Goal: Task Accomplishment & Management: Use online tool/utility

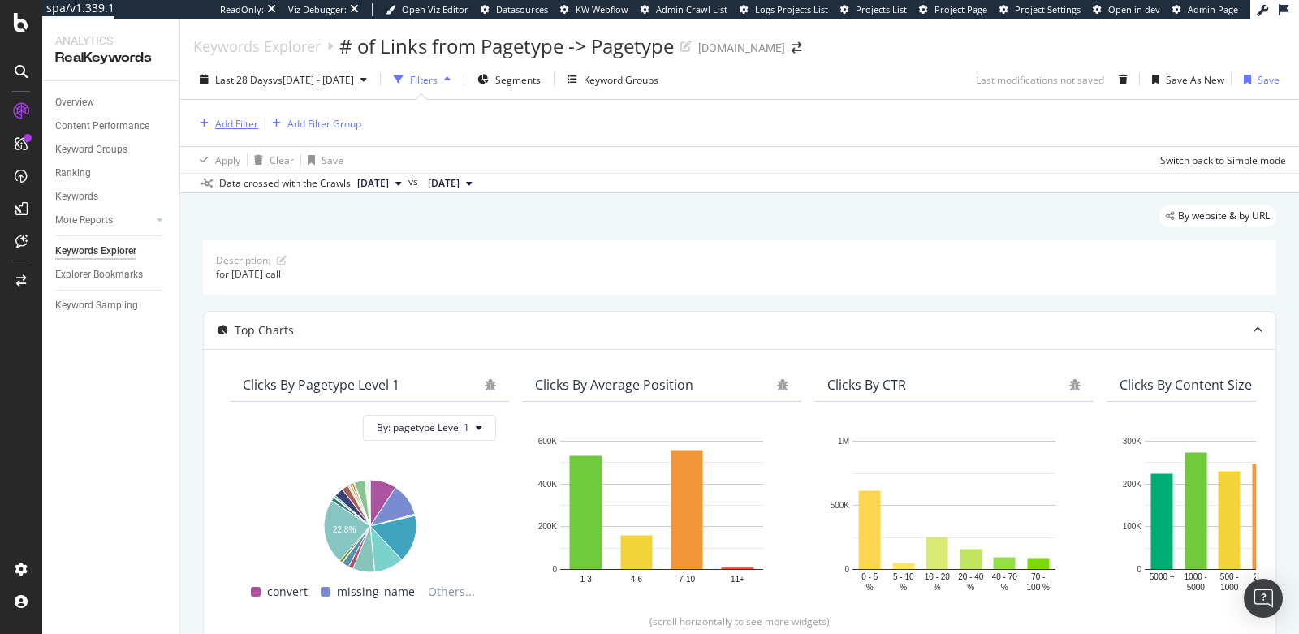
click at [238, 132] on button "Add Filter" at bounding box center [225, 123] width 65 height 19
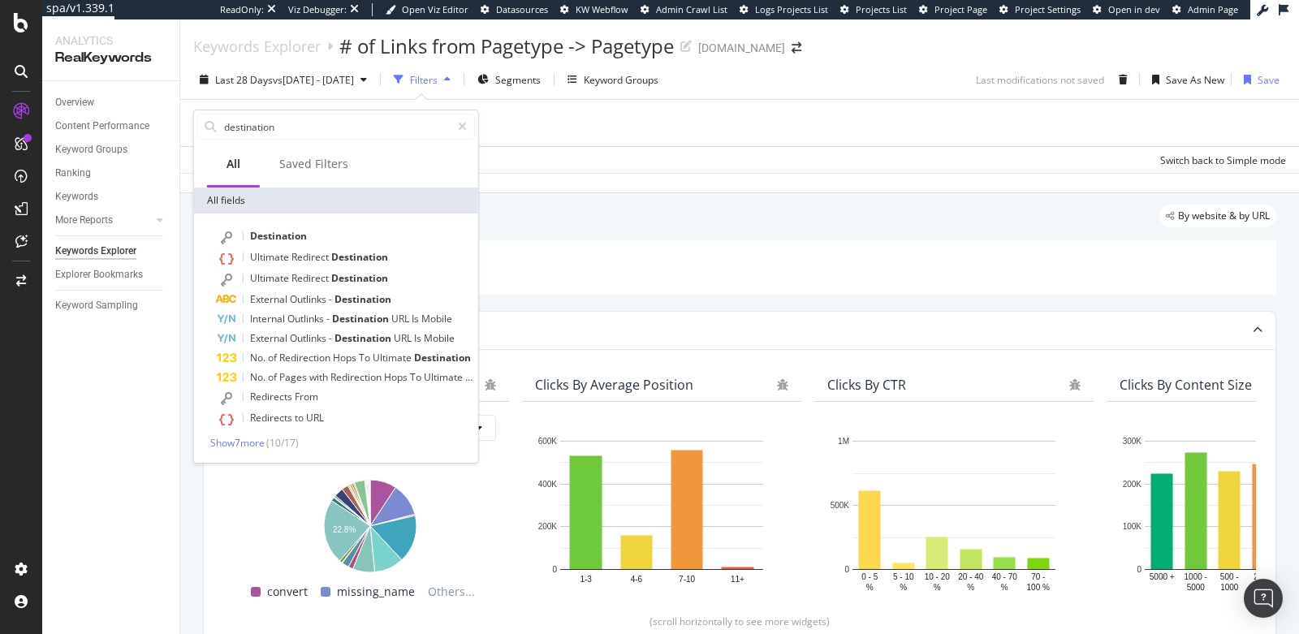
click at [659, 280] on div "Description: for [DATE] call" at bounding box center [739, 267] width 1073 height 54
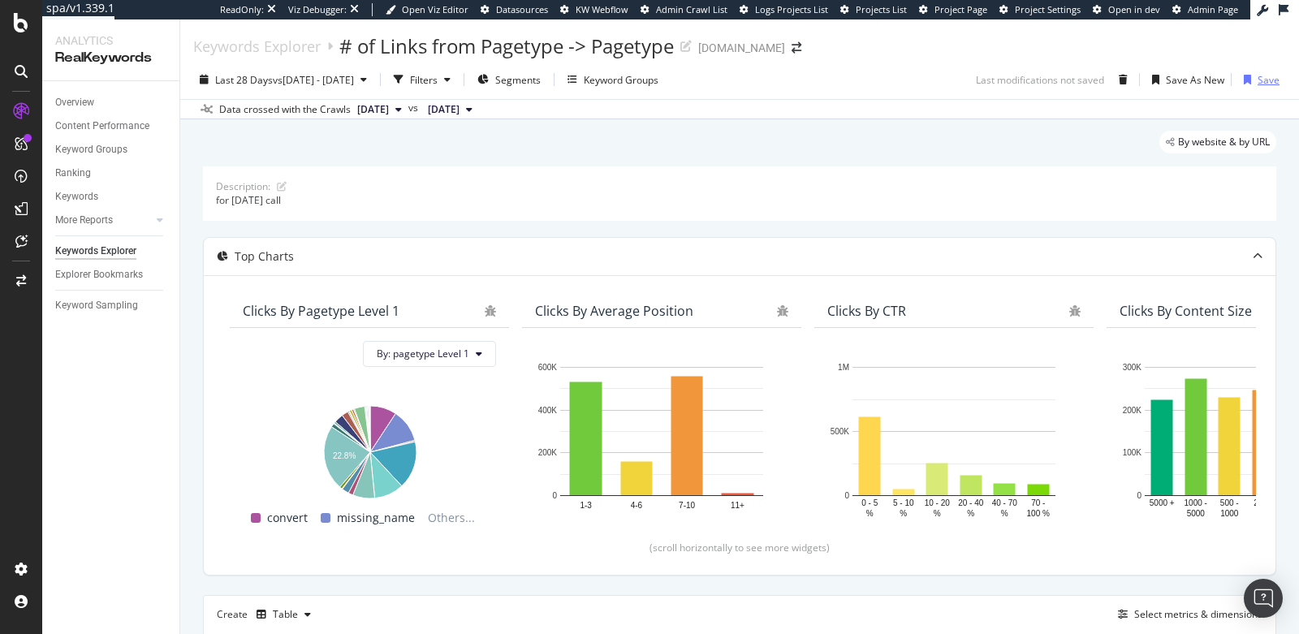
click at [1241, 80] on div "button" at bounding box center [1247, 80] width 20 height 10
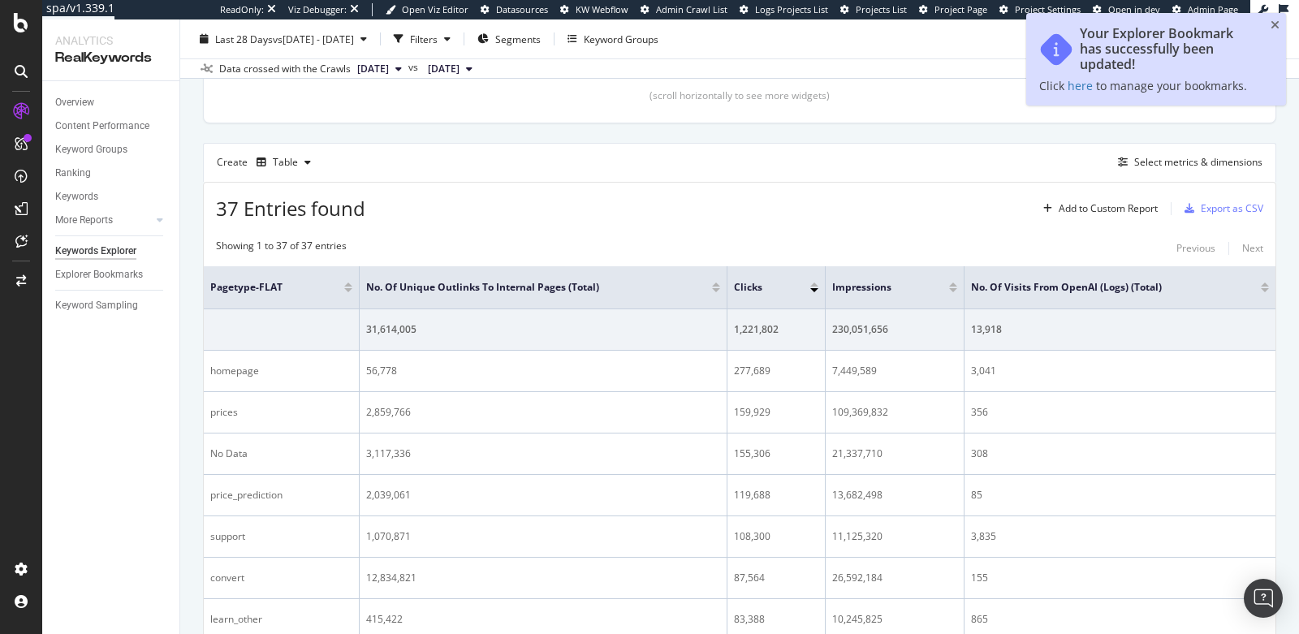
scroll to position [453, 0]
click at [1127, 206] on div "Add to Custom Report" at bounding box center [1108, 208] width 99 height 10
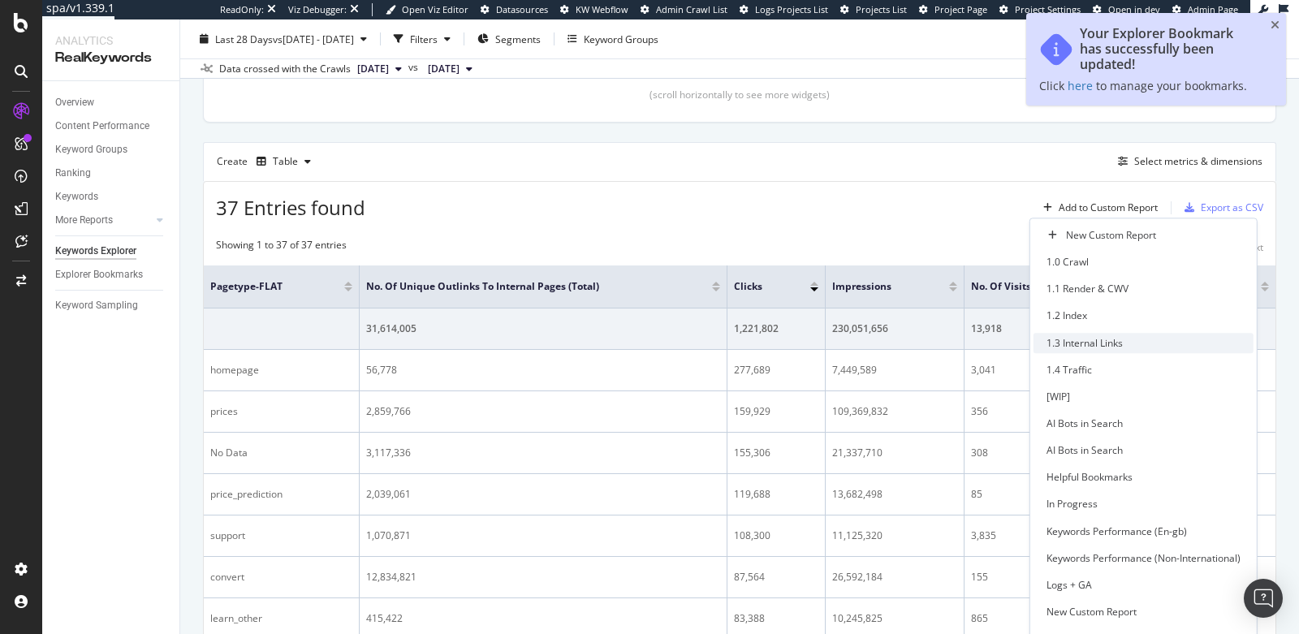
scroll to position [179, 0]
click at [1139, 468] on div "Helpful Bookmarks" at bounding box center [1144, 478] width 220 height 20
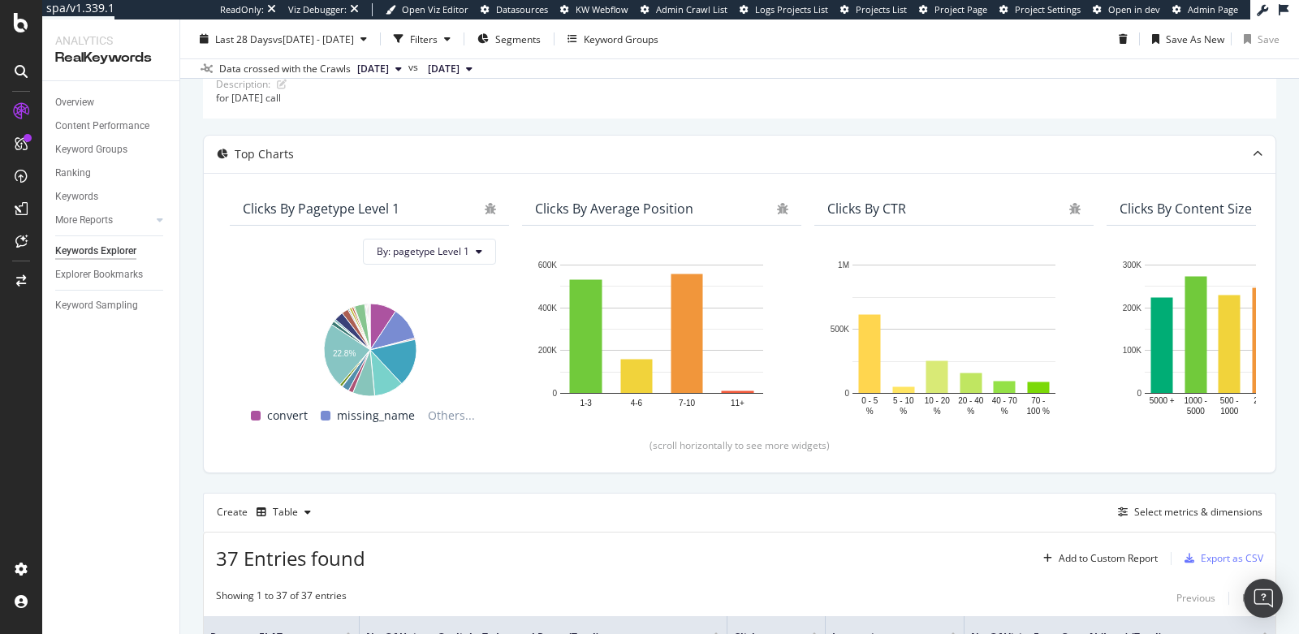
scroll to position [0, 0]
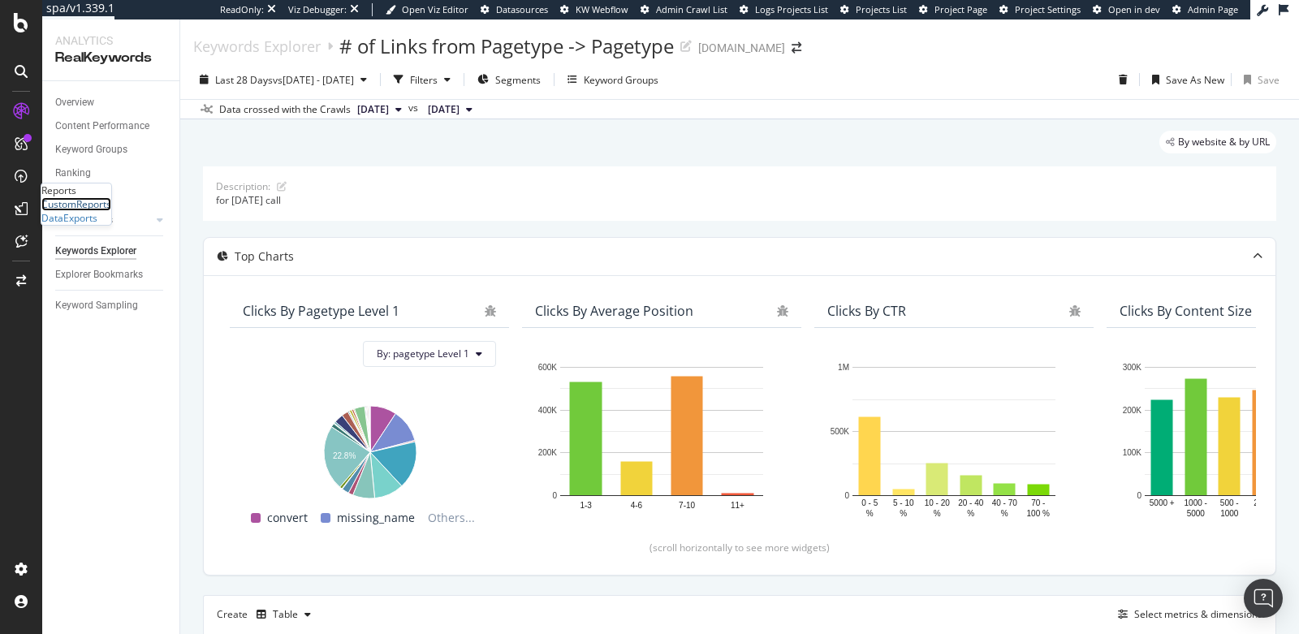
click at [92, 211] on div "CustomReports" at bounding box center [76, 204] width 70 height 14
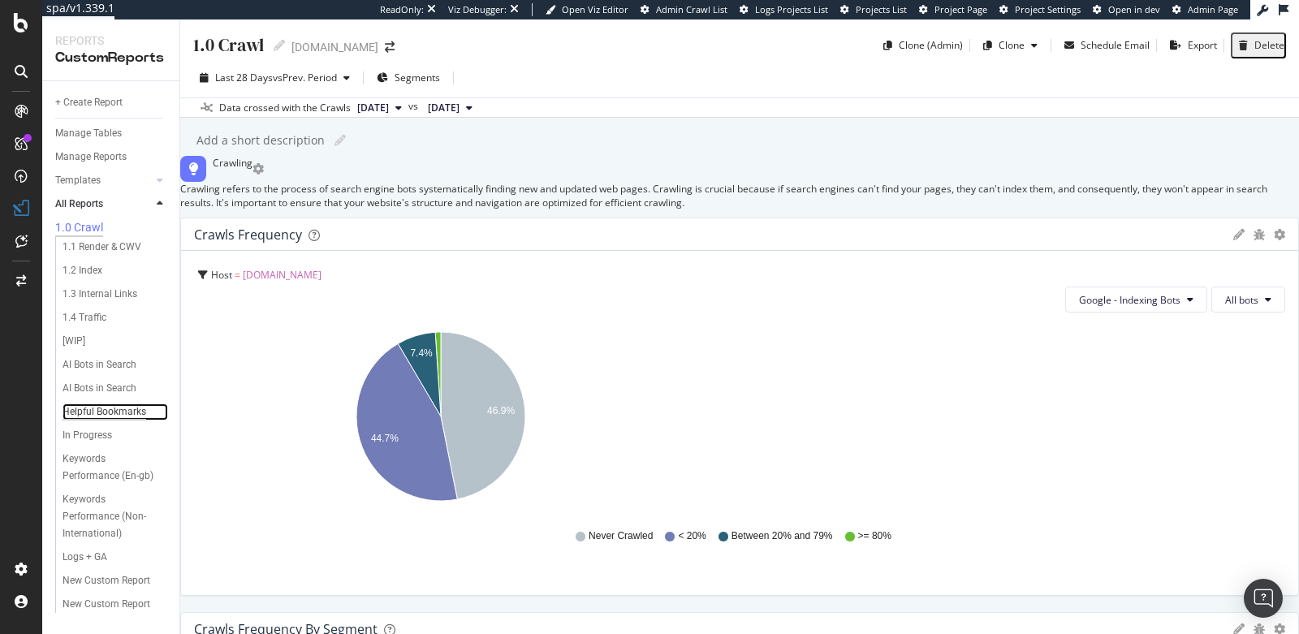
click at [91, 411] on div "Helpful Bookmarks" at bounding box center [105, 412] width 84 height 17
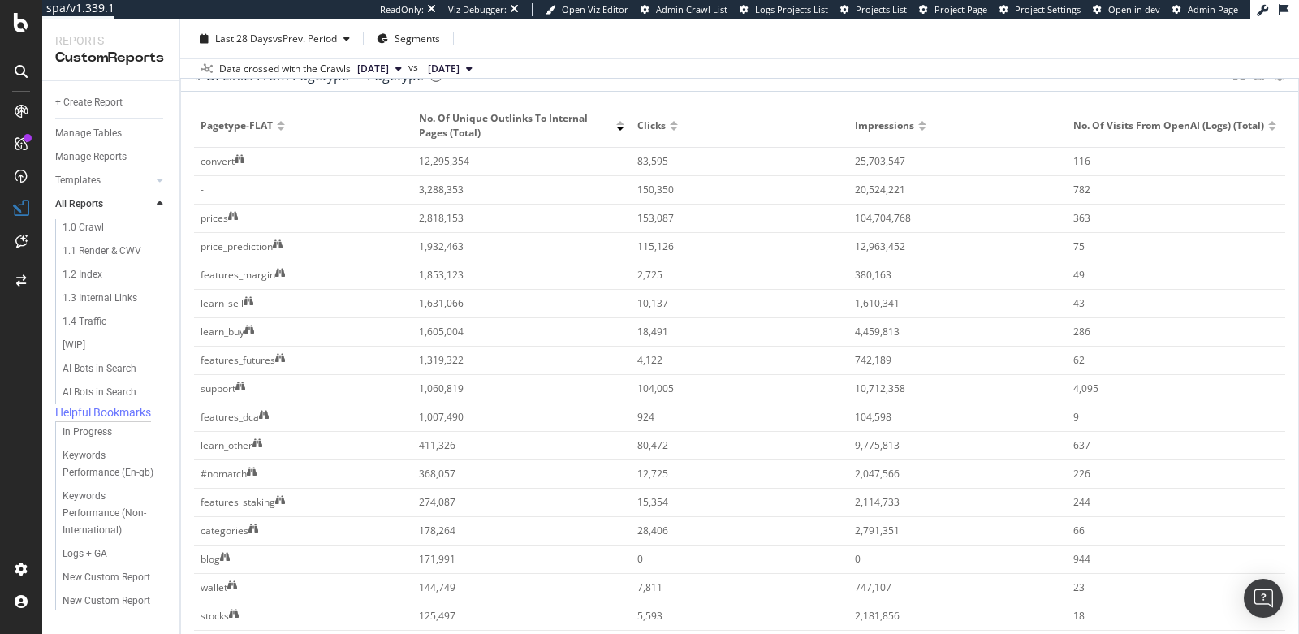
scroll to position [163, 0]
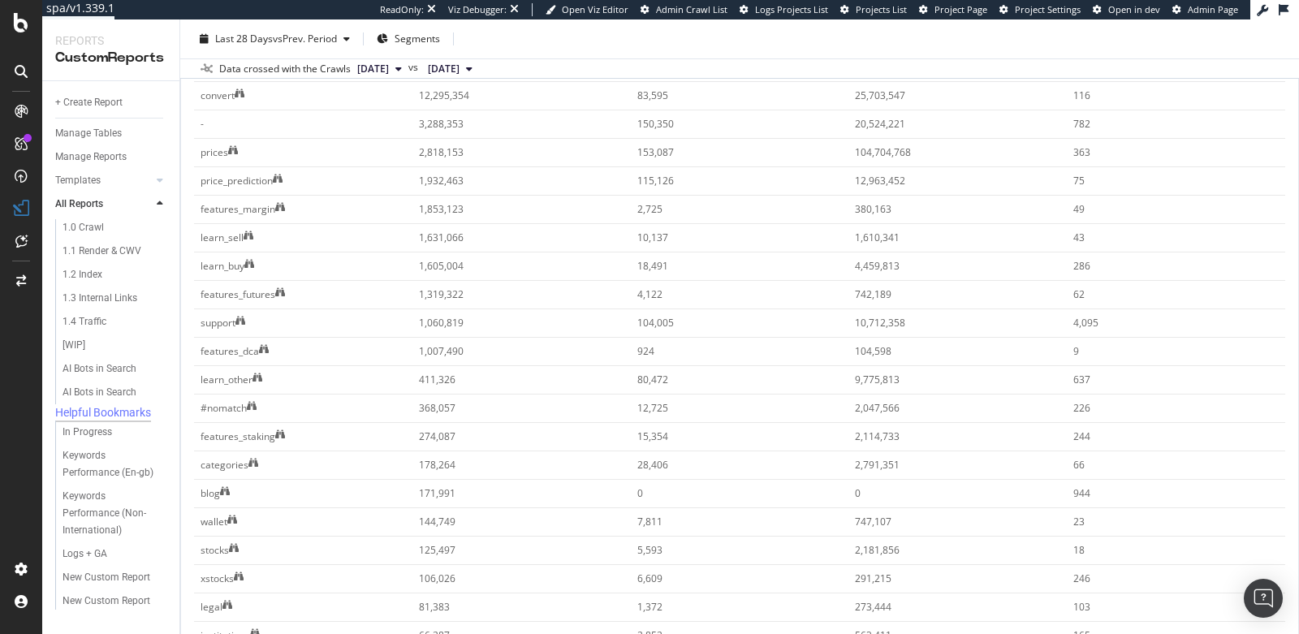
click at [1211, 418] on span "Delete" at bounding box center [1206, 414] width 30 height 15
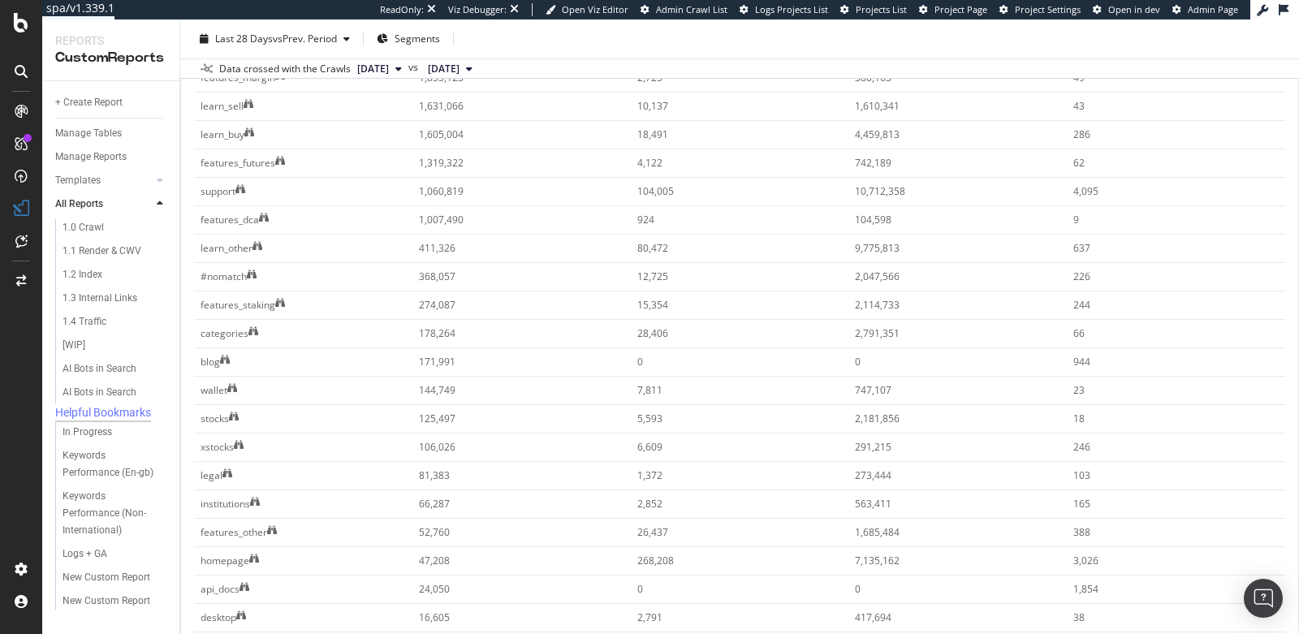
scroll to position [325, 0]
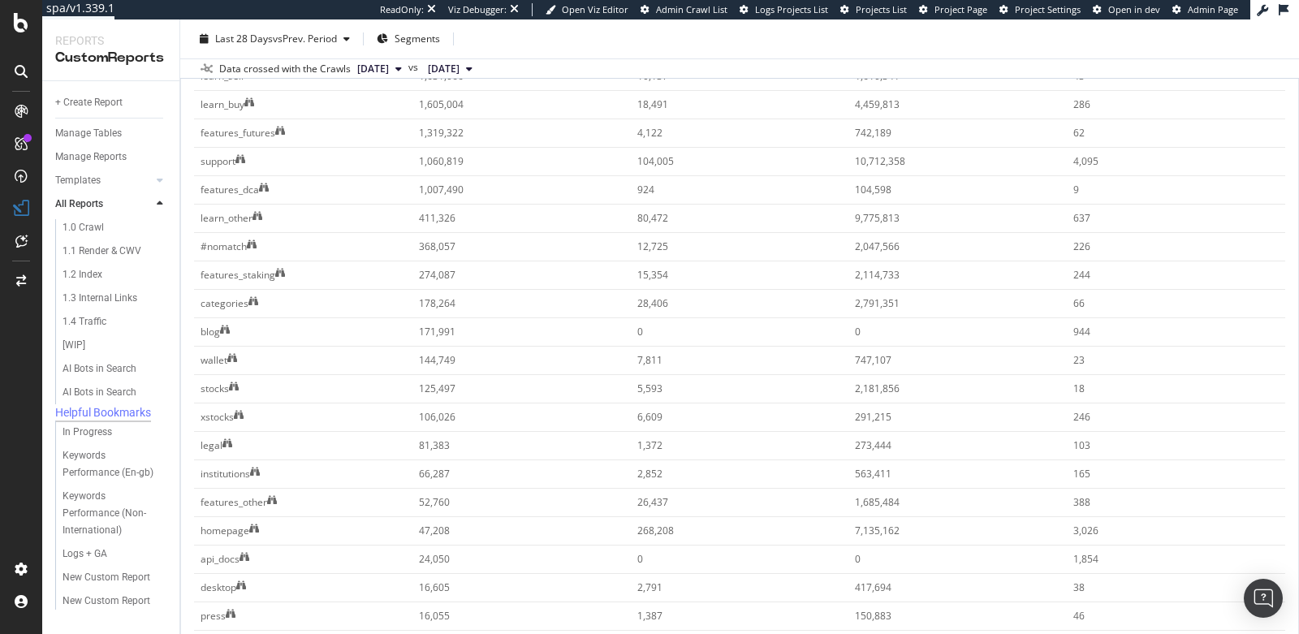
click at [1179, 254] on icon at bounding box center [1174, 253] width 9 height 10
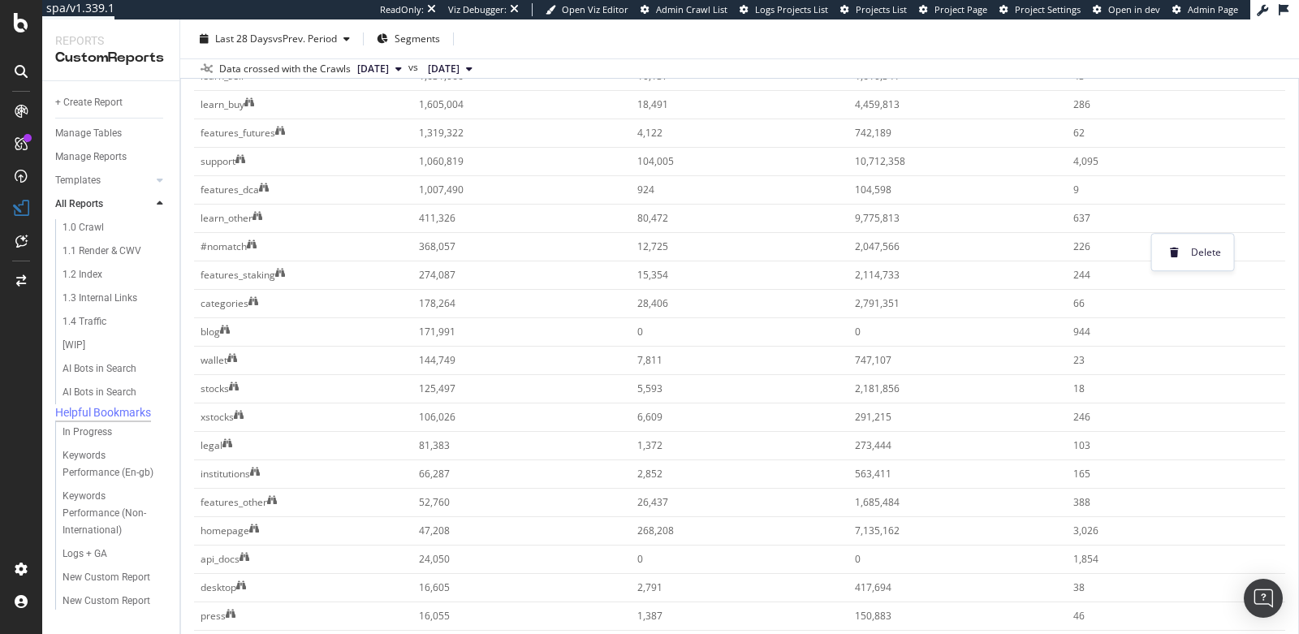
click at [1181, 250] on span at bounding box center [1174, 252] width 19 height 19
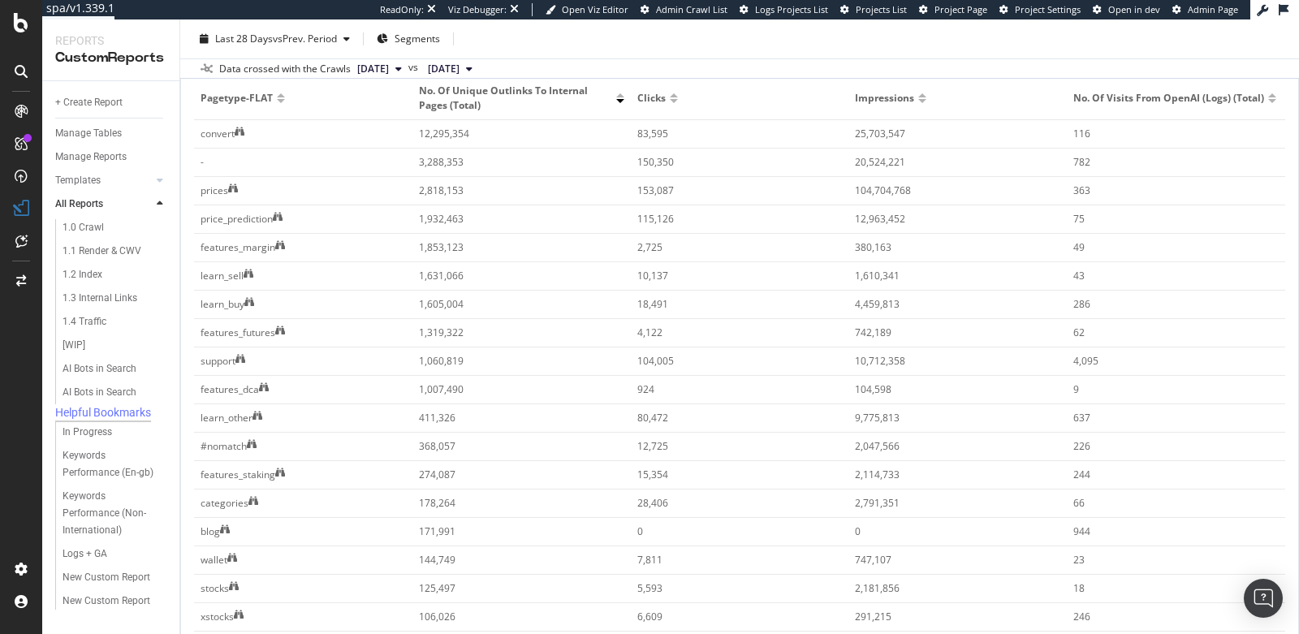
scroll to position [0, 0]
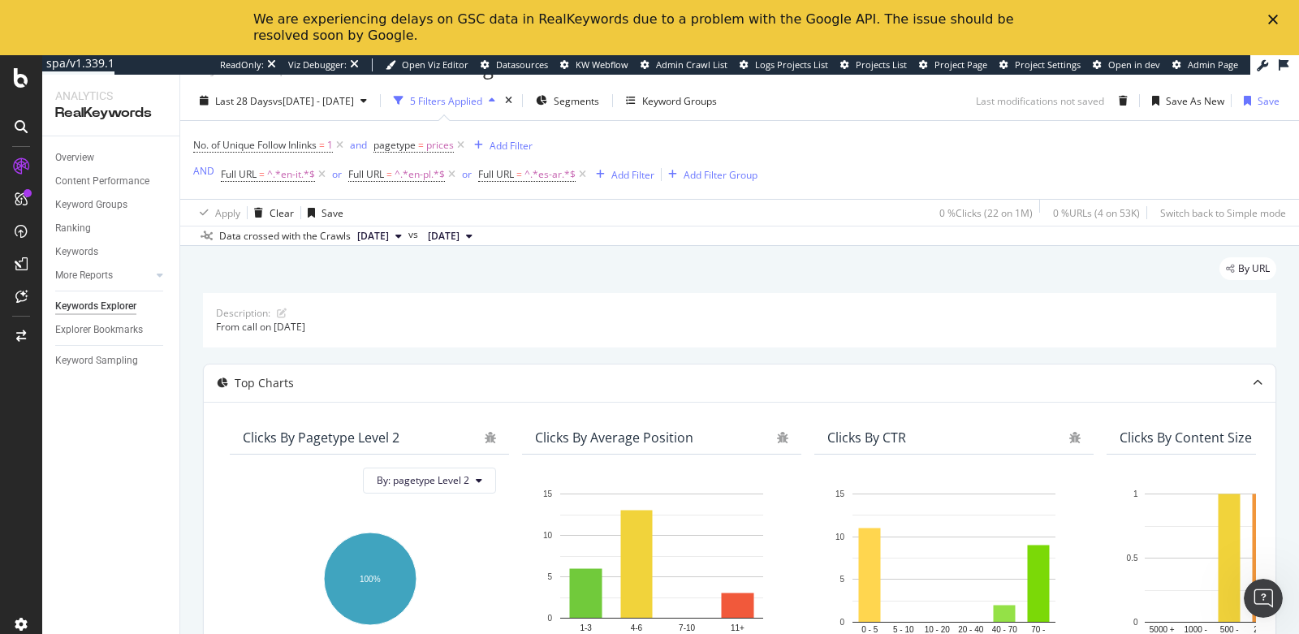
scroll to position [35, 0]
click at [462, 144] on icon at bounding box center [461, 144] width 14 height 16
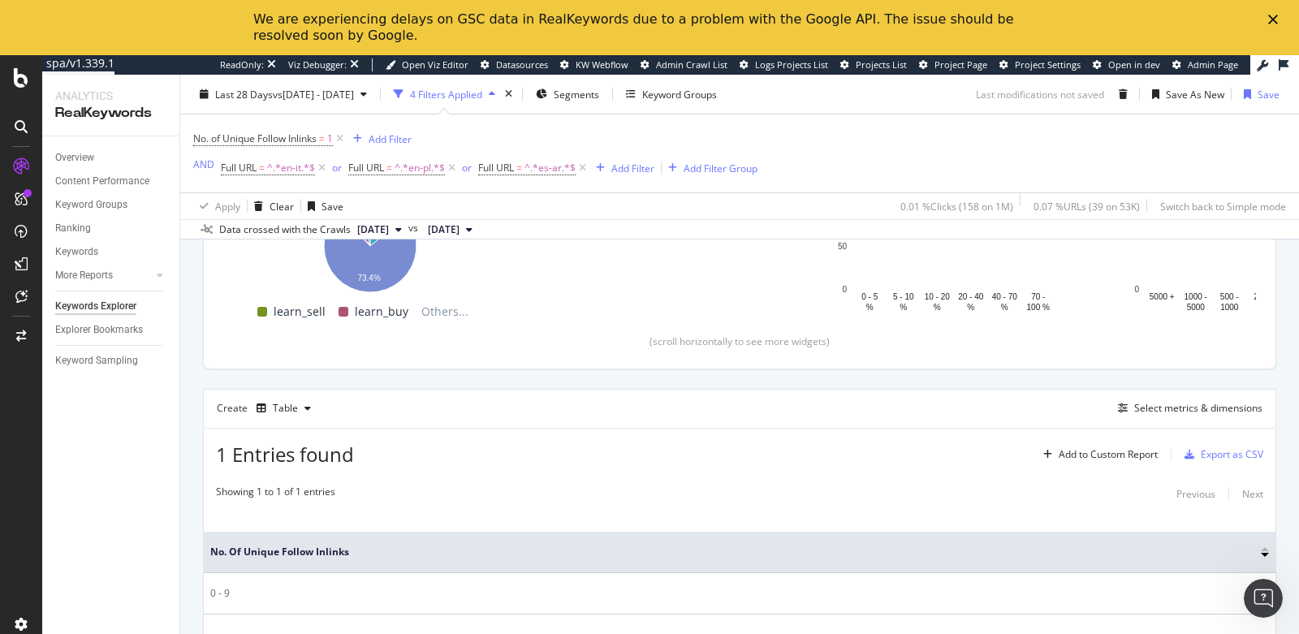
scroll to position [403, 0]
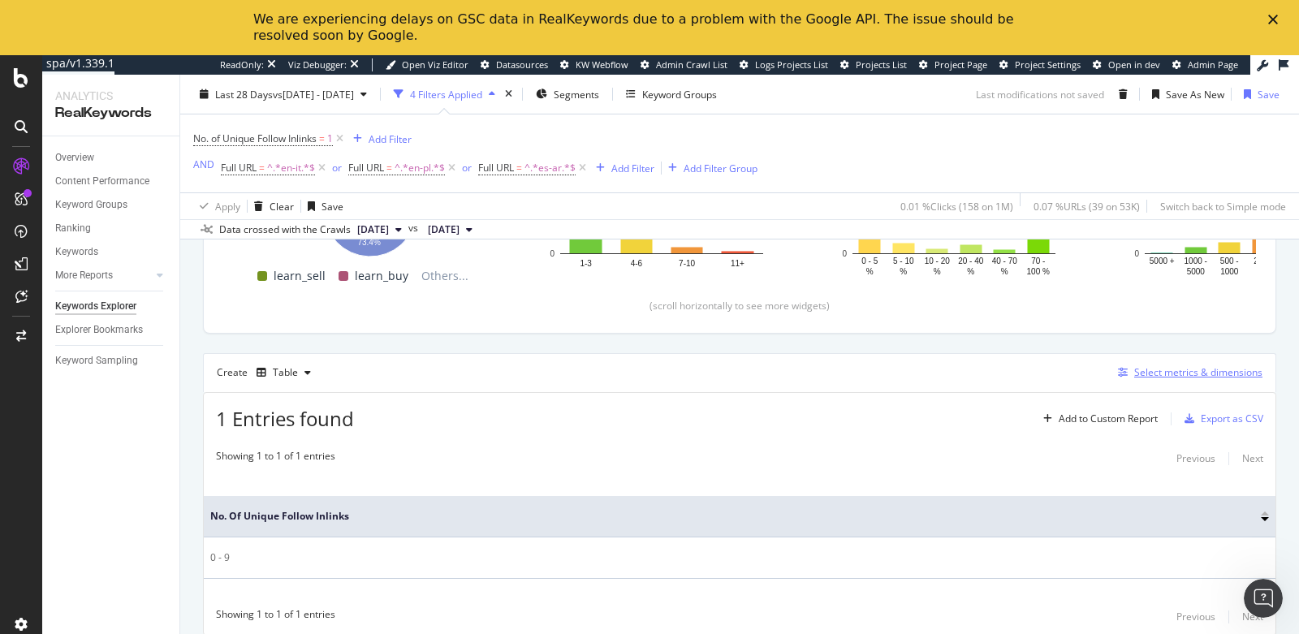
click at [1136, 366] on div "Select metrics & dimensions" at bounding box center [1198, 372] width 128 height 14
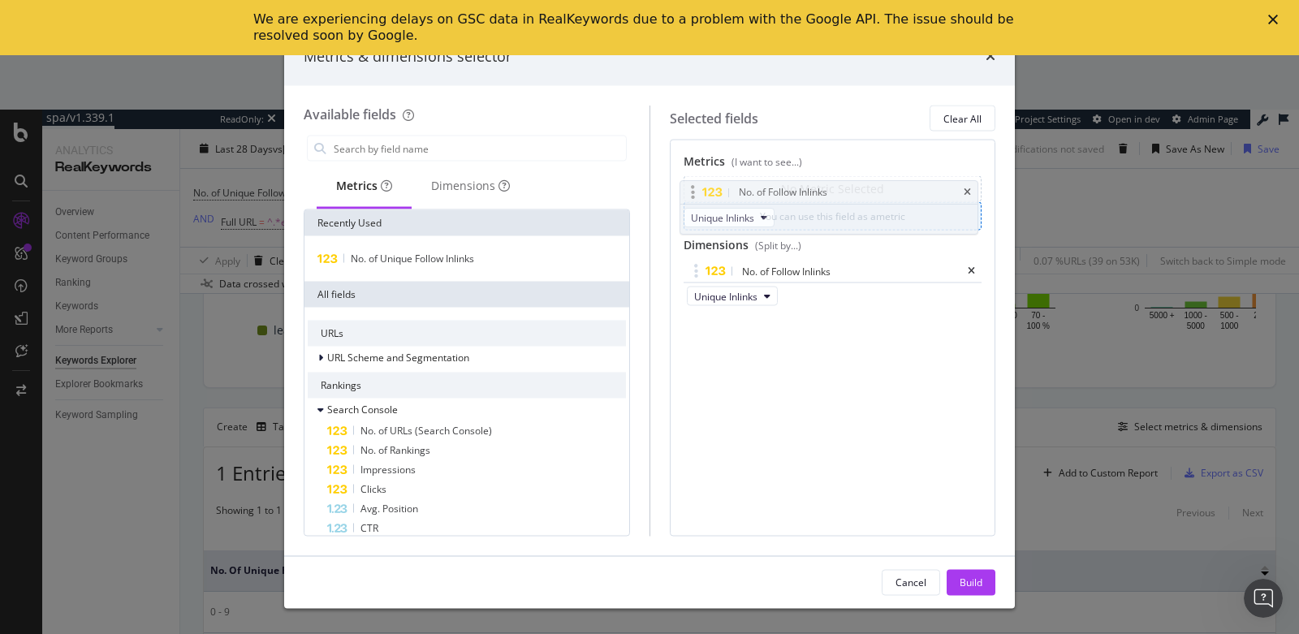
drag, startPoint x: 738, startPoint y: 270, endPoint x: 735, endPoint y: 185, distance: 85.3
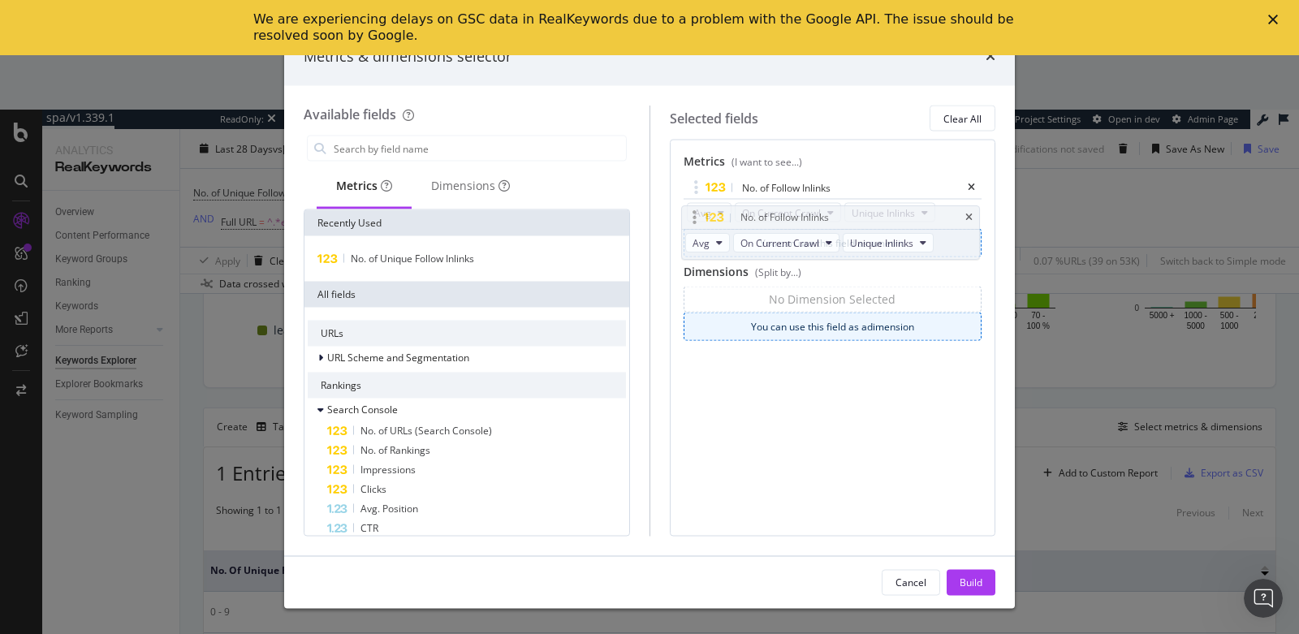
drag, startPoint x: 922, startPoint y: 184, endPoint x: 921, endPoint y: 214, distance: 30.1
click at [921, 214] on body "spa/v1.339.1 ReadOnly: Viz Debugger: Open Viz Editor Datasources KW Webflow Adm…" at bounding box center [649, 344] width 1299 height 579
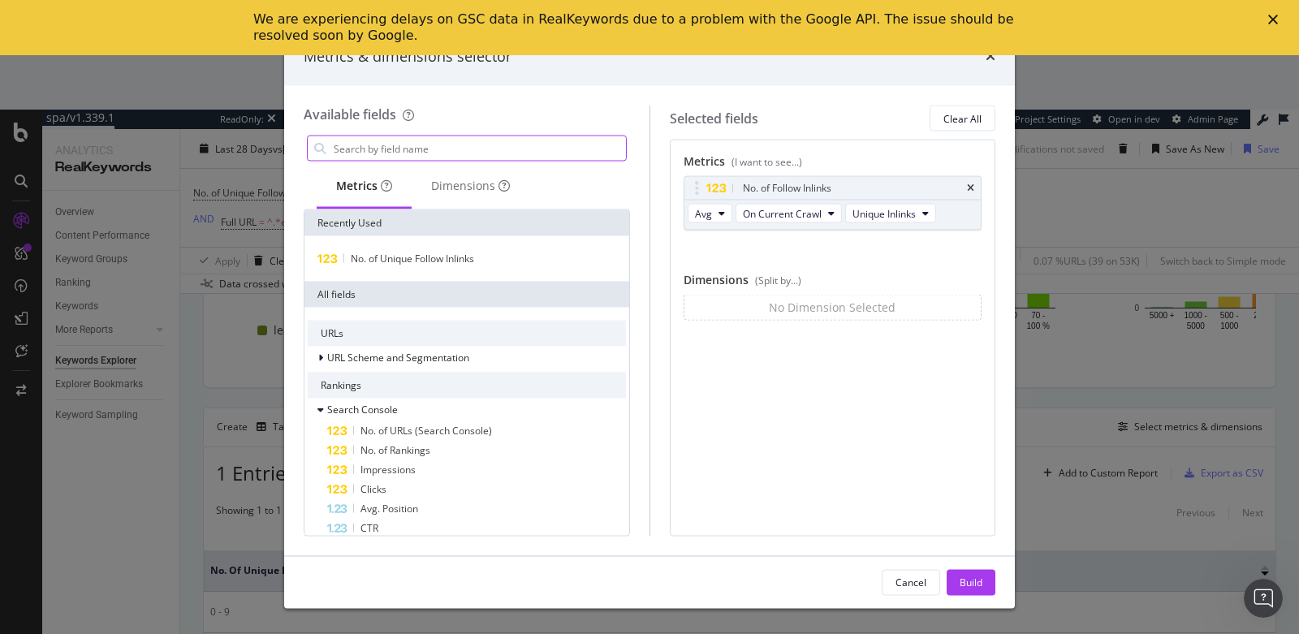
click at [425, 150] on input "modal" at bounding box center [479, 148] width 294 height 24
type input "p"
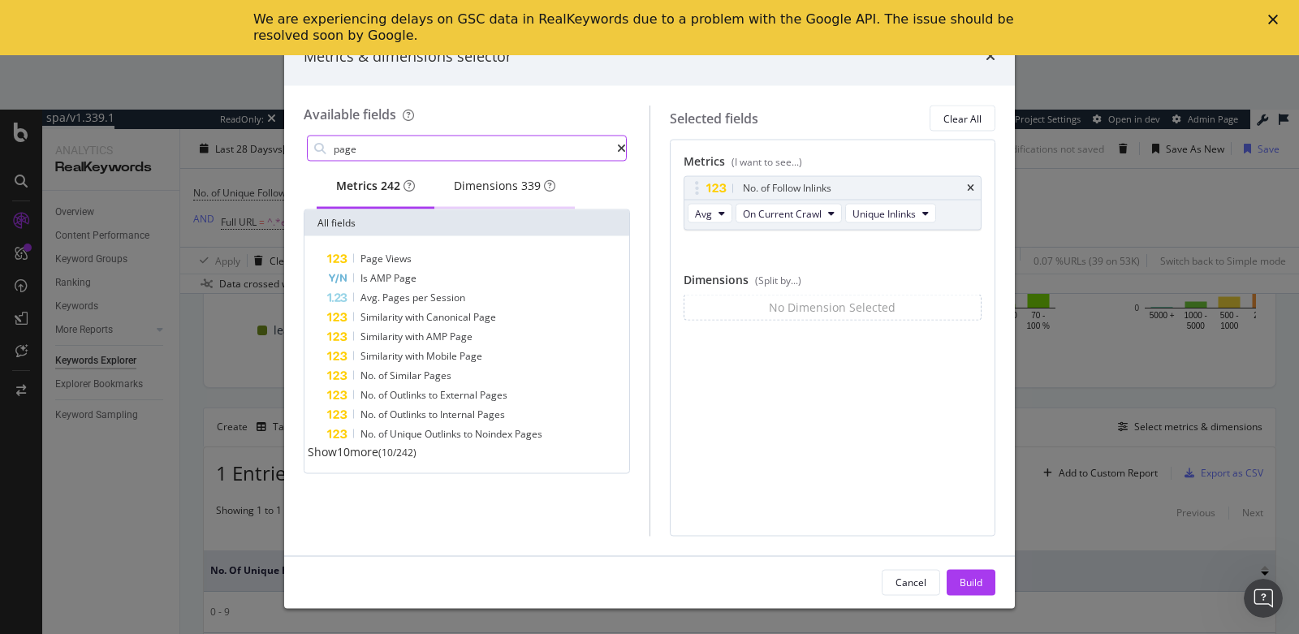
type input "page"
click at [477, 188] on div "Dimensions 339" at bounding box center [504, 186] width 101 height 16
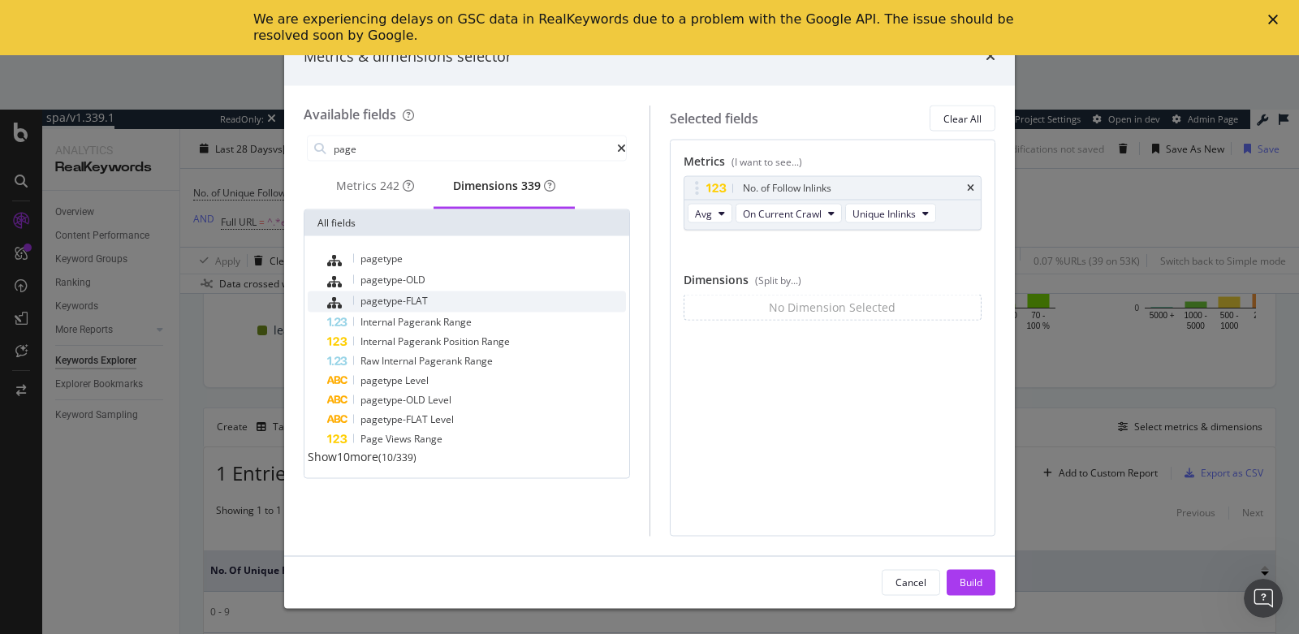
click at [431, 308] on div "pagetype-FLAT" at bounding box center [476, 301] width 299 height 21
click at [967, 585] on div "Build" at bounding box center [971, 582] width 23 height 14
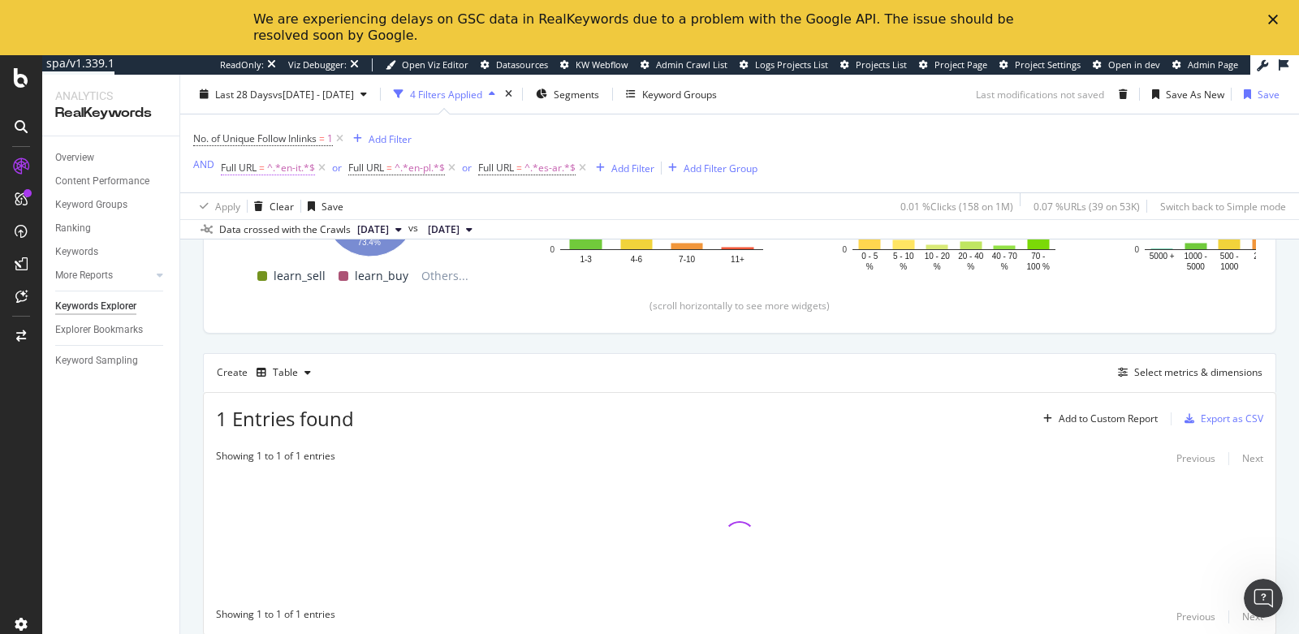
click at [254, 171] on span "Full URL" at bounding box center [239, 168] width 36 height 14
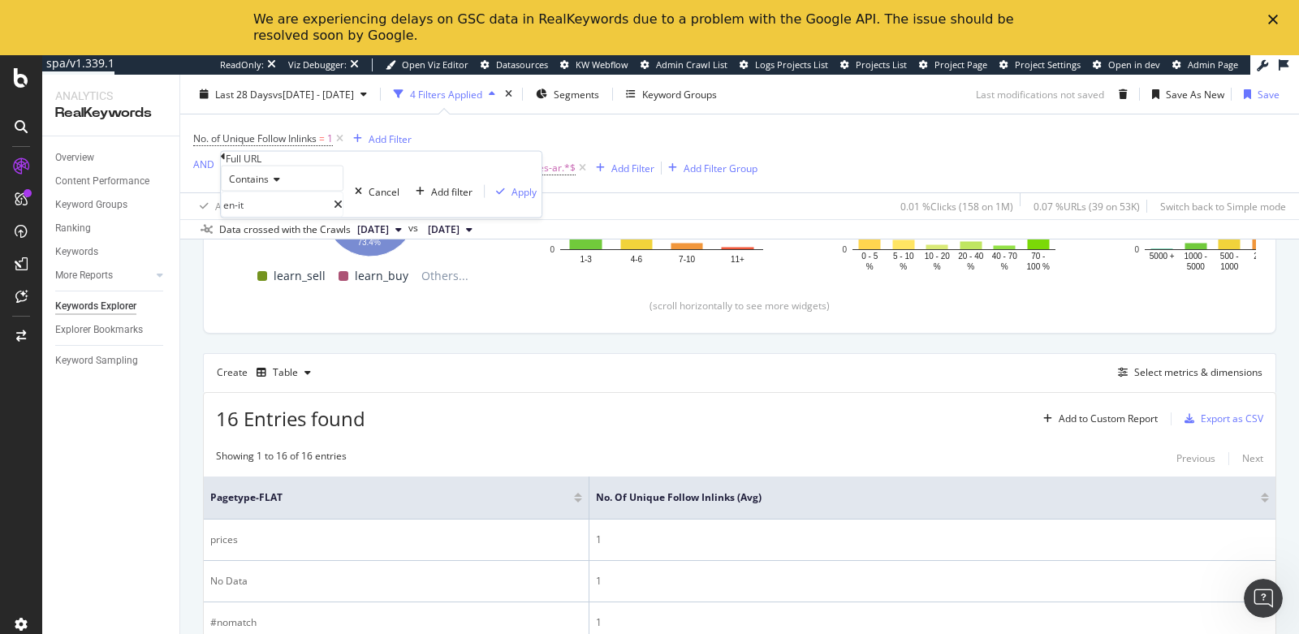
click at [193, 330] on div "By URL Description: From call on July 9th 2025 Top Charts Clicks By pagetype Le…" at bounding box center [739, 576] width 1119 height 1398
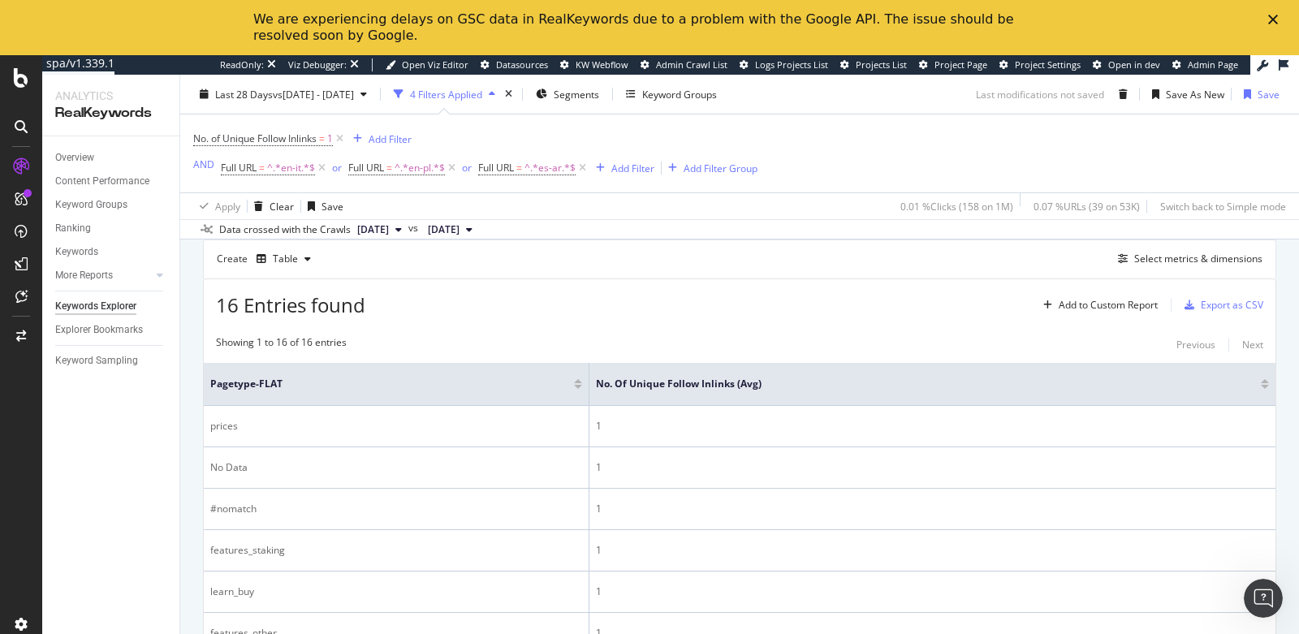
scroll to position [480, 0]
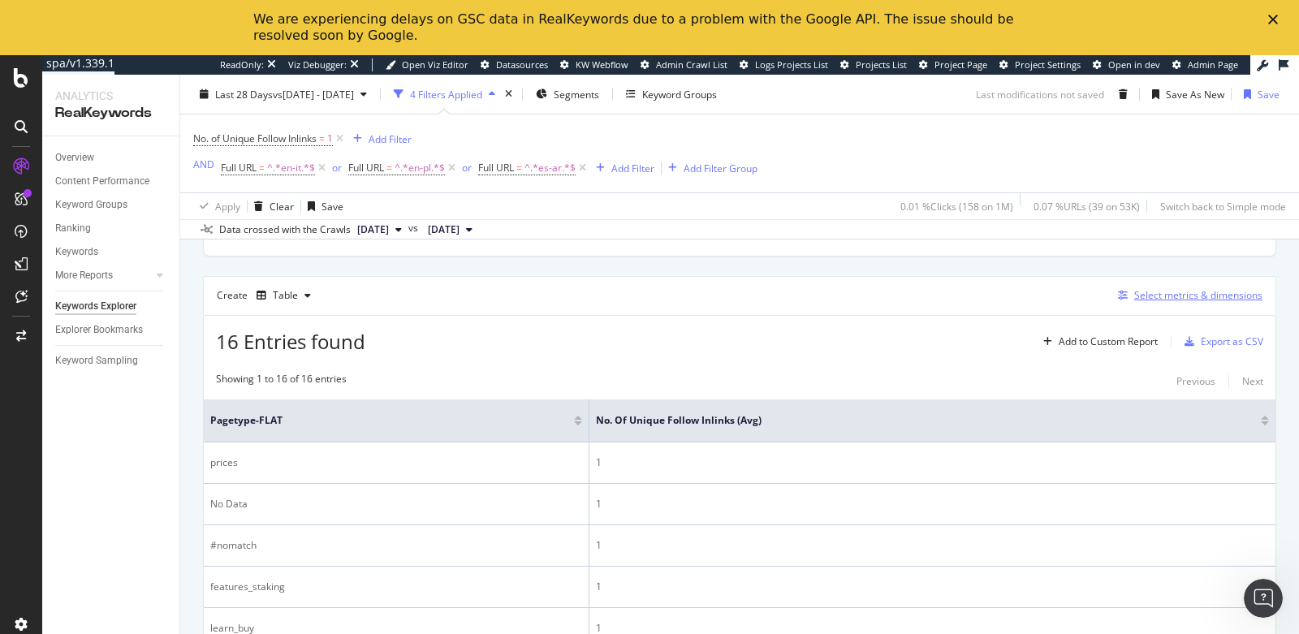
click at [1167, 290] on div "Select metrics & dimensions" at bounding box center [1198, 295] width 128 height 14
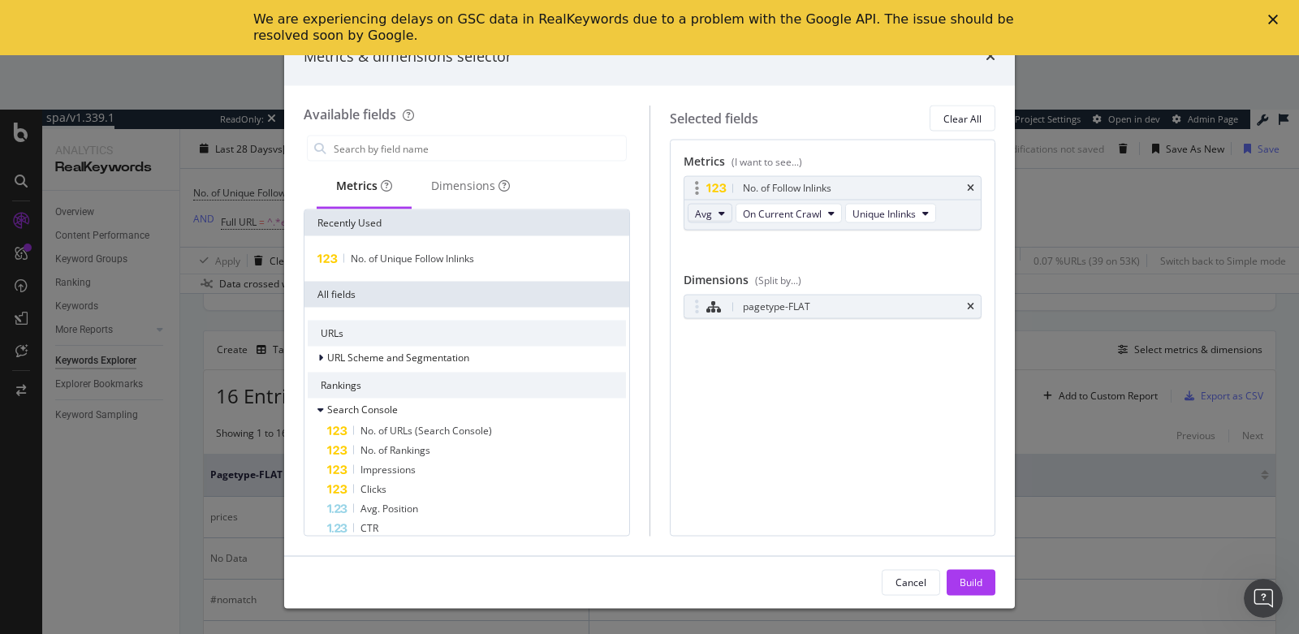
click at [708, 214] on span "Avg" at bounding box center [703, 213] width 17 height 14
click at [707, 268] on span "Sum" at bounding box center [711, 271] width 20 height 15
click at [966, 581] on div "Build" at bounding box center [971, 582] width 23 height 14
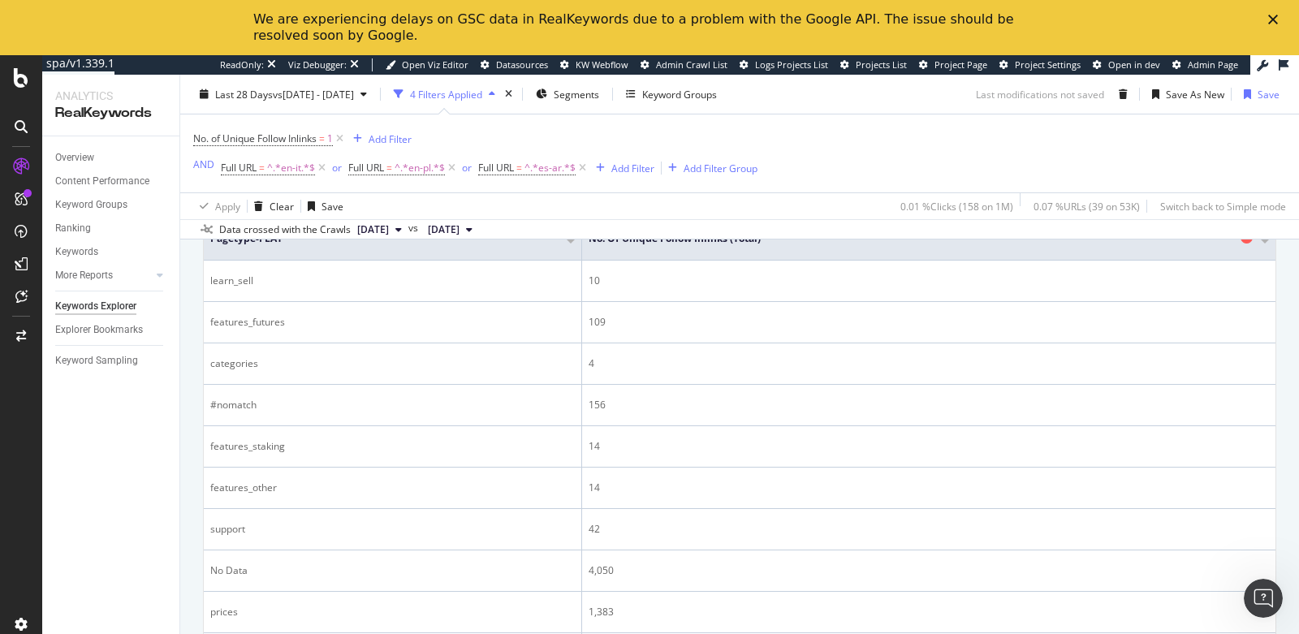
scroll to position [663, 0]
click at [385, 139] on div "Add Filter" at bounding box center [390, 139] width 43 height 14
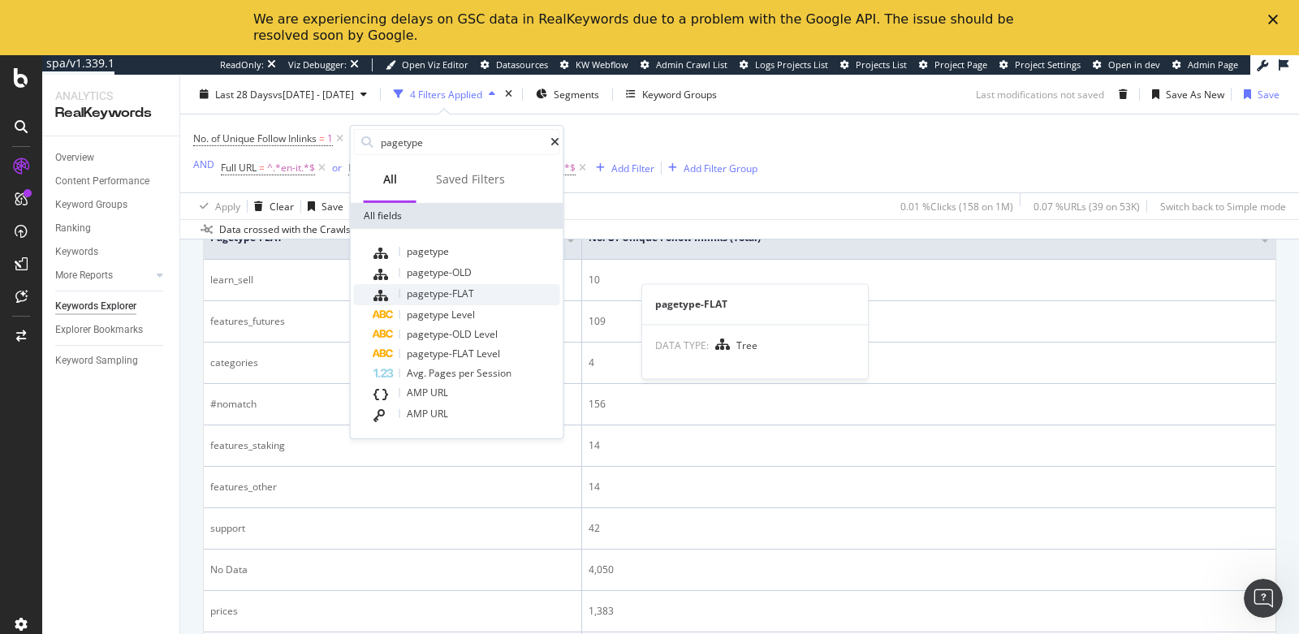
type input "pagetype"
click at [438, 291] on span "pagetype-FLAT" at bounding box center [440, 294] width 67 height 14
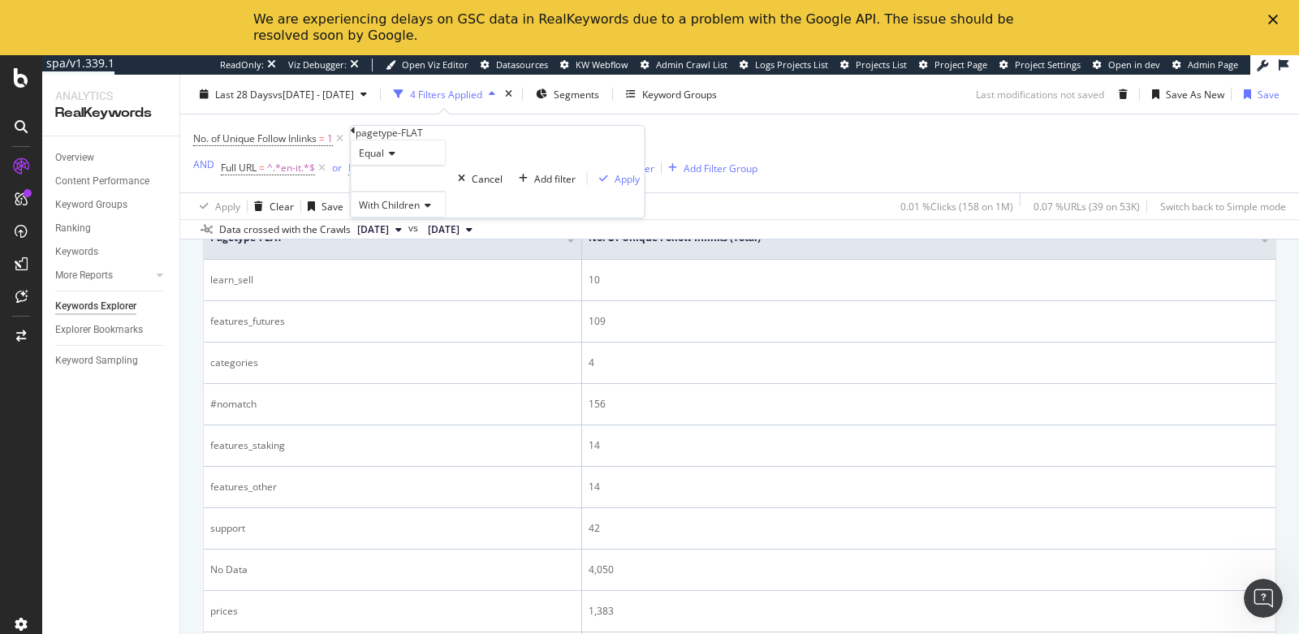
click at [382, 160] on span "Equal" at bounding box center [371, 153] width 25 height 14
click at [386, 198] on span "Not Equal" at bounding box center [378, 191] width 44 height 14
click at [401, 192] on div at bounding box center [399, 179] width 96 height 26
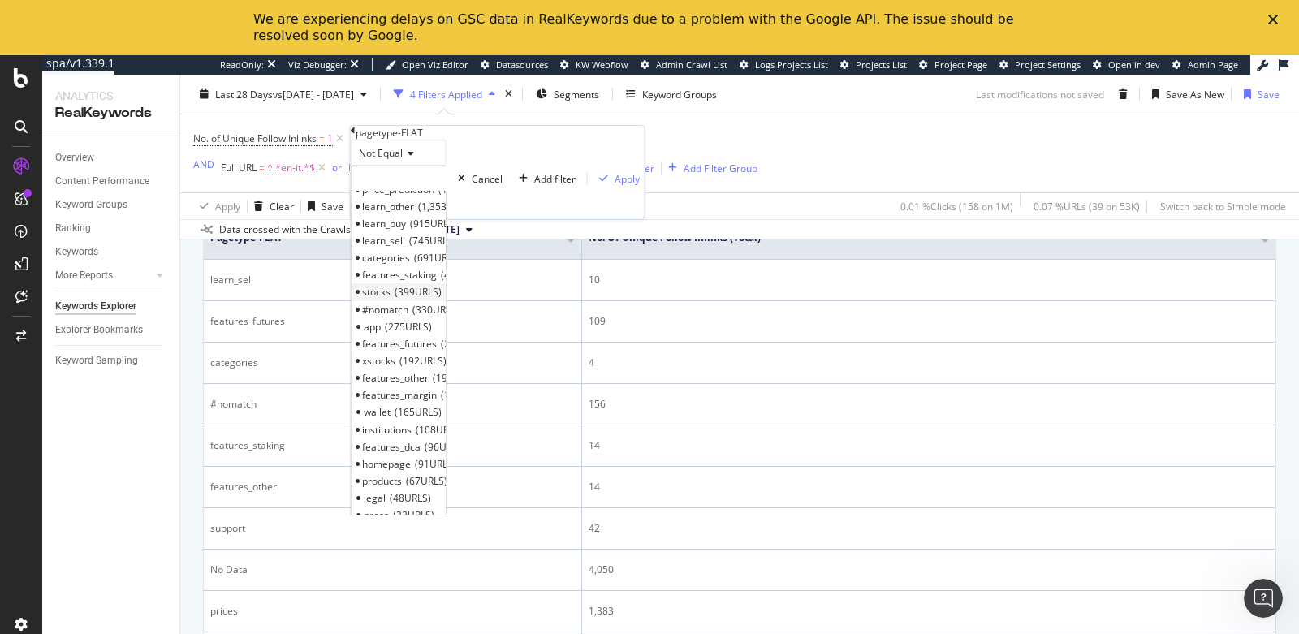
scroll to position [54, 0]
click at [451, 162] on div "Not Equal support 9,312 URLS prices 4,704 URLS convert 3,994 URLS price_predict…" at bounding box center [498, 179] width 294 height 78
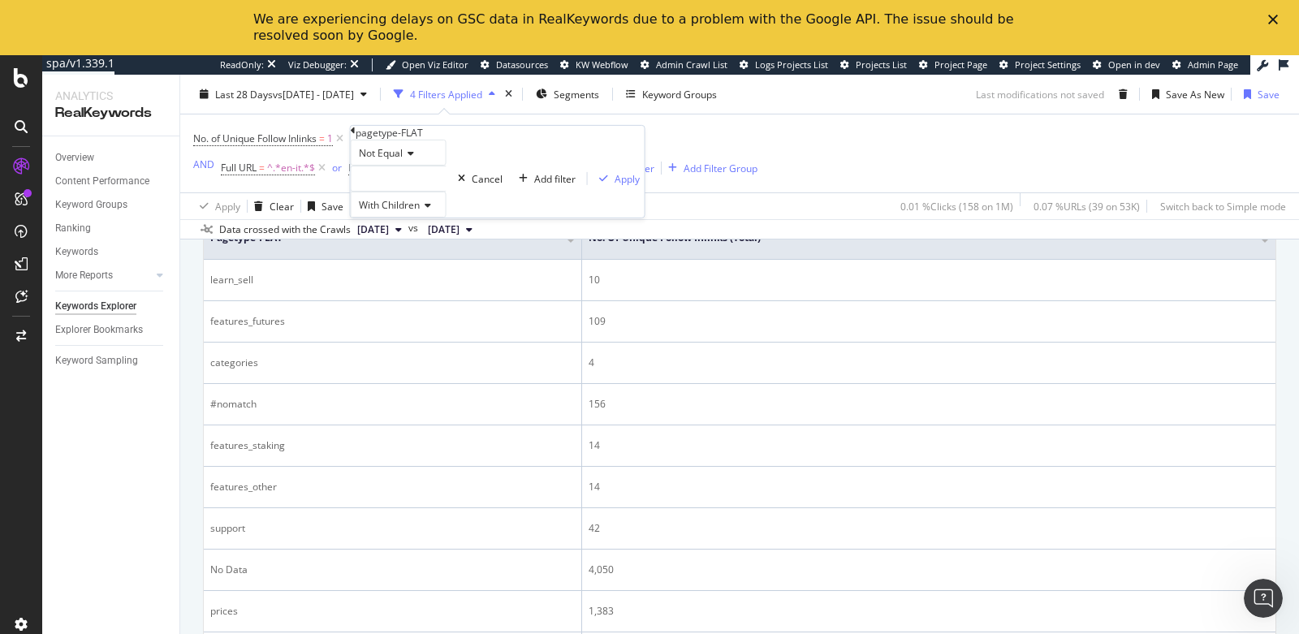
click at [432, 192] on div at bounding box center [399, 179] width 96 height 26
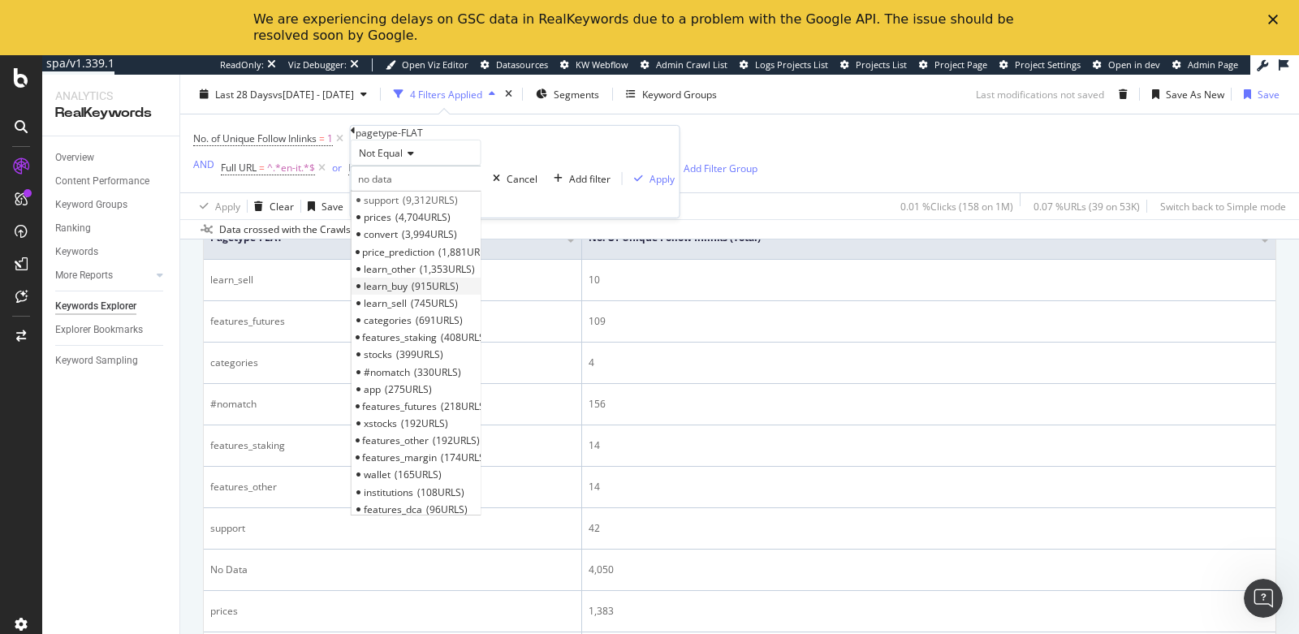
scroll to position [455, 0]
type input "no data"
click at [481, 166] on div "Not Equal" at bounding box center [416, 153] width 131 height 26
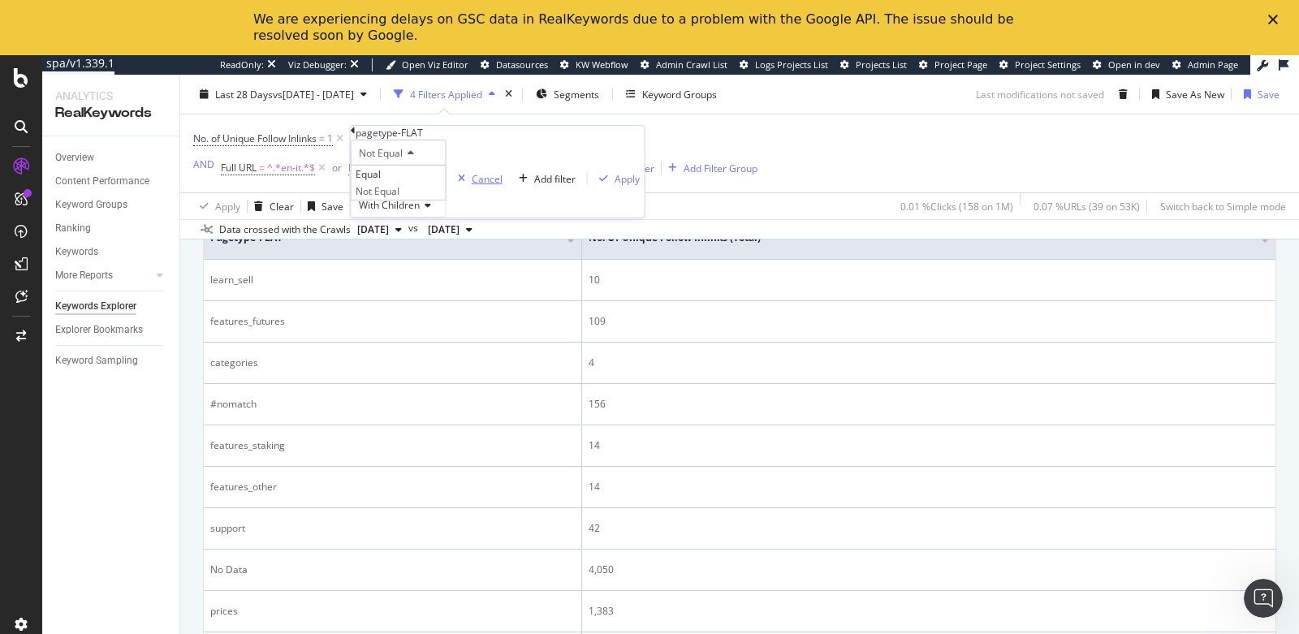
click at [472, 185] on div "Cancel" at bounding box center [487, 178] width 31 height 14
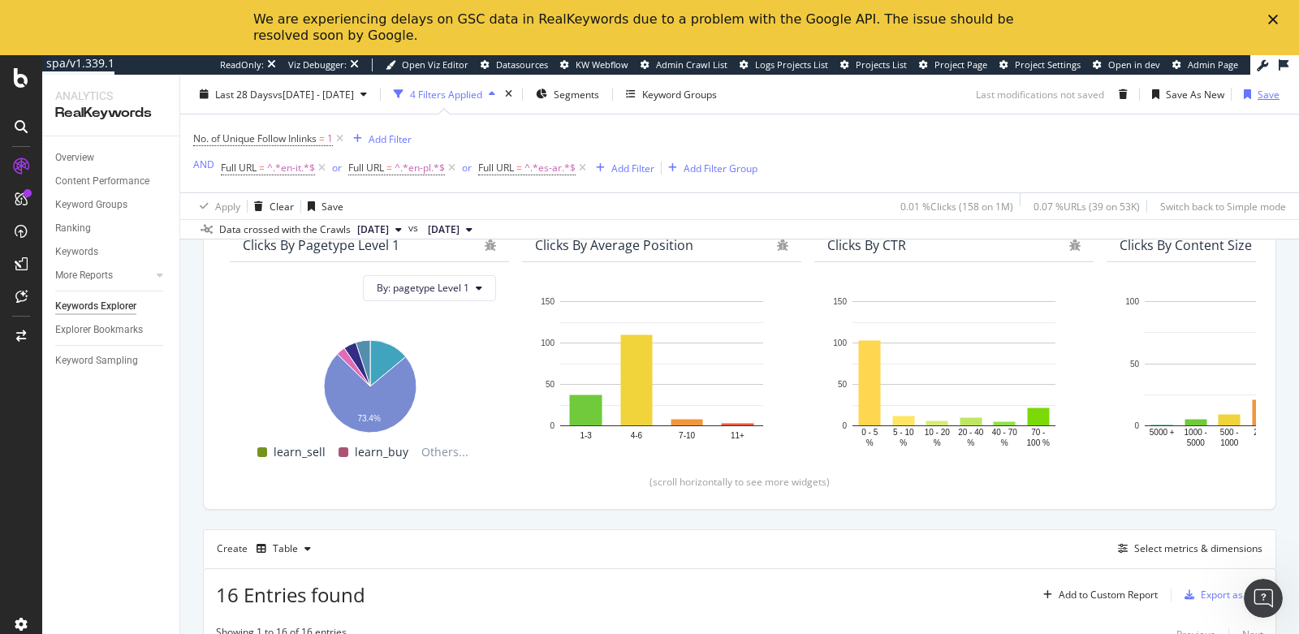
click at [1242, 92] on div "button" at bounding box center [1247, 94] width 20 height 10
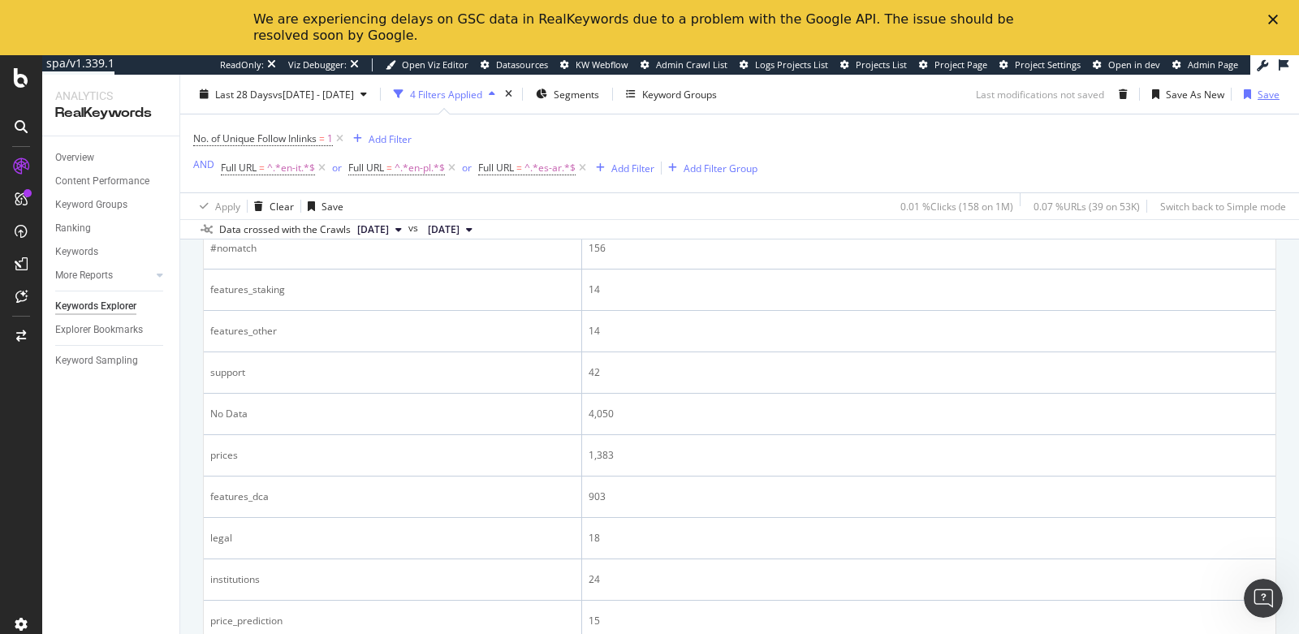
scroll to position [820, 0]
click at [101, 266] on div "CustomReports" at bounding box center [76, 260] width 70 height 14
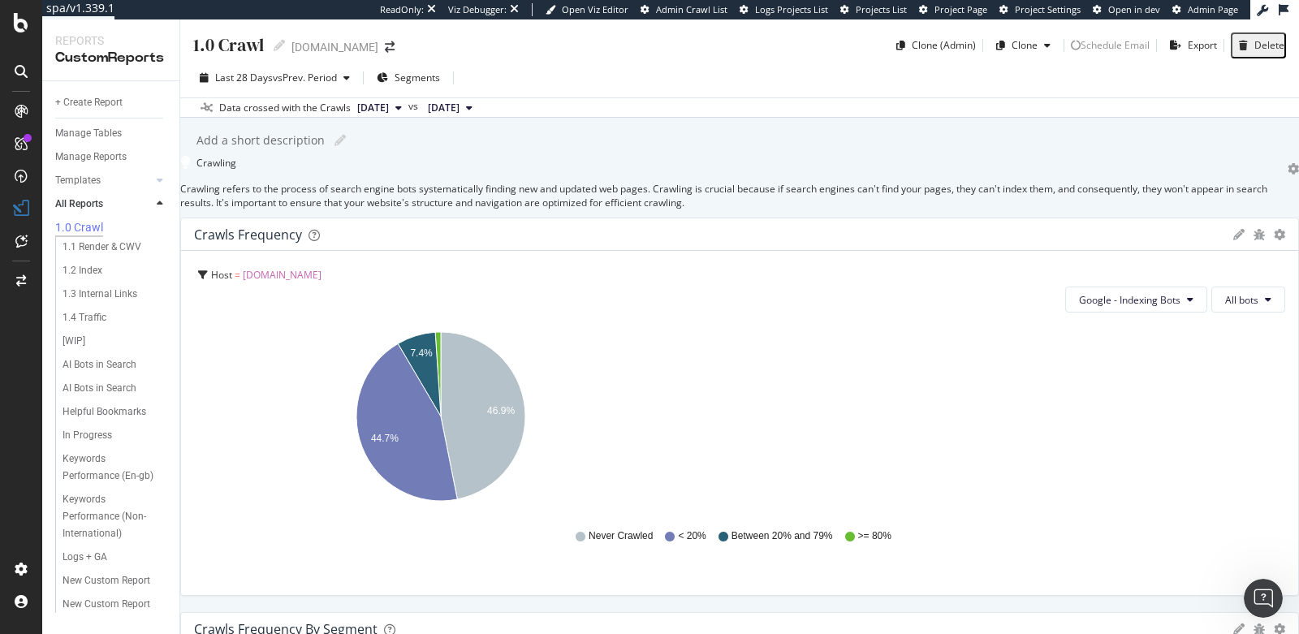
scroll to position [35, 0]
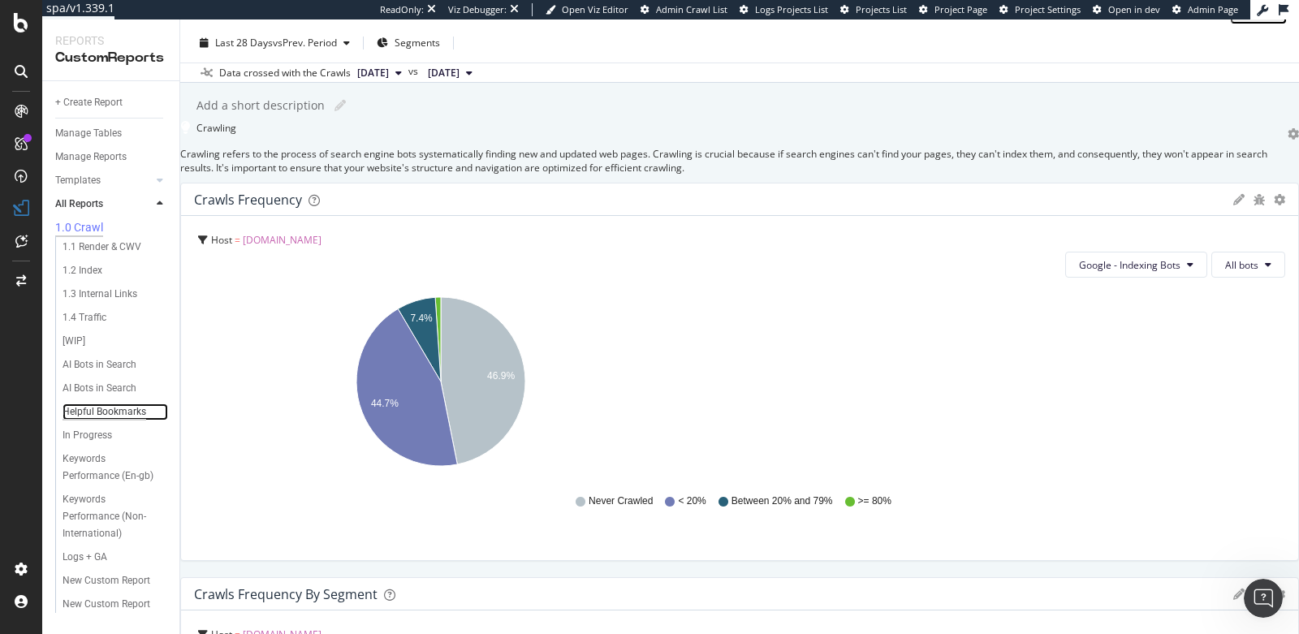
click at [76, 410] on div "Helpful Bookmarks" at bounding box center [105, 412] width 84 height 17
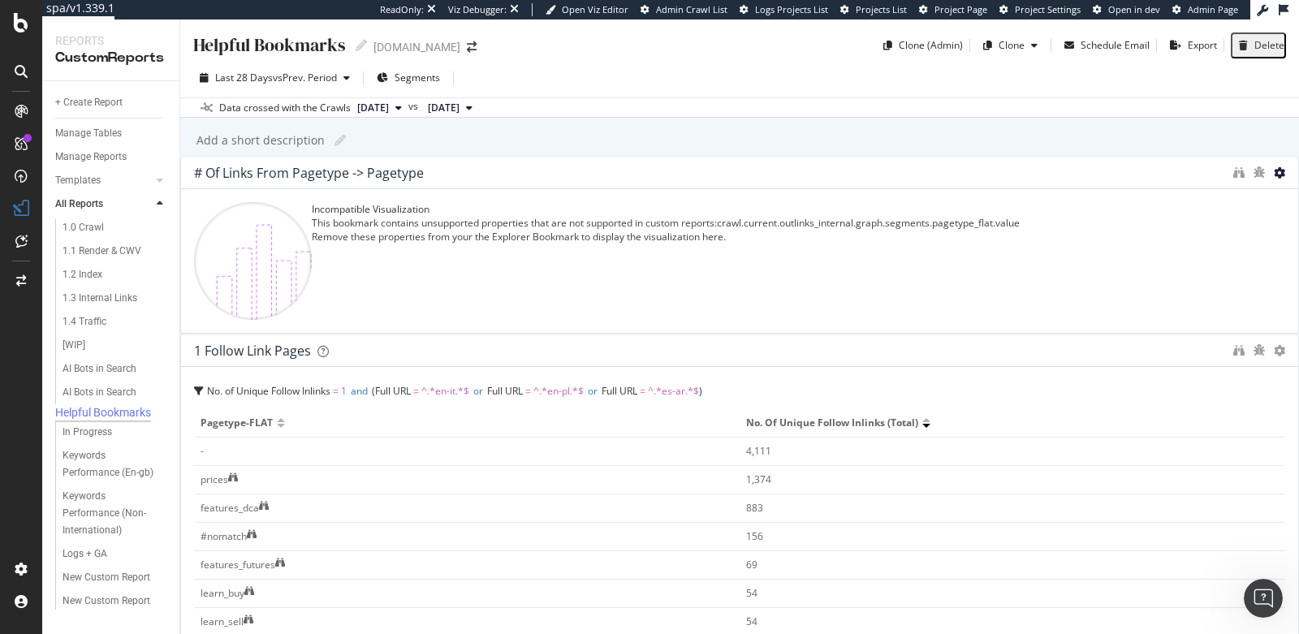
click at [1274, 179] on icon at bounding box center [1279, 172] width 11 height 11
click at [1233, 179] on icon "binoculars" at bounding box center [1238, 172] width 11 height 11
click at [13, 106] on div at bounding box center [21, 111] width 26 height 26
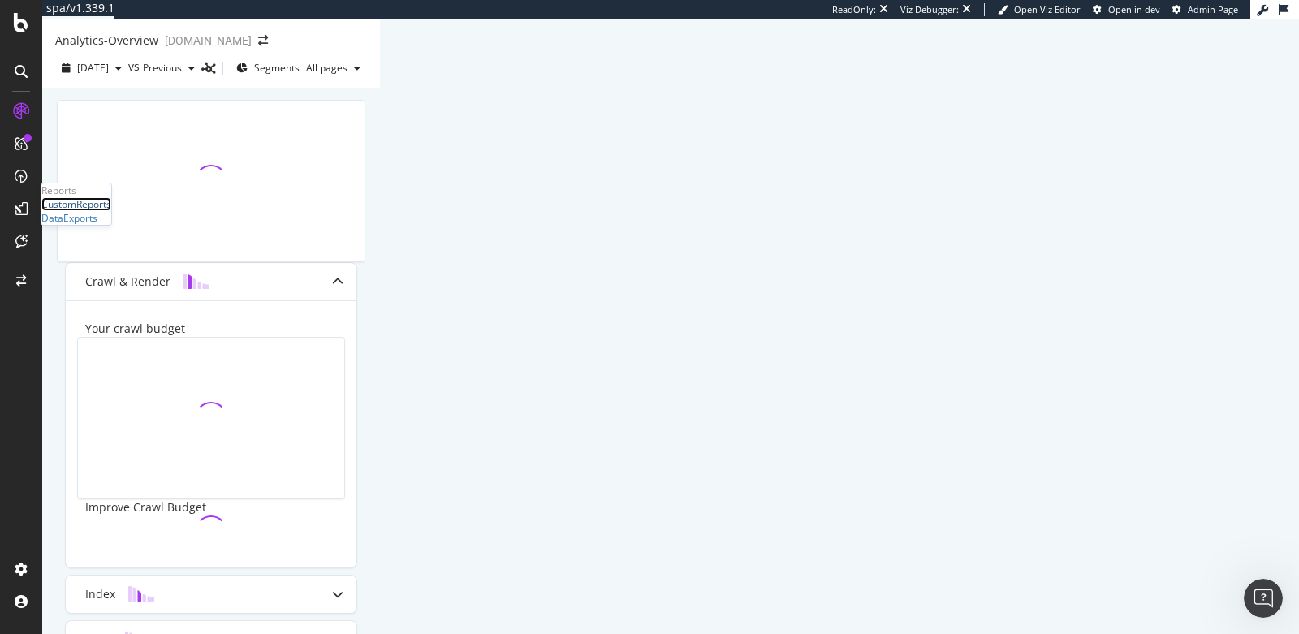
click at [71, 211] on div "CustomReports" at bounding box center [76, 204] width 70 height 14
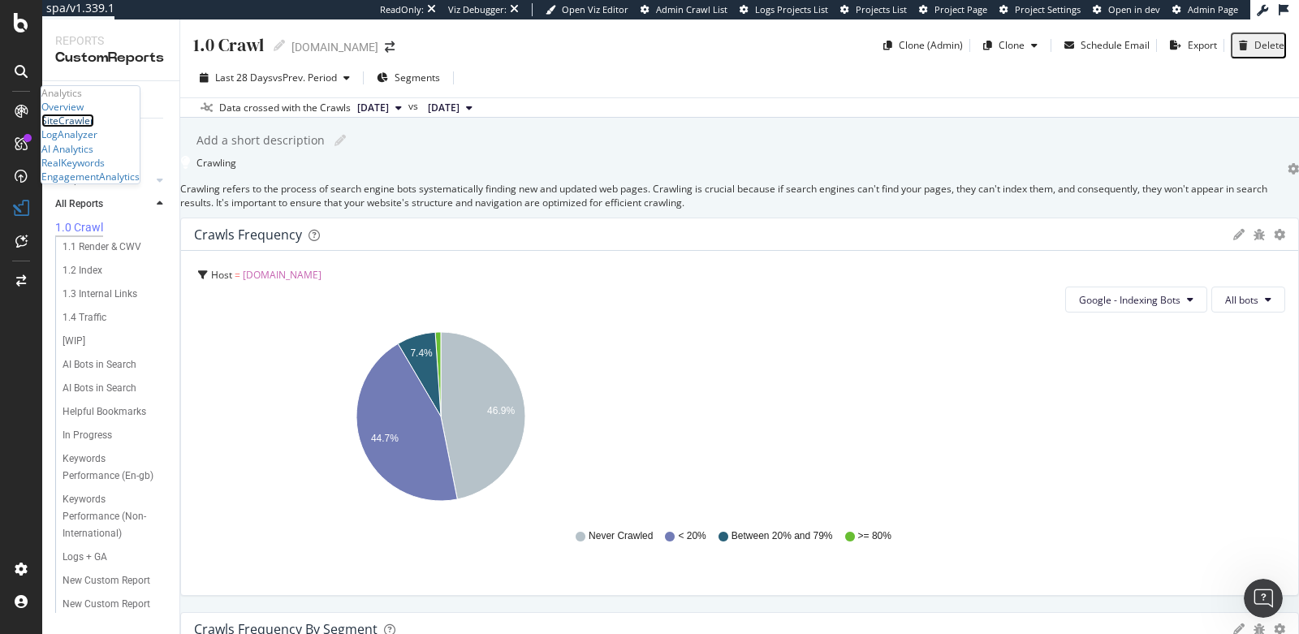
click at [94, 127] on div "SiteCrawler" at bounding box center [67, 121] width 53 height 14
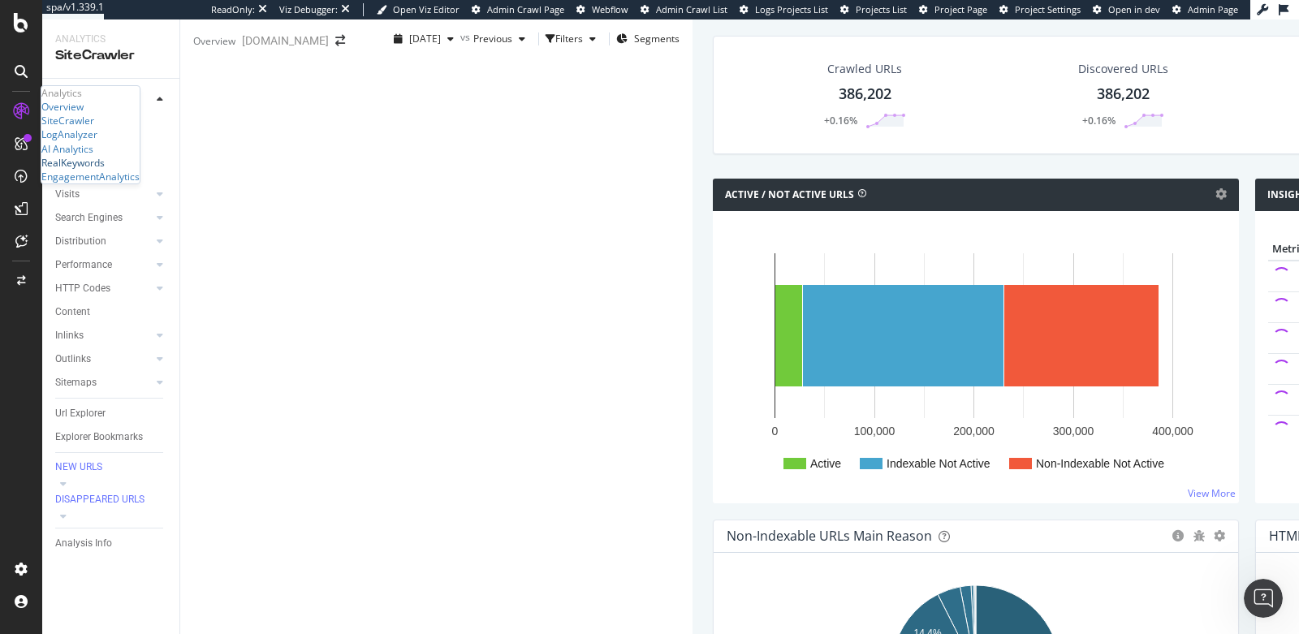
click at [102, 170] on div "RealKeywords" at bounding box center [72, 163] width 63 height 14
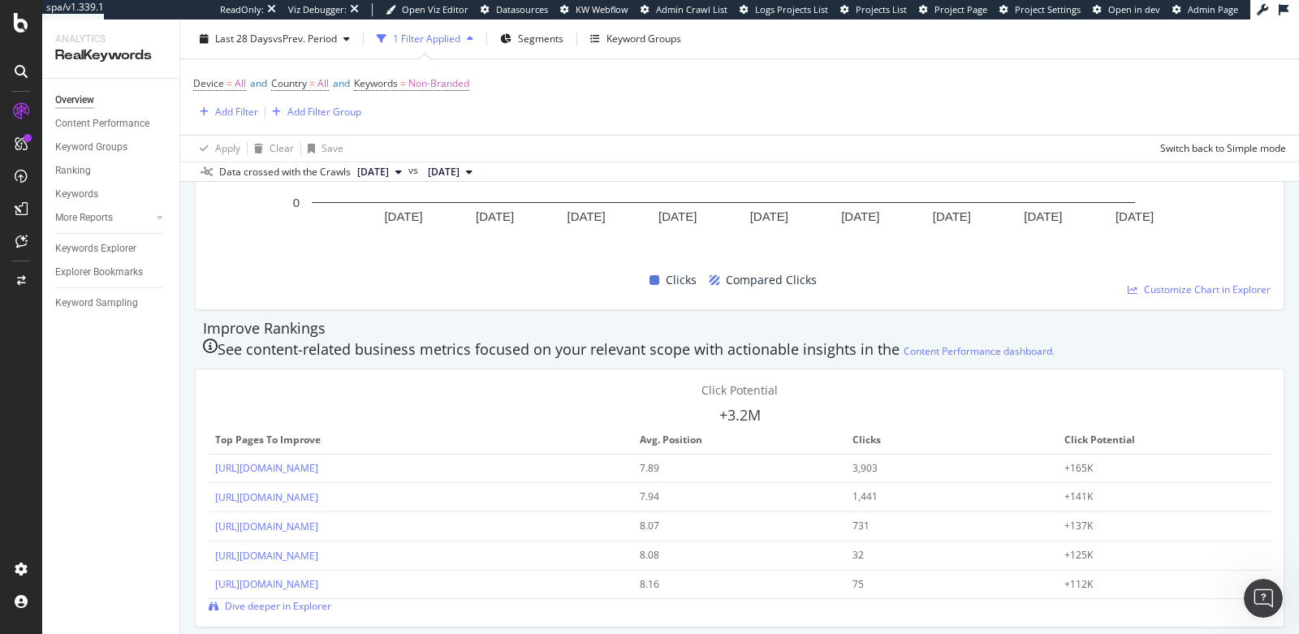
scroll to position [805, 0]
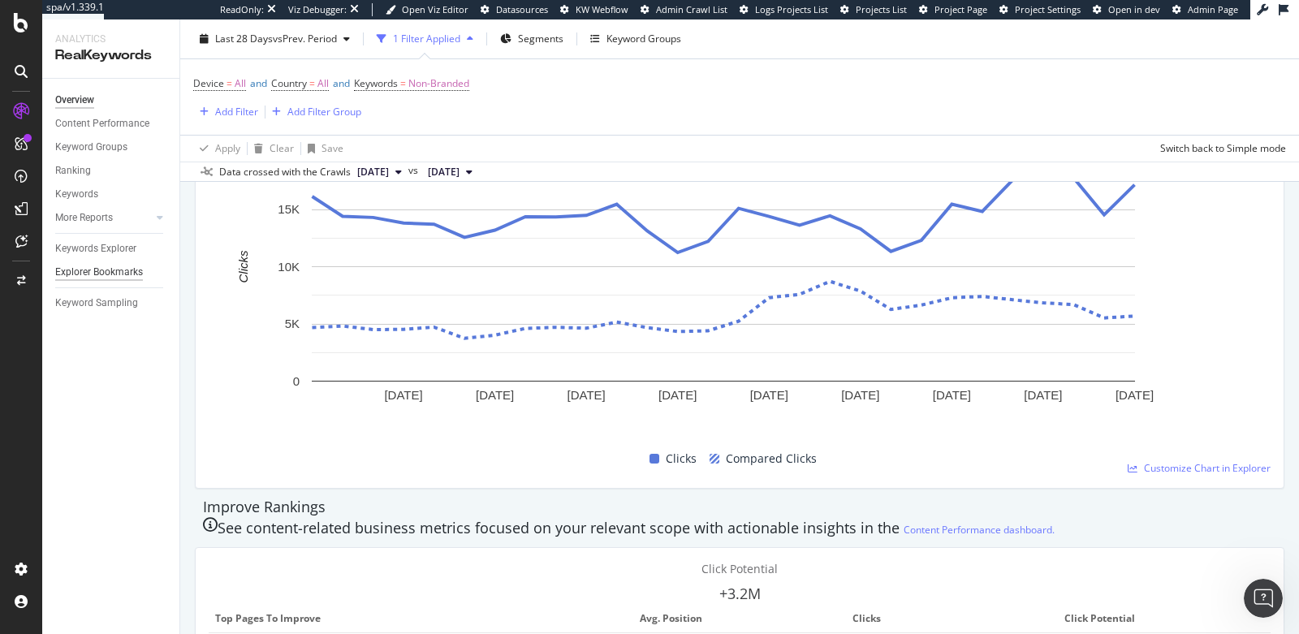
click at [101, 271] on div "Explorer Bookmarks" at bounding box center [99, 272] width 88 height 17
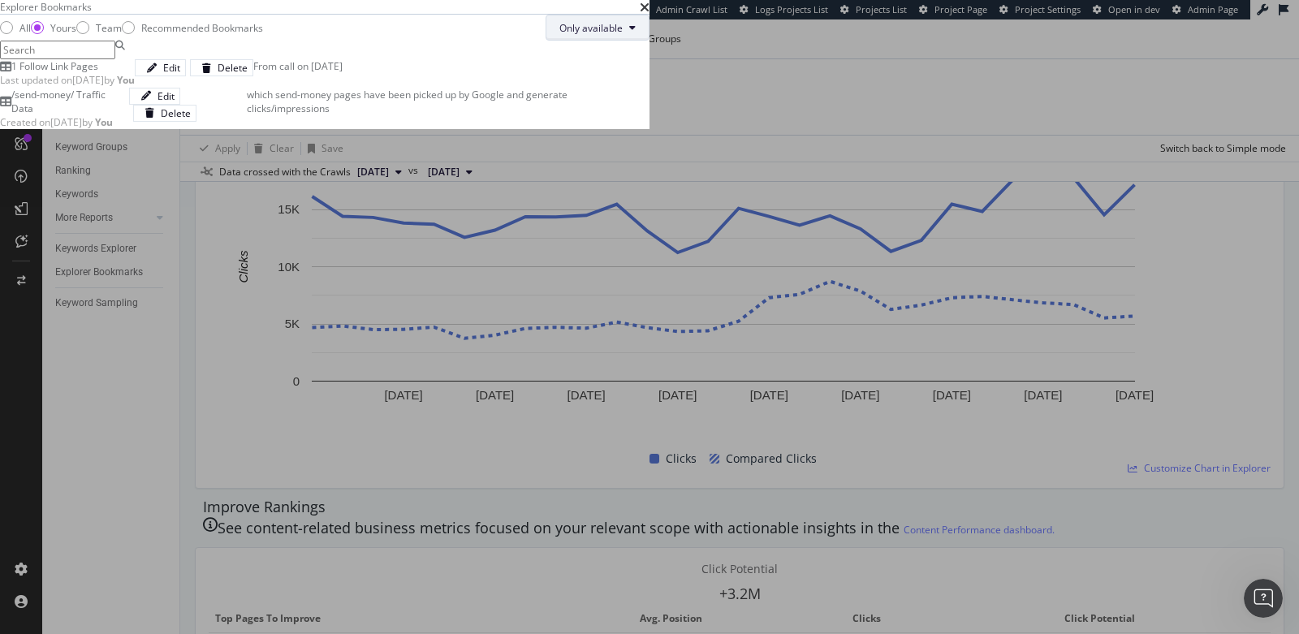
click at [623, 35] on span "Only available" at bounding box center [590, 28] width 63 height 14
click at [1080, 152] on span "All" at bounding box center [1079, 155] width 64 height 15
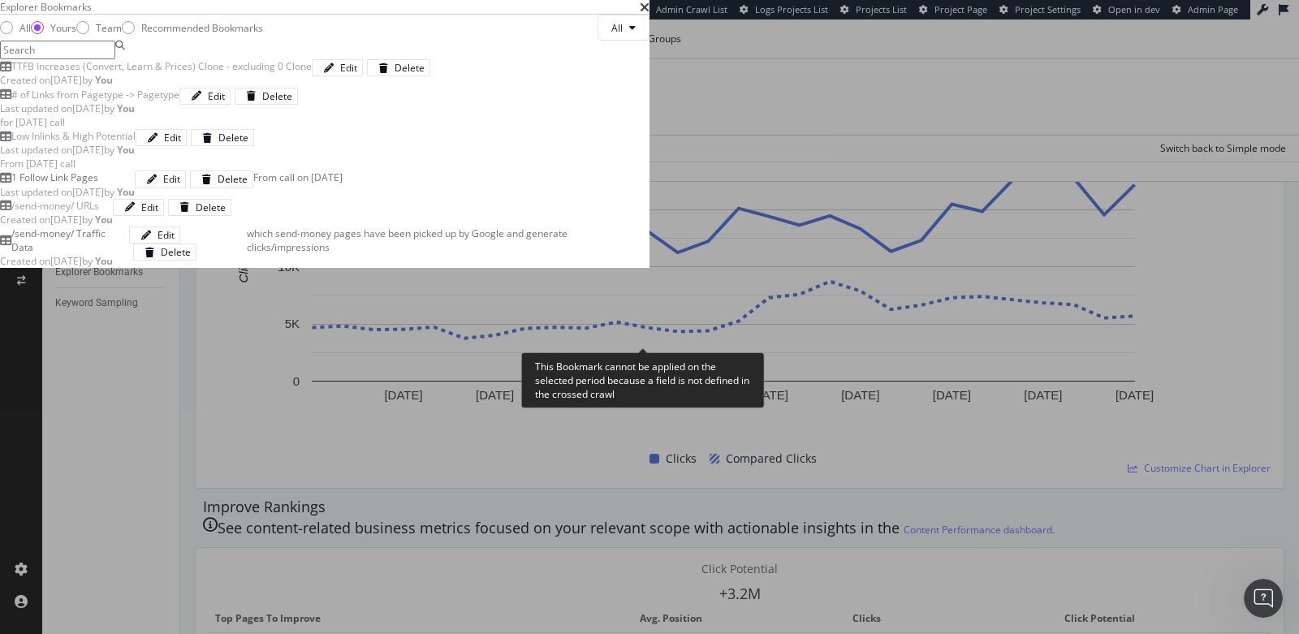
click at [179, 115] on div "Last updated on 2025 Sep 10th by You" at bounding box center [89, 108] width 179 height 14
click at [225, 103] on div "Edit" at bounding box center [216, 96] width 17 height 14
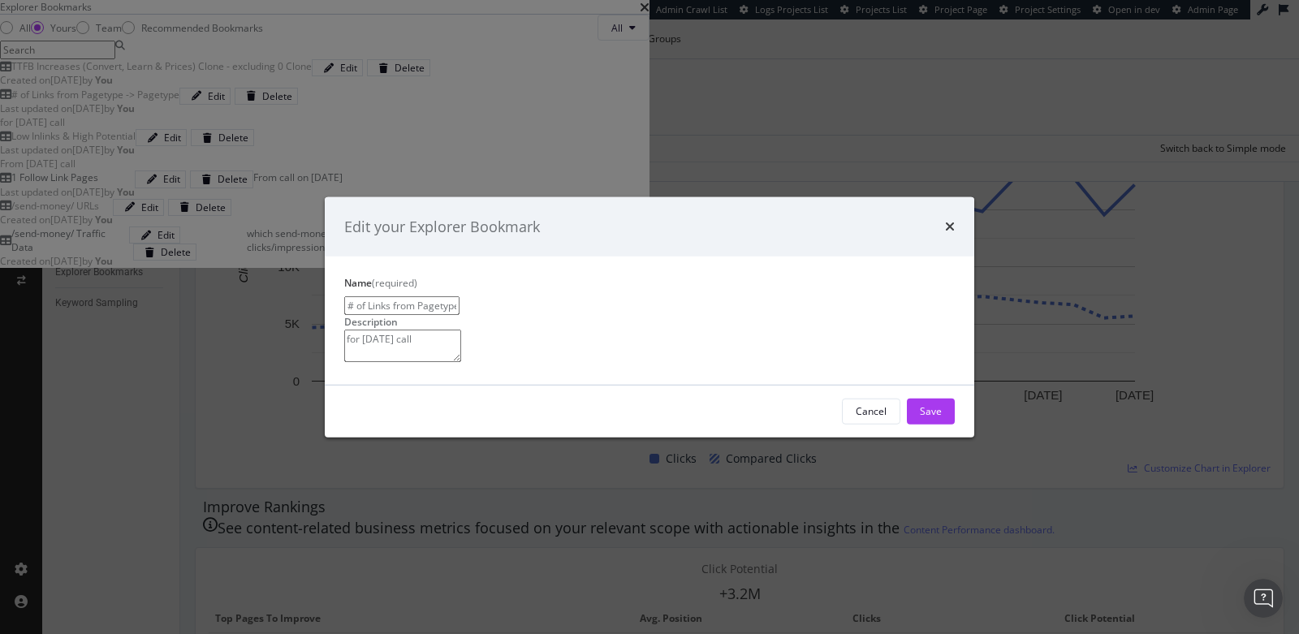
click at [956, 196] on div "Edit your Explorer Bookmark" at bounding box center [650, 226] width 650 height 60
click at [955, 196] on div "Edit your Explorer Bookmark" at bounding box center [650, 226] width 650 height 60
click at [950, 220] on icon "times" at bounding box center [950, 226] width 10 height 13
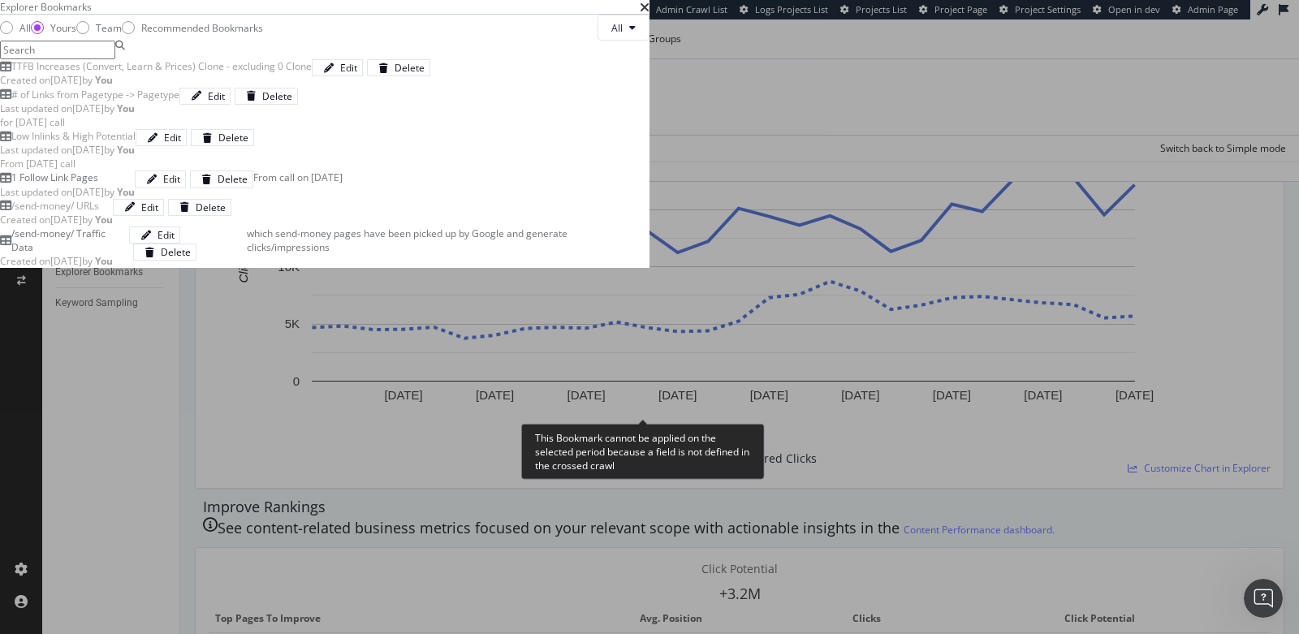
click at [136, 143] on div "Low Inlinks & High Potential" at bounding box center [73, 136] width 124 height 14
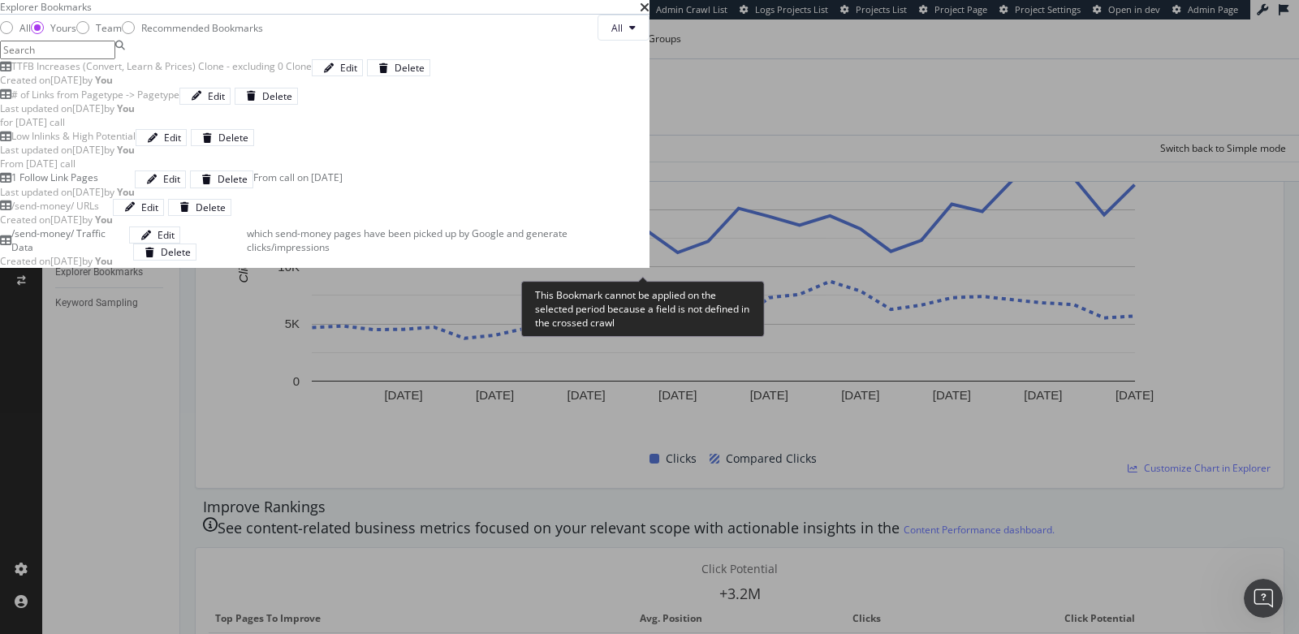
click at [312, 73] on div "TTFB Increases (Convert, Learn & Prices) Clone - excluding 0 Clone" at bounding box center [156, 66] width 312 height 14
click at [312, 87] on div "Created on 2025 Sep 10th by You" at bounding box center [156, 80] width 312 height 14
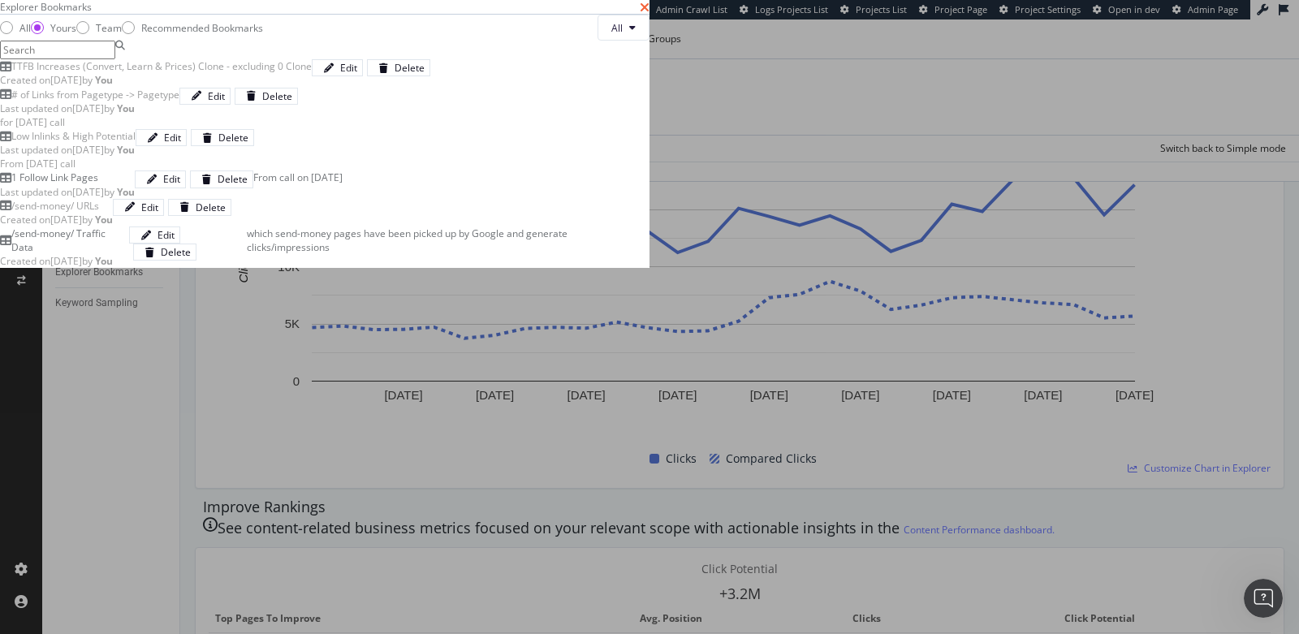
click at [650, 14] on icon "times" at bounding box center [645, 7] width 10 height 13
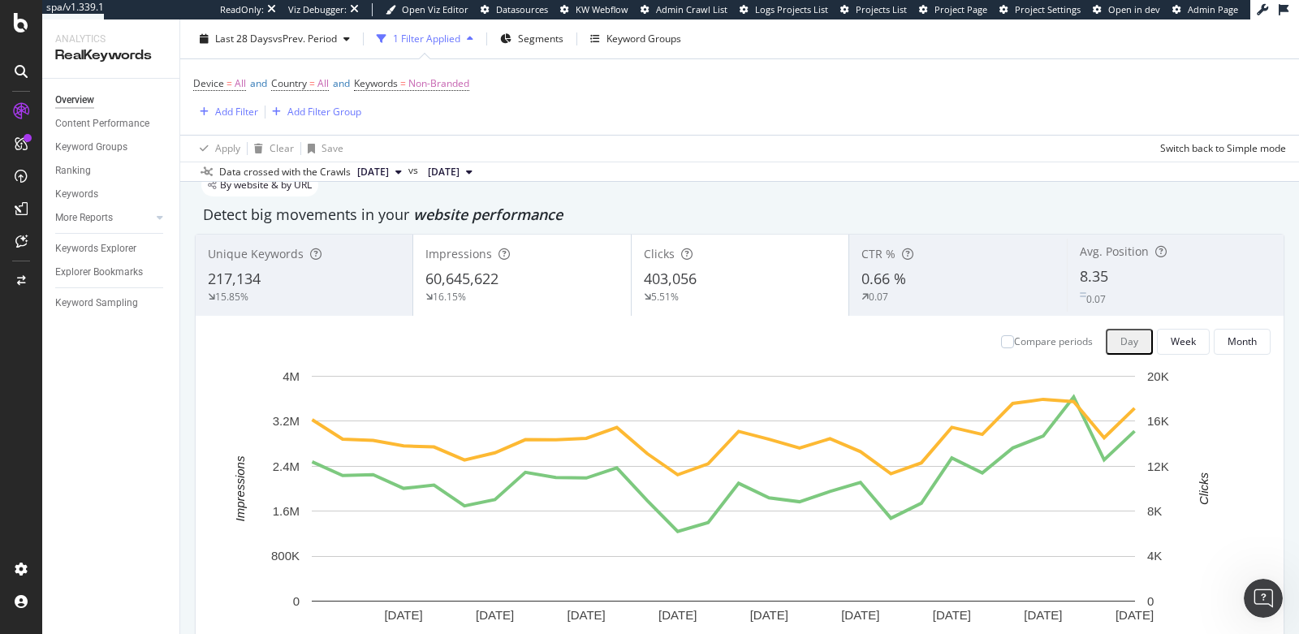
scroll to position [0, 0]
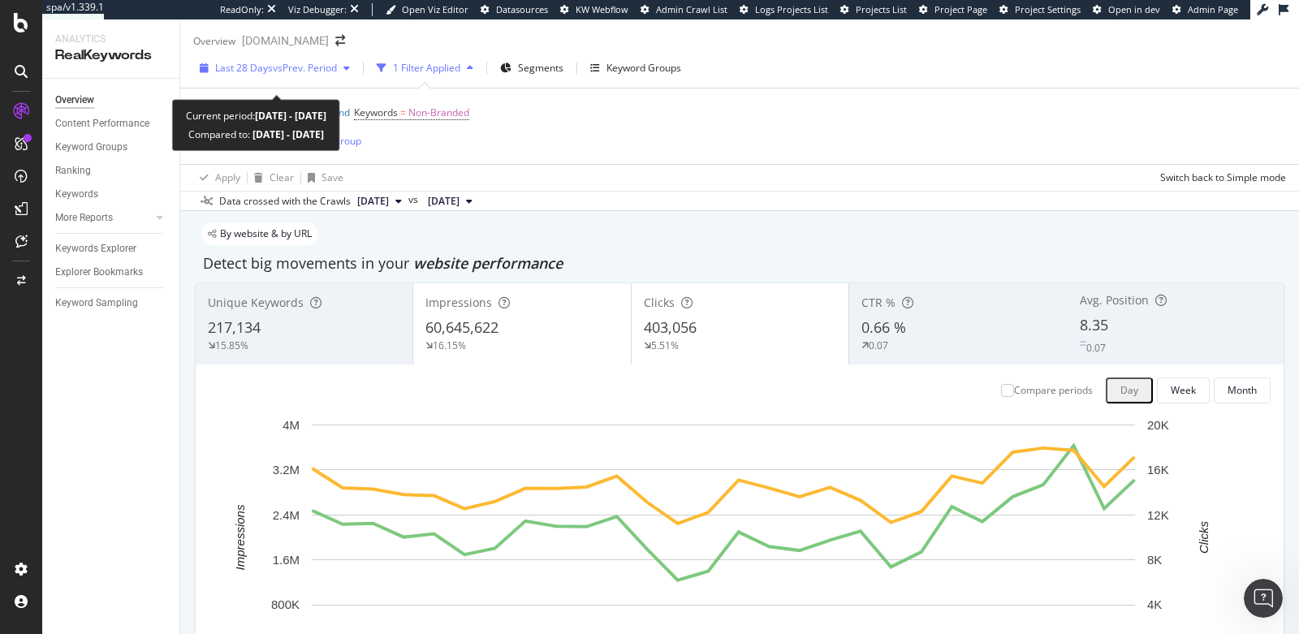
click at [243, 75] on span "Last 28 Days" at bounding box center [244, 68] width 58 height 14
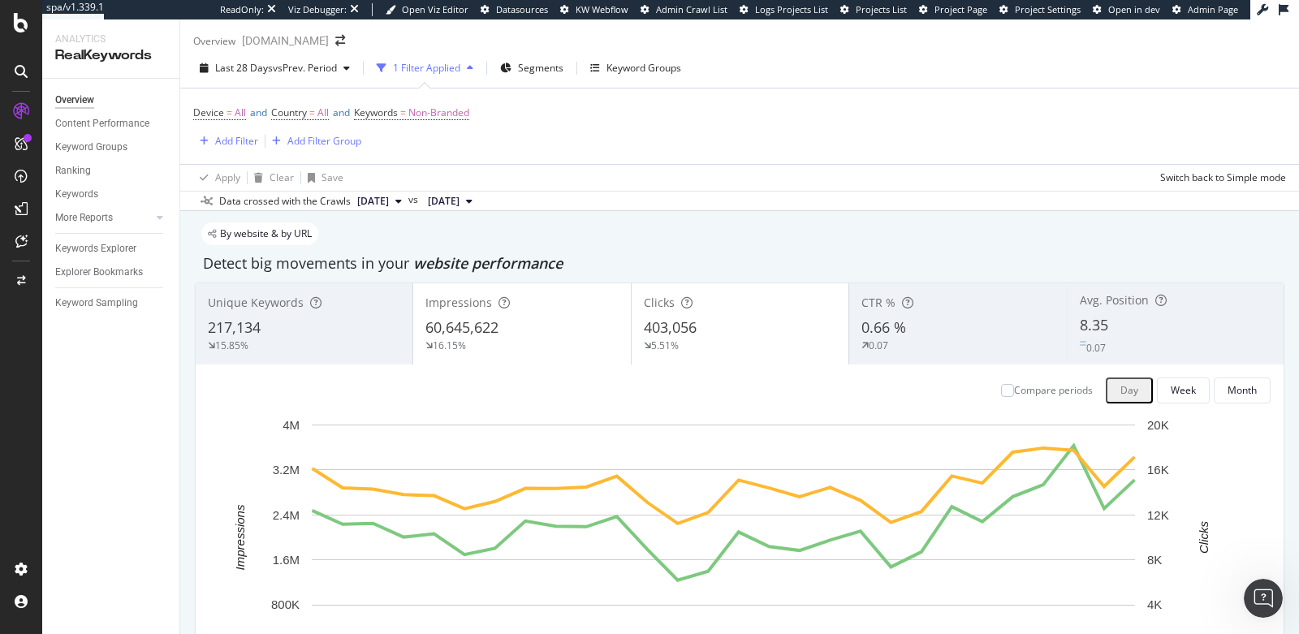
click at [106, 429] on div "Overview Content Performance Keyword Groups Ranking Keywords More Reports Count…" at bounding box center [110, 356] width 137 height 555
click at [73, 245] on div "Keywords Explorer" at bounding box center [95, 248] width 81 height 17
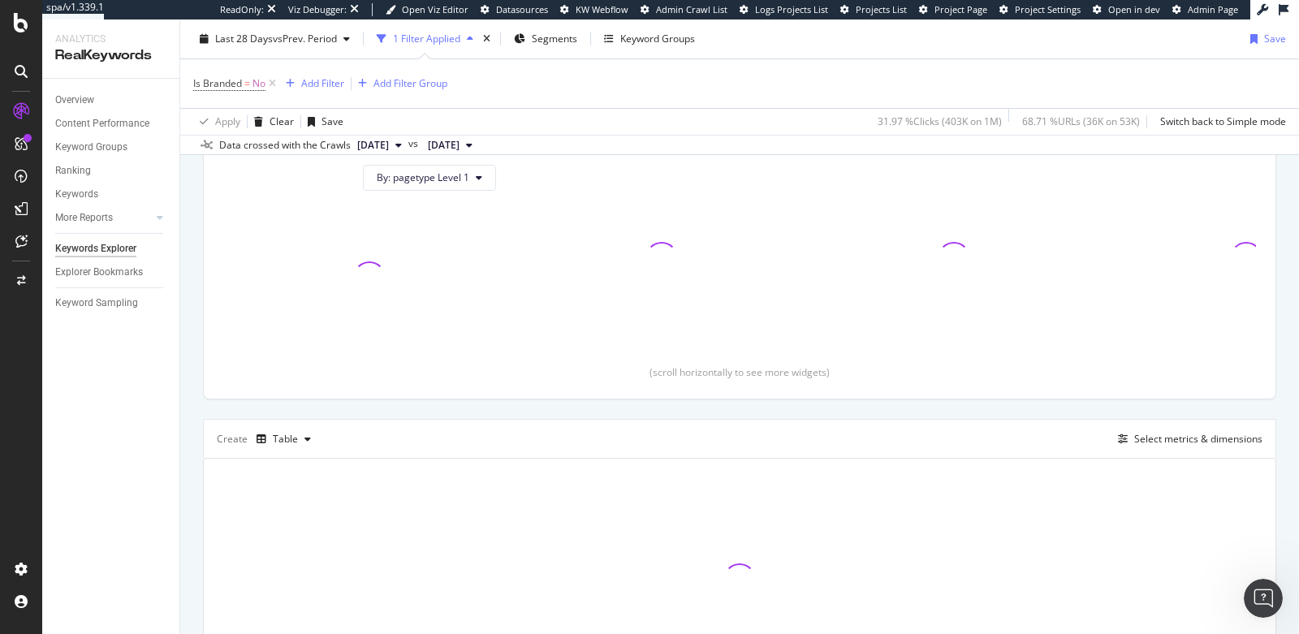
scroll to position [175, 0]
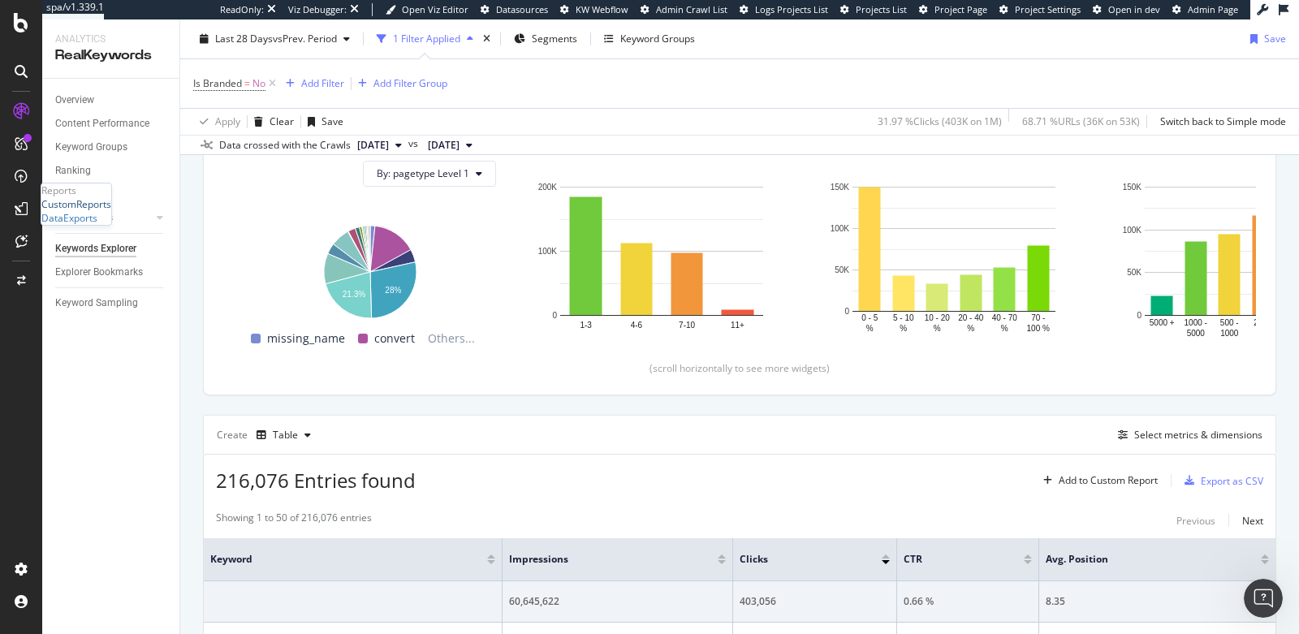
click at [87, 211] on div "CustomReports" at bounding box center [76, 204] width 70 height 14
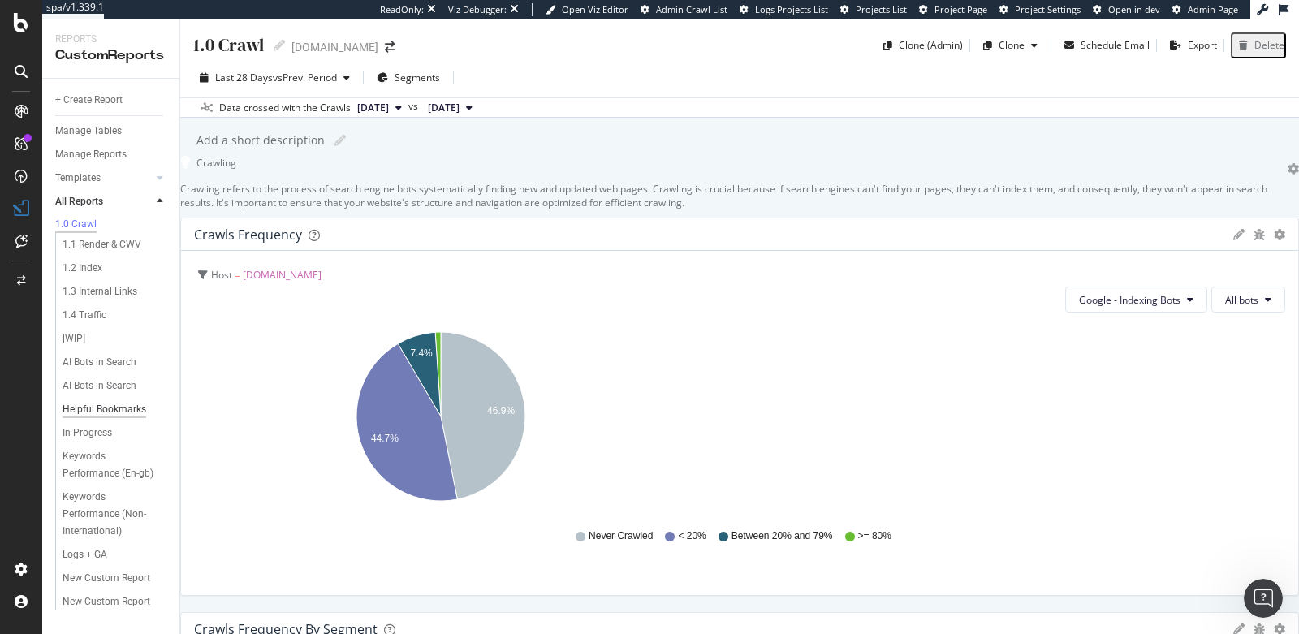
click at [92, 408] on div "Helpful Bookmarks" at bounding box center [105, 409] width 84 height 17
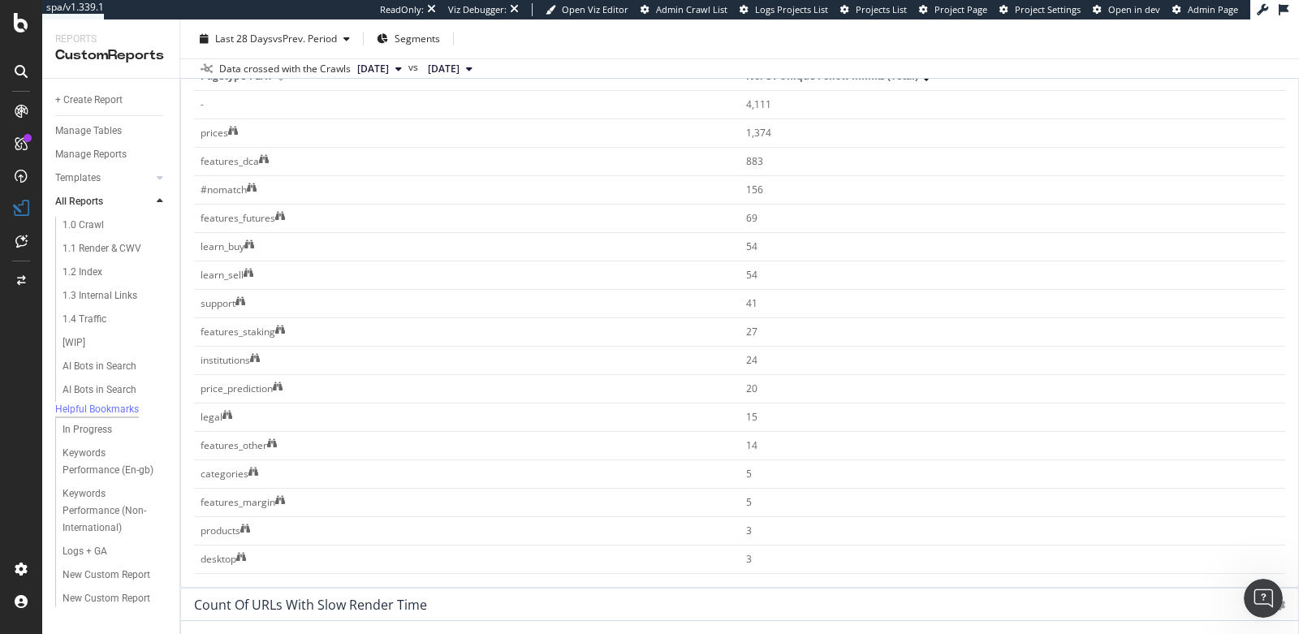
scroll to position [350, 0]
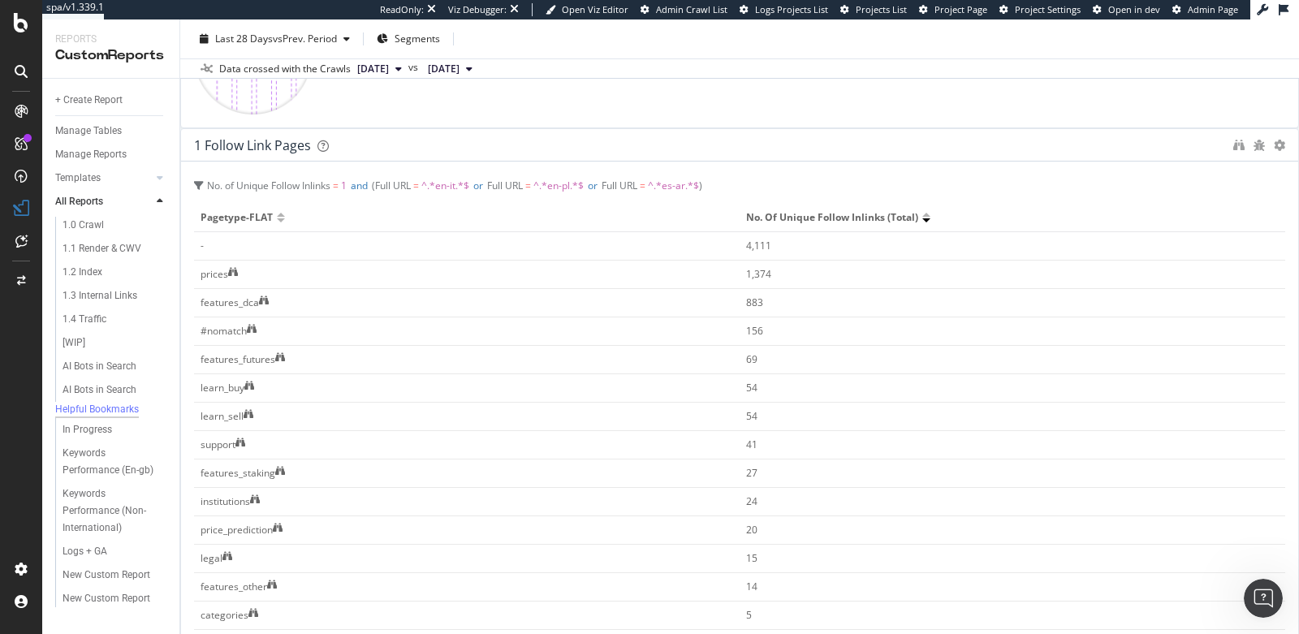
scroll to position [0, 0]
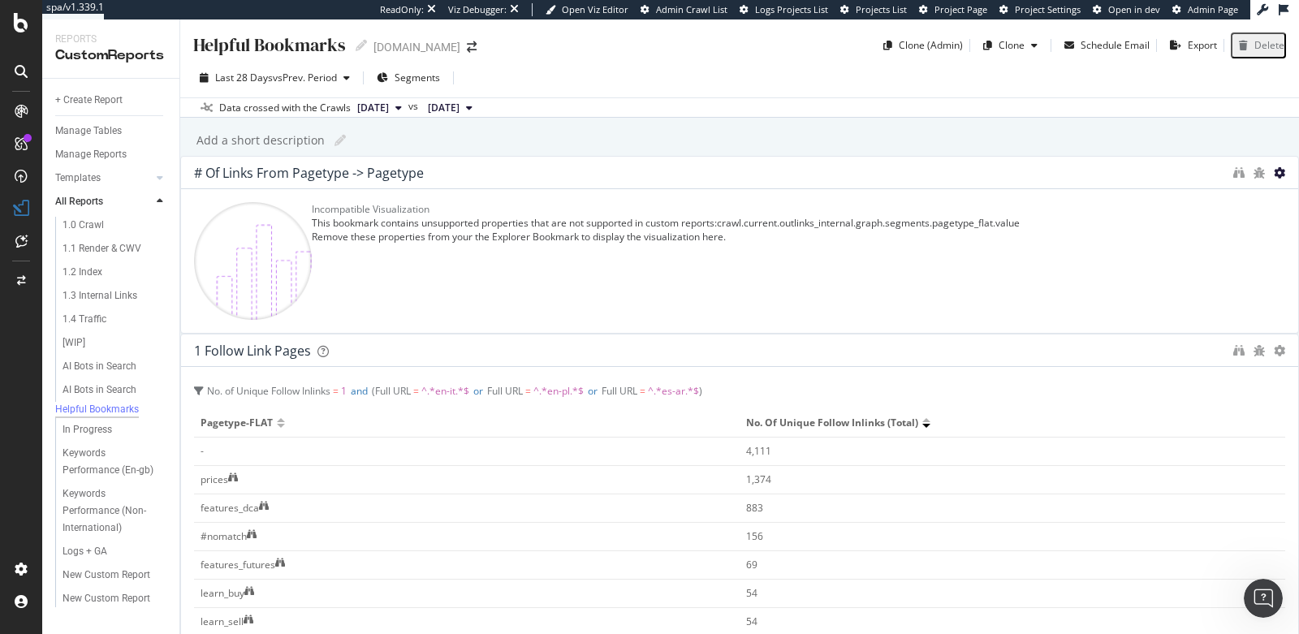
click at [1274, 179] on icon at bounding box center [1279, 172] width 11 height 11
click at [637, 244] on div "Incompatible Visualization This bookmark contains unsupported properties that a…" at bounding box center [739, 261] width 1091 height 118
click at [1233, 179] on icon "binoculars" at bounding box center [1238, 172] width 11 height 11
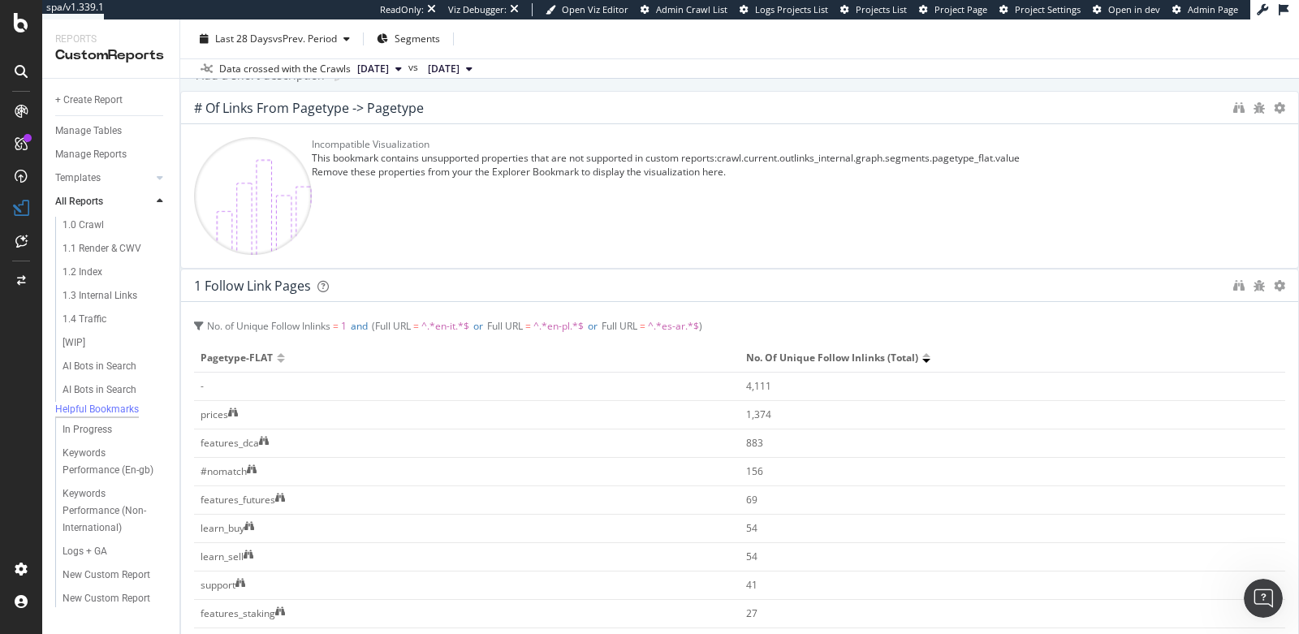
scroll to position [58, 0]
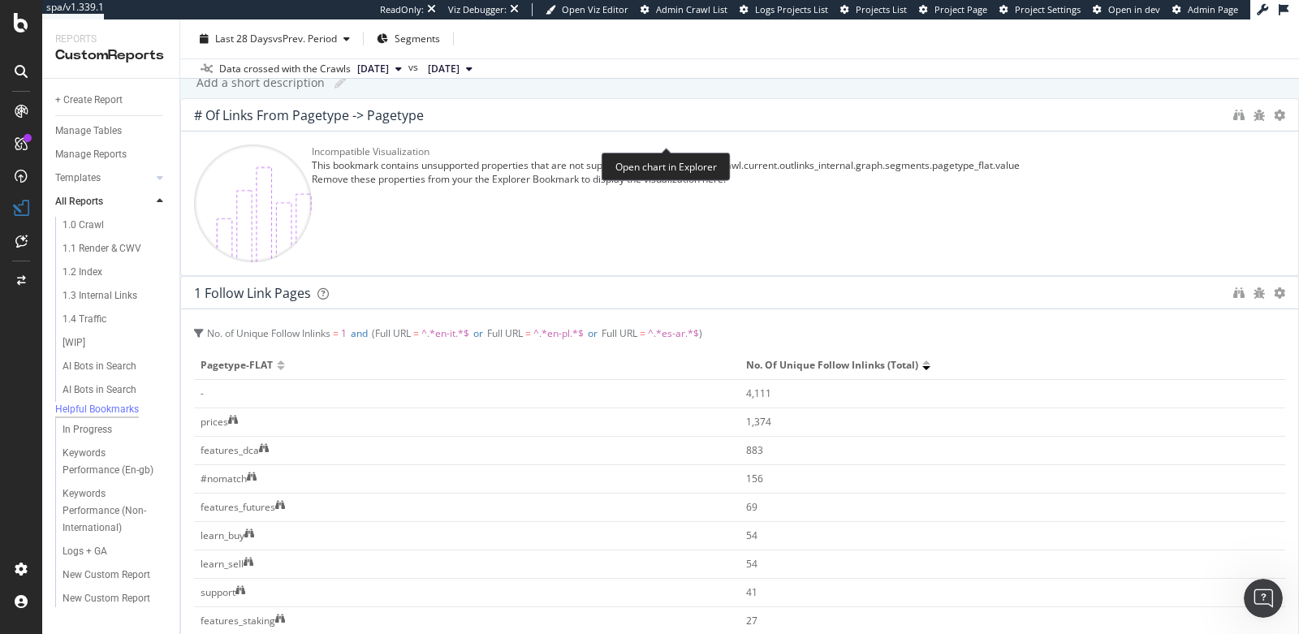
click at [1233, 121] on icon "binoculars" at bounding box center [1238, 115] width 11 height 11
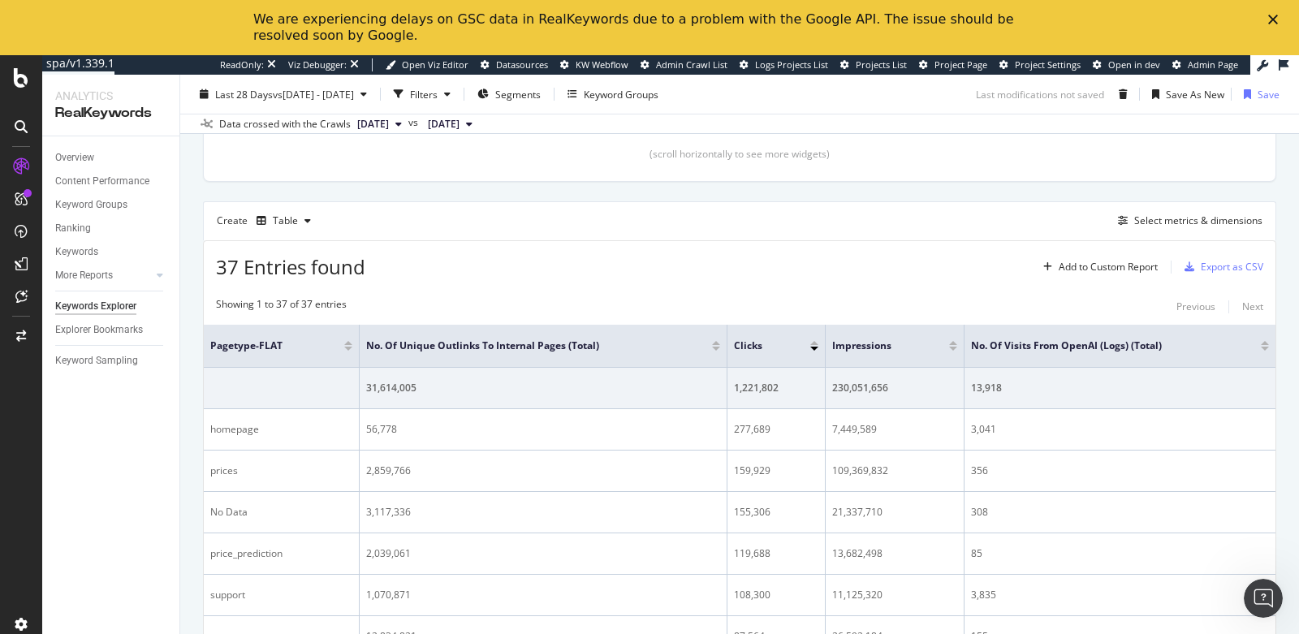
scroll to position [451, 0]
click at [1134, 220] on div "Select metrics & dimensions" at bounding box center [1198, 219] width 128 height 14
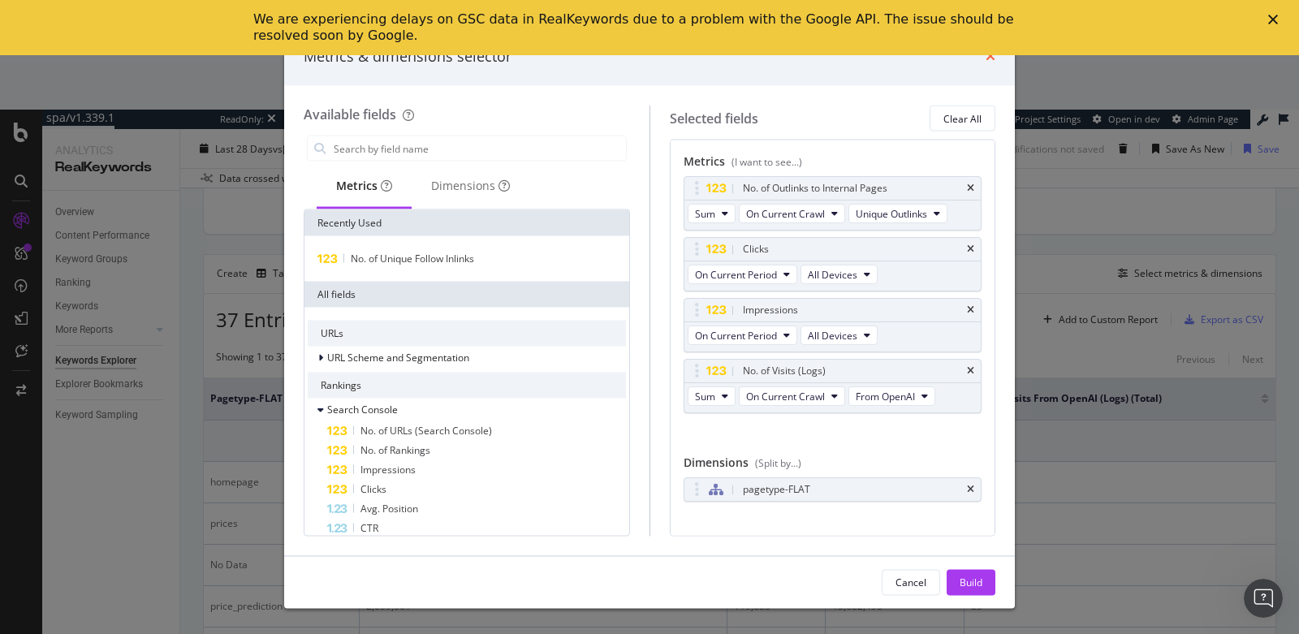
click at [987, 59] on icon "times" at bounding box center [991, 56] width 10 height 13
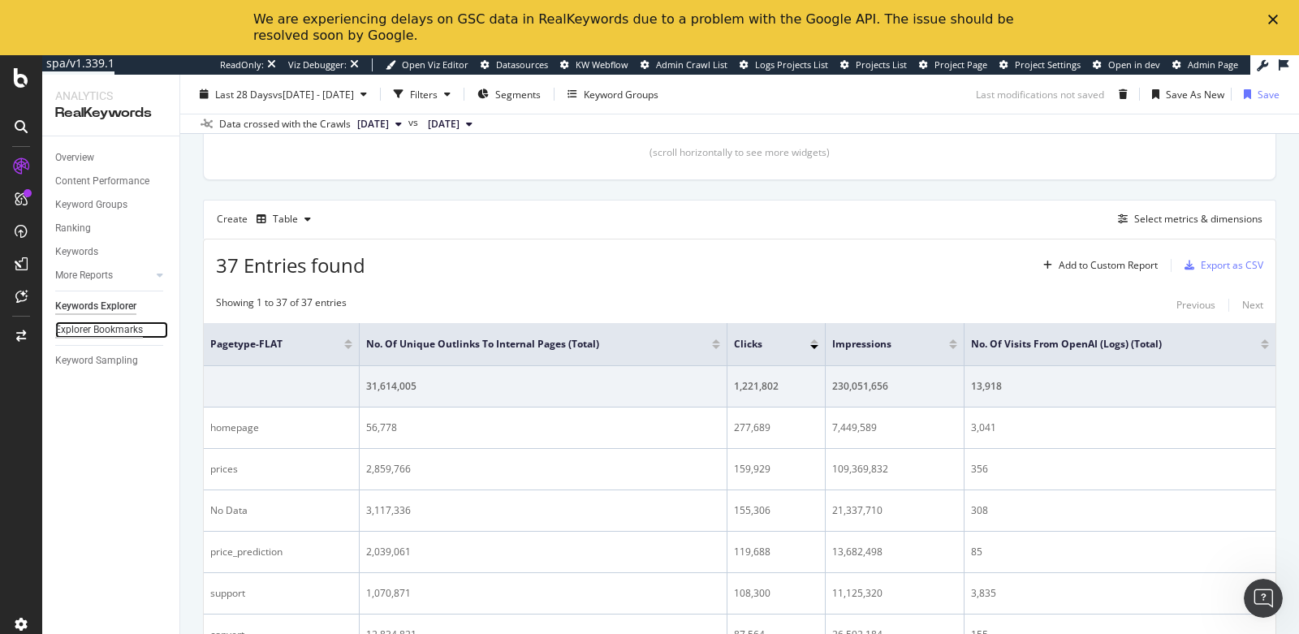
click at [97, 328] on div "Explorer Bookmarks" at bounding box center [99, 330] width 88 height 17
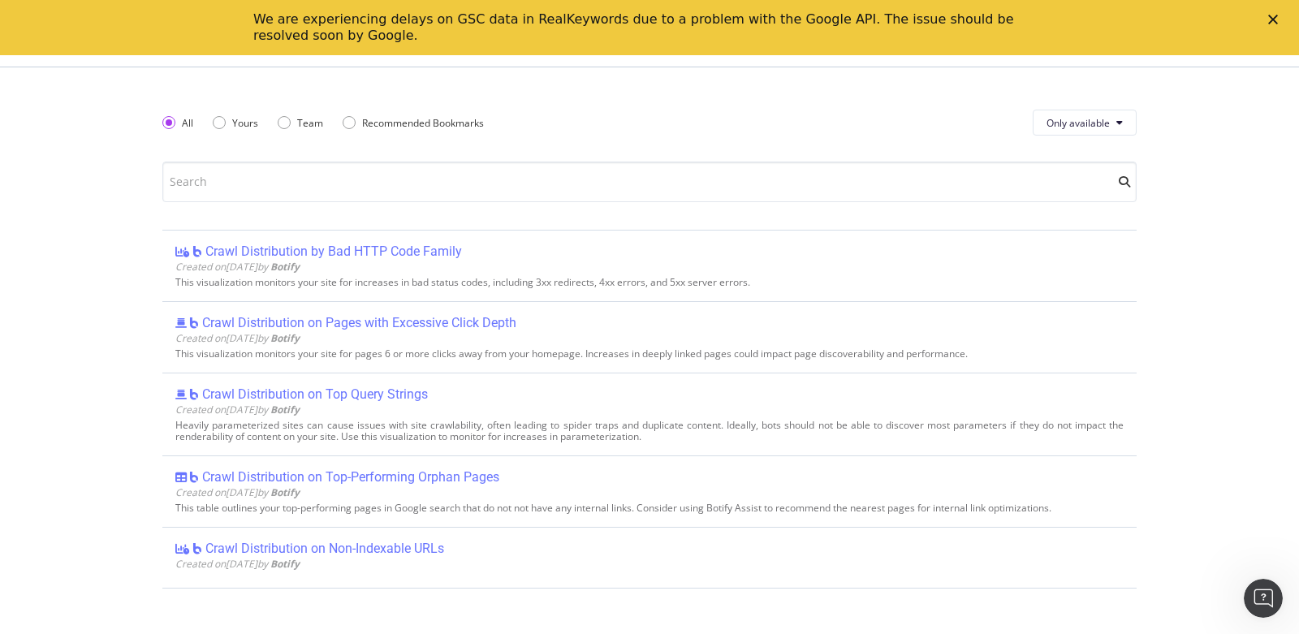
scroll to position [285, 0]
click at [217, 120] on div "Yours" at bounding box center [219, 122] width 13 height 13
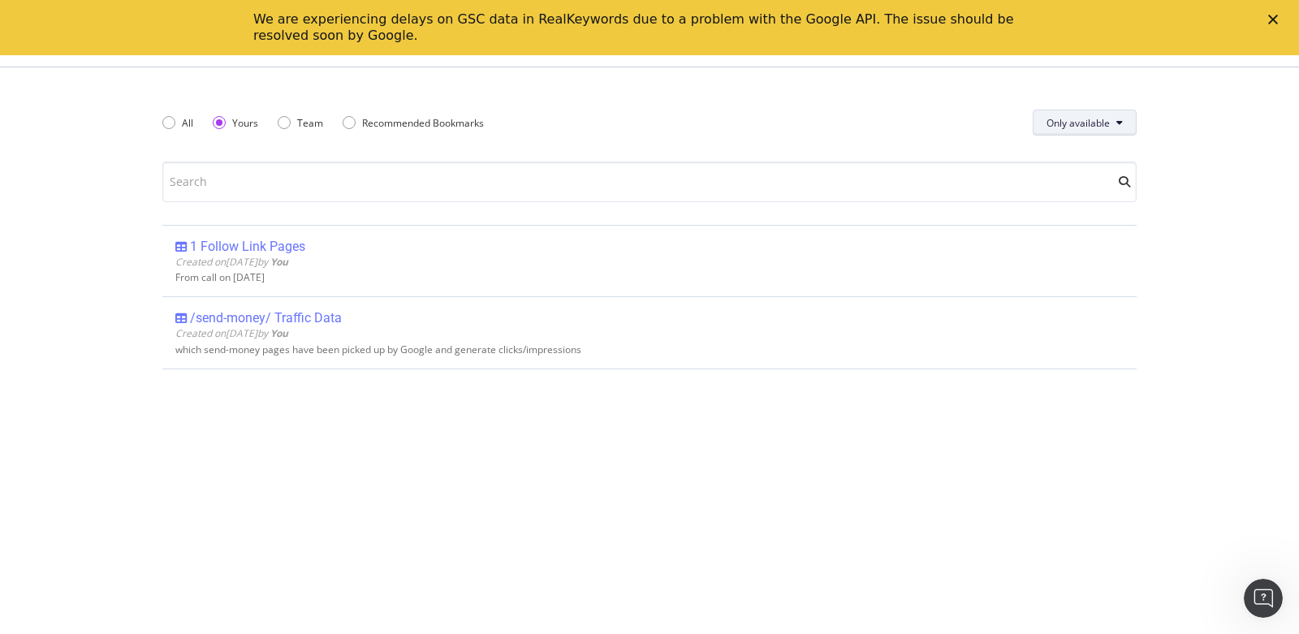
click at [1099, 119] on span "Only available" at bounding box center [1078, 123] width 63 height 14
click at [1085, 160] on span "All" at bounding box center [1079, 155] width 64 height 15
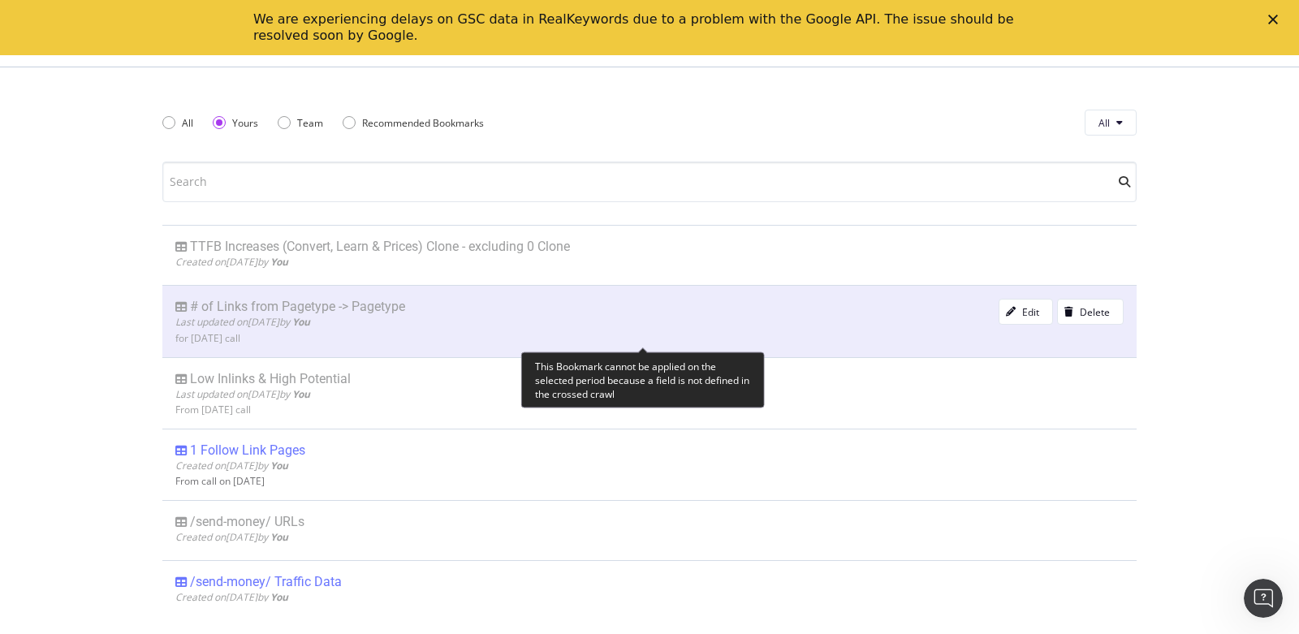
click at [434, 317] on div "Last updated on 2025 Sep 10th by You" at bounding box center [586, 322] width 823 height 14
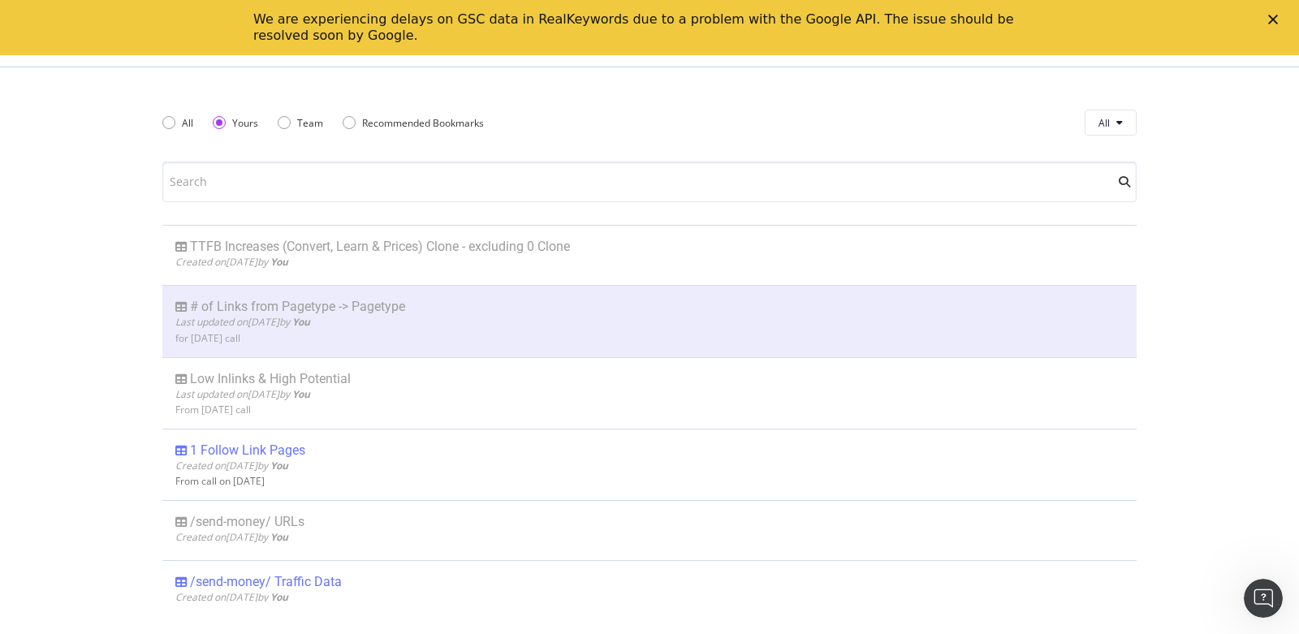
click at [1272, 15] on icon "Close" at bounding box center [1273, 20] width 10 height 10
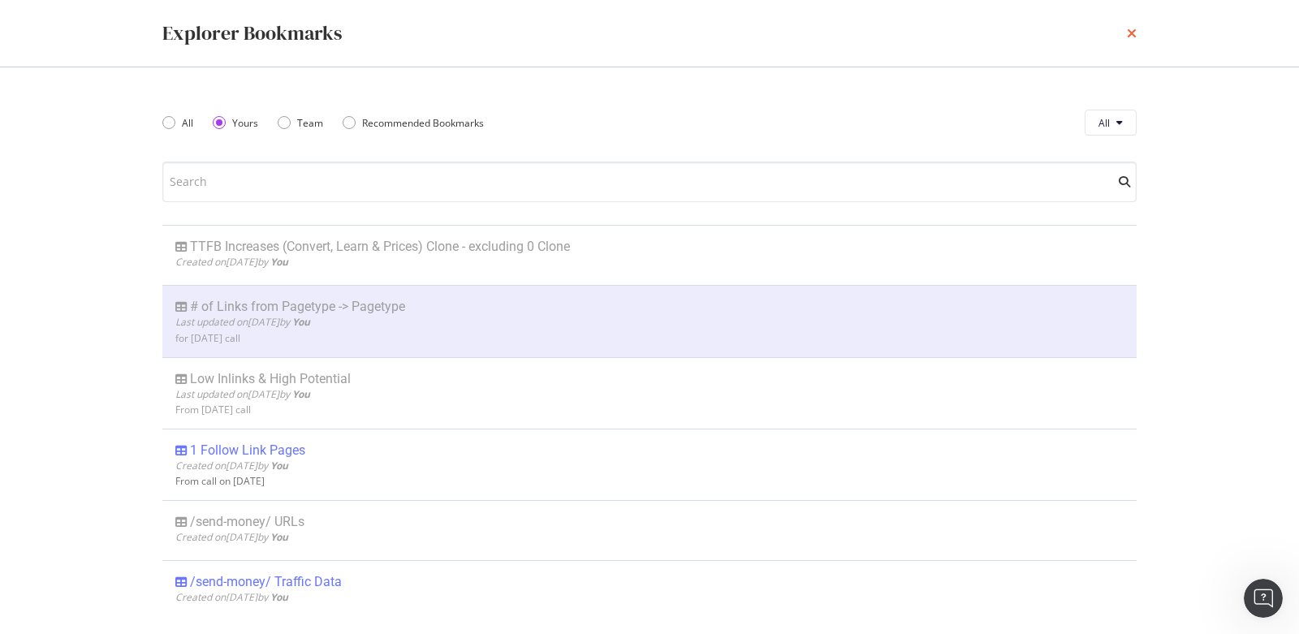
click at [1131, 33] on icon "times" at bounding box center [1132, 33] width 10 height 13
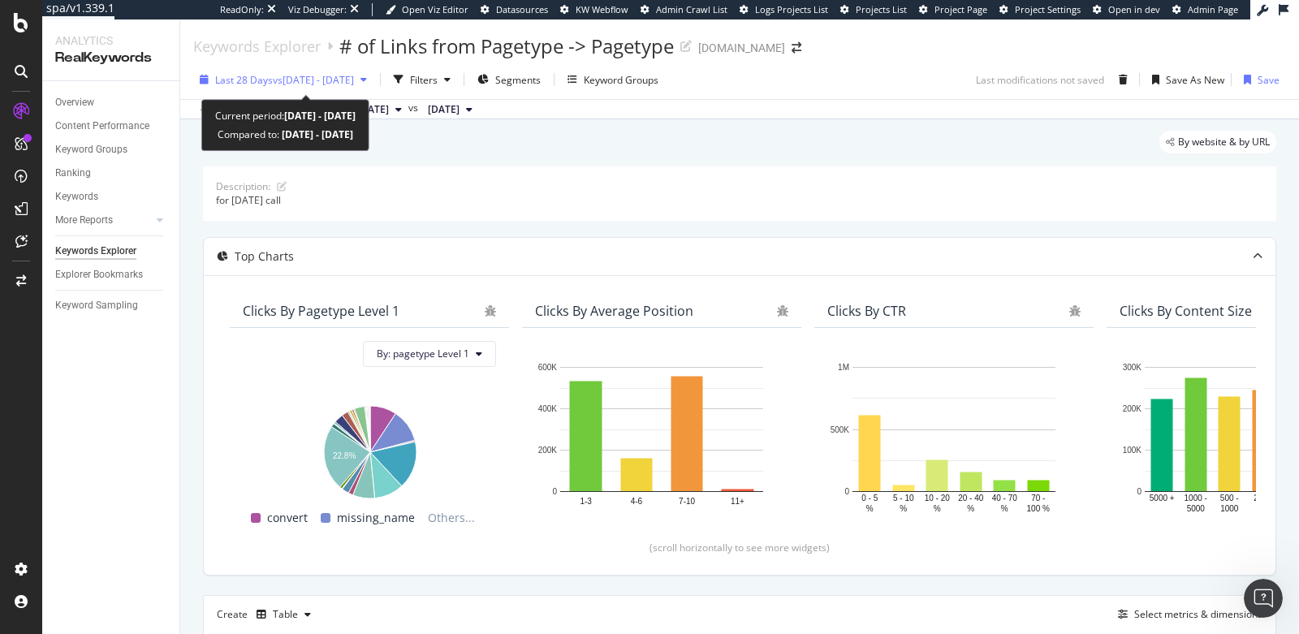
click at [354, 74] on span "vs 2025 Aug. 12th - Sep. 8th" at bounding box center [313, 80] width 81 height 14
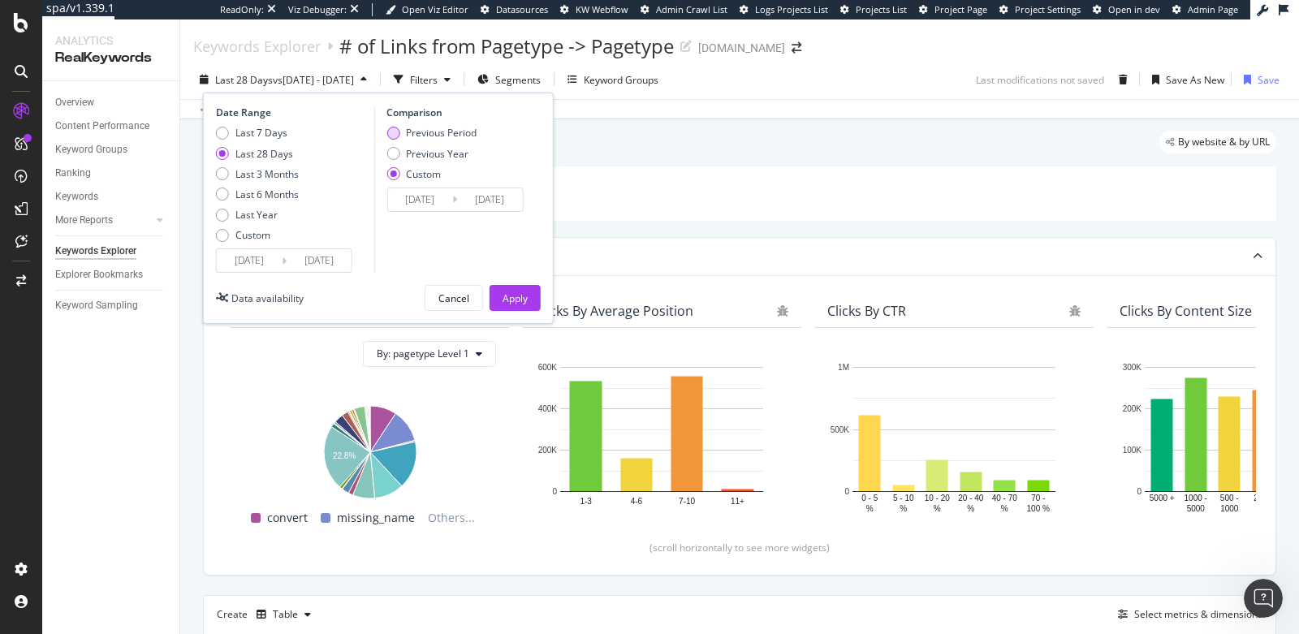
click at [398, 132] on div "Previous Period" at bounding box center [392, 133] width 13 height 13
type input "2025/08/11"
type input "2025/09/07"
click at [511, 299] on div "Apply" at bounding box center [515, 298] width 25 height 14
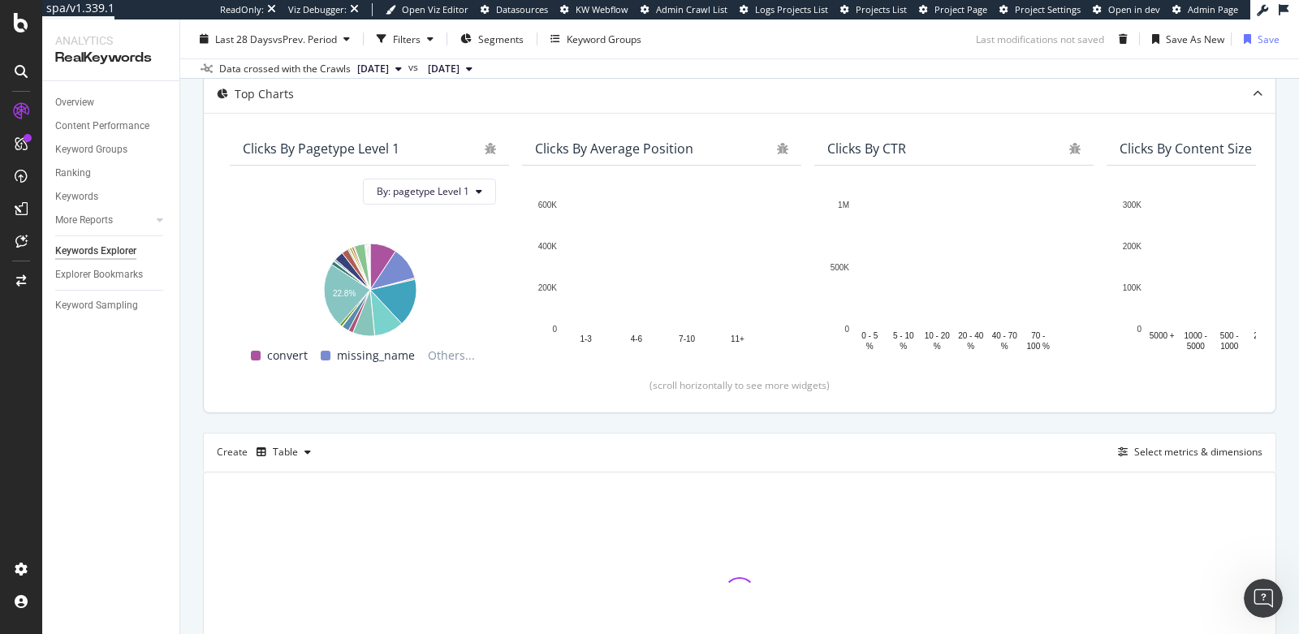
scroll to position [298, 0]
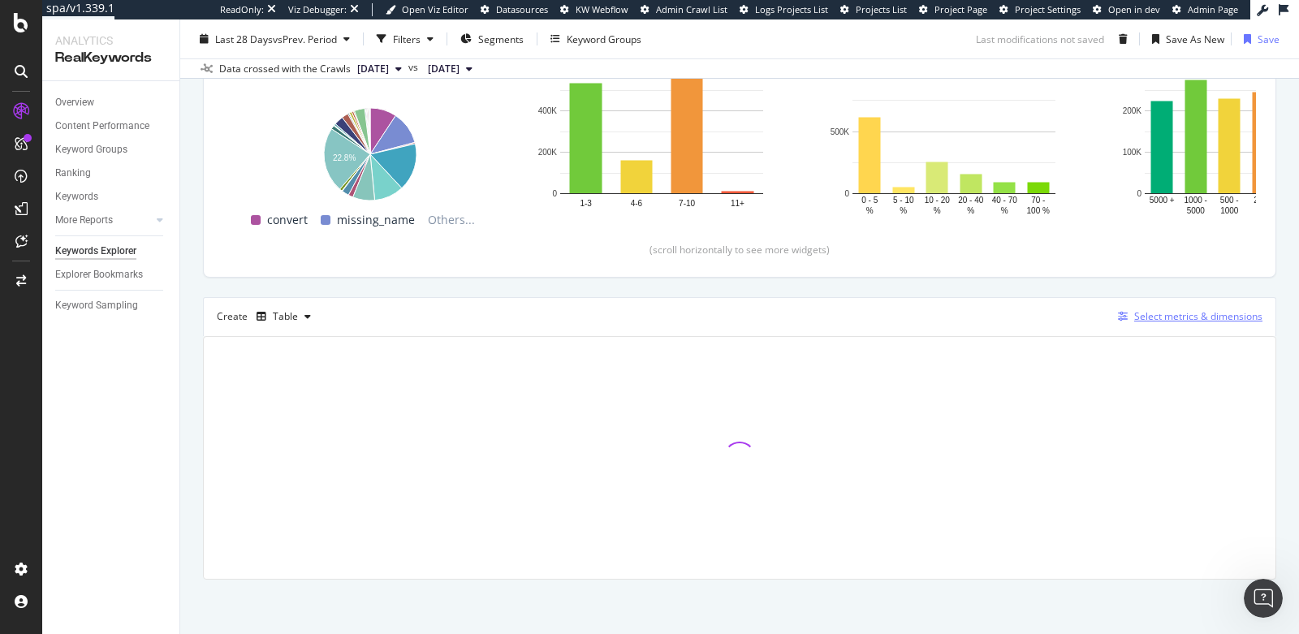
click at [1146, 309] on div "Select metrics & dimensions" at bounding box center [1198, 316] width 128 height 14
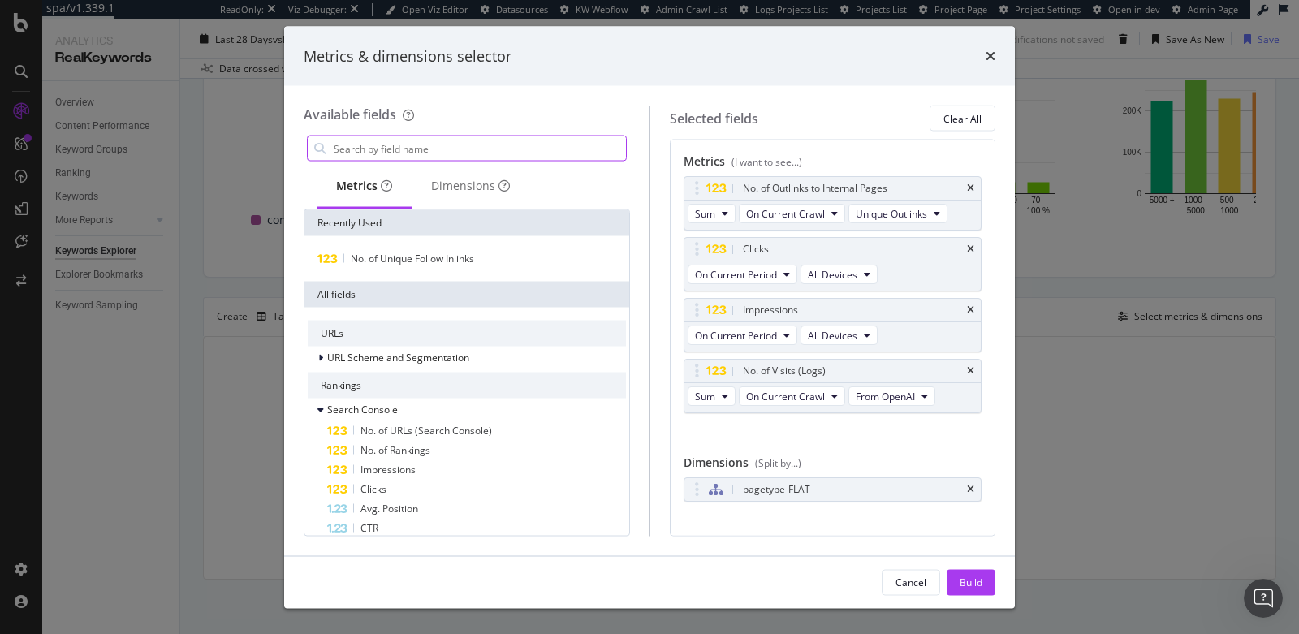
click at [390, 140] on input "modal" at bounding box center [479, 148] width 294 height 24
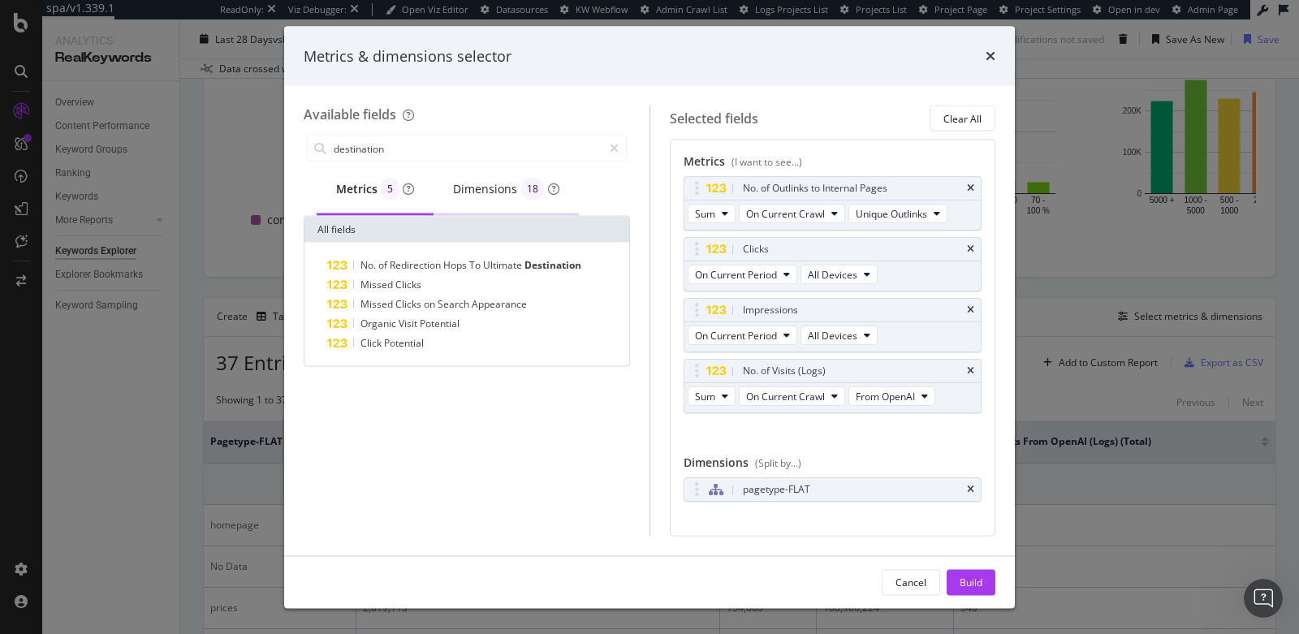
type input "destination"
click at [495, 192] on div "Dimensions 18" at bounding box center [506, 189] width 106 height 23
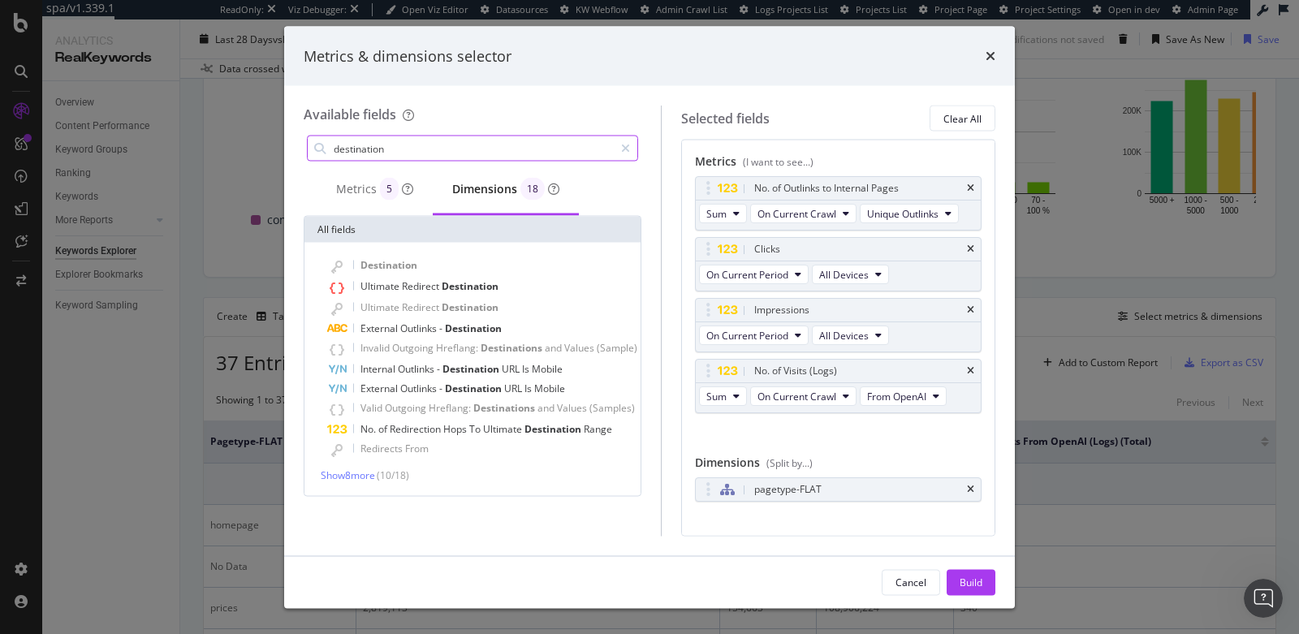
click at [434, 153] on input "destination" at bounding box center [473, 148] width 282 height 24
click at [988, 55] on icon "times" at bounding box center [991, 56] width 10 height 13
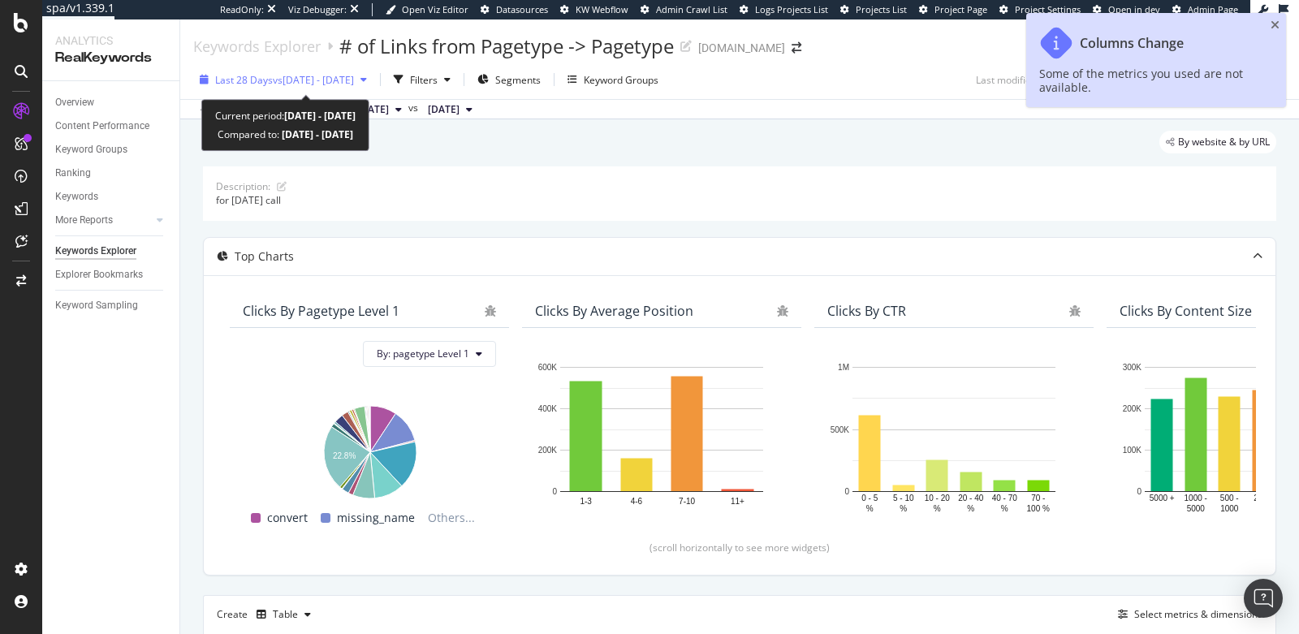
click at [354, 82] on span "vs 2025 Aug. 12th - Sep. 8th" at bounding box center [313, 80] width 81 height 14
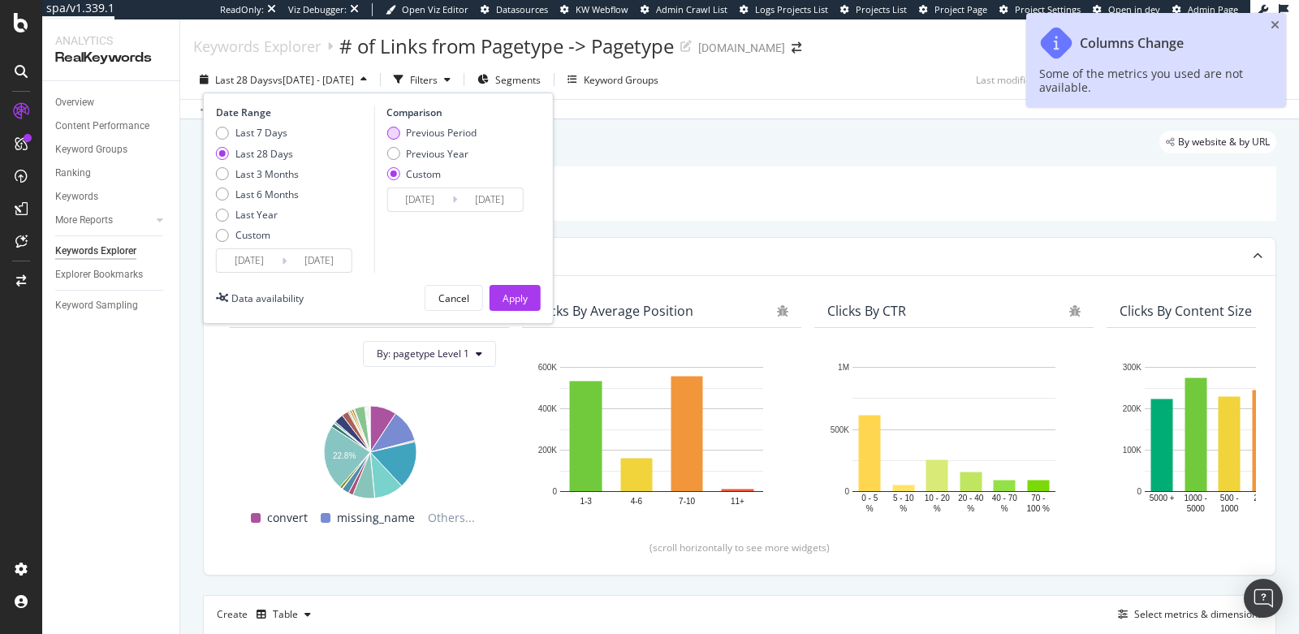
click at [394, 127] on div "Previous Period" at bounding box center [392, 133] width 13 height 13
type input "2025/08/11"
type input "2025/09/07"
click at [514, 297] on div "Apply" at bounding box center [515, 298] width 25 height 14
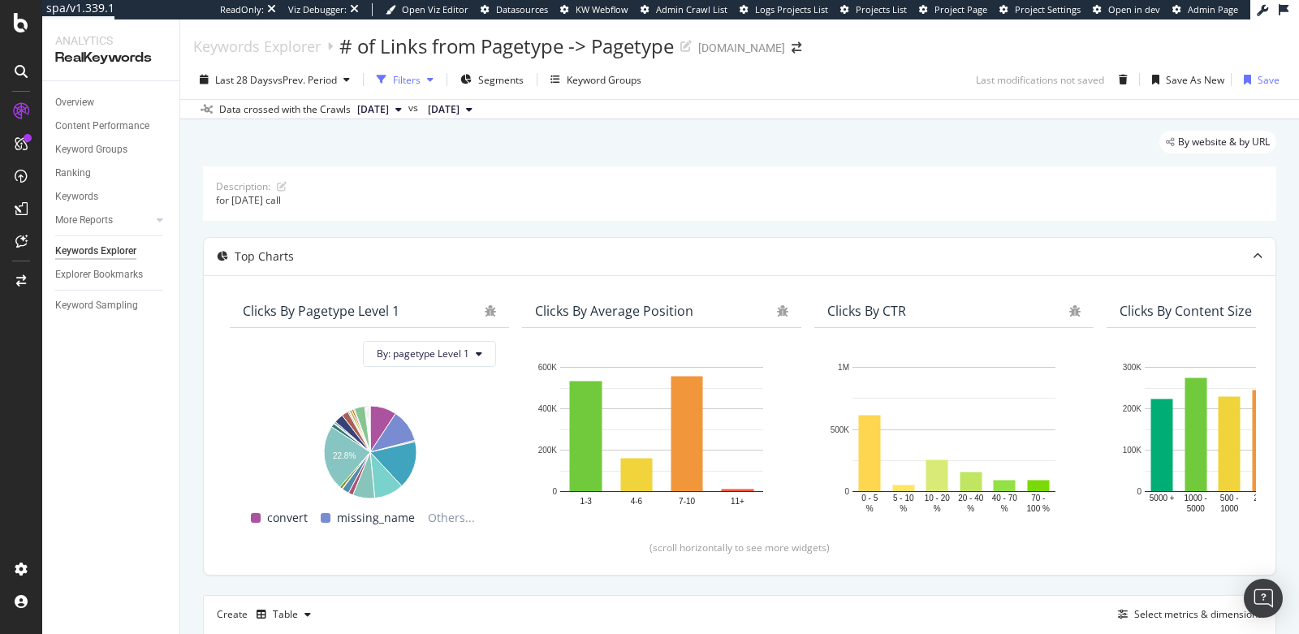
click at [412, 84] on div "Filters" at bounding box center [407, 80] width 28 height 14
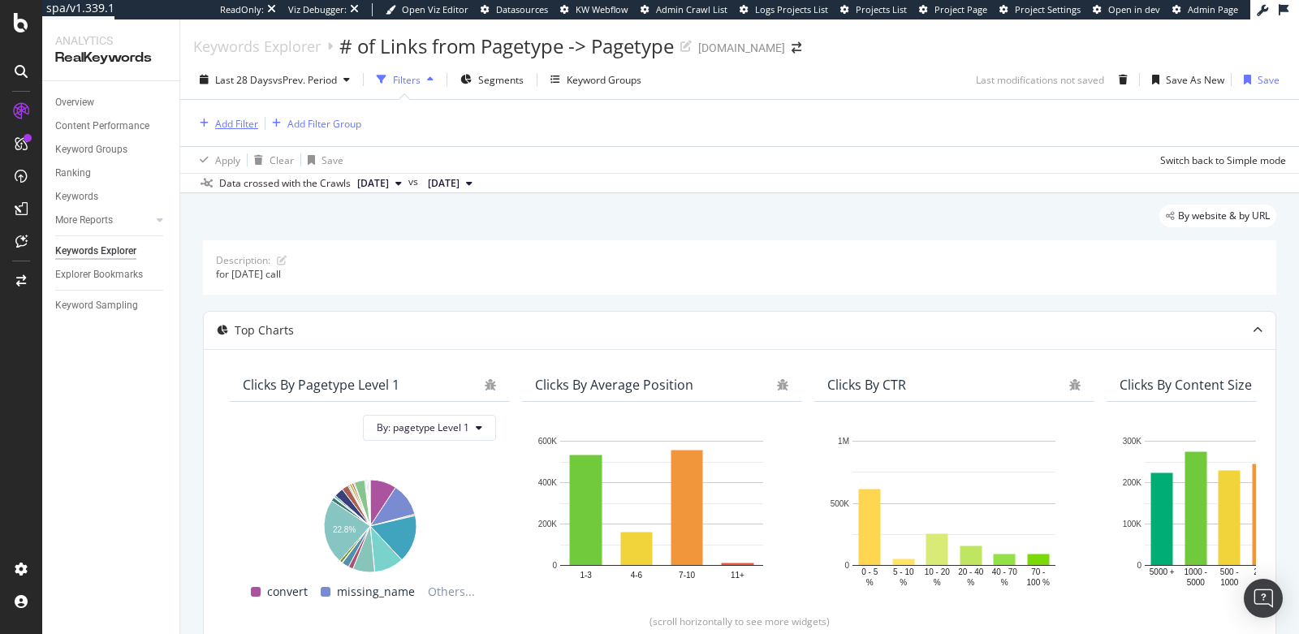
click at [234, 125] on div "Add Filter" at bounding box center [236, 124] width 43 height 14
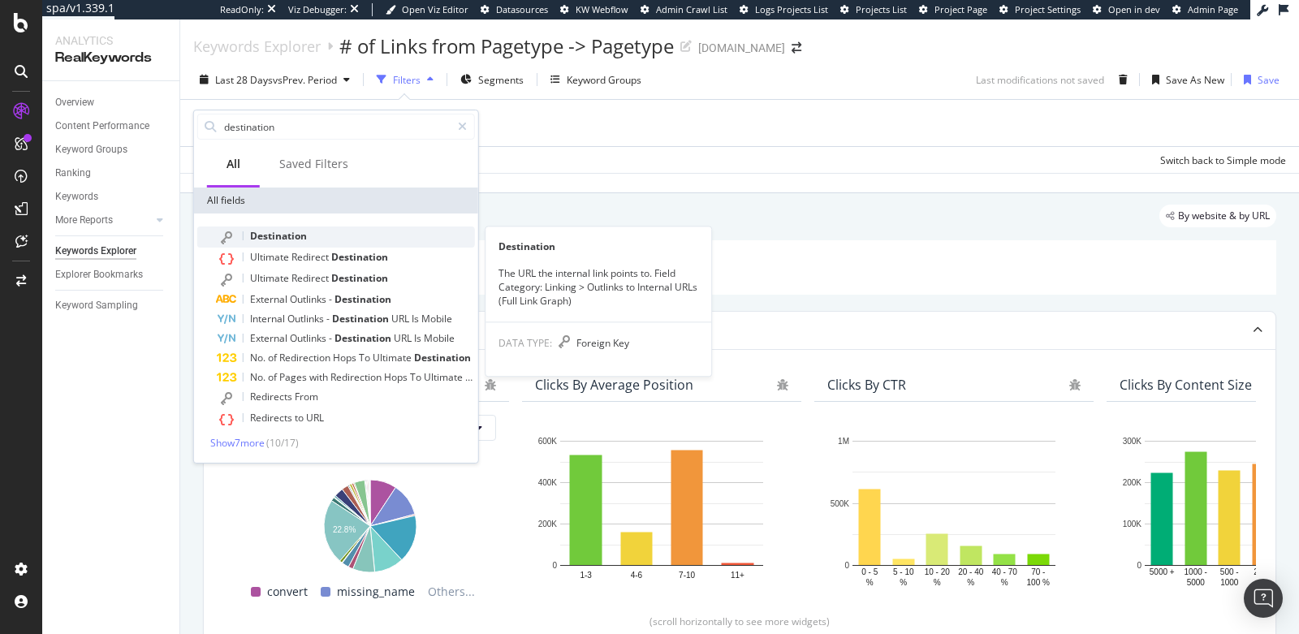
type input "destination"
click at [273, 240] on span "Destination" at bounding box center [278, 236] width 57 height 14
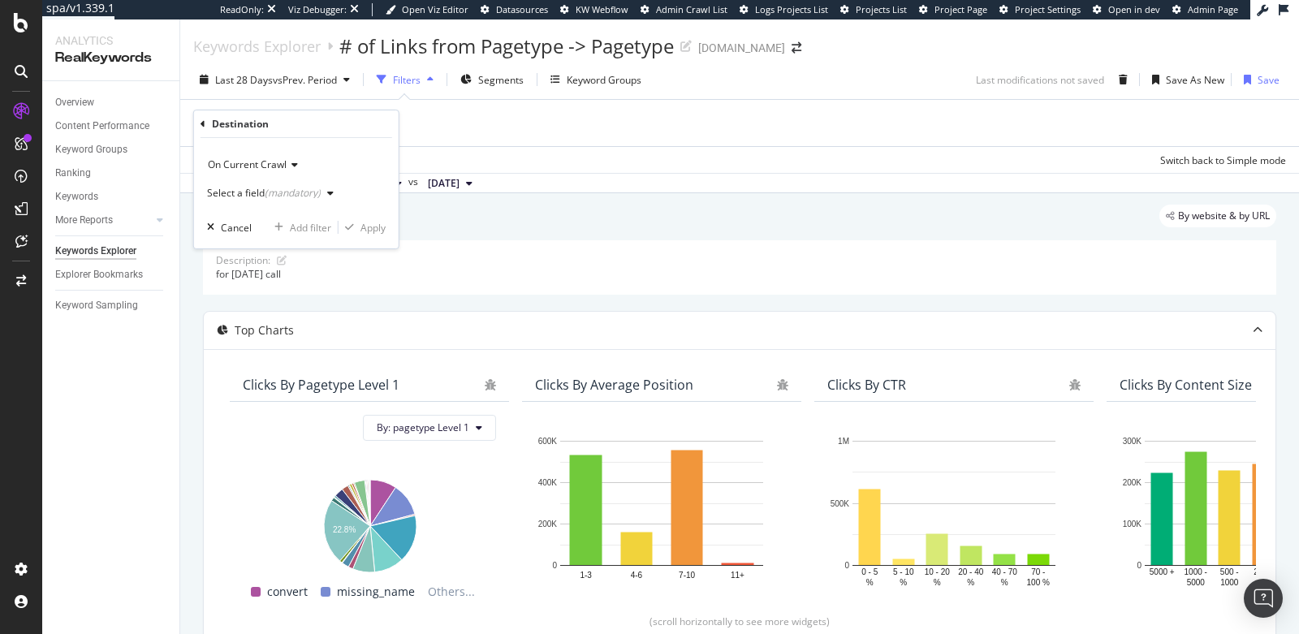
click at [232, 192] on div "Select a field (mandatory)" at bounding box center [264, 193] width 114 height 10
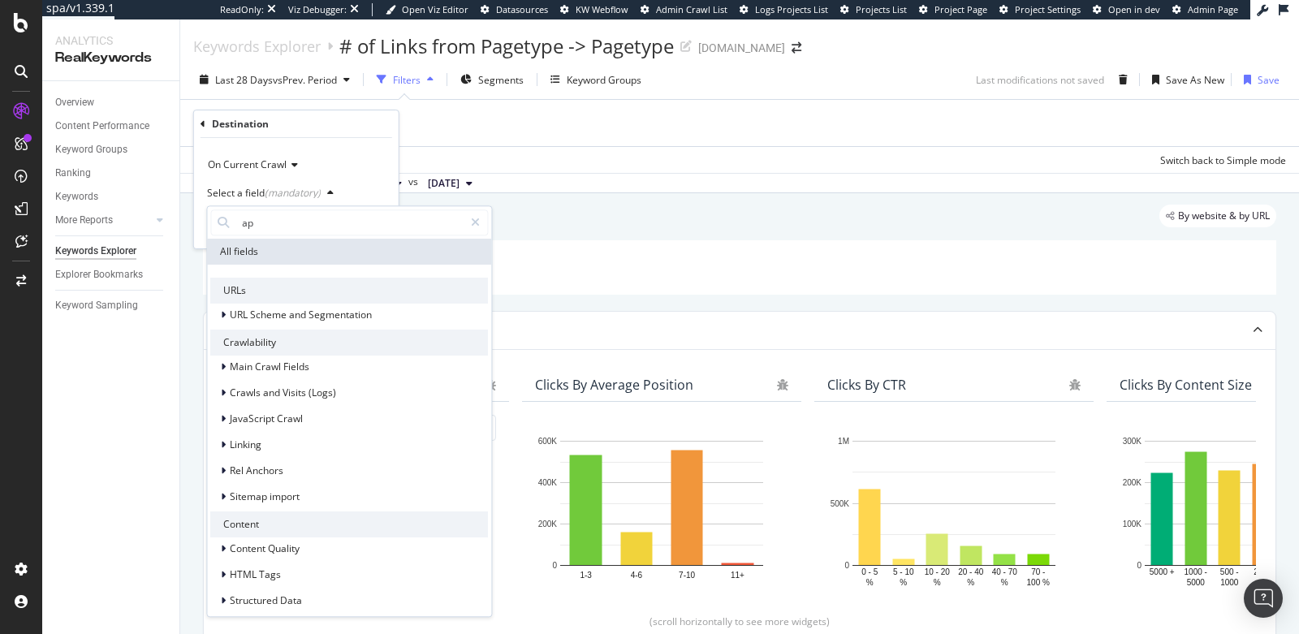
type input "a"
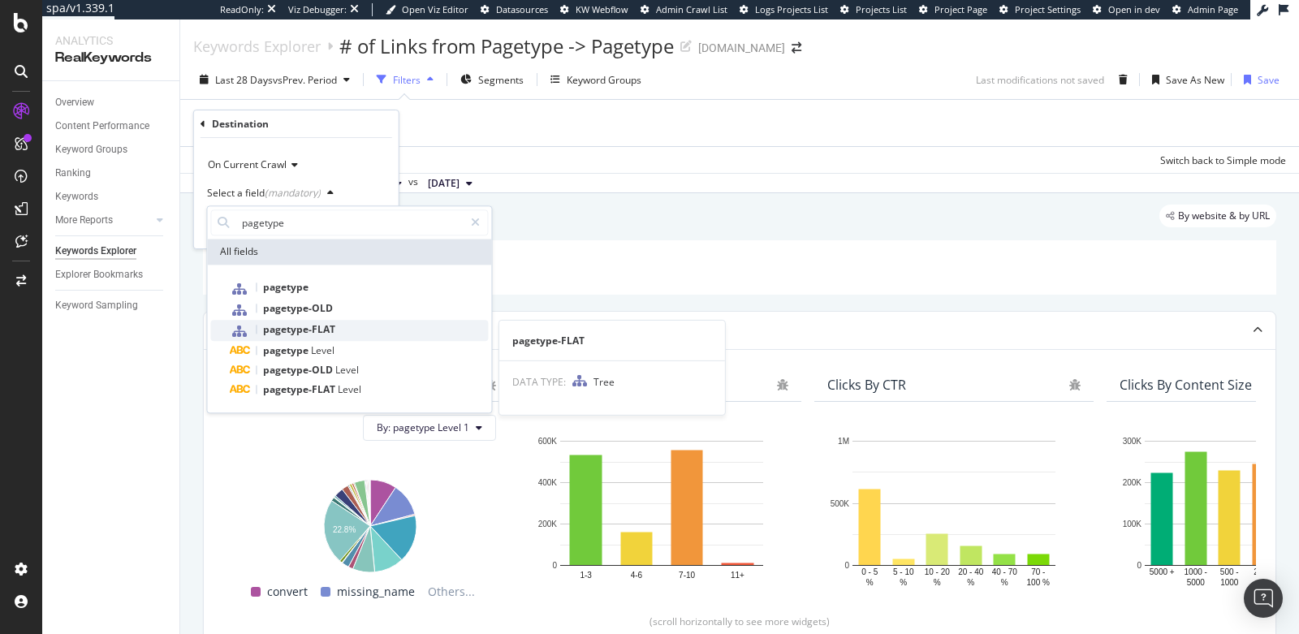
type input "pagetype"
click at [281, 327] on span "pagetype-FLAT" at bounding box center [299, 329] width 72 height 14
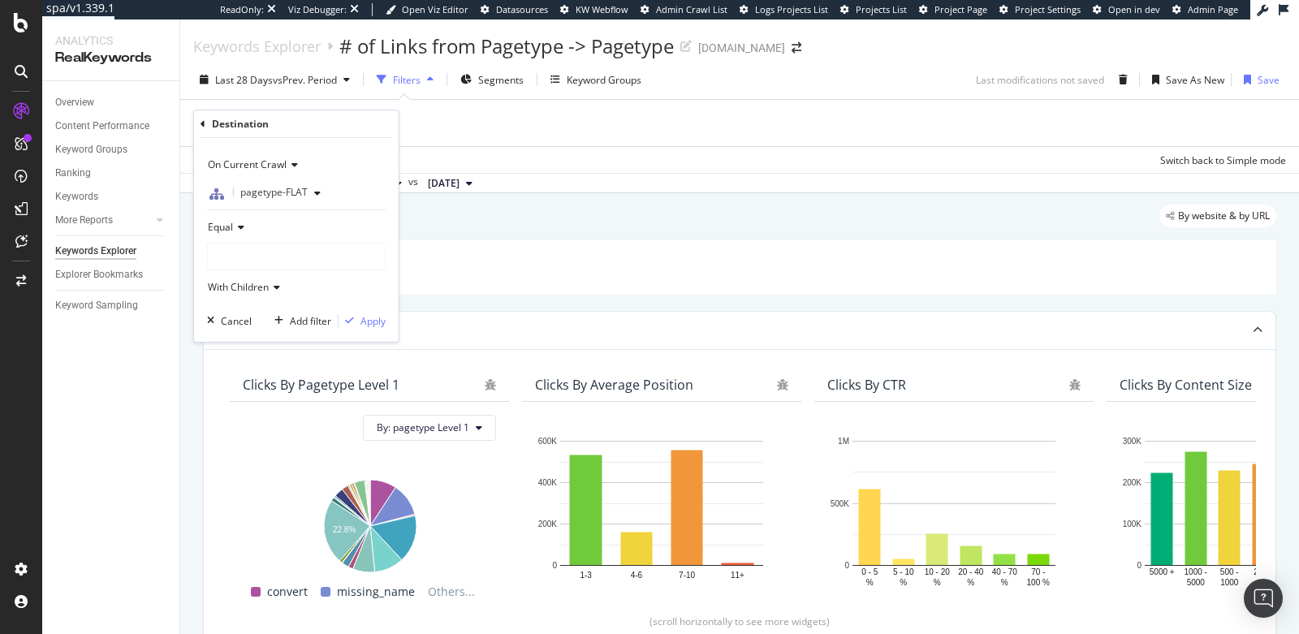
click at [261, 253] on div at bounding box center [296, 257] width 177 height 26
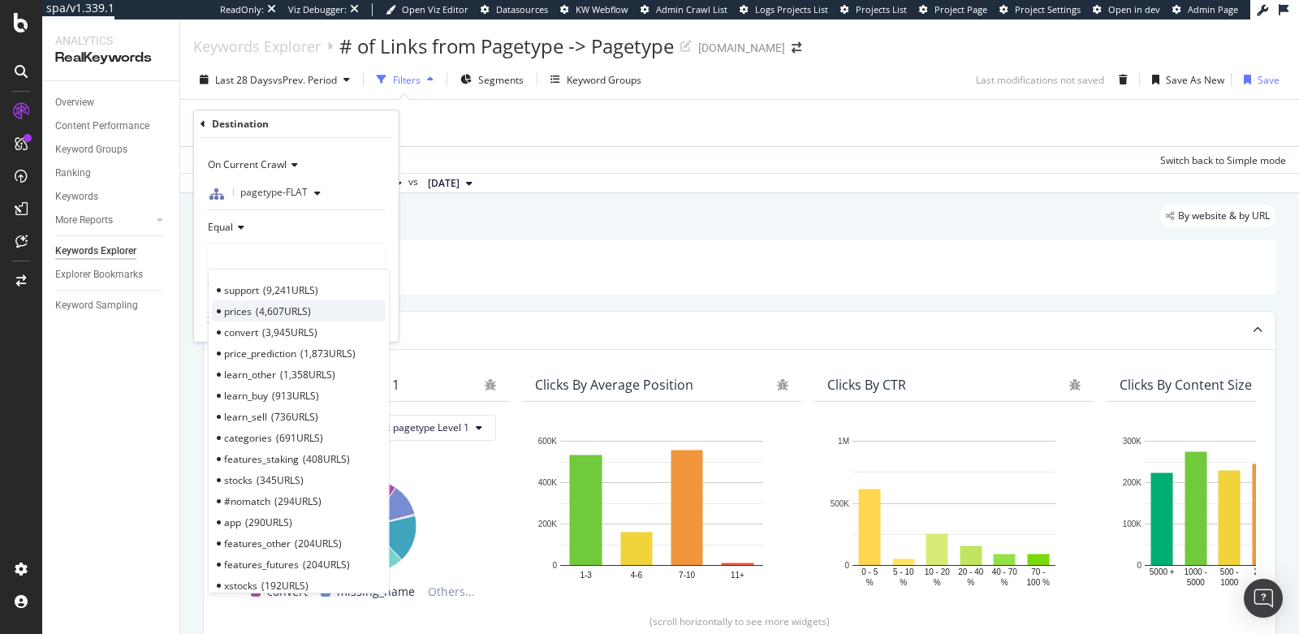
click at [256, 307] on span "4,607 URLS" at bounding box center [283, 311] width 55 height 14
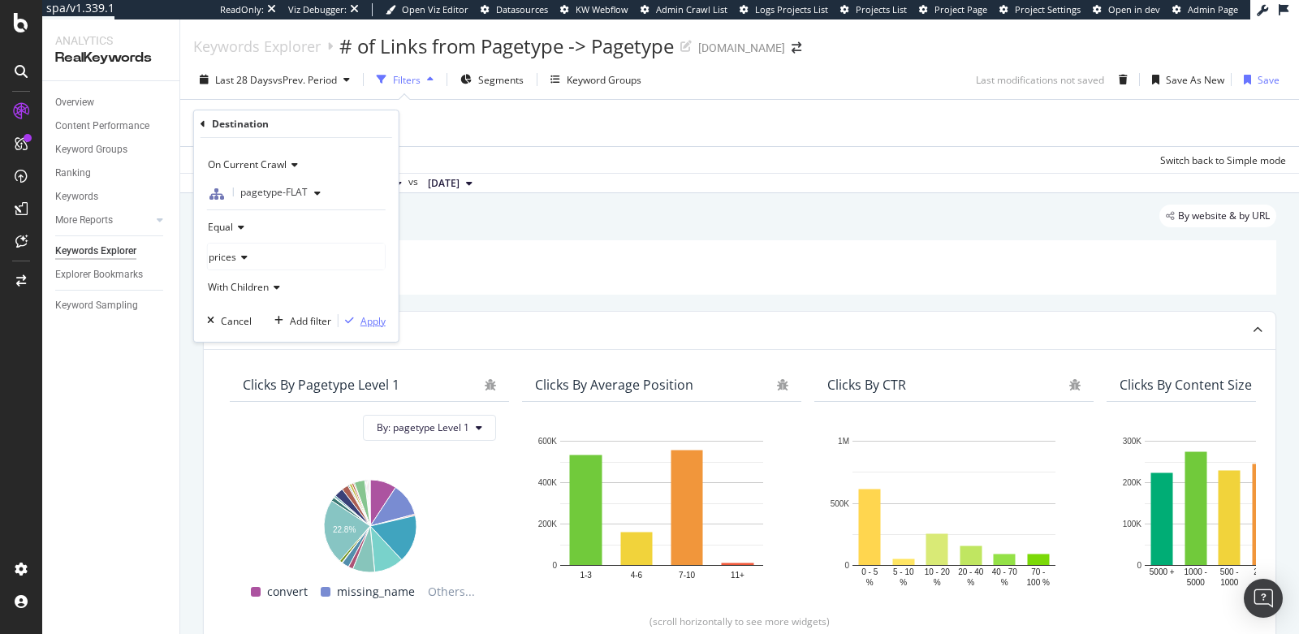
click at [368, 317] on div "Apply" at bounding box center [373, 321] width 25 height 14
click at [365, 322] on div "Apply" at bounding box center [373, 321] width 25 height 14
click at [370, 321] on div "Apply" at bounding box center [373, 321] width 25 height 14
click at [367, 322] on div "Apply" at bounding box center [373, 321] width 25 height 14
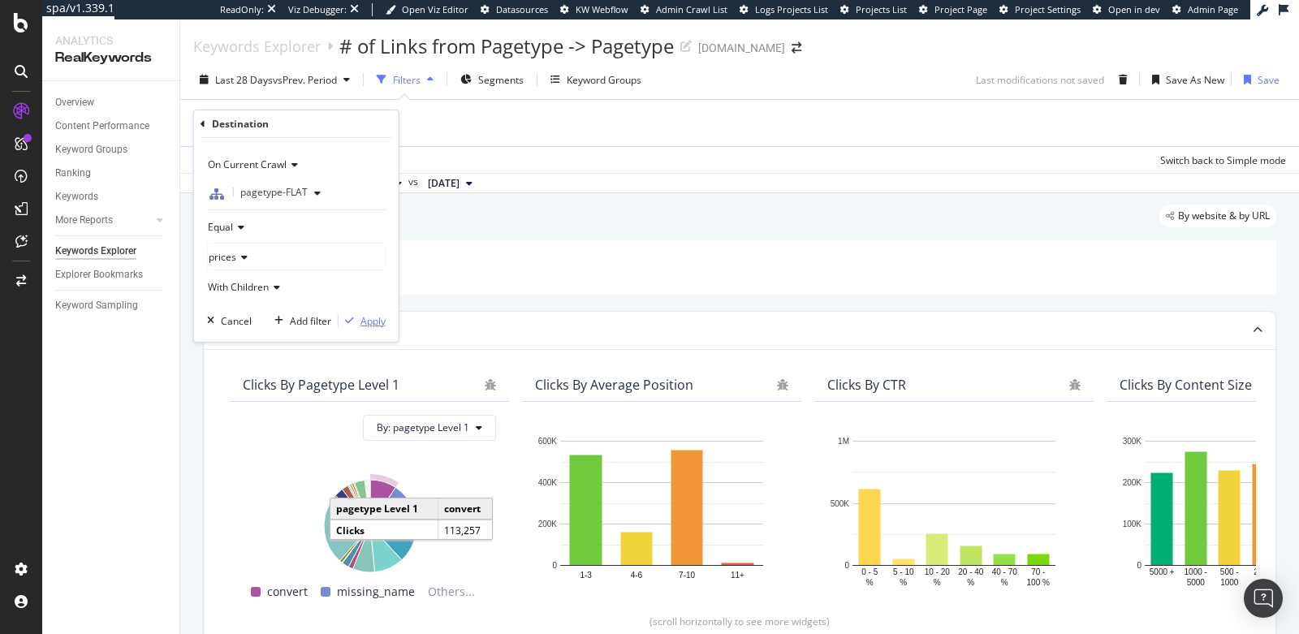
click at [367, 322] on div "Apply" at bounding box center [373, 321] width 25 height 14
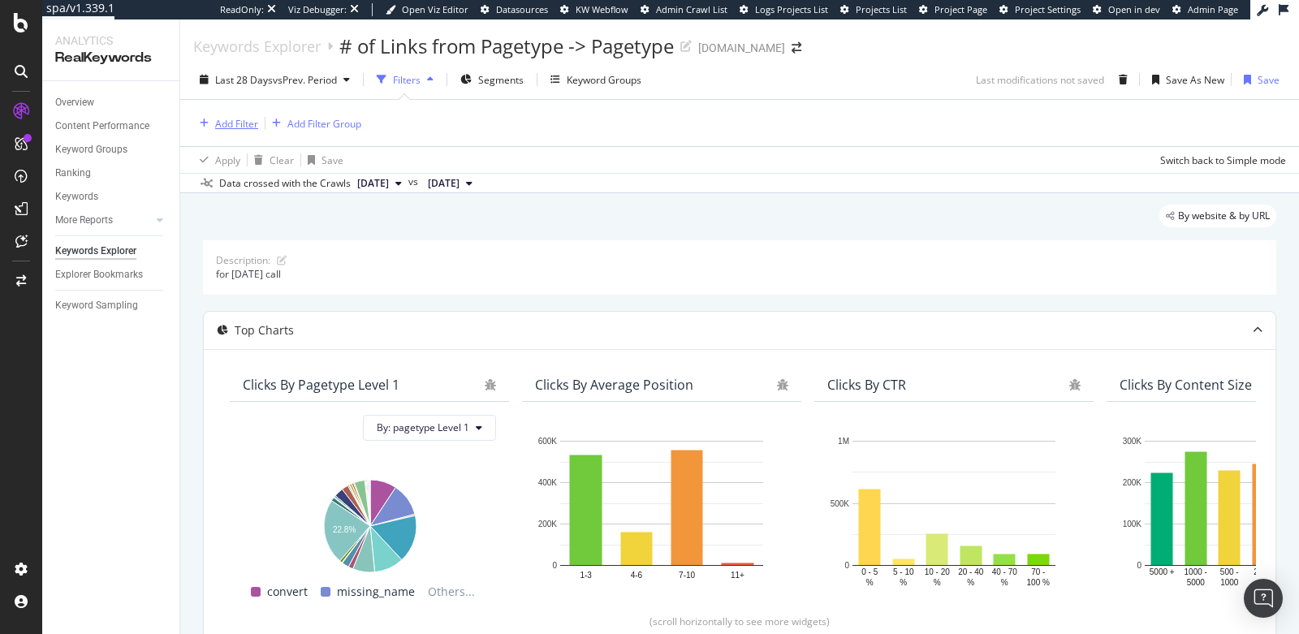
click at [233, 123] on div "Add Filter" at bounding box center [236, 124] width 43 height 14
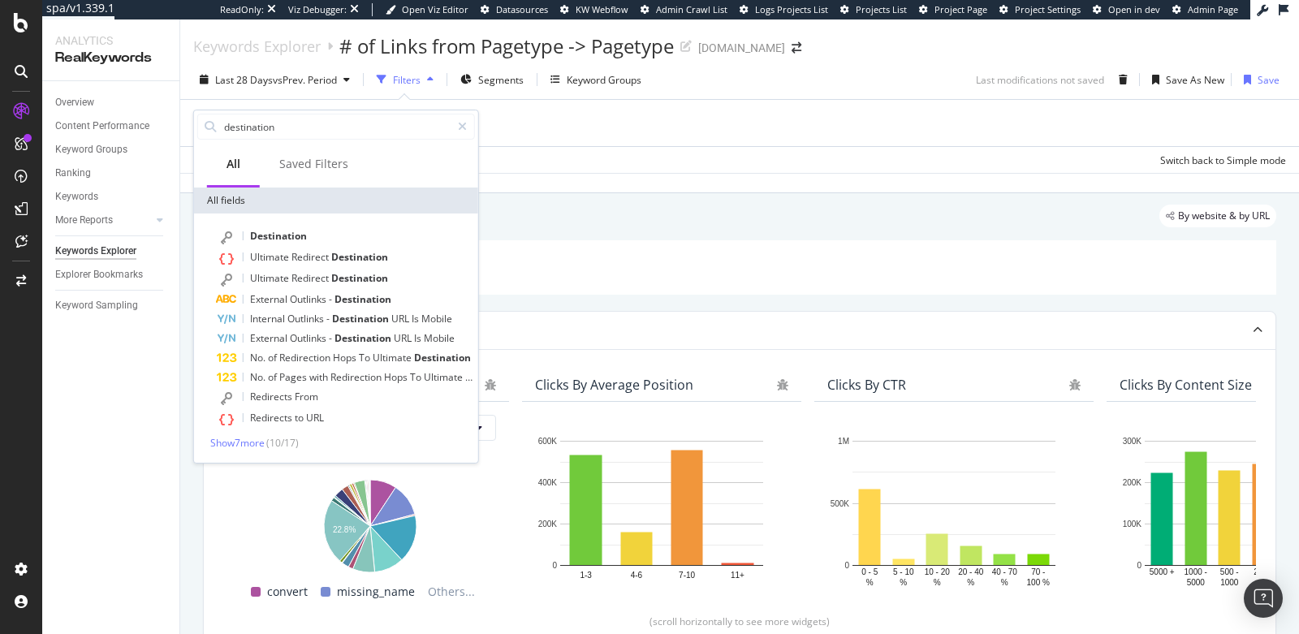
click at [771, 286] on div "Description: for [DATE] call" at bounding box center [739, 267] width 1073 height 54
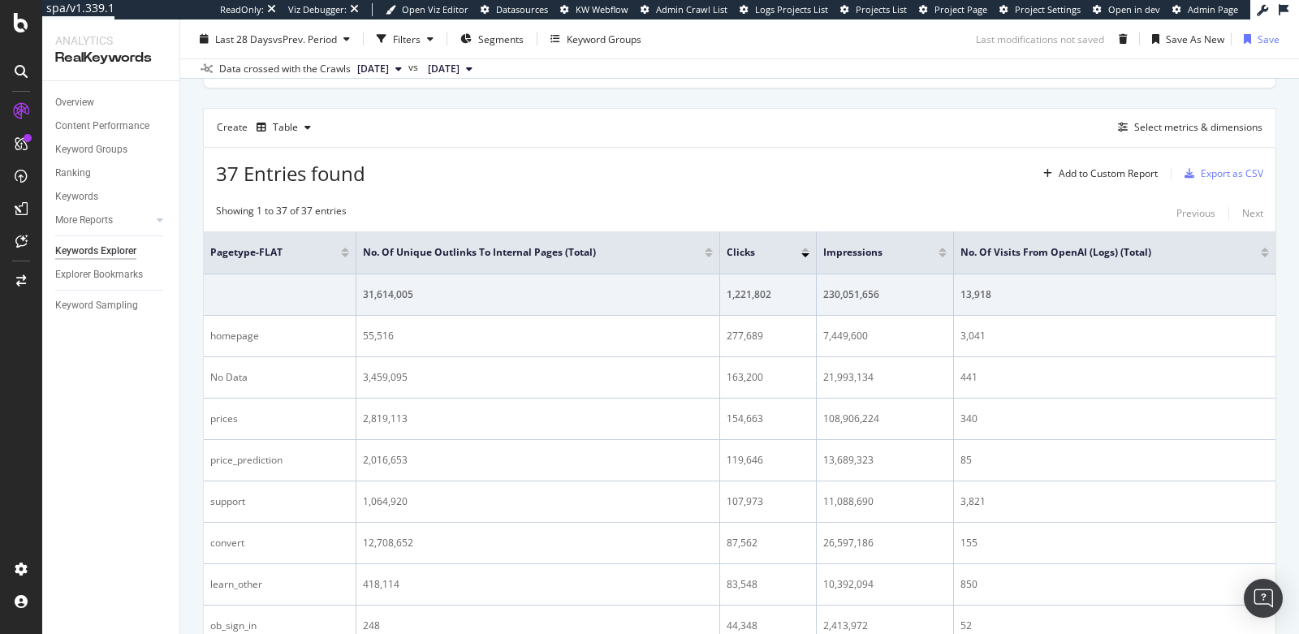
scroll to position [417, 0]
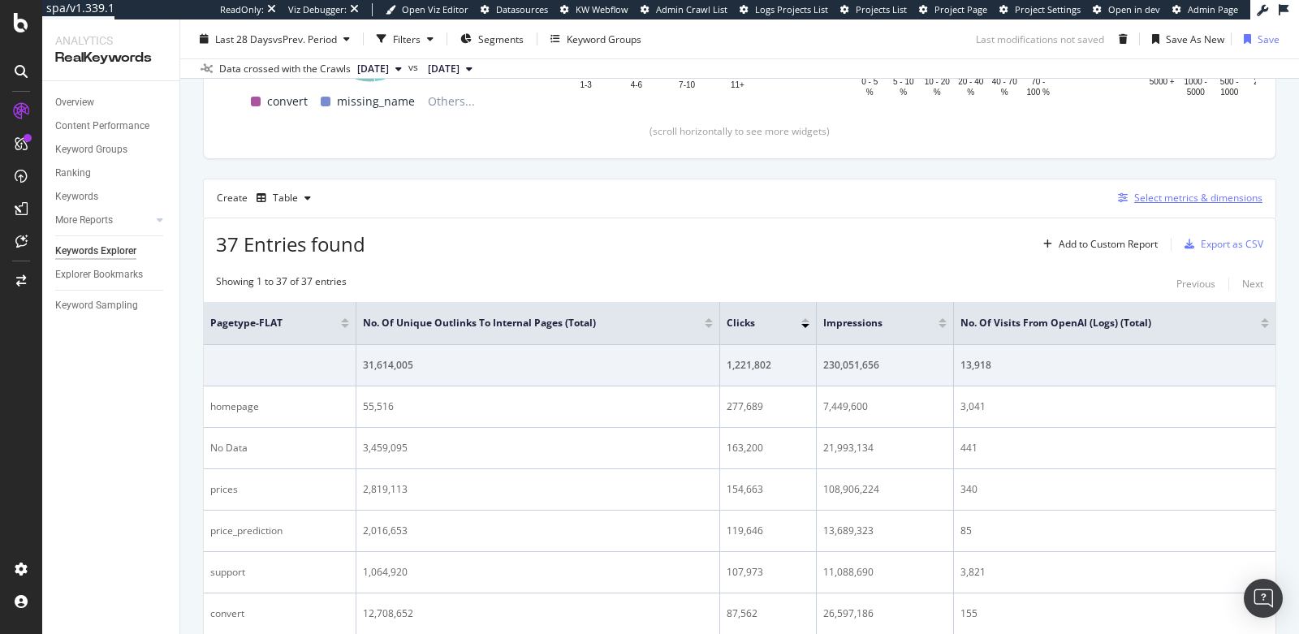
click at [1211, 196] on div "Select metrics & dimensions" at bounding box center [1198, 198] width 128 height 14
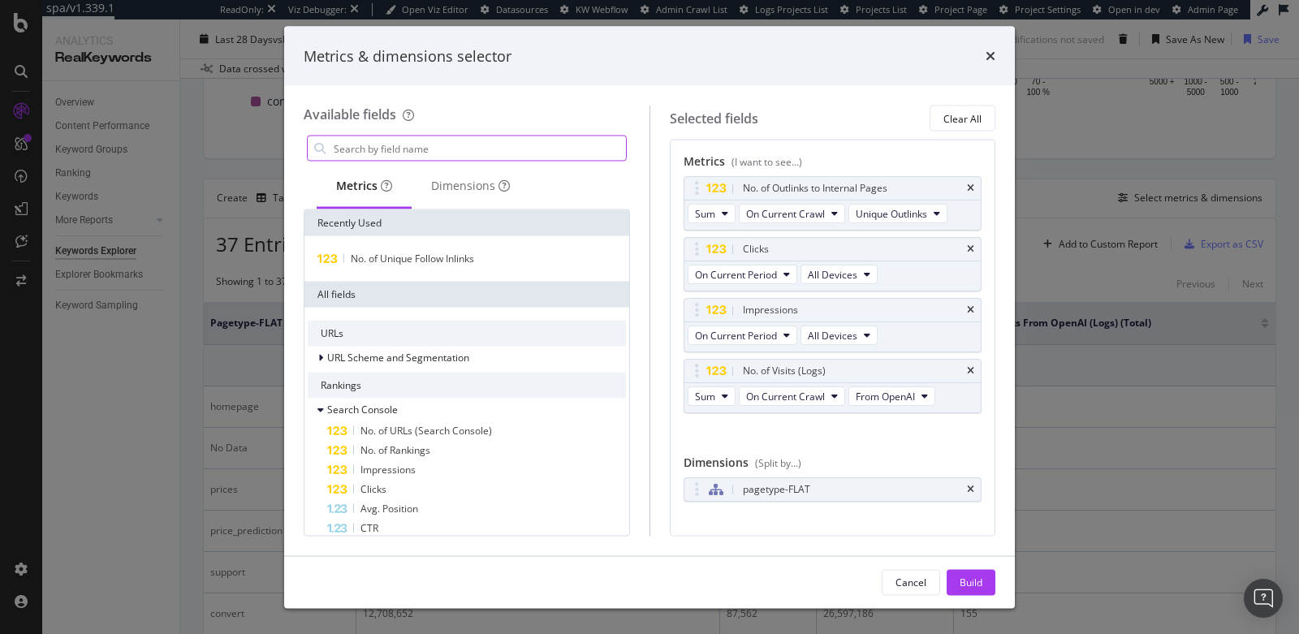
click at [455, 147] on input "modal" at bounding box center [479, 148] width 294 height 24
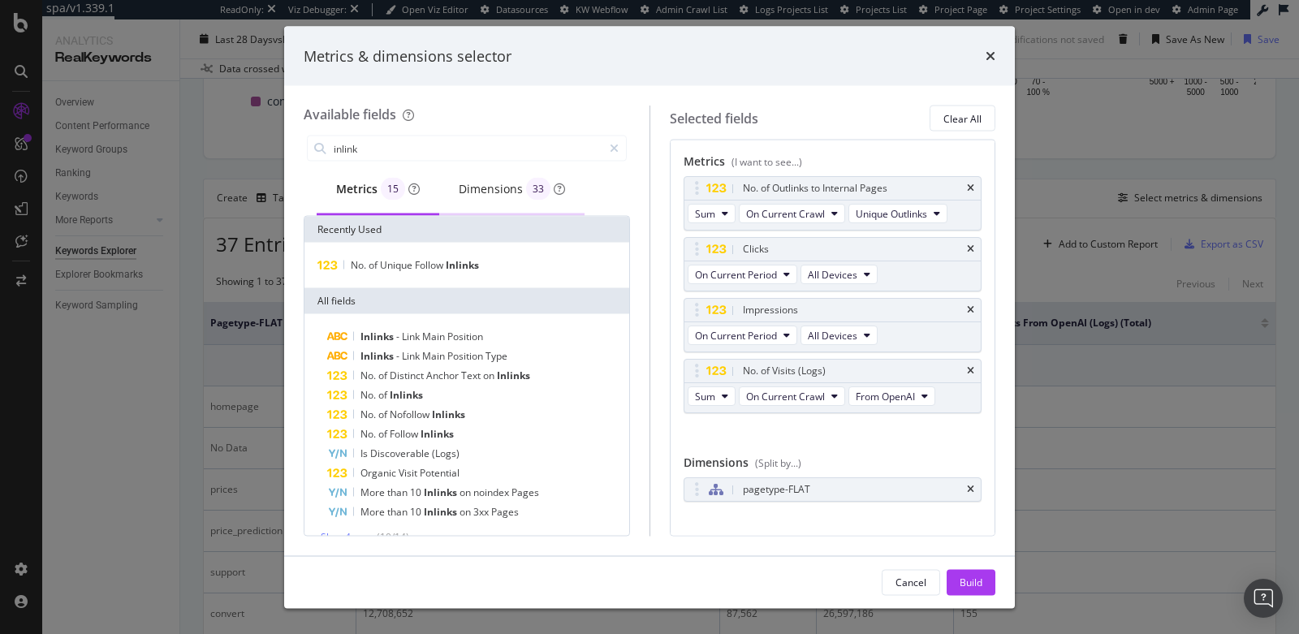
click at [492, 185] on div "Dimensions 33" at bounding box center [512, 189] width 106 height 23
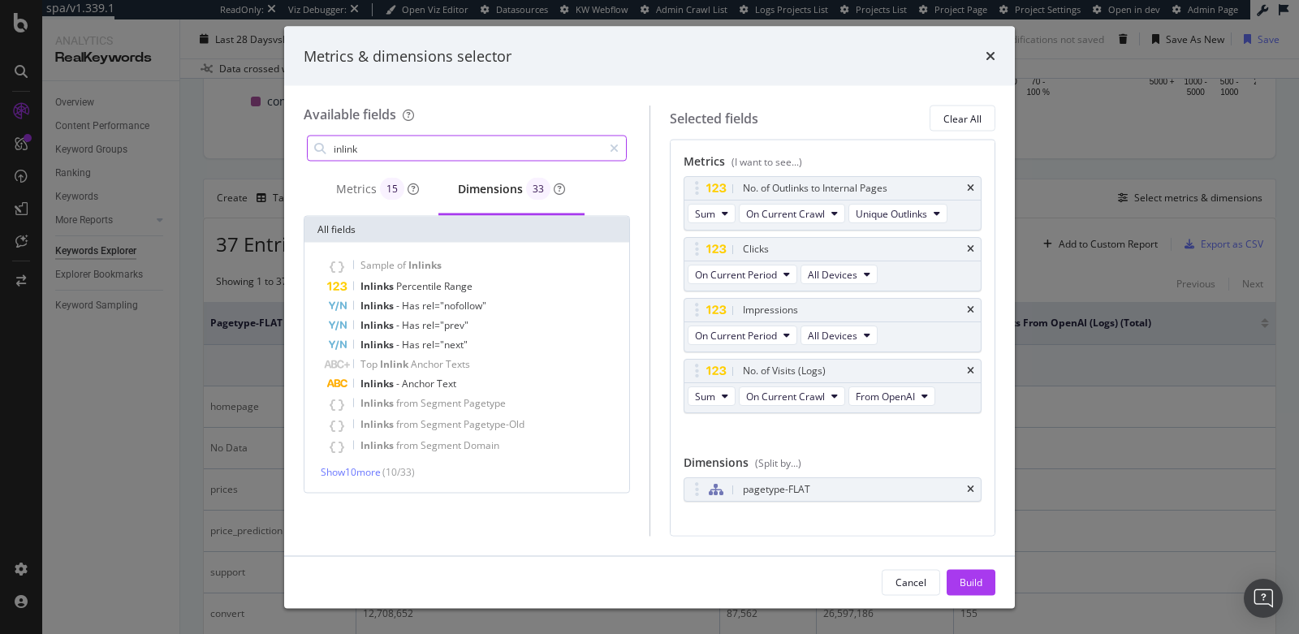
click at [387, 145] on input "inlink" at bounding box center [467, 148] width 270 height 24
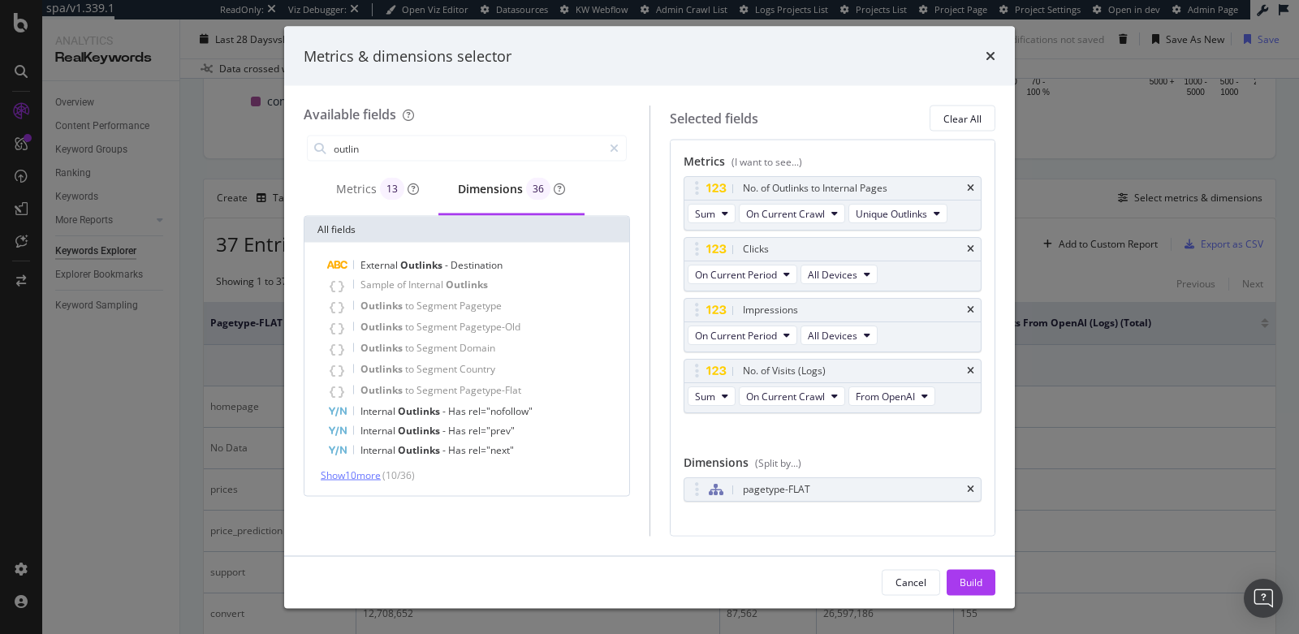
click at [365, 479] on span "Show 10 more" at bounding box center [351, 475] width 60 height 14
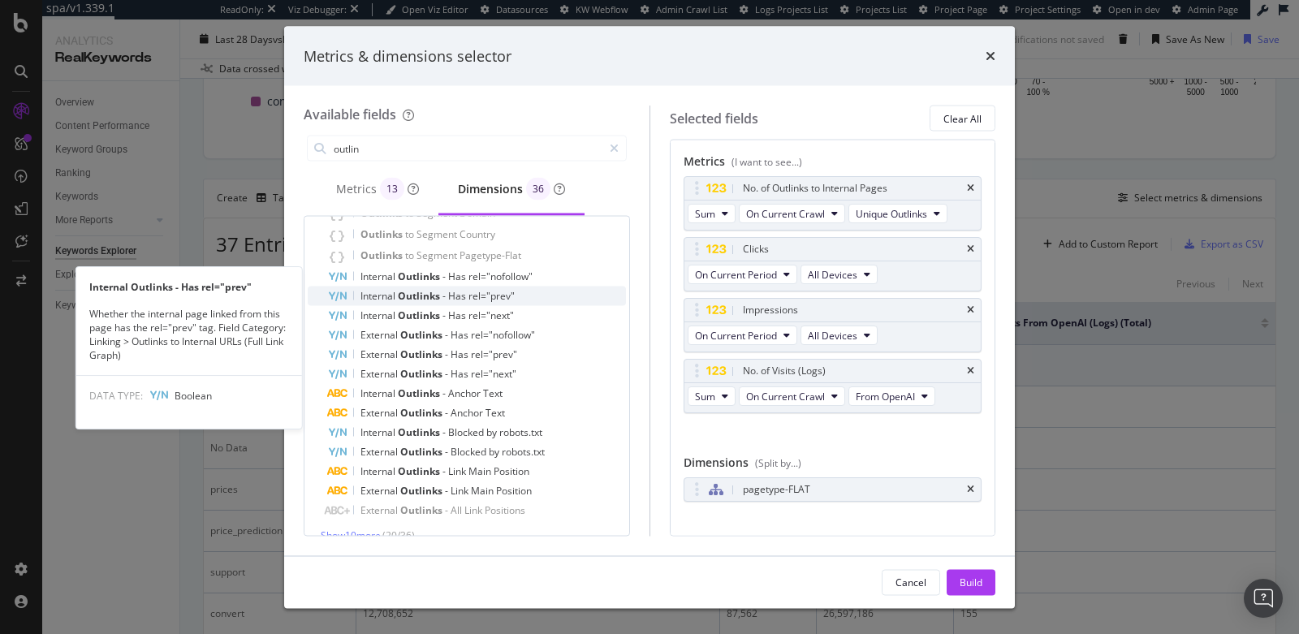
scroll to position [154, 0]
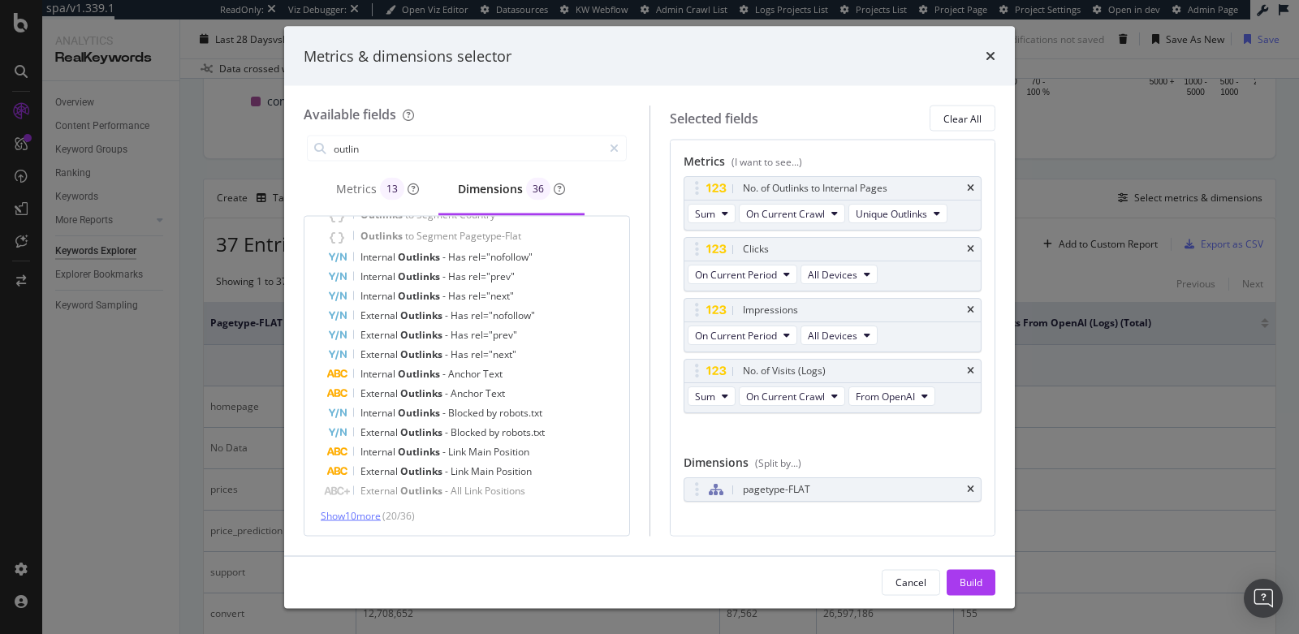
click at [353, 513] on span "Show 10 more" at bounding box center [351, 516] width 60 height 14
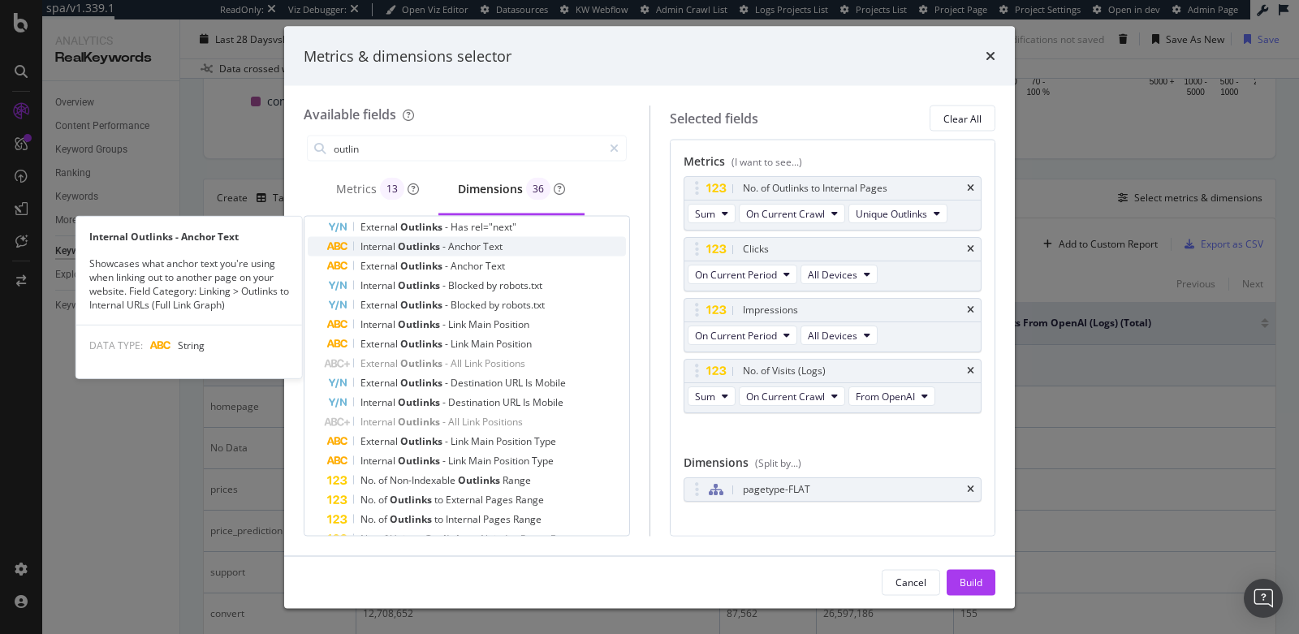
scroll to position [348, 0]
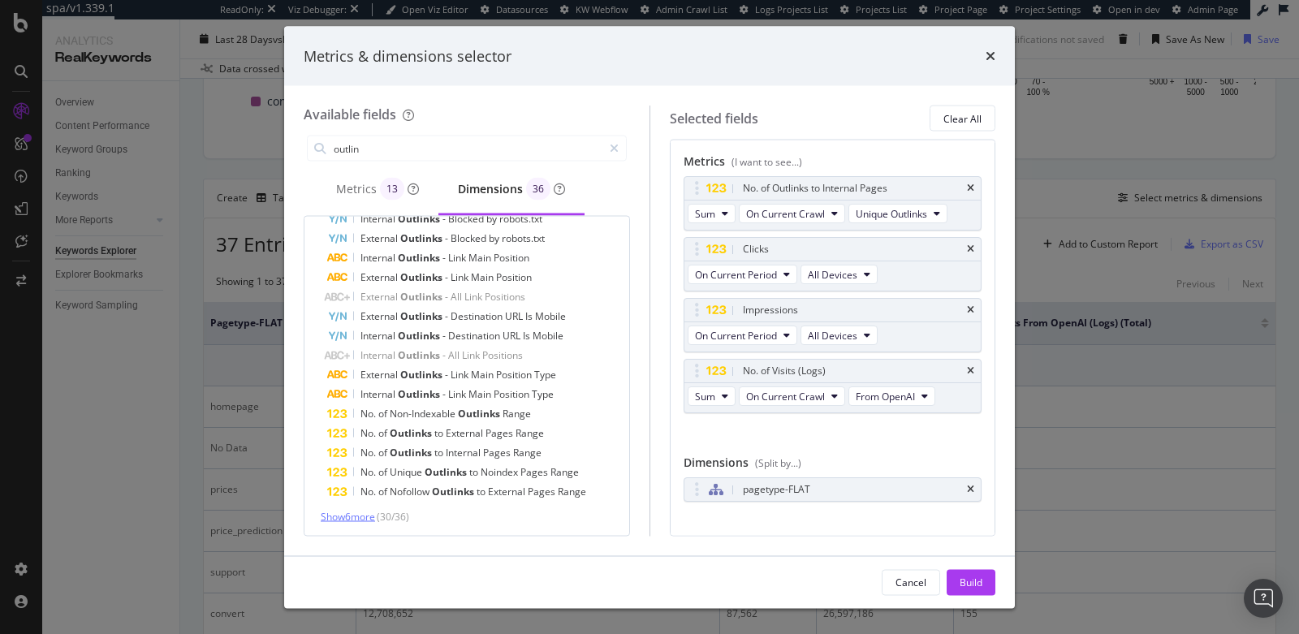
click at [338, 512] on span "Show 6 more" at bounding box center [348, 517] width 54 height 14
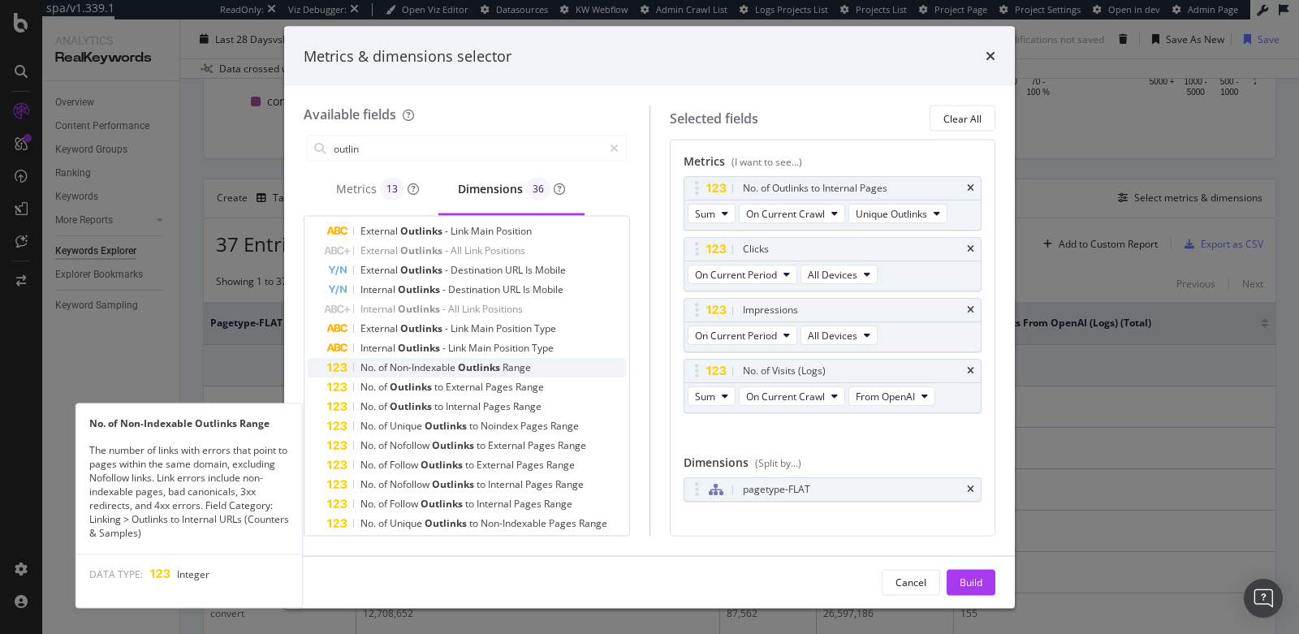
scroll to position [444, 0]
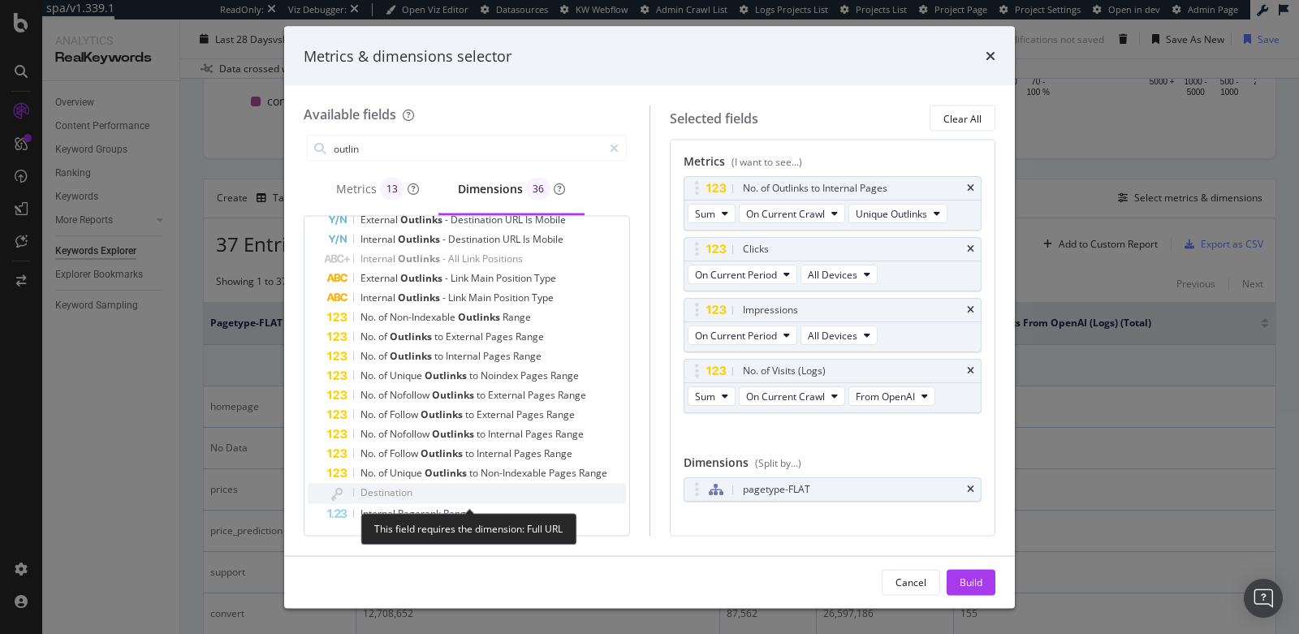
click at [342, 489] on icon "modal" at bounding box center [336, 495] width 11 height 13
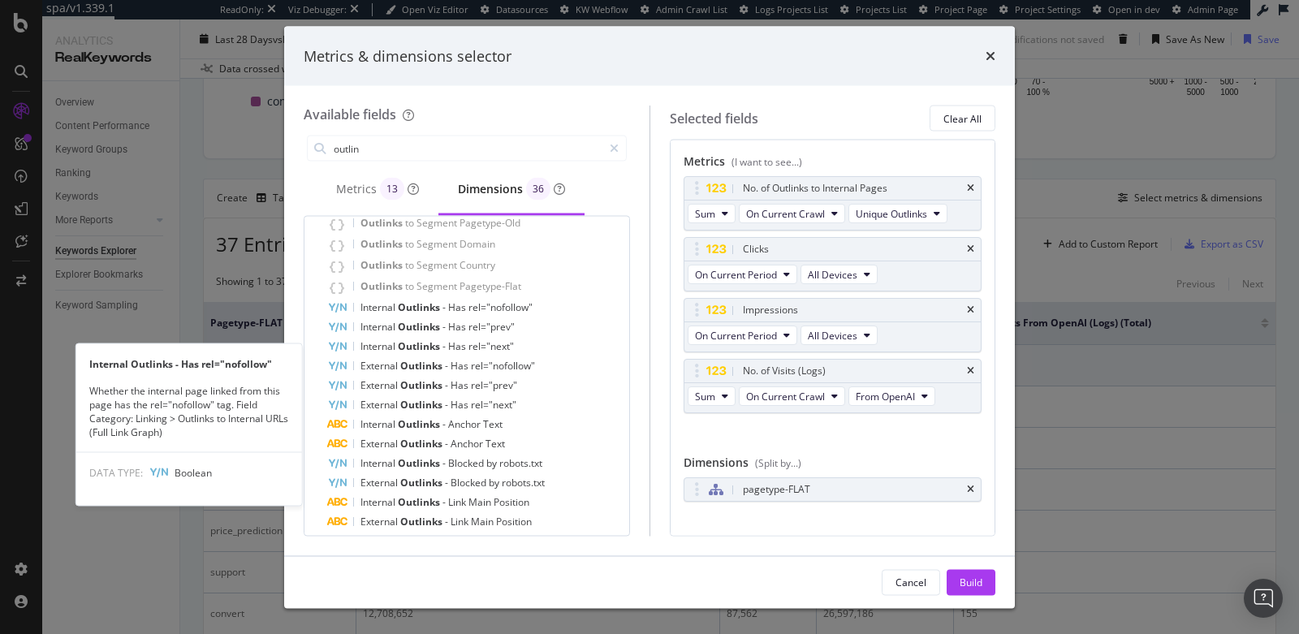
scroll to position [0, 0]
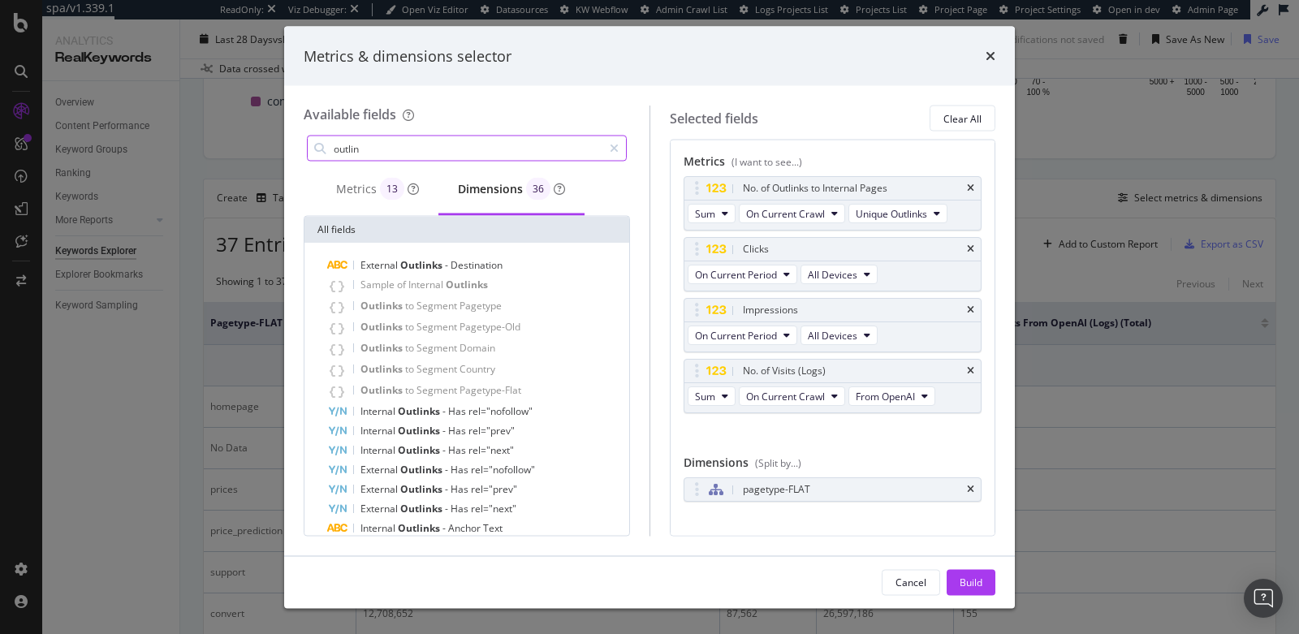
click at [397, 153] on input "outlin" at bounding box center [467, 148] width 270 height 24
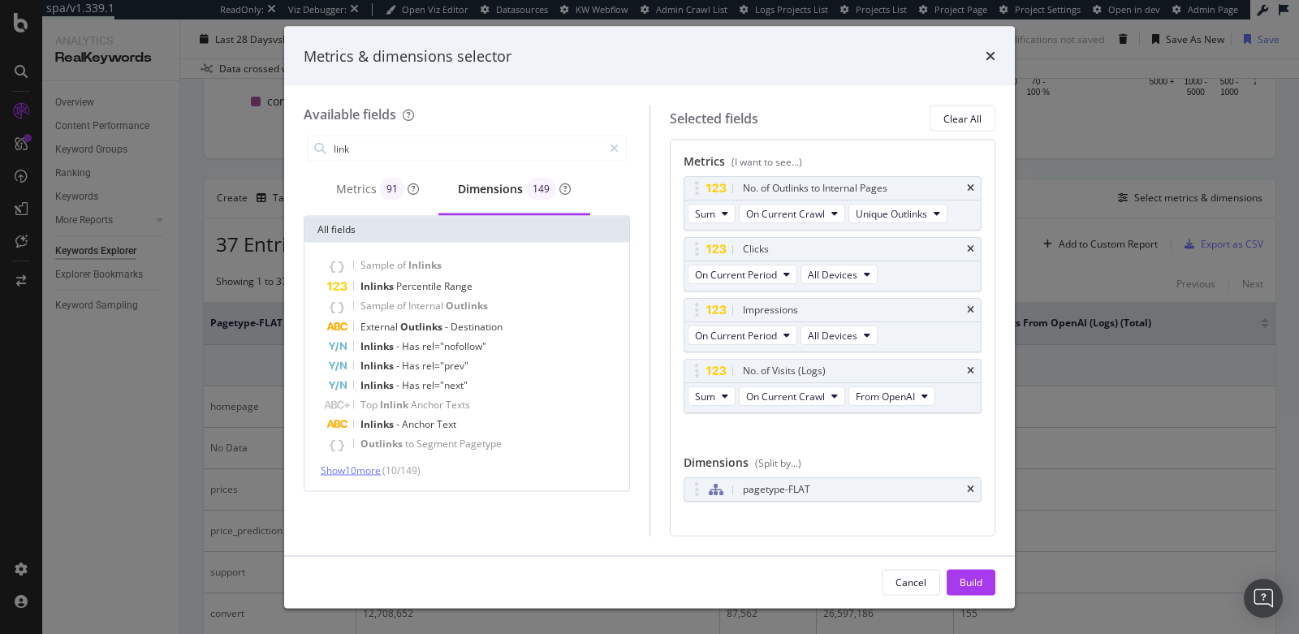
click at [335, 469] on span "Show 10 more" at bounding box center [351, 471] width 60 height 14
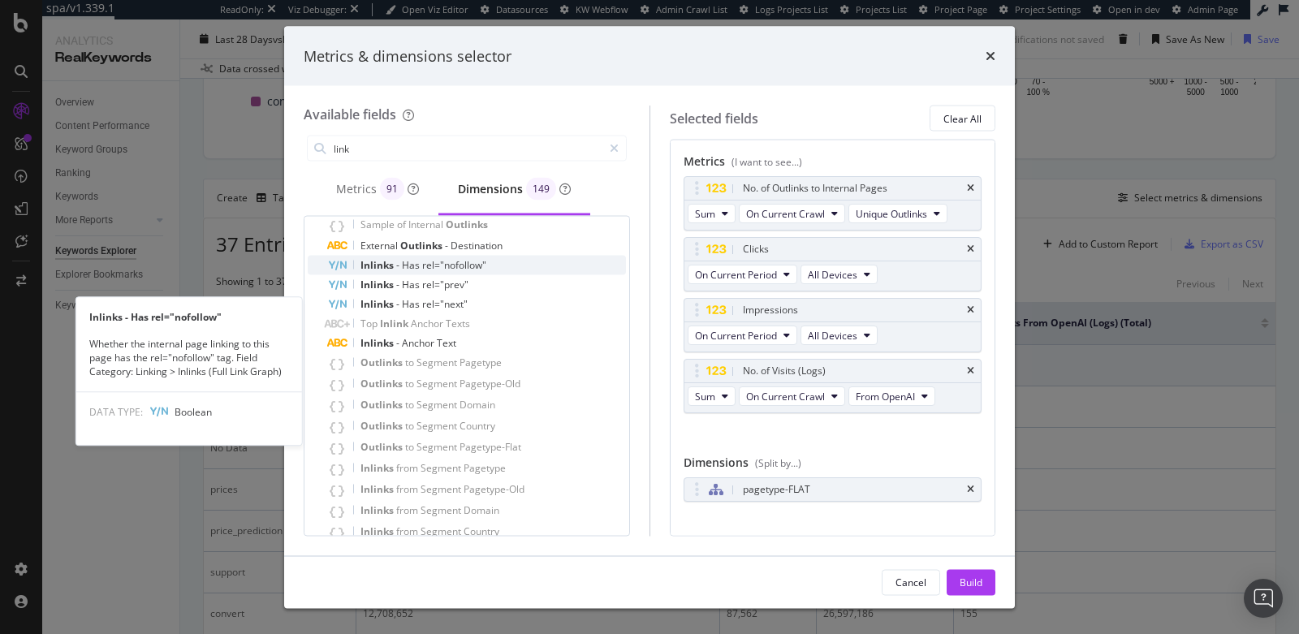
scroll to position [165, 0]
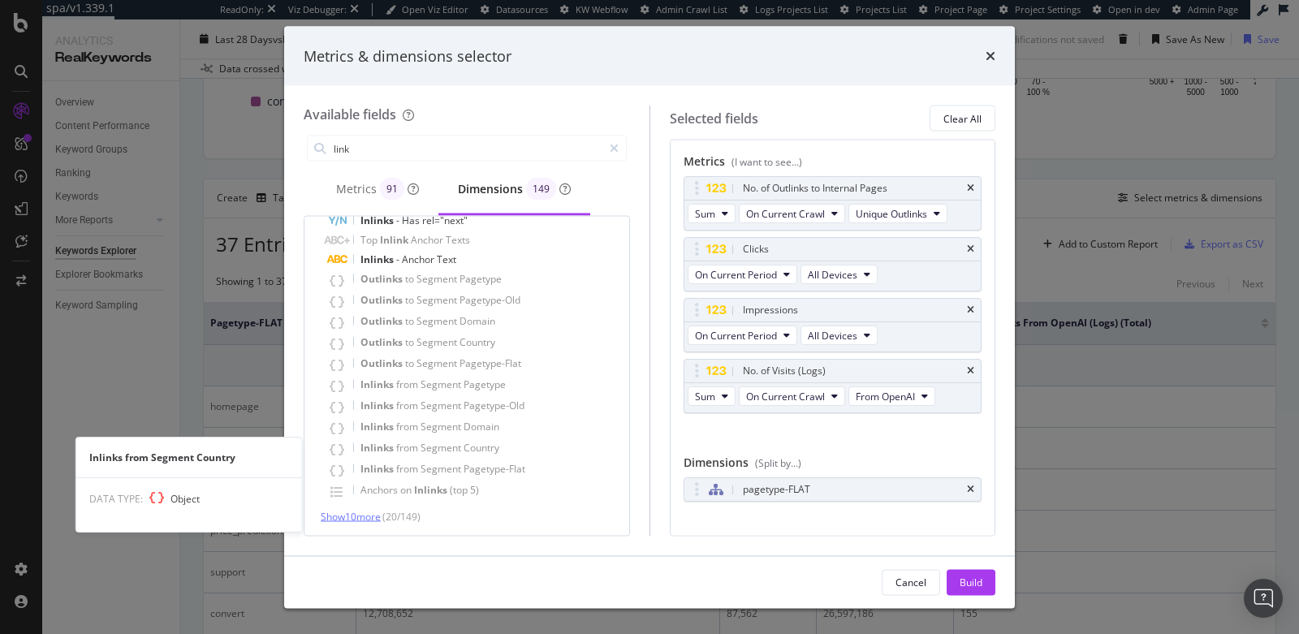
click at [326, 520] on span "Show 10 more" at bounding box center [351, 517] width 60 height 14
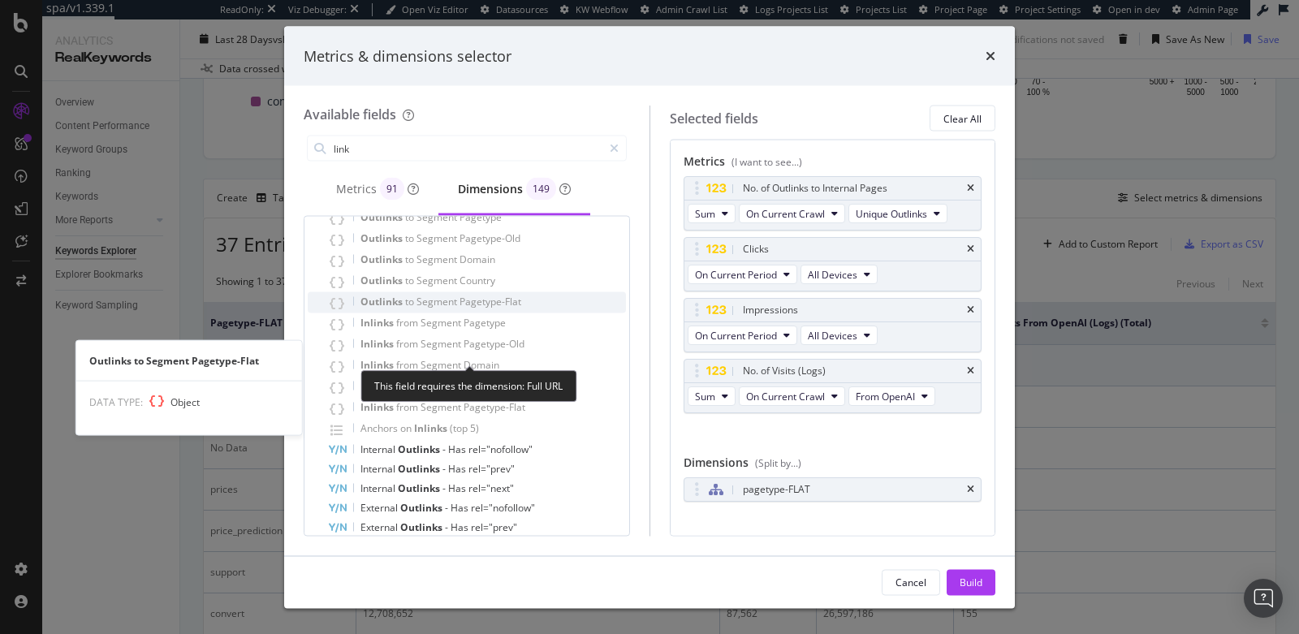
scroll to position [360, 0]
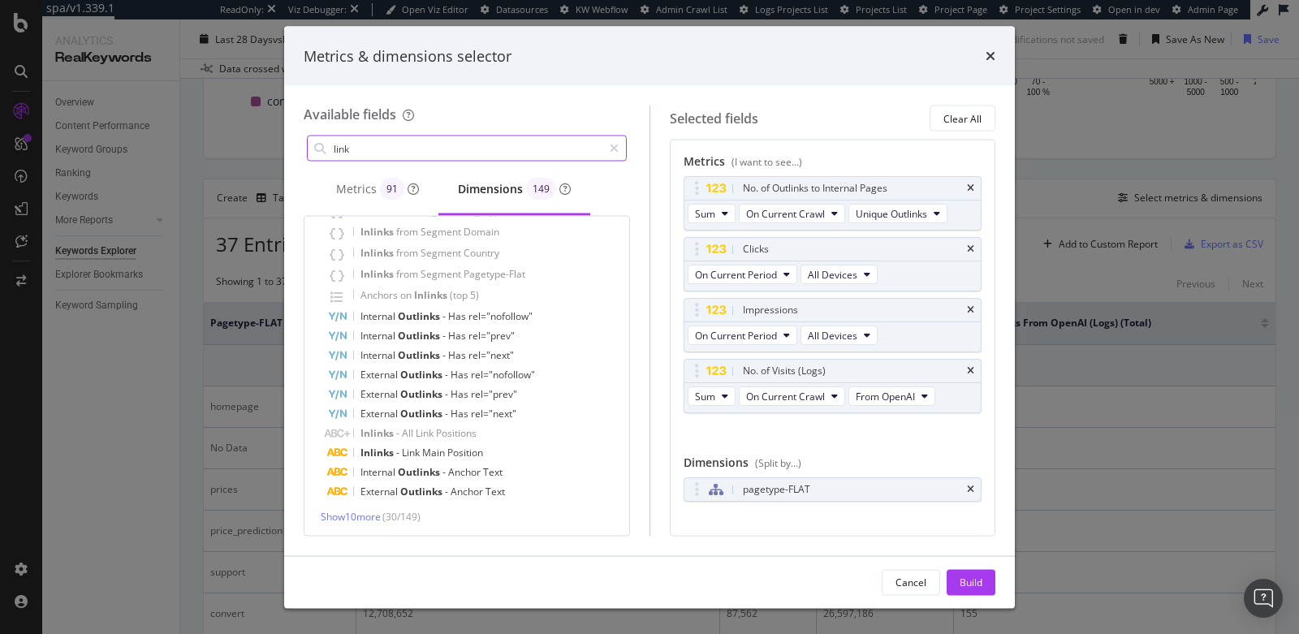
click at [420, 136] on input "link" at bounding box center [467, 148] width 270 height 24
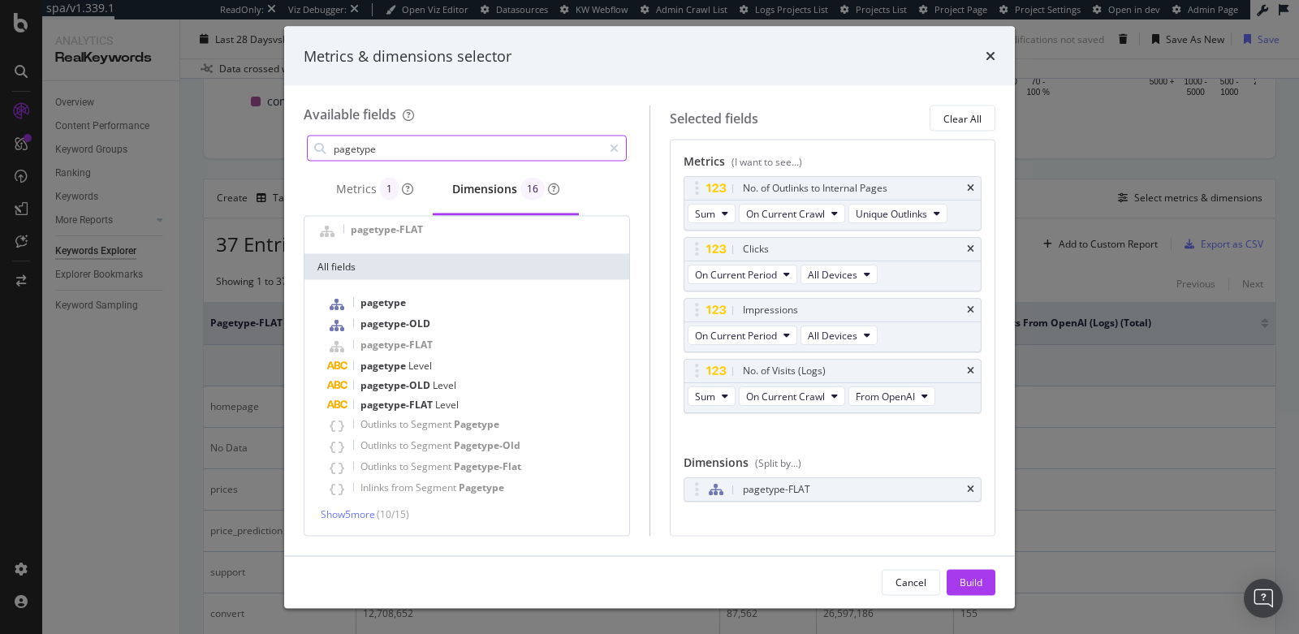
scroll to position [33, 0]
type input "pagetype"
click at [370, 514] on span "Show 5 more" at bounding box center [348, 517] width 54 height 14
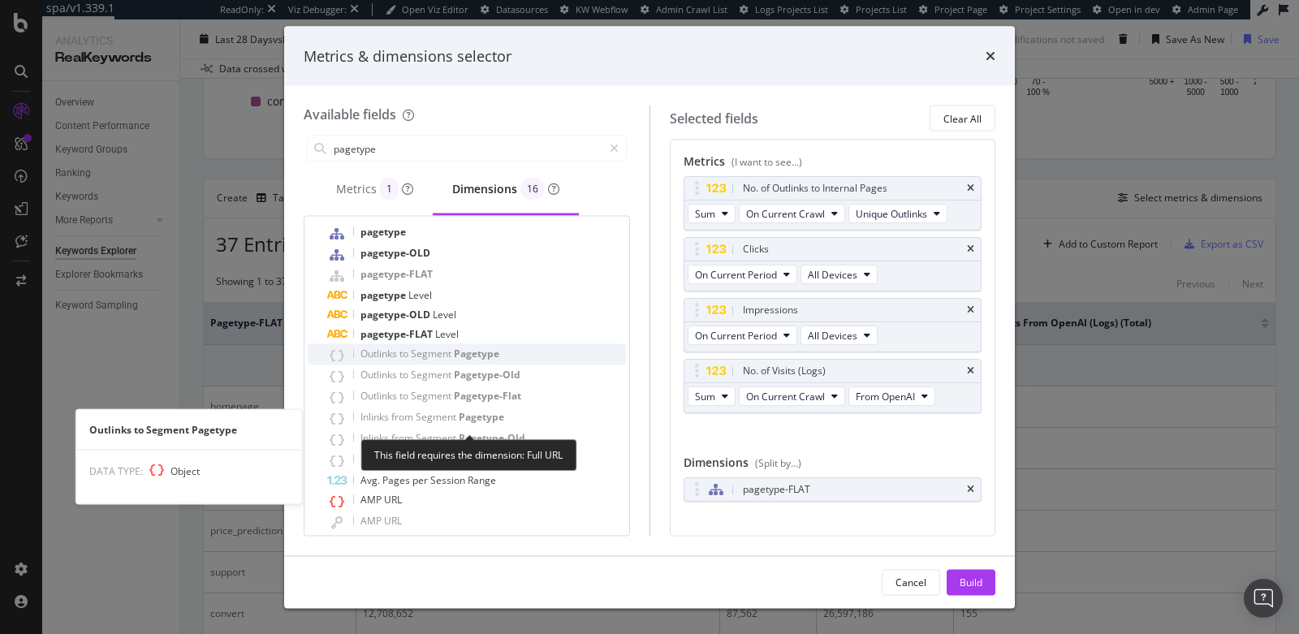
scroll to position [114, 0]
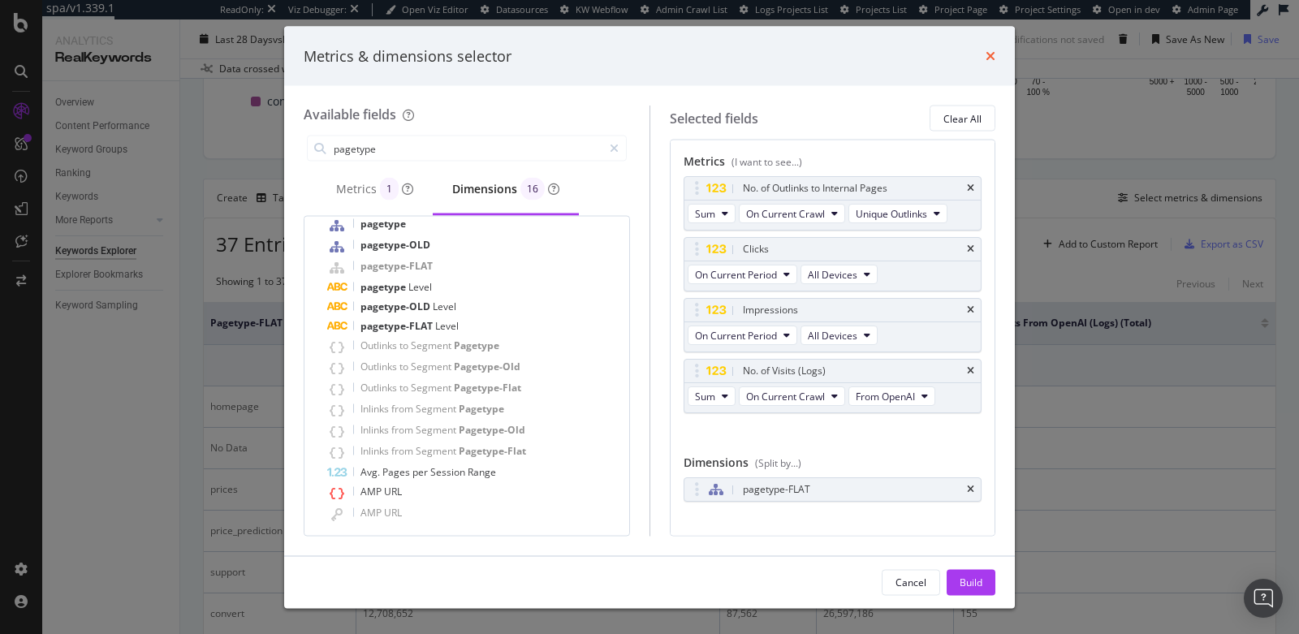
click at [988, 55] on icon "times" at bounding box center [991, 56] width 10 height 13
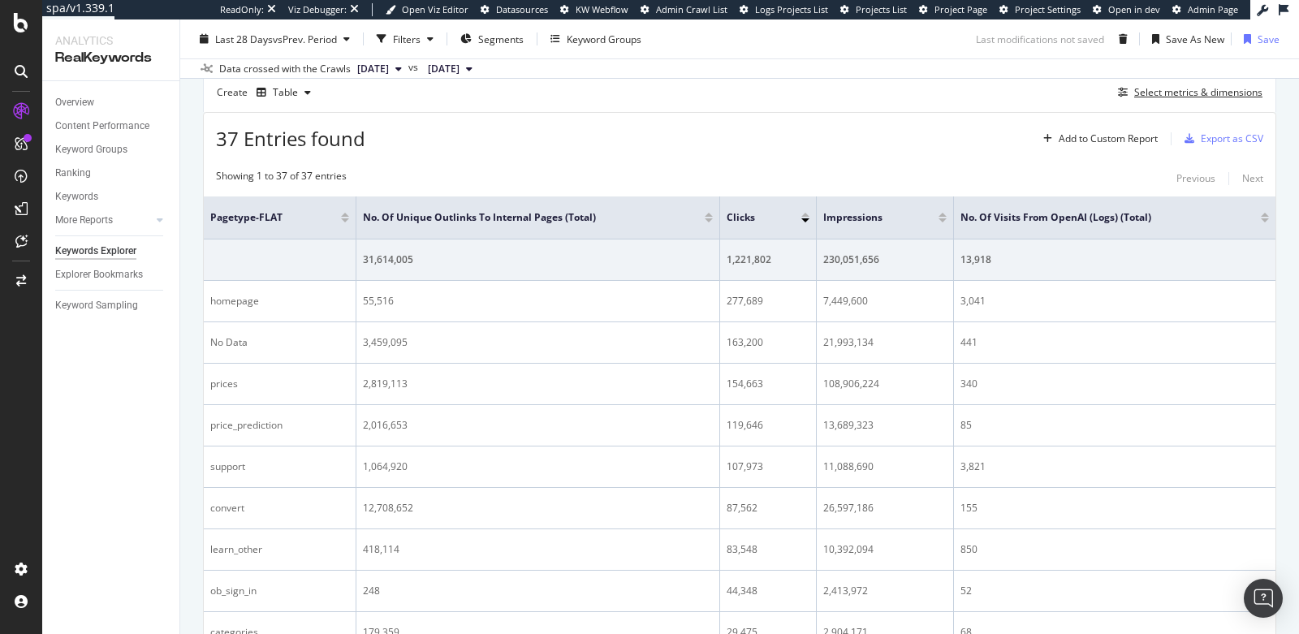
scroll to position [524, 0]
click at [1134, 89] on div "Select metrics & dimensions" at bounding box center [1198, 91] width 128 height 14
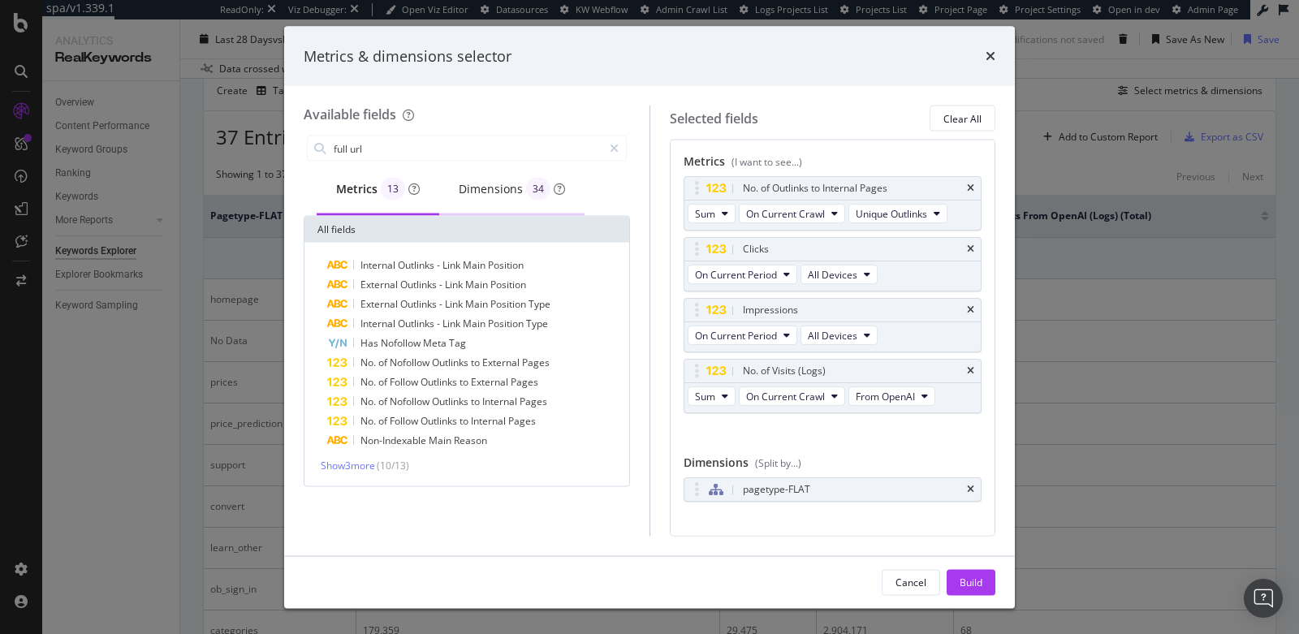
type input "full url"
click at [486, 195] on div "Dimensions 34" at bounding box center [512, 189] width 106 height 23
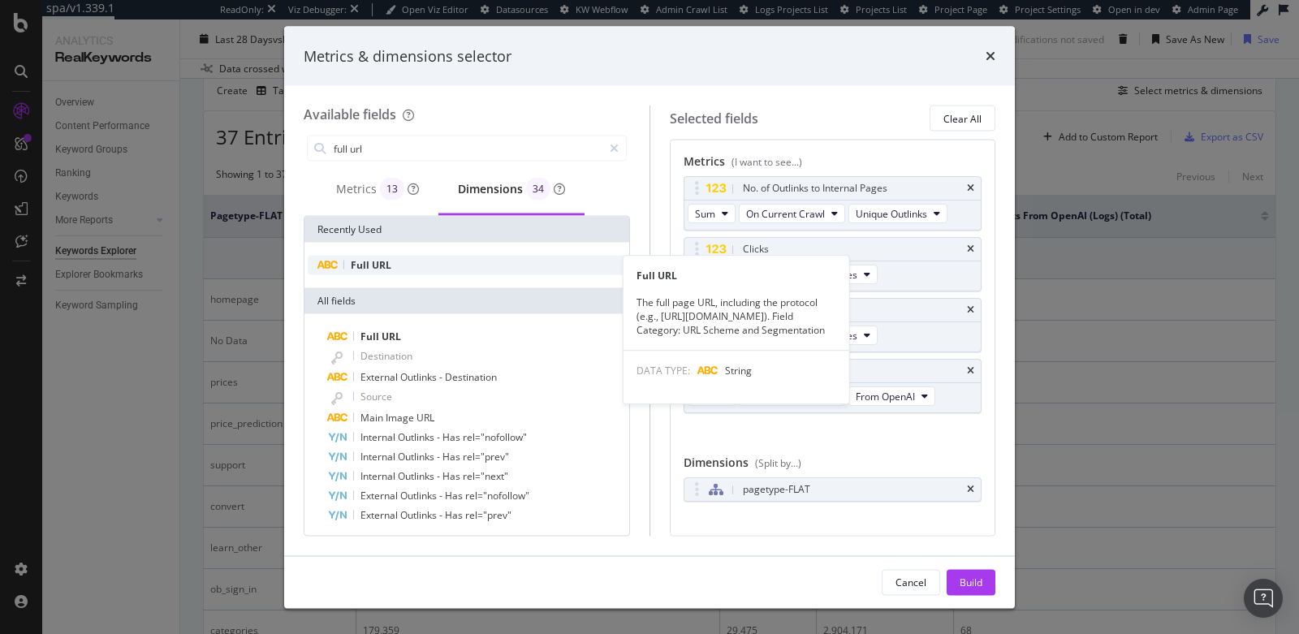
click at [381, 269] on span "URL" at bounding box center [381, 265] width 19 height 14
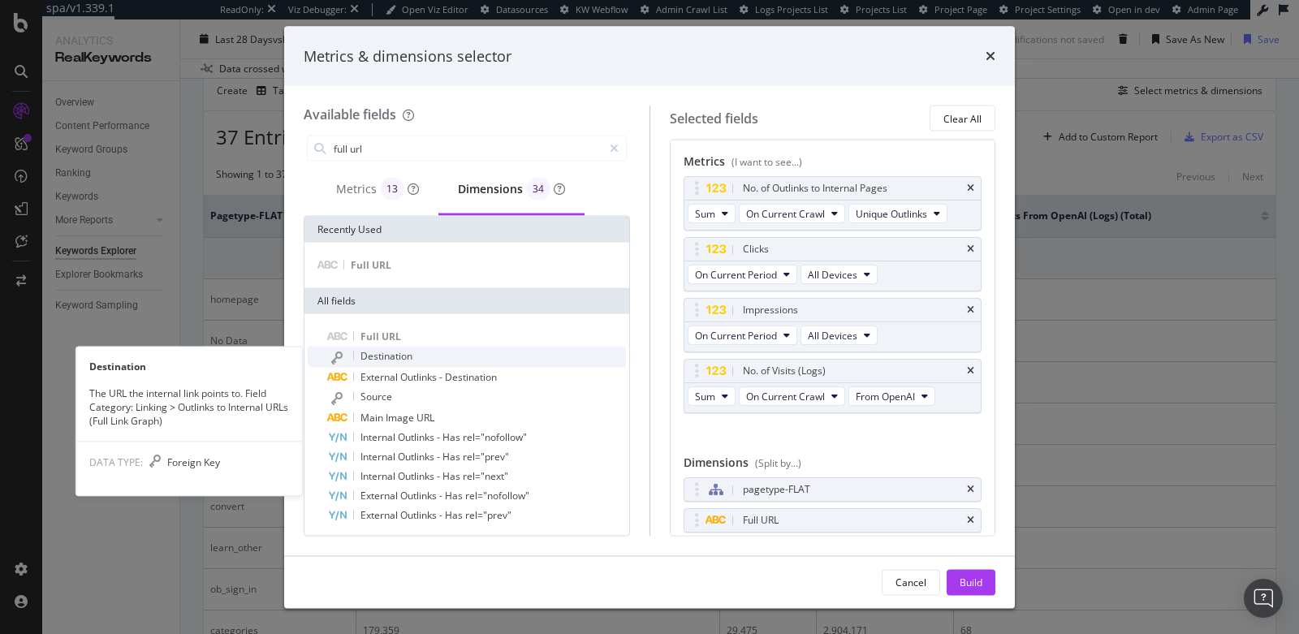
click at [389, 362] on div "Destination" at bounding box center [476, 357] width 299 height 21
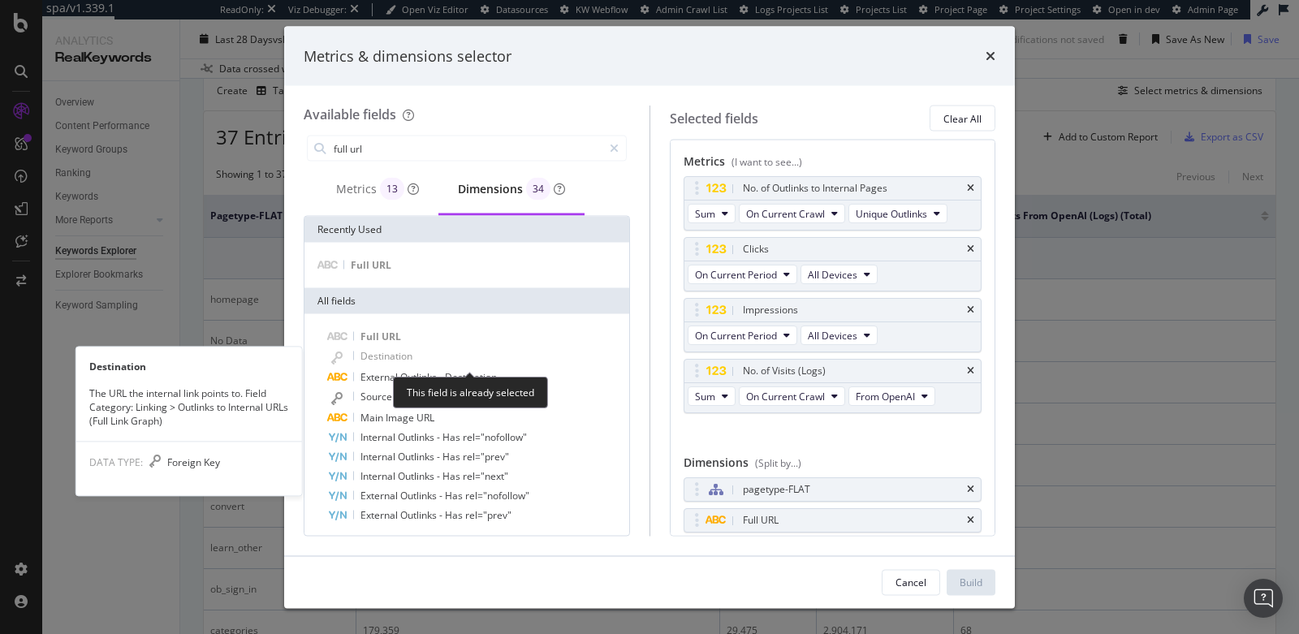
scroll to position [47, 0]
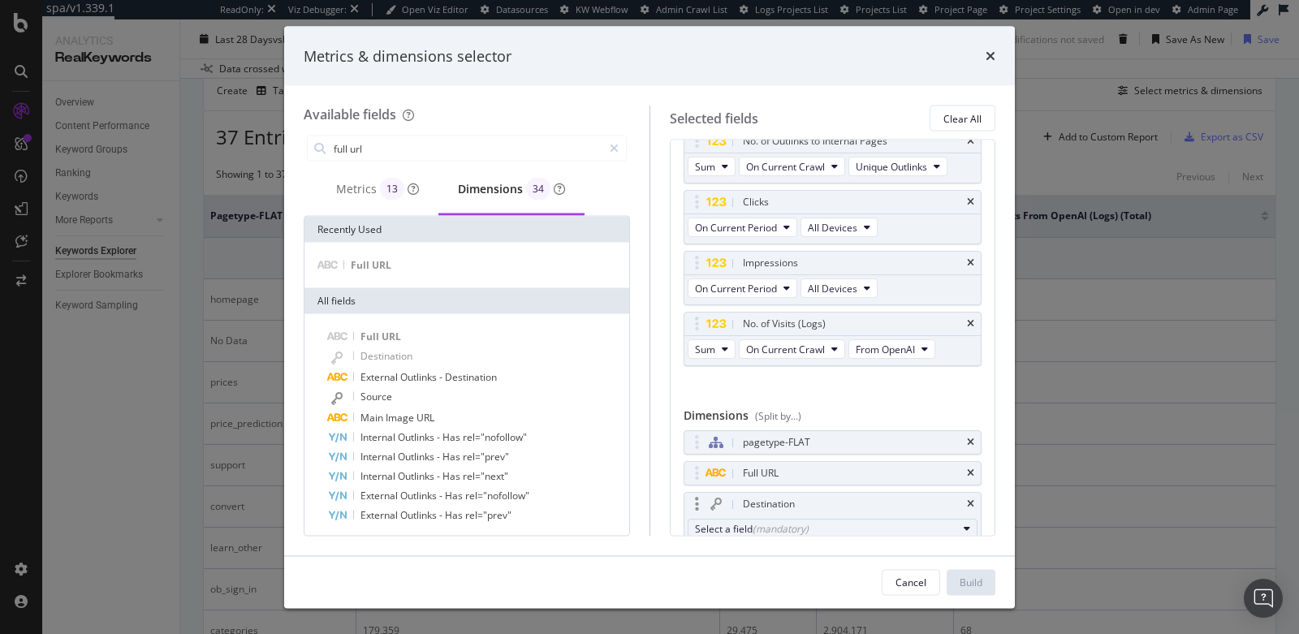
click at [732, 522] on div "Select a field (mandatory)" at bounding box center [826, 528] width 263 height 14
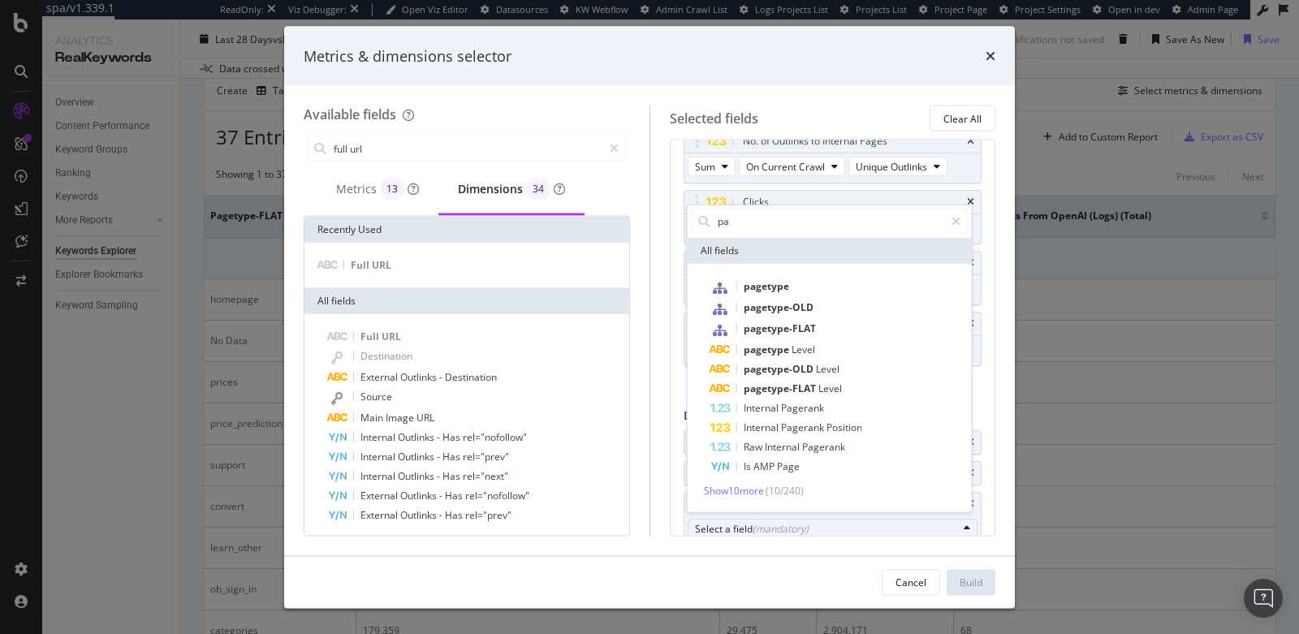
type input "p"
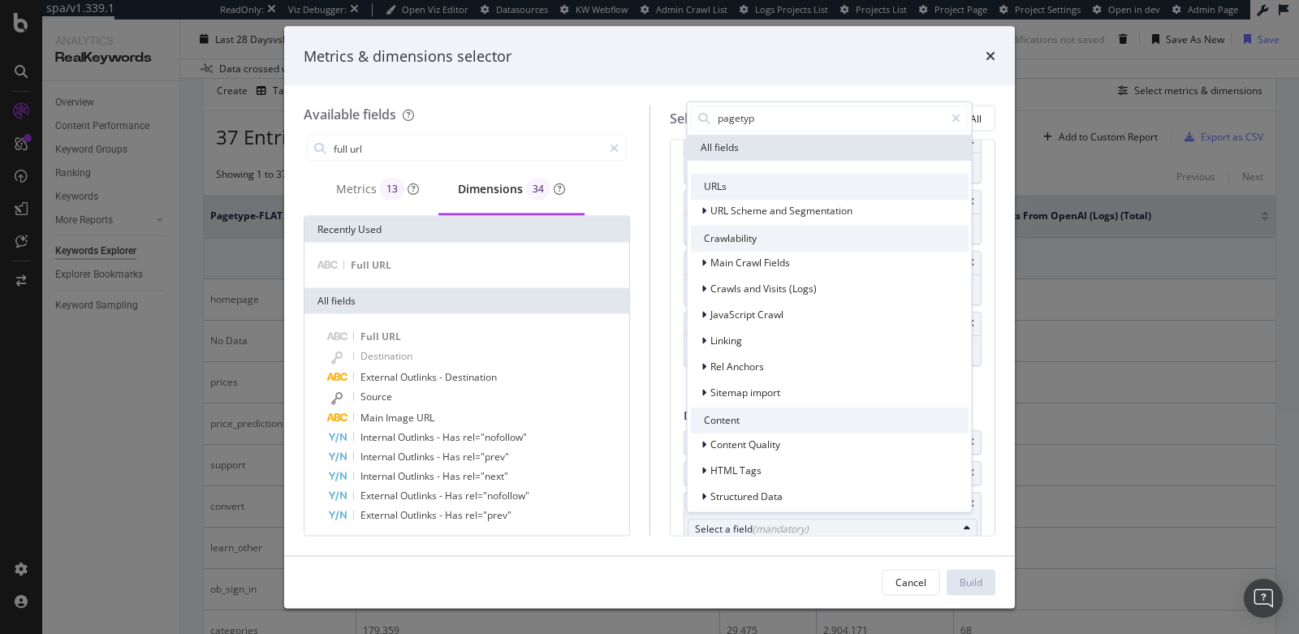
type input "pagetype"
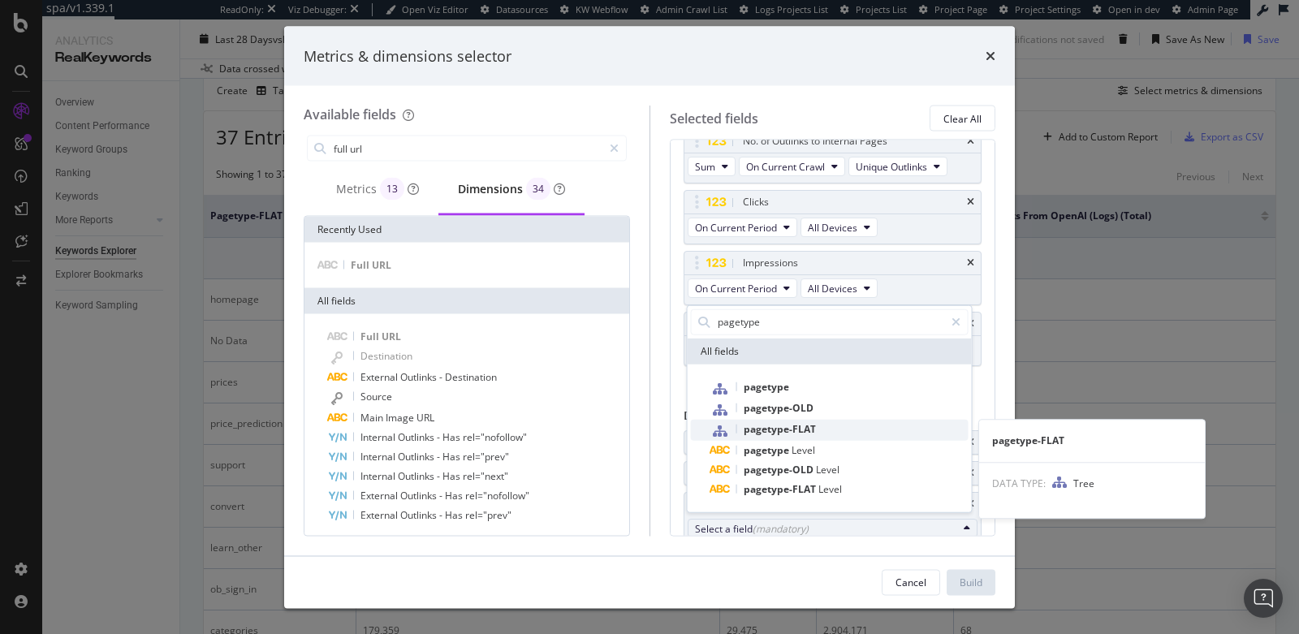
click at [771, 427] on span "pagetype-FLAT" at bounding box center [780, 428] width 72 height 14
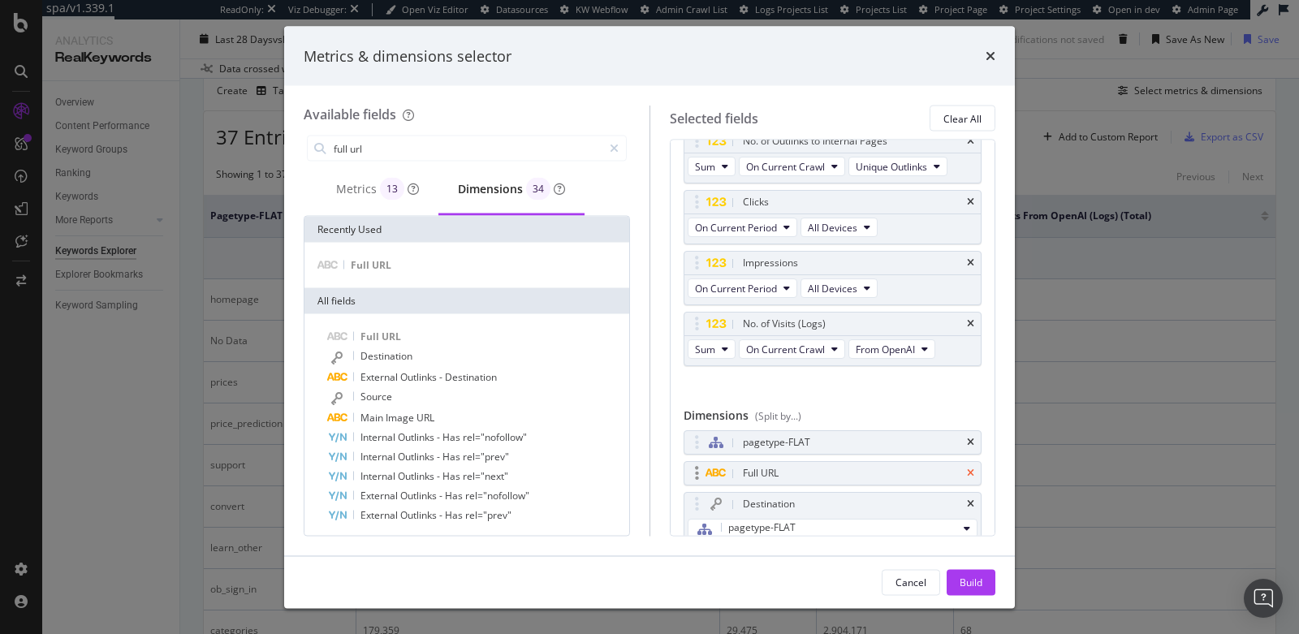
click at [967, 468] on icon "times" at bounding box center [970, 473] width 7 height 10
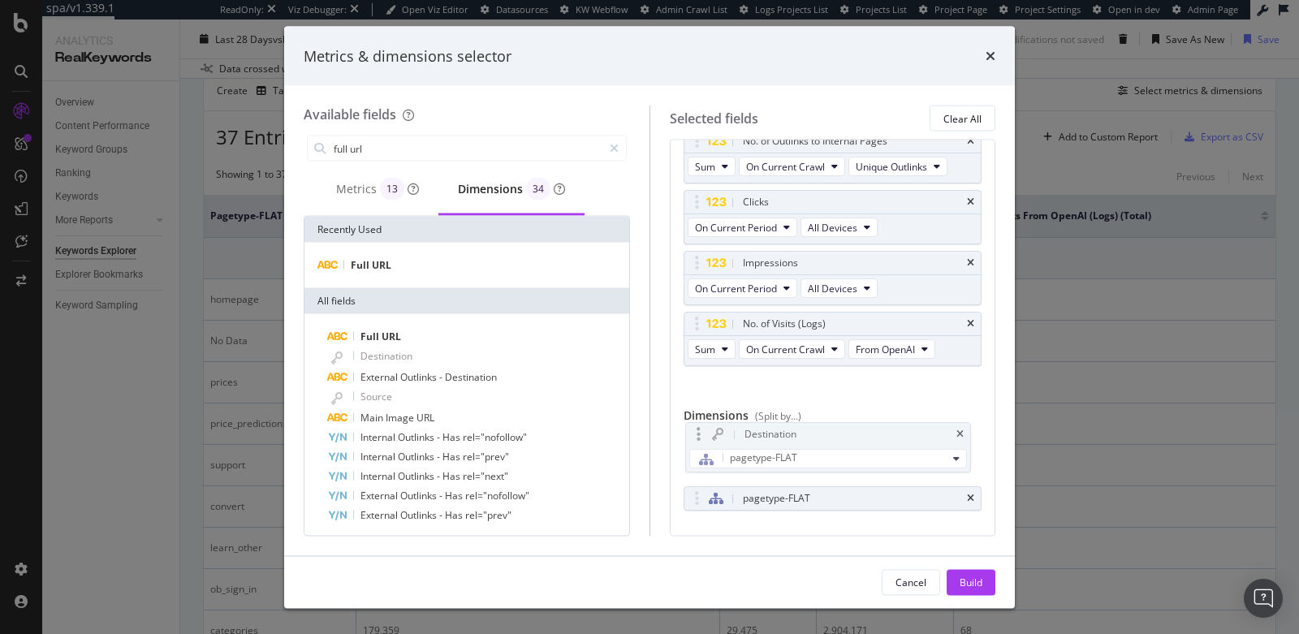
drag, startPoint x: 690, startPoint y: 467, endPoint x: 693, endPoint y: 431, distance: 35.9
click at [693, 431] on body "spa/v1.339.1 ReadOnly: Viz Debugger: Open Viz Editor Datasources KW Webflow Adm…" at bounding box center [649, 317] width 1299 height 634
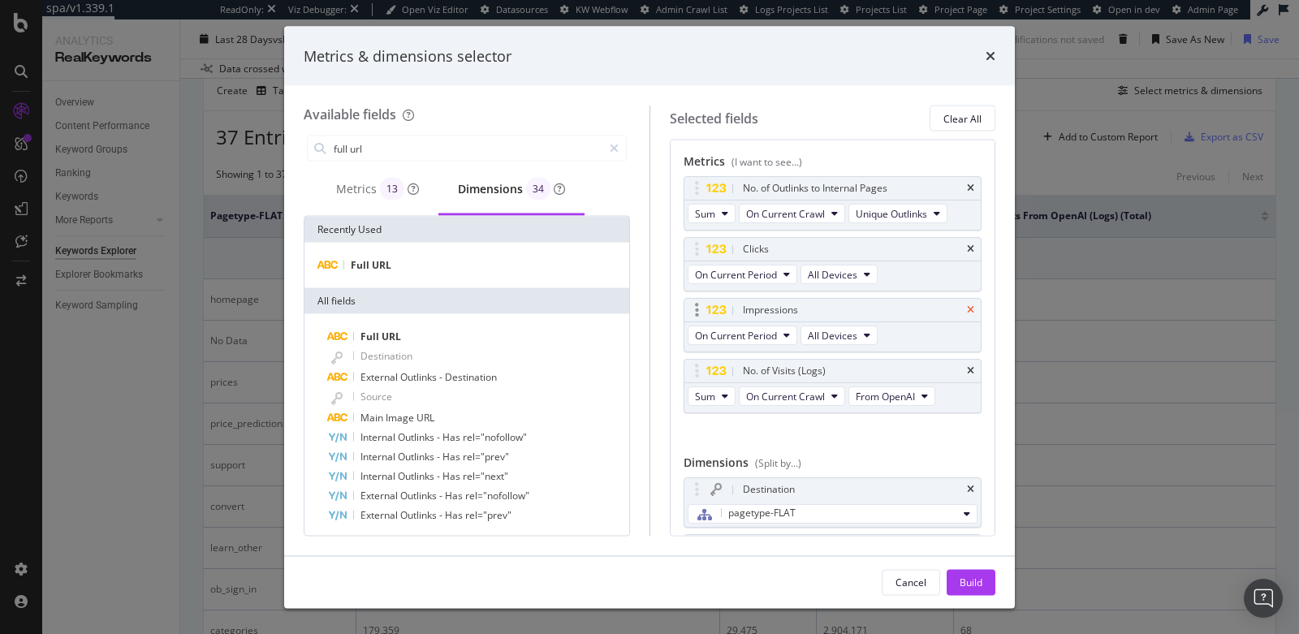
click at [967, 308] on icon "times" at bounding box center [970, 310] width 7 height 10
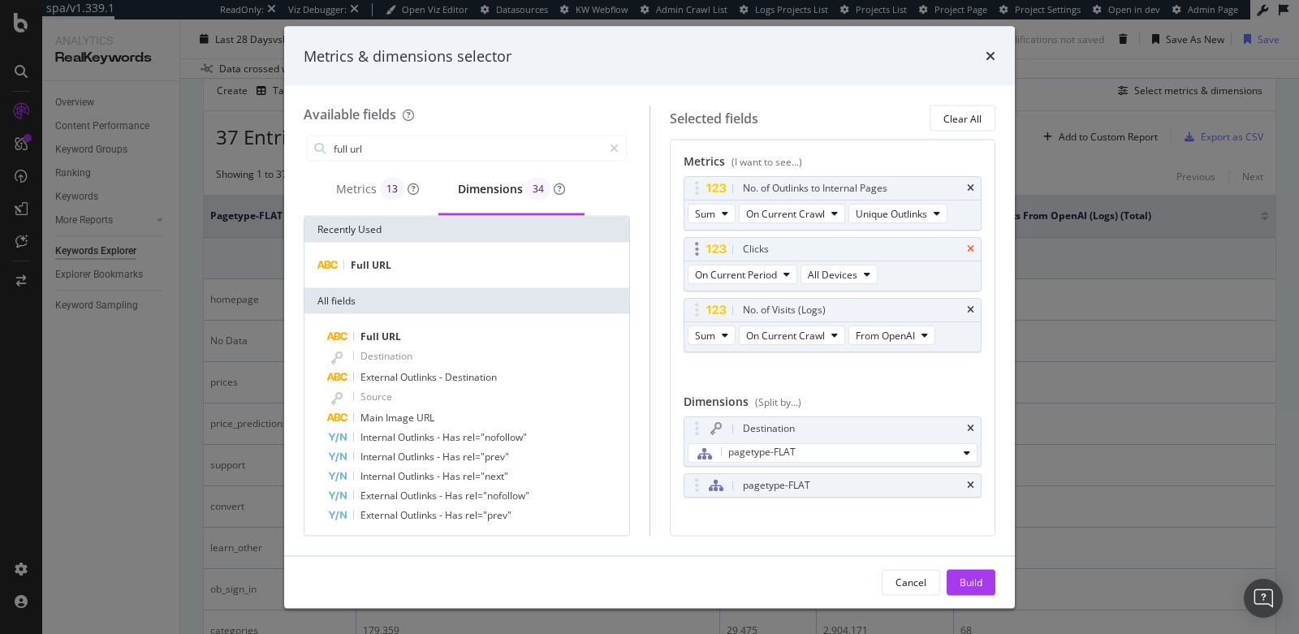
click at [967, 244] on icon "times" at bounding box center [970, 249] width 7 height 10
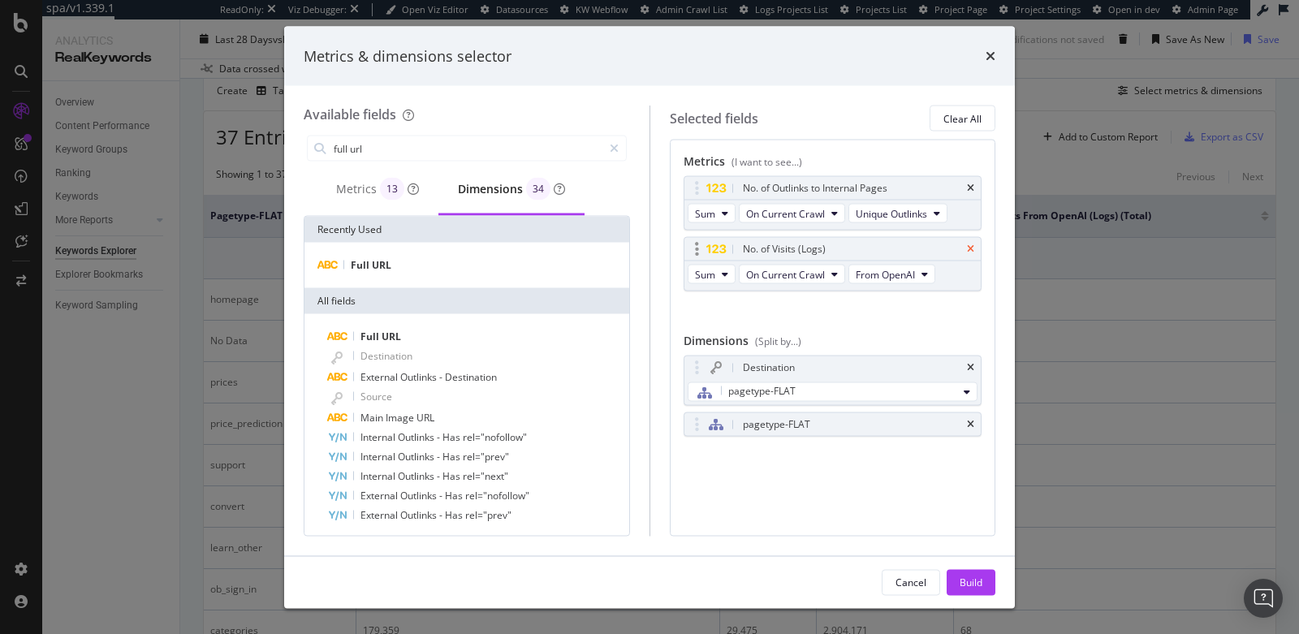
click at [970, 247] on icon "times" at bounding box center [970, 249] width 7 height 10
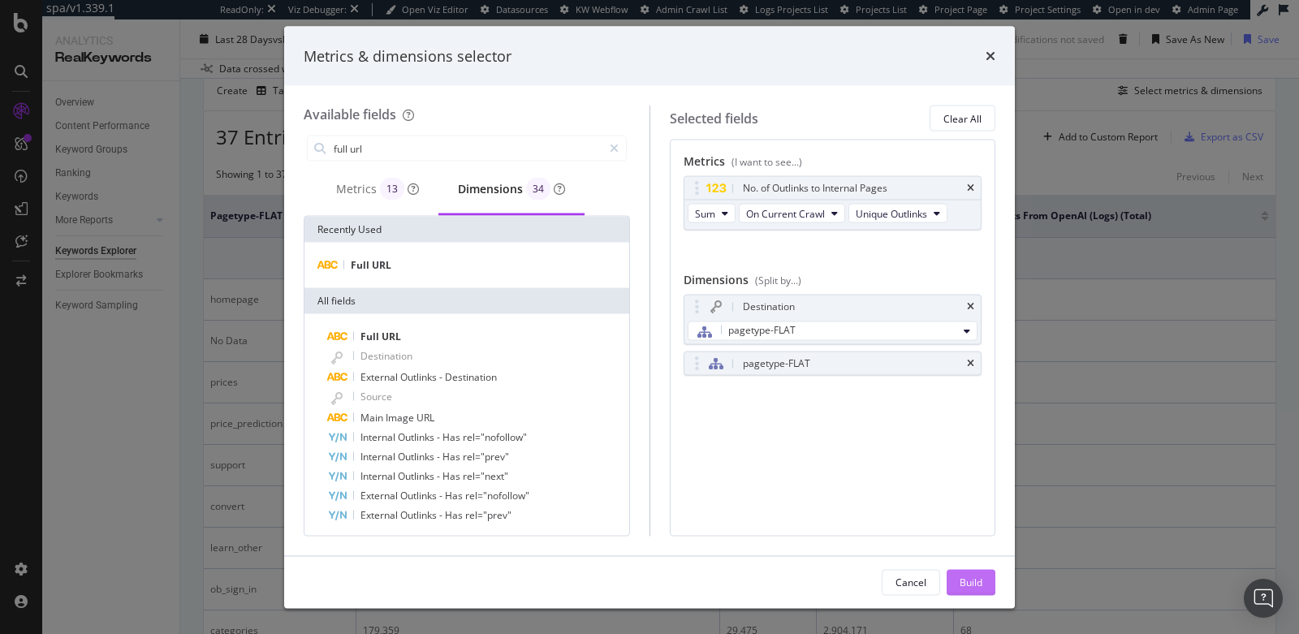
click at [968, 585] on div "Build" at bounding box center [971, 582] width 23 height 14
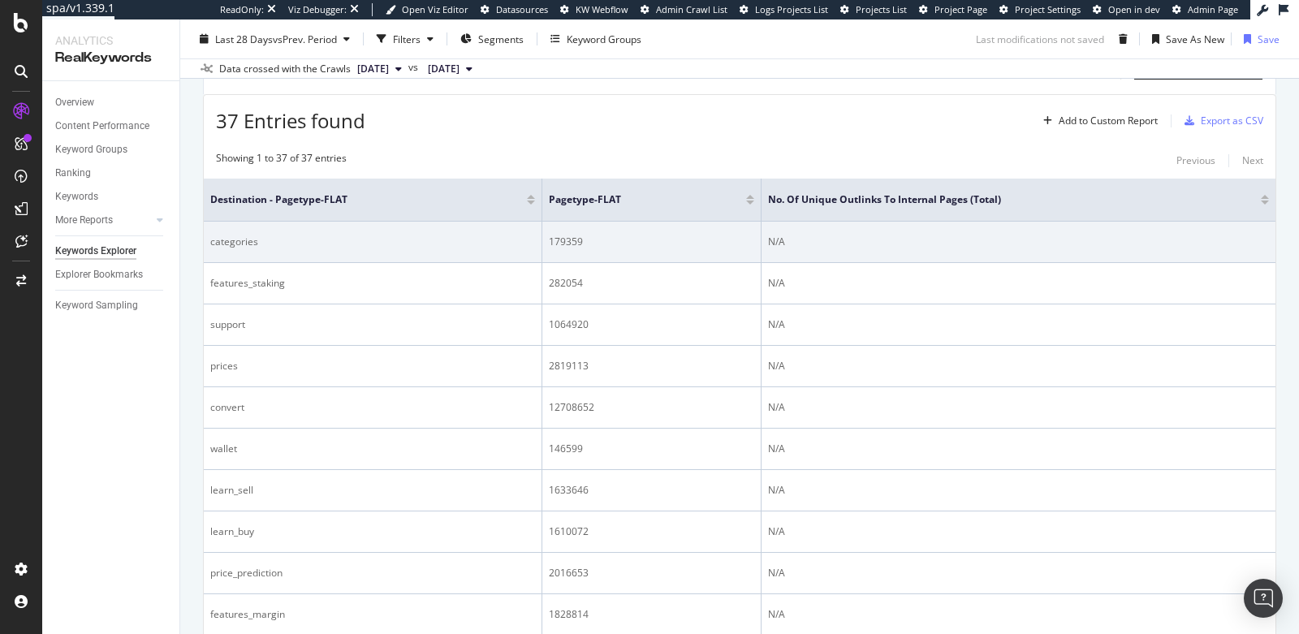
scroll to position [528, 0]
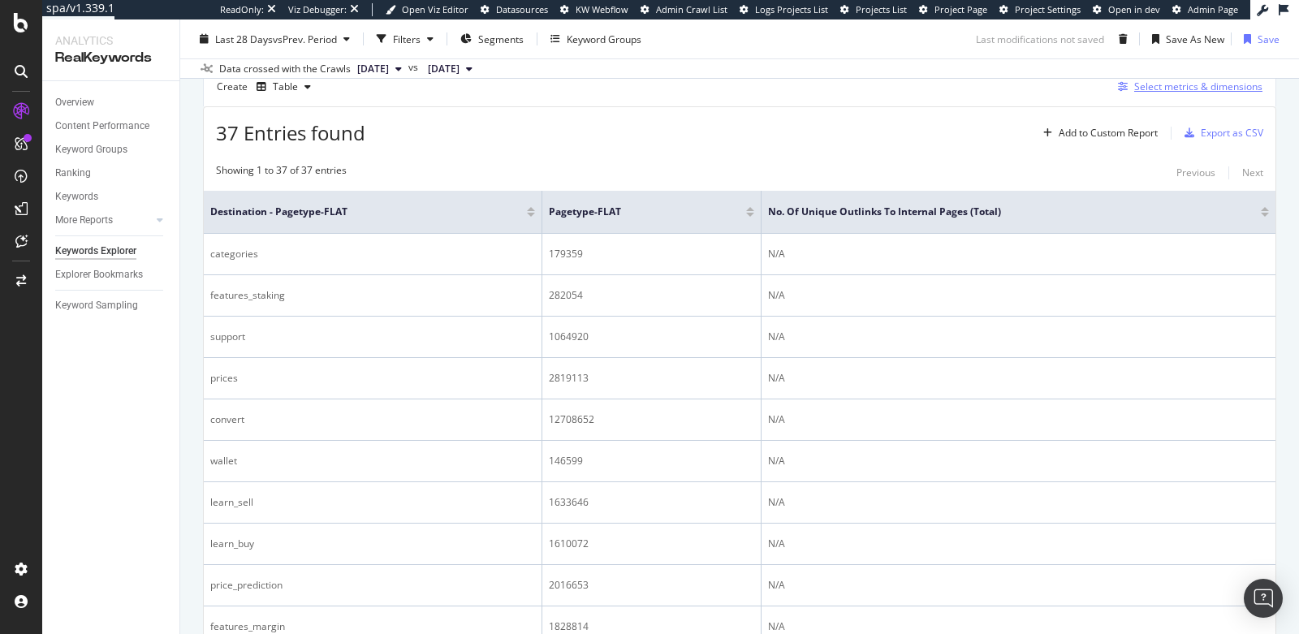
click at [1166, 83] on div "Select metrics & dimensions" at bounding box center [1198, 87] width 128 height 14
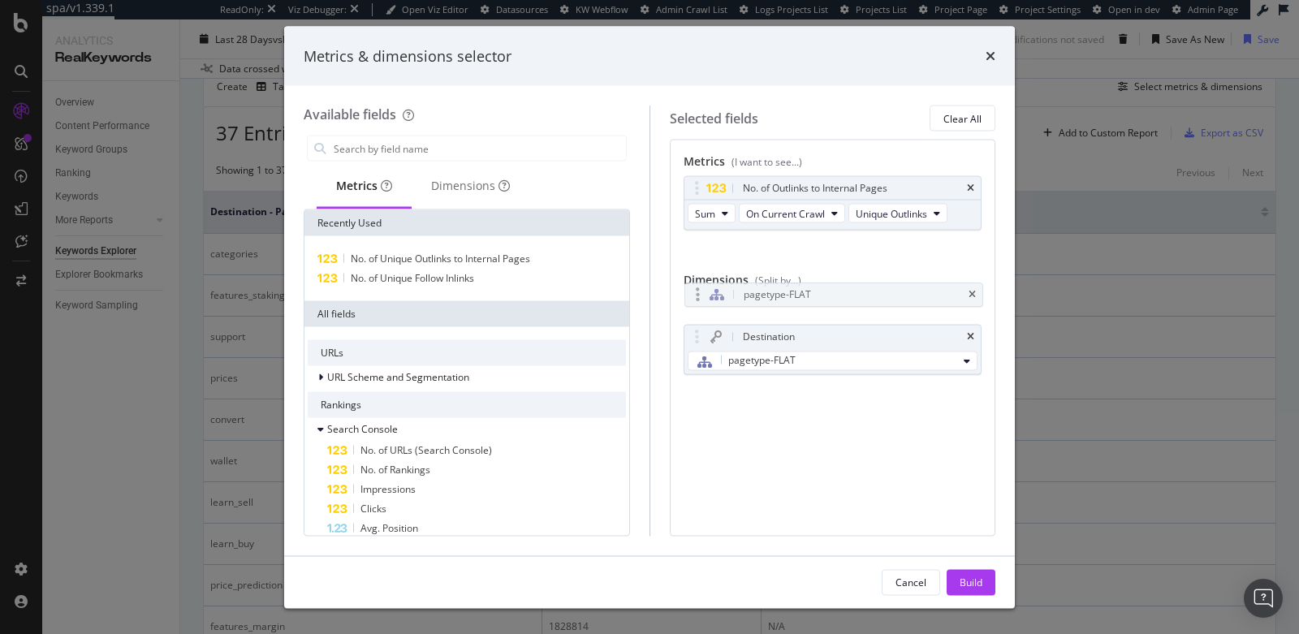
drag, startPoint x: 766, startPoint y: 364, endPoint x: 769, endPoint y: 292, distance: 71.5
click at [769, 292] on body "spa/v1.339.1 ReadOnly: Viz Debugger: Open Viz Editor Datasources KW Webflow Adm…" at bounding box center [649, 317] width 1299 height 634
click at [975, 581] on div "Build" at bounding box center [971, 582] width 23 height 14
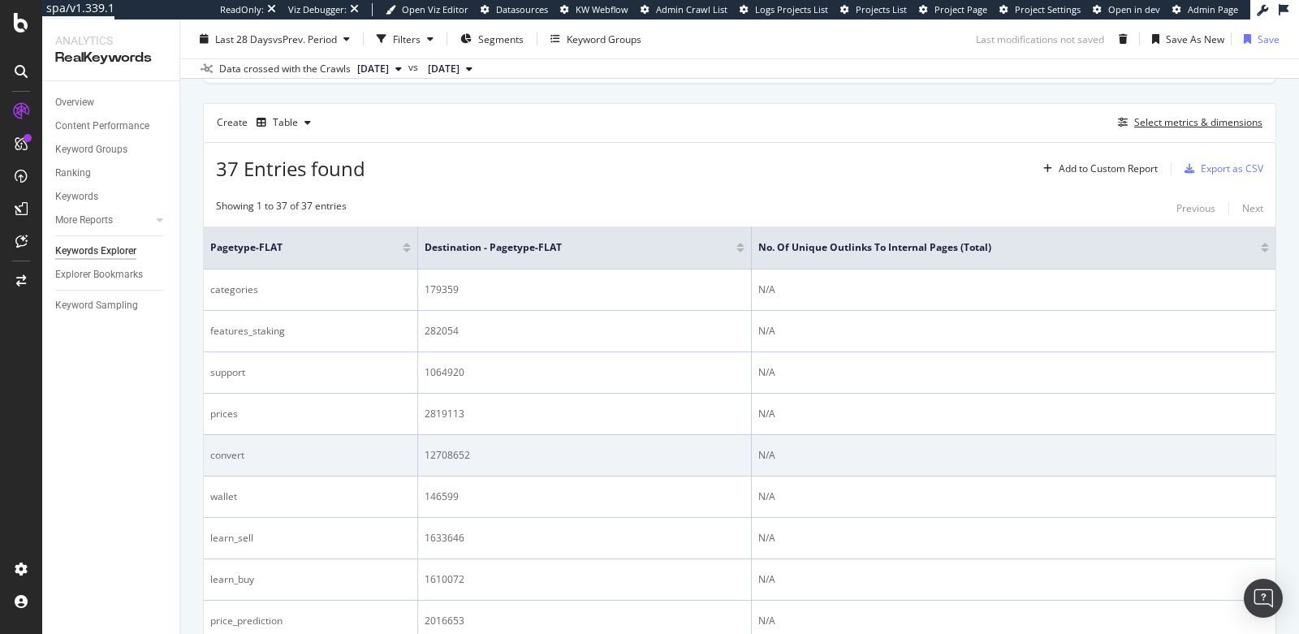
scroll to position [503, 0]
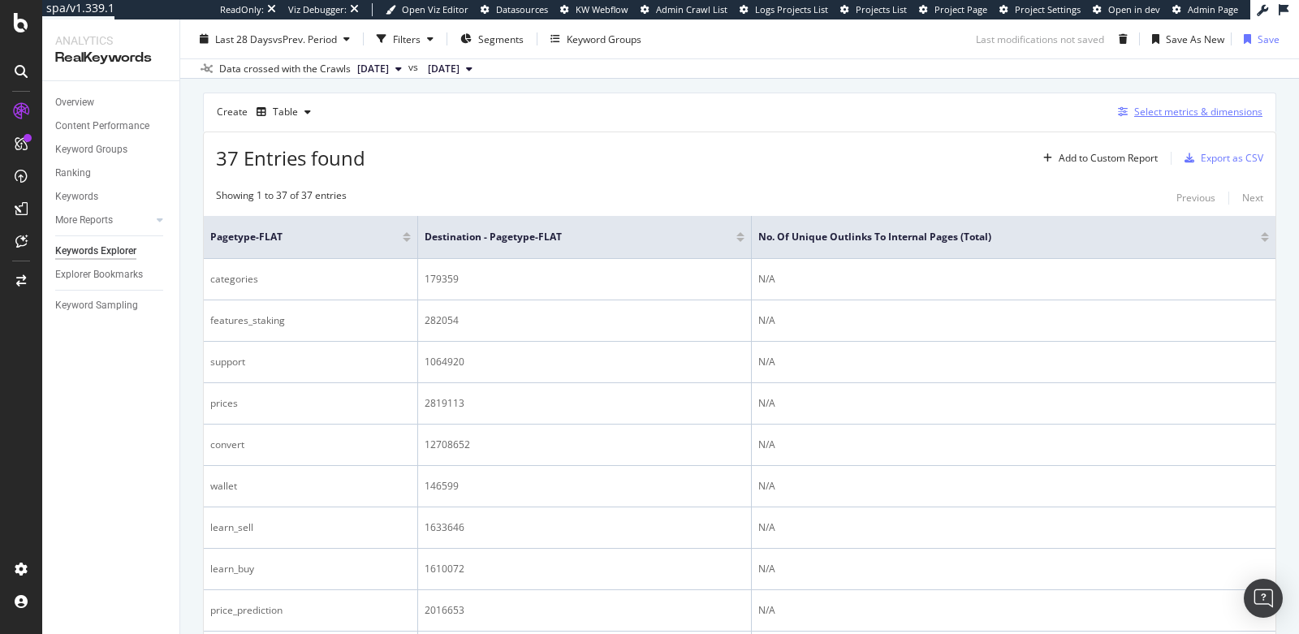
click at [1164, 110] on div "Select metrics & dimensions" at bounding box center [1198, 112] width 128 height 14
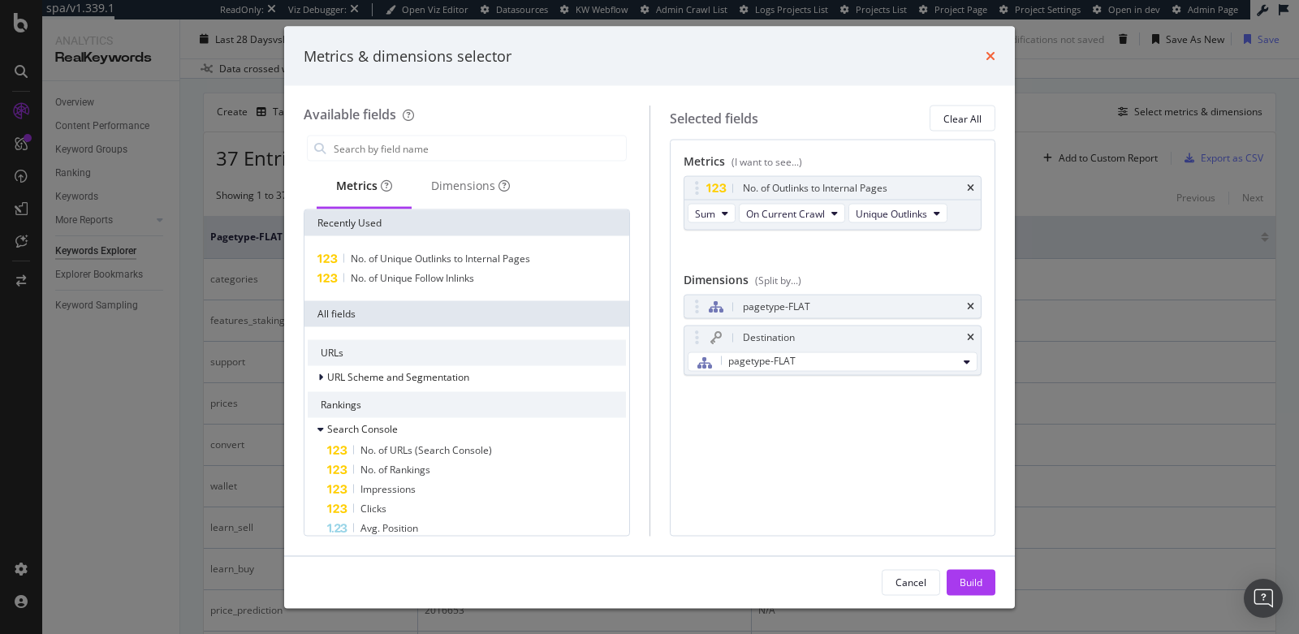
click at [989, 55] on icon "times" at bounding box center [991, 56] width 10 height 13
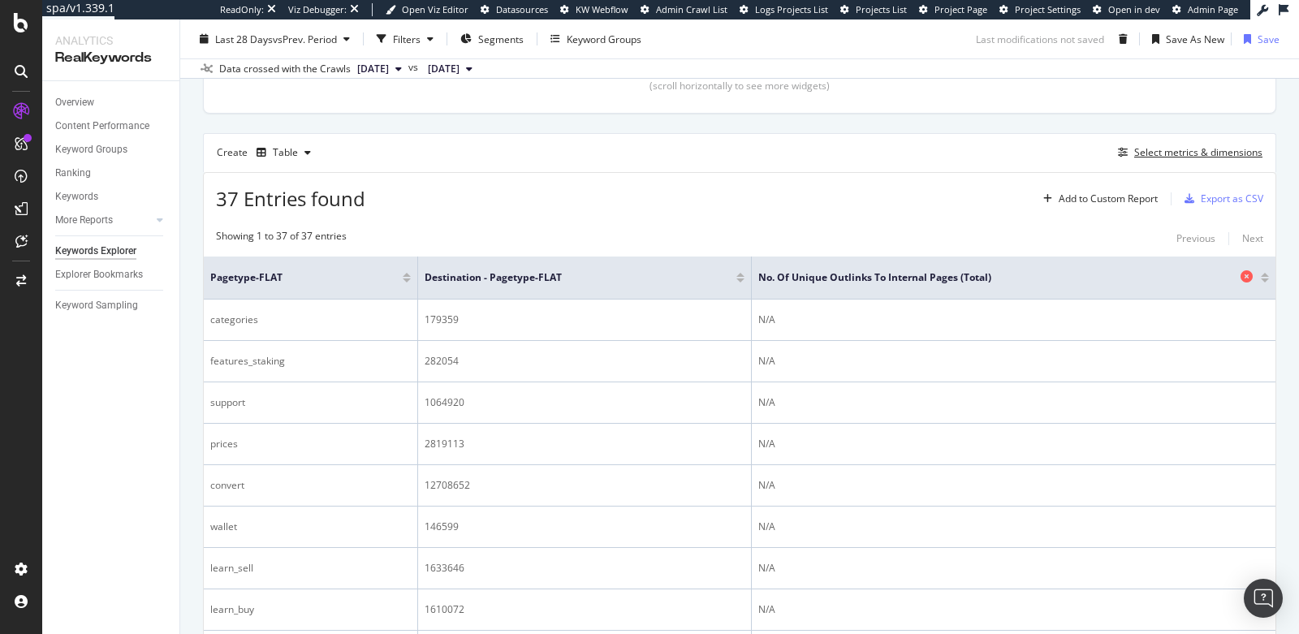
scroll to position [461, 0]
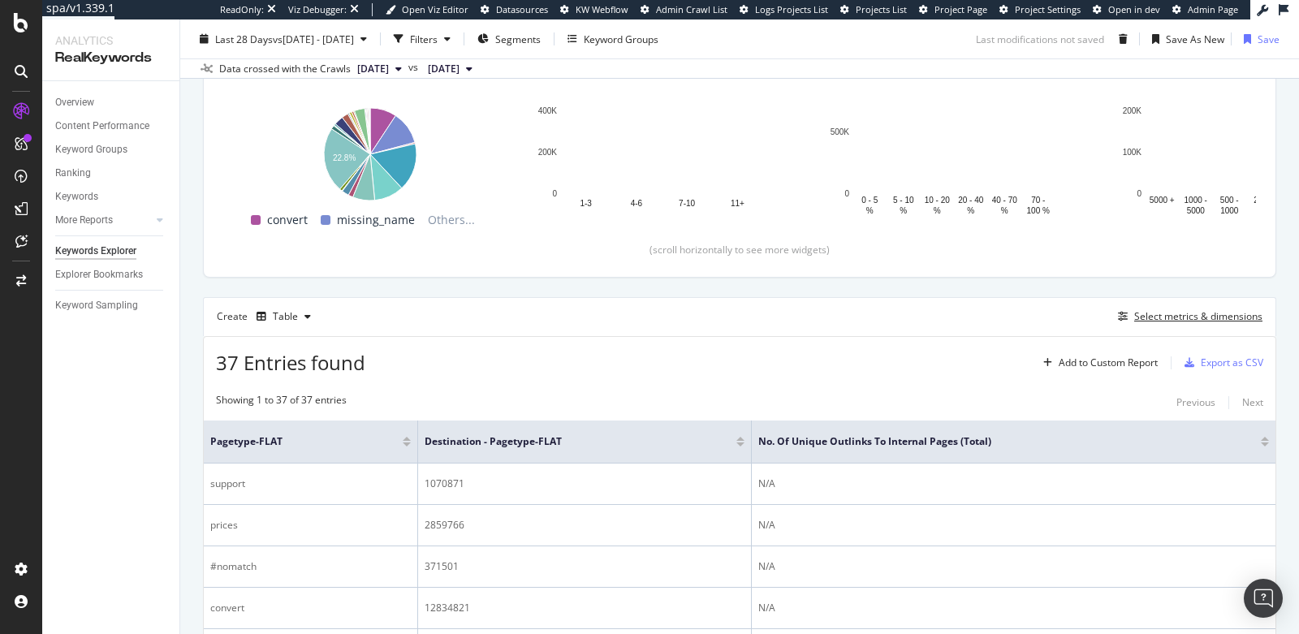
scroll to position [461, 0]
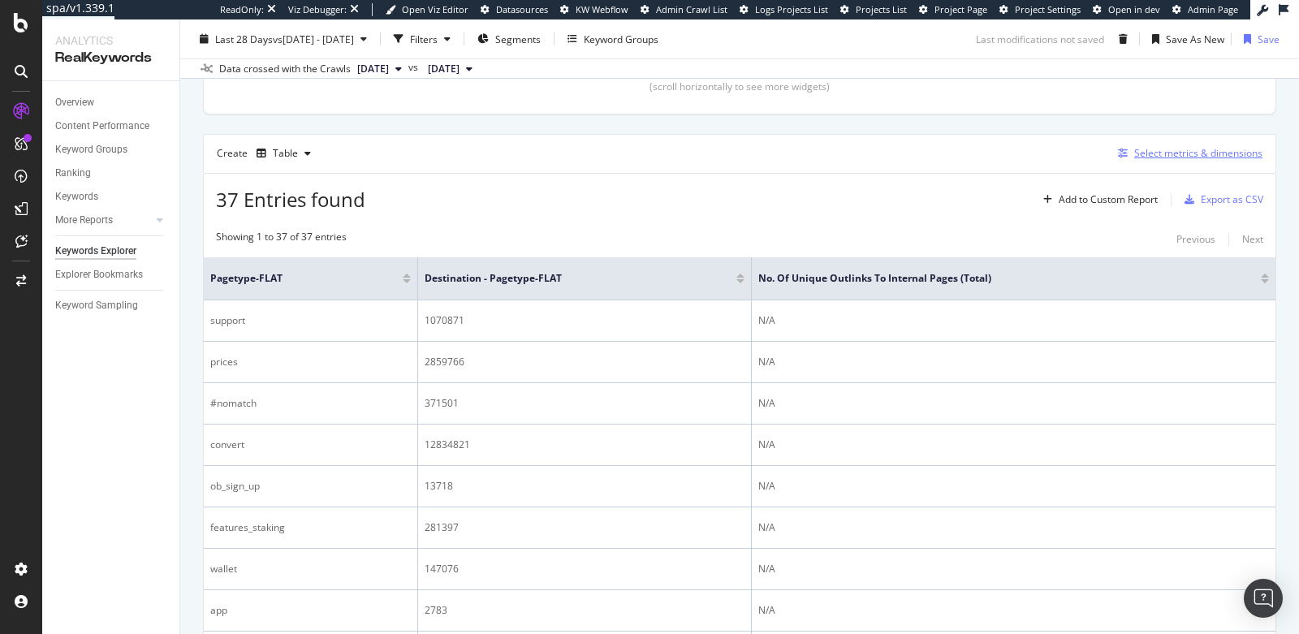
click at [1158, 150] on div "Select metrics & dimensions" at bounding box center [1198, 153] width 128 height 14
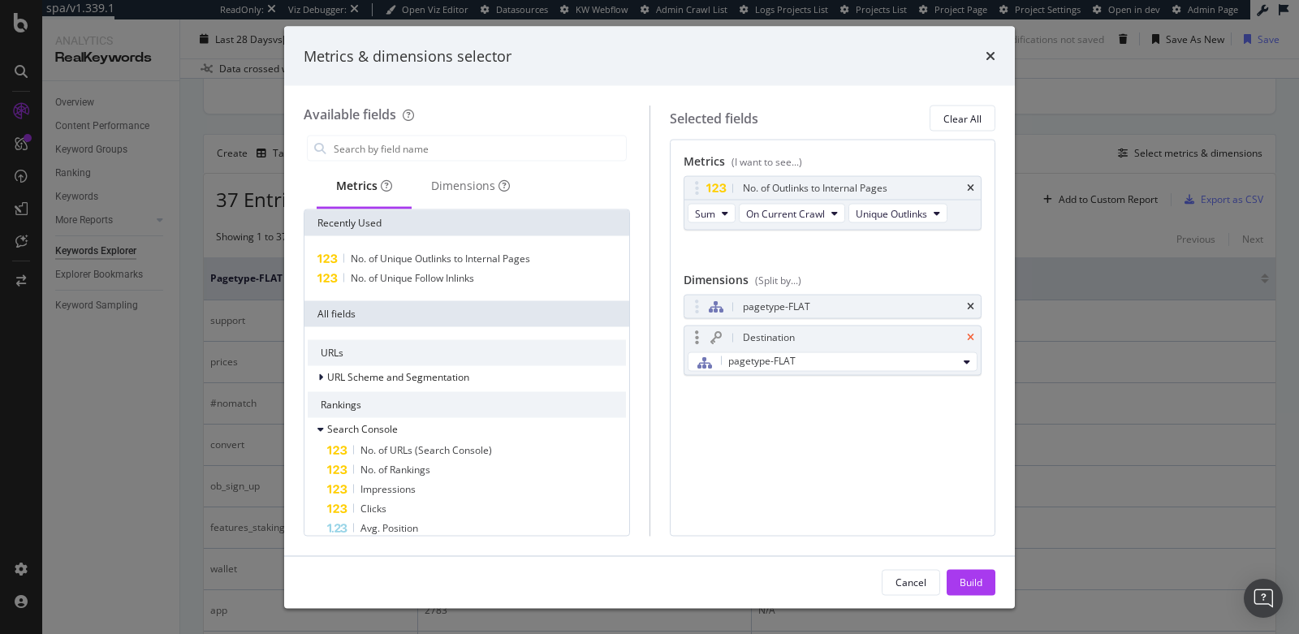
click at [974, 337] on icon "times" at bounding box center [970, 338] width 7 height 10
click at [989, 52] on icon "times" at bounding box center [991, 56] width 10 height 13
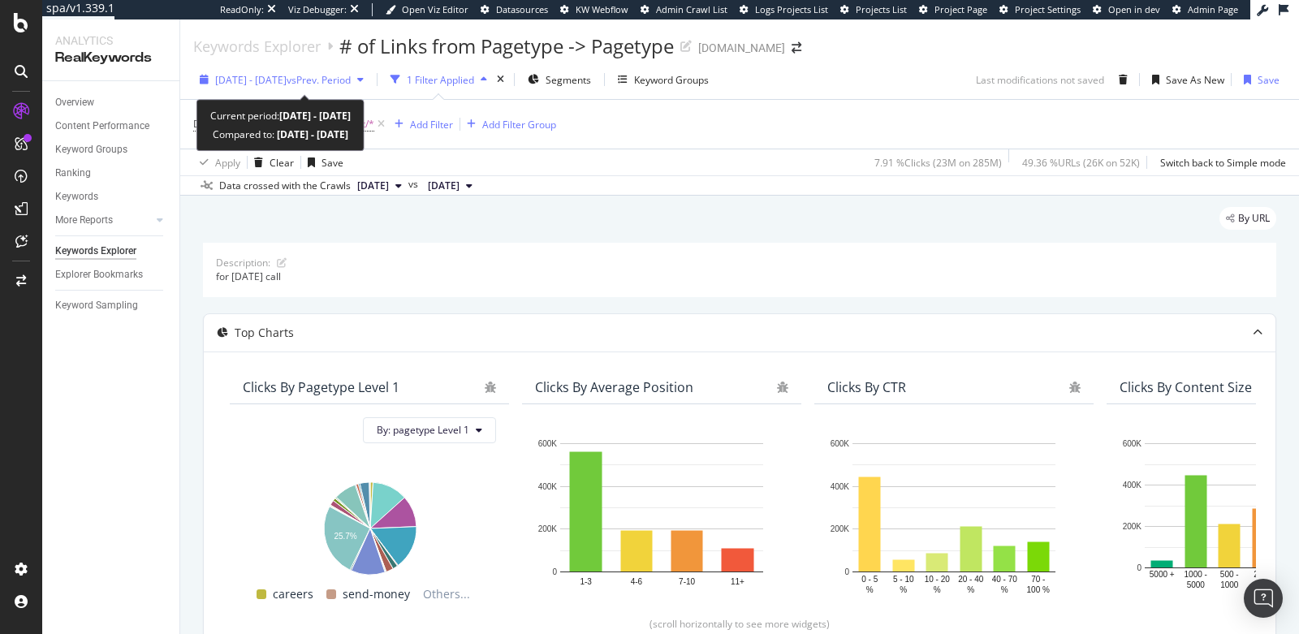
click at [351, 83] on span "vs Prev. Period" at bounding box center [319, 80] width 64 height 14
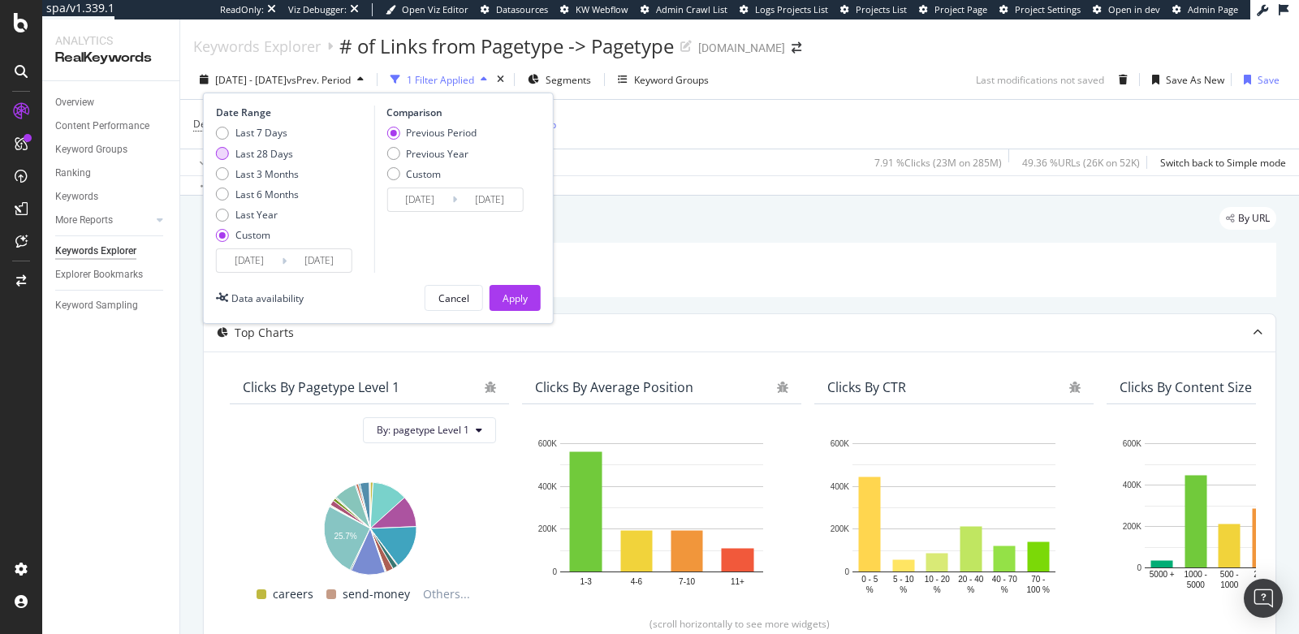
click at [222, 152] on div "Last 28 Days" at bounding box center [222, 153] width 13 height 13
type input "[DATE]"
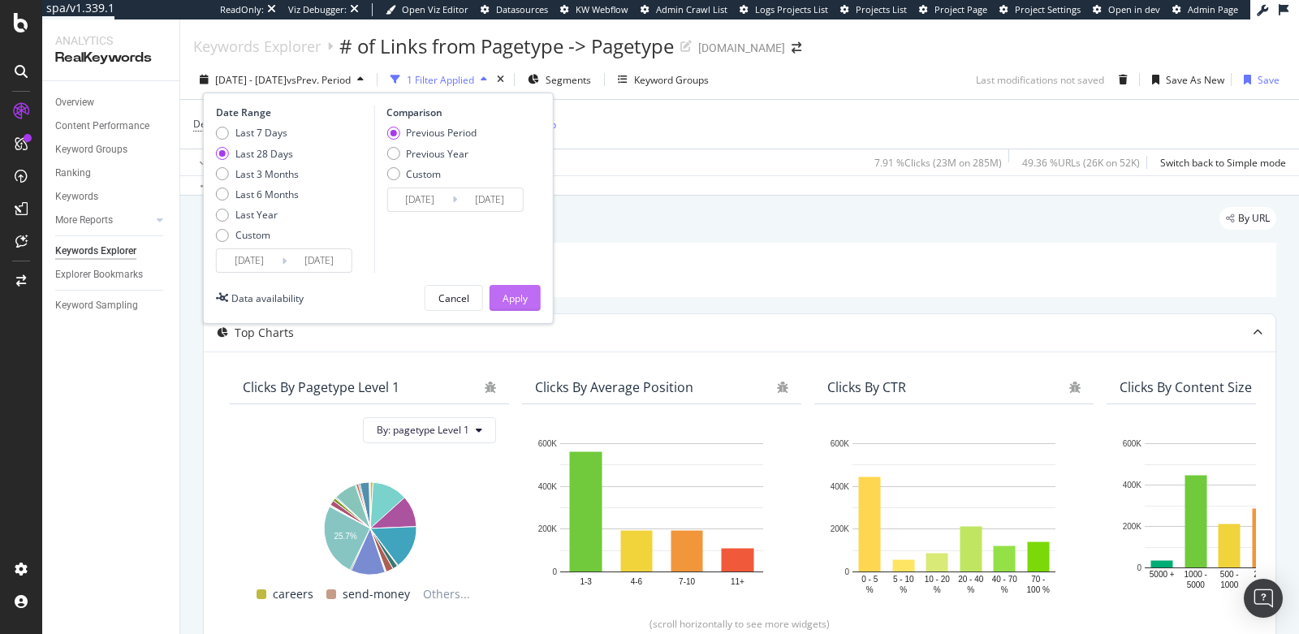
click at [512, 291] on div "Apply" at bounding box center [515, 298] width 25 height 14
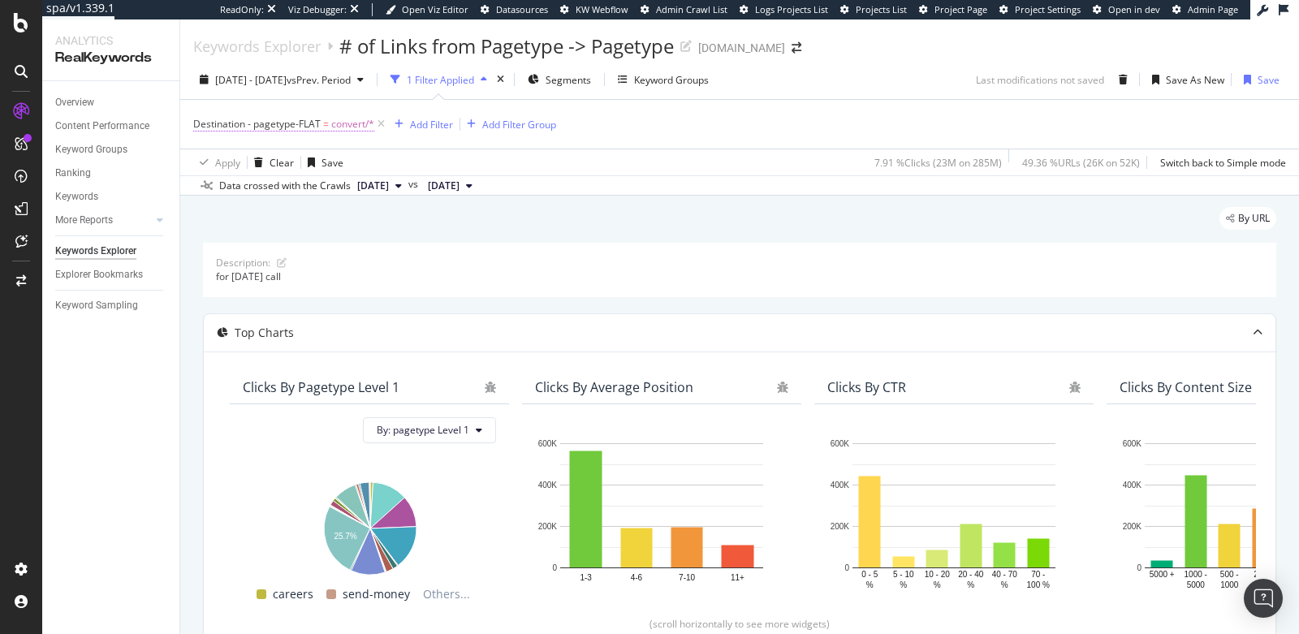
click at [274, 121] on span "Destination - pagetype-FLAT" at bounding box center [256, 124] width 127 height 14
click at [539, 248] on div "Description: for [DATE] call" at bounding box center [739, 270] width 1073 height 54
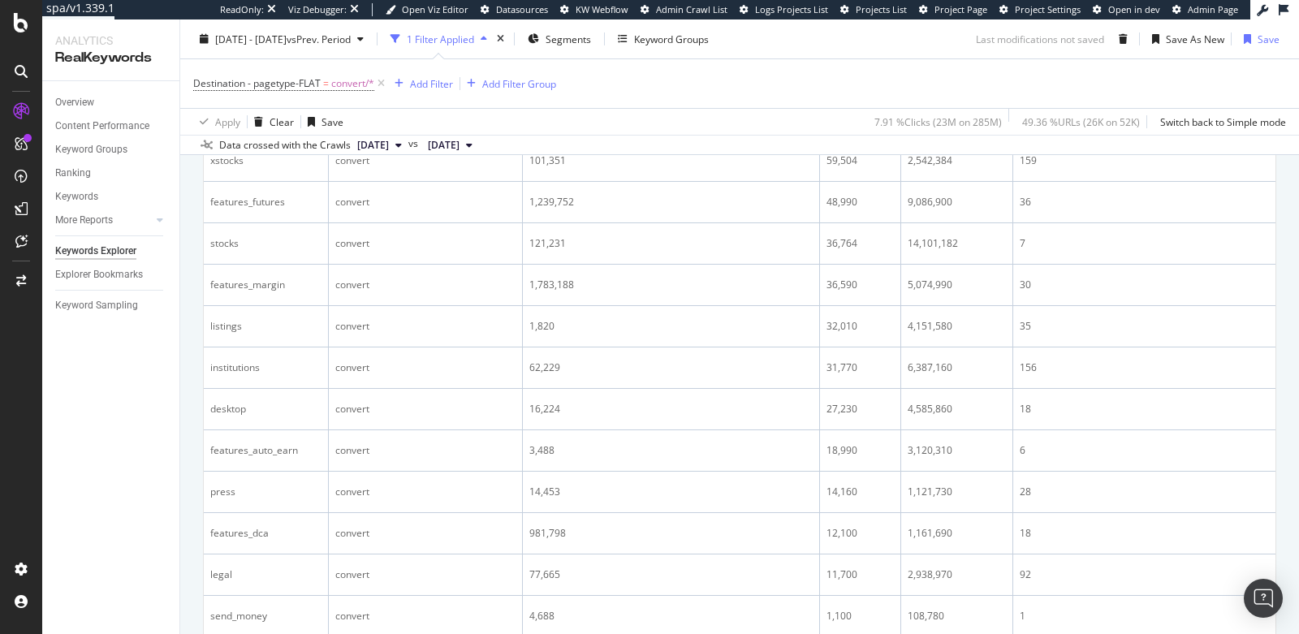
scroll to position [894, 0]
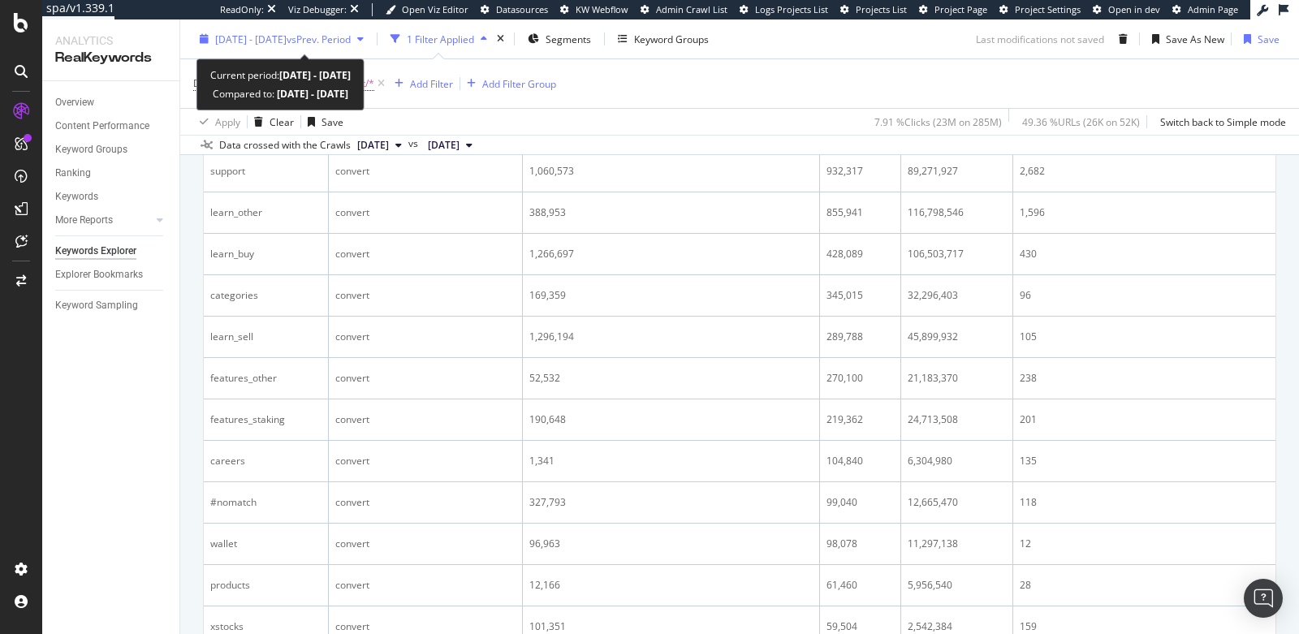
click at [281, 34] on span "[DATE] - [DATE]" at bounding box center [250, 39] width 71 height 14
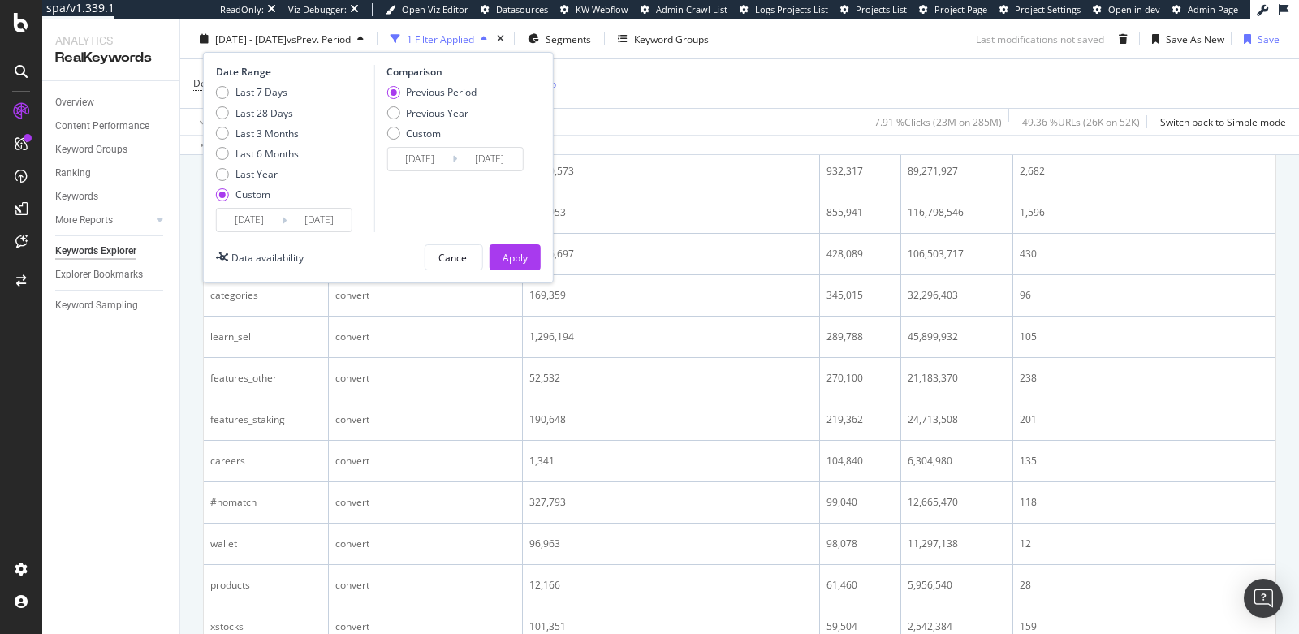
click at [218, 120] on div "Last 7 Days Last 28 Days Last 3 Months Last 6 Months Last Year Custom" at bounding box center [257, 146] width 83 height 123
click at [216, 114] on div "Last 28 Days" at bounding box center [222, 112] width 13 height 13
type input "[DATE]"
type input "2025/10/05"
type input "2025/08/11"
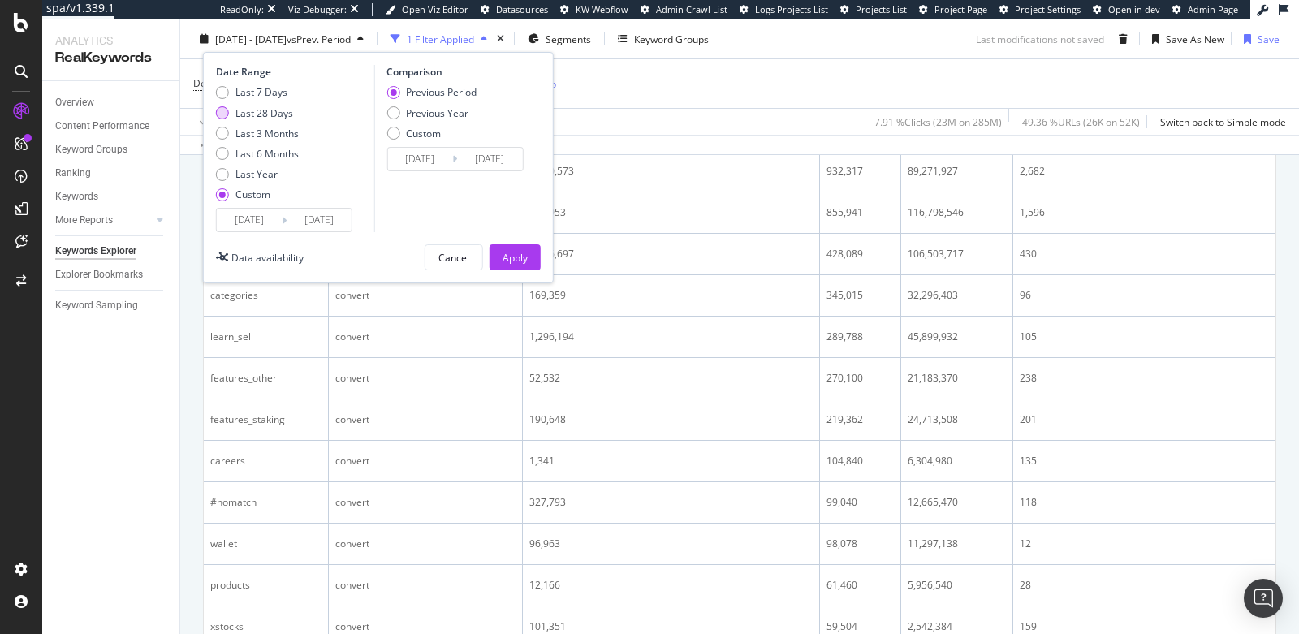
type input "2025/09/07"
click at [513, 254] on div "Apply" at bounding box center [515, 257] width 25 height 14
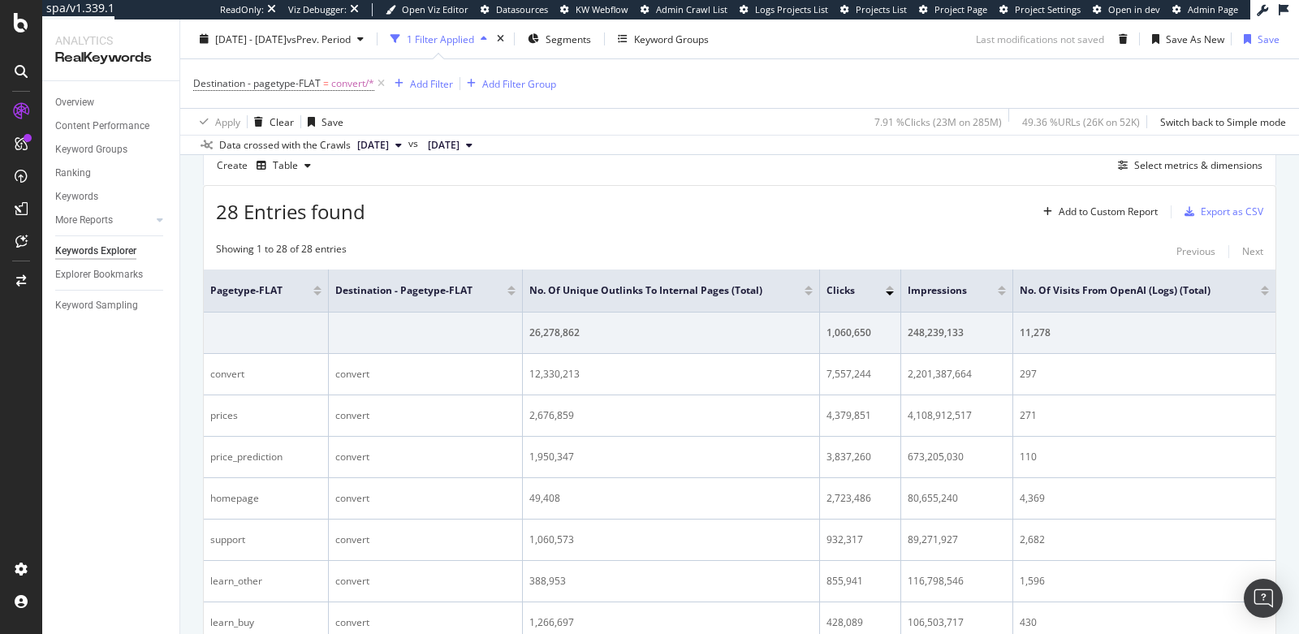
scroll to position [509, 0]
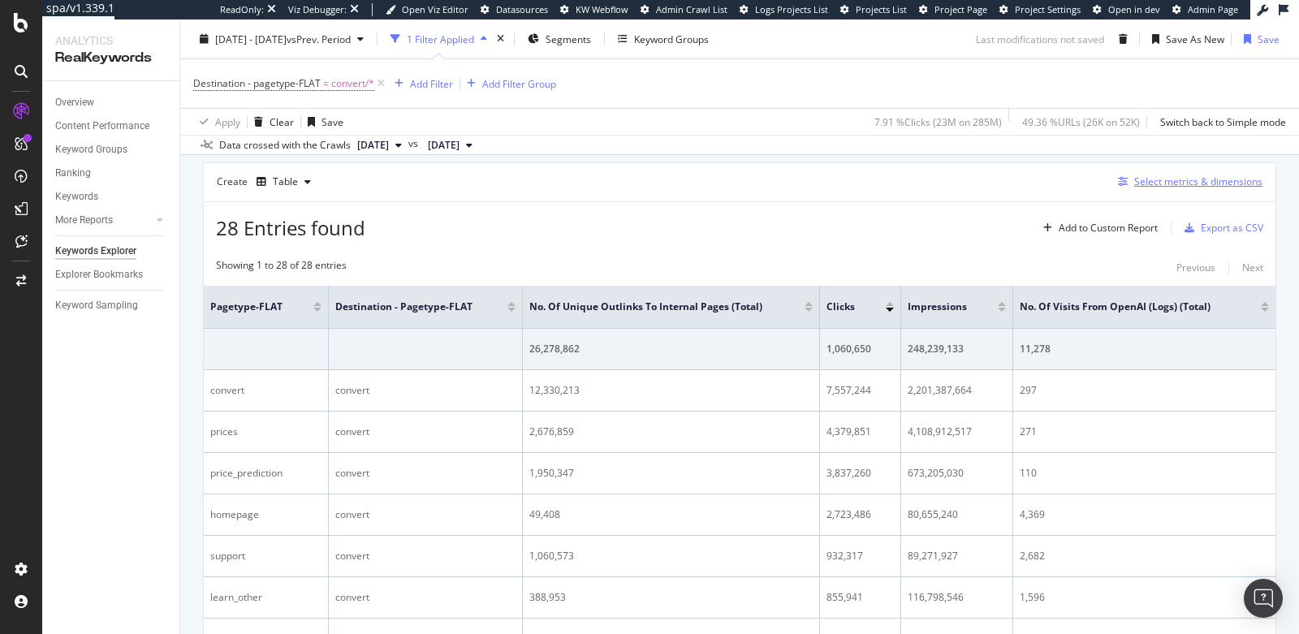
click at [1164, 179] on div "Select metrics & dimensions" at bounding box center [1198, 182] width 128 height 14
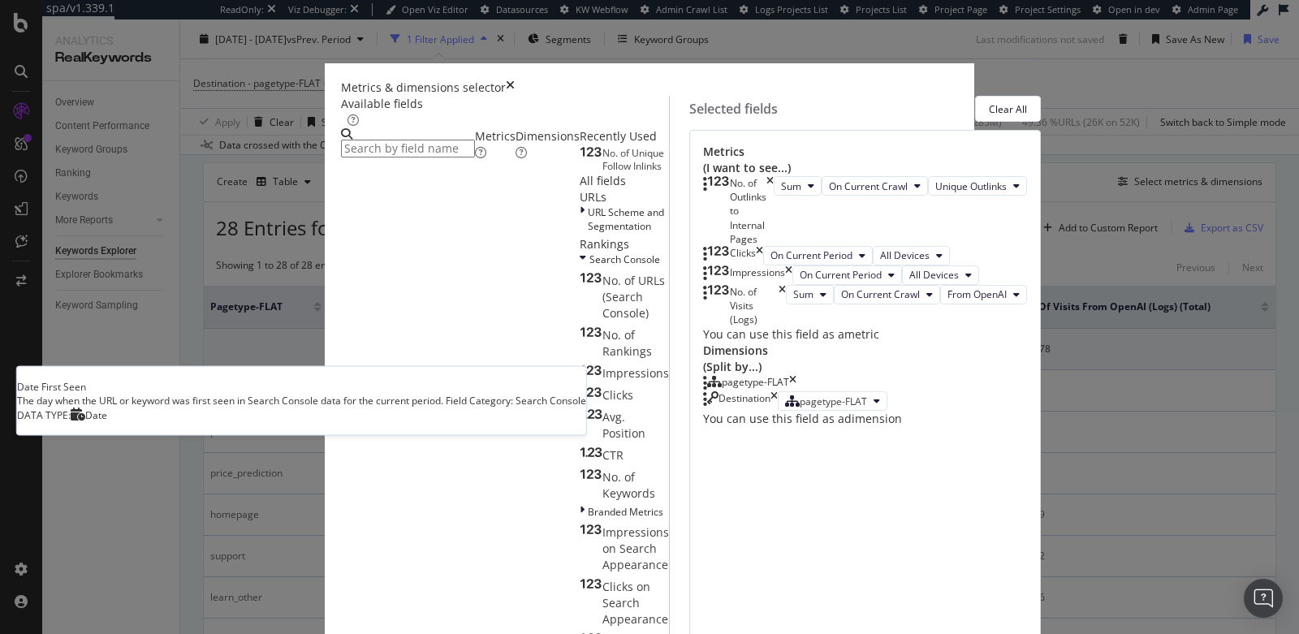
scroll to position [550, 0]
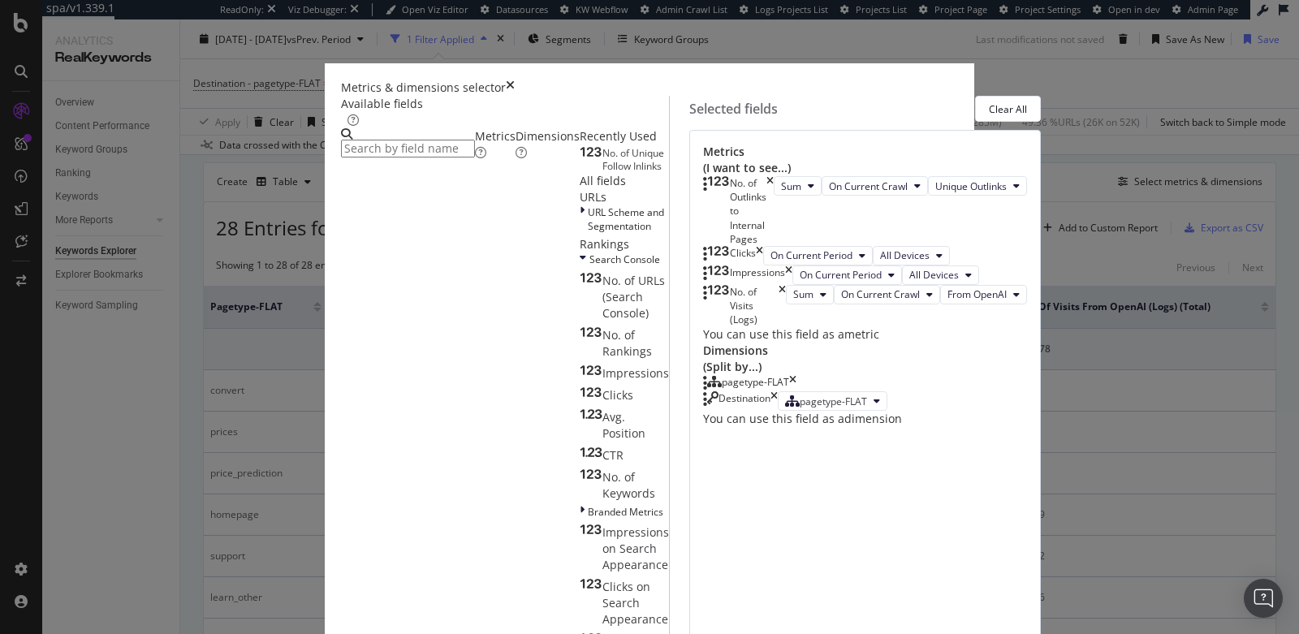
click at [515, 80] on icon "times" at bounding box center [510, 88] width 9 height 16
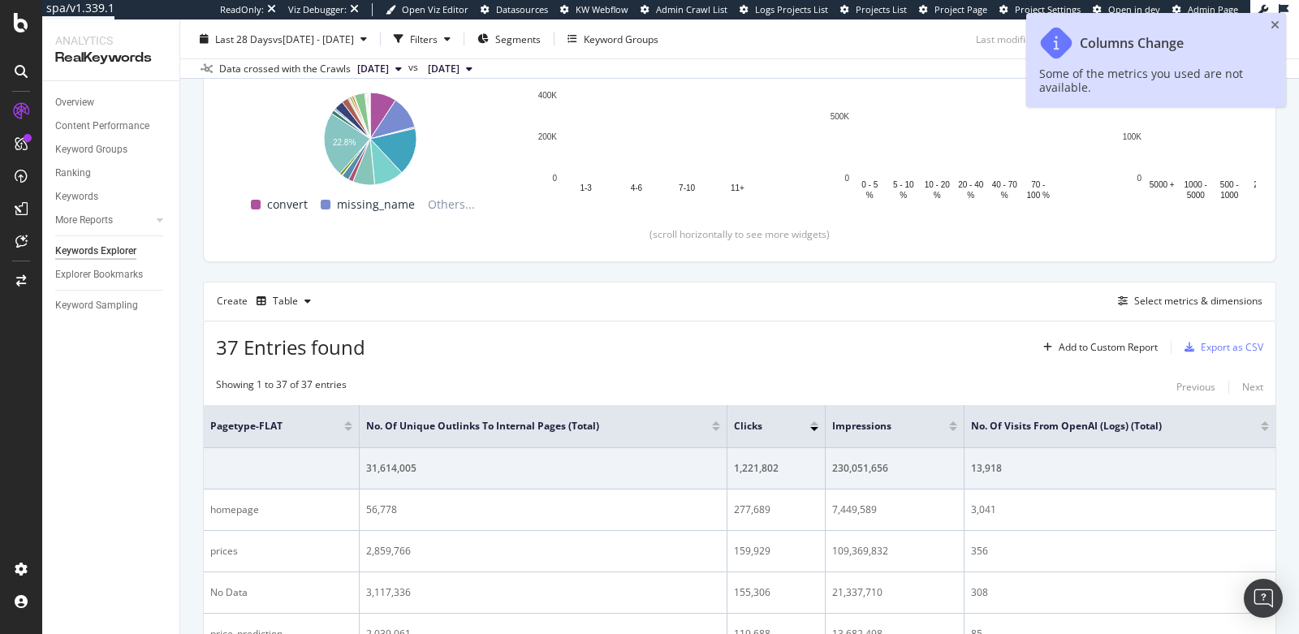
scroll to position [312, 0]
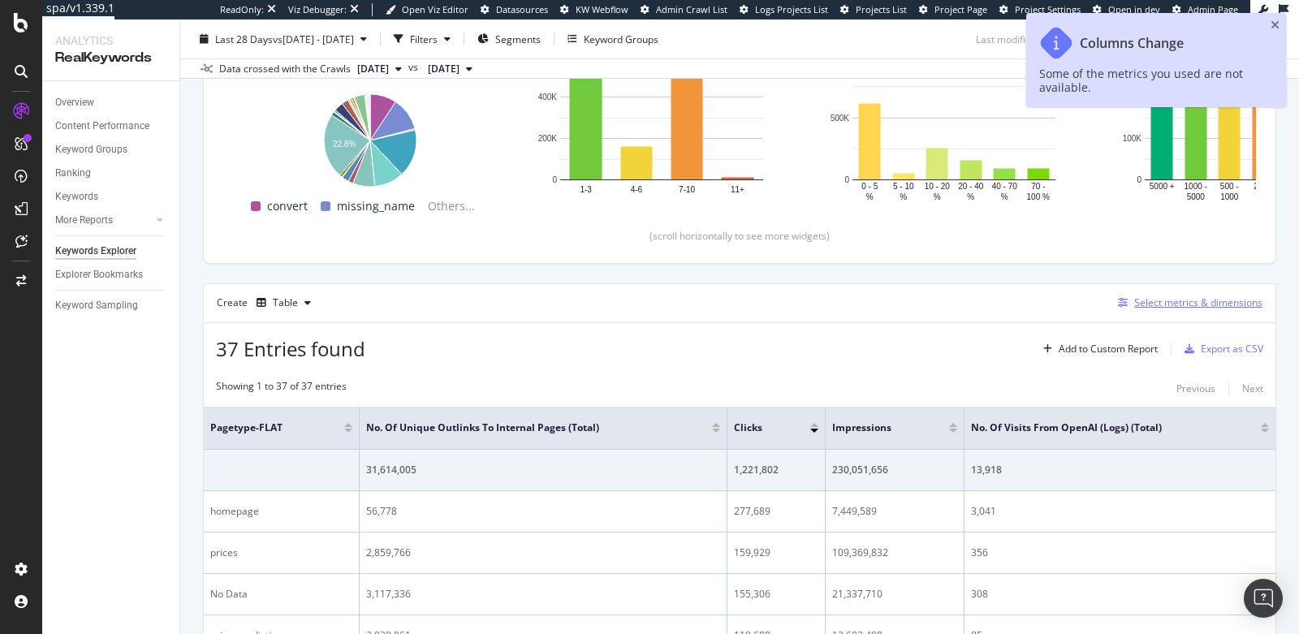
click at [1134, 300] on div "Select metrics & dimensions" at bounding box center [1198, 303] width 128 height 14
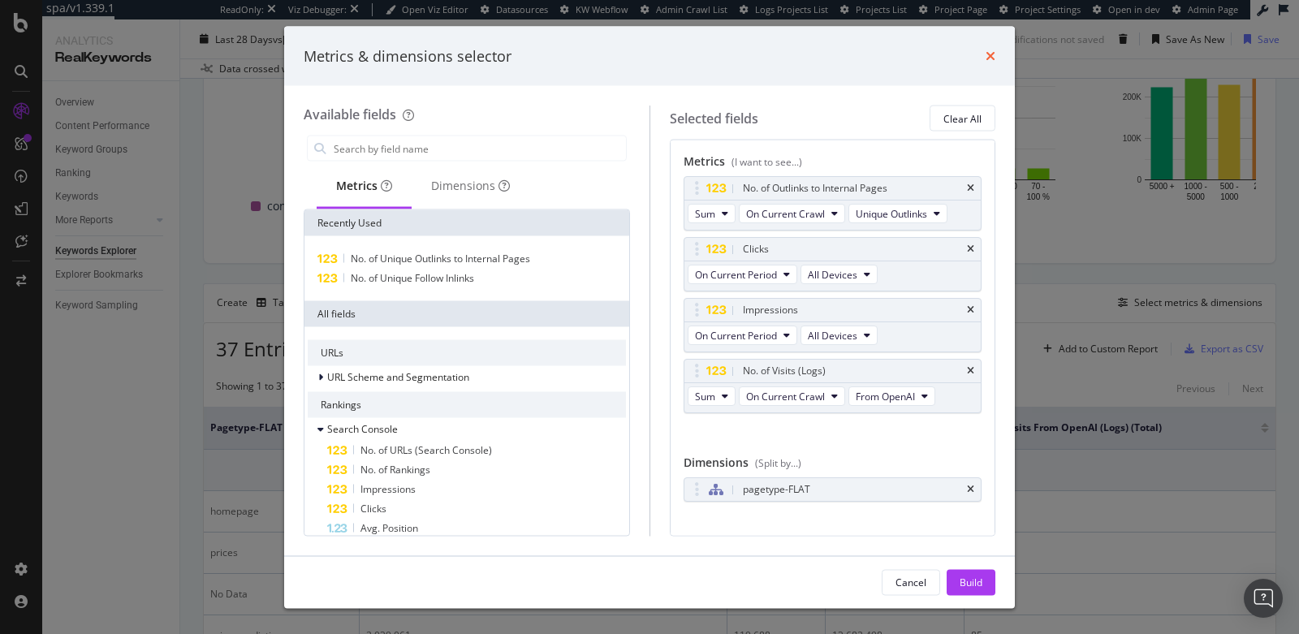
click at [993, 58] on icon "times" at bounding box center [991, 56] width 10 height 13
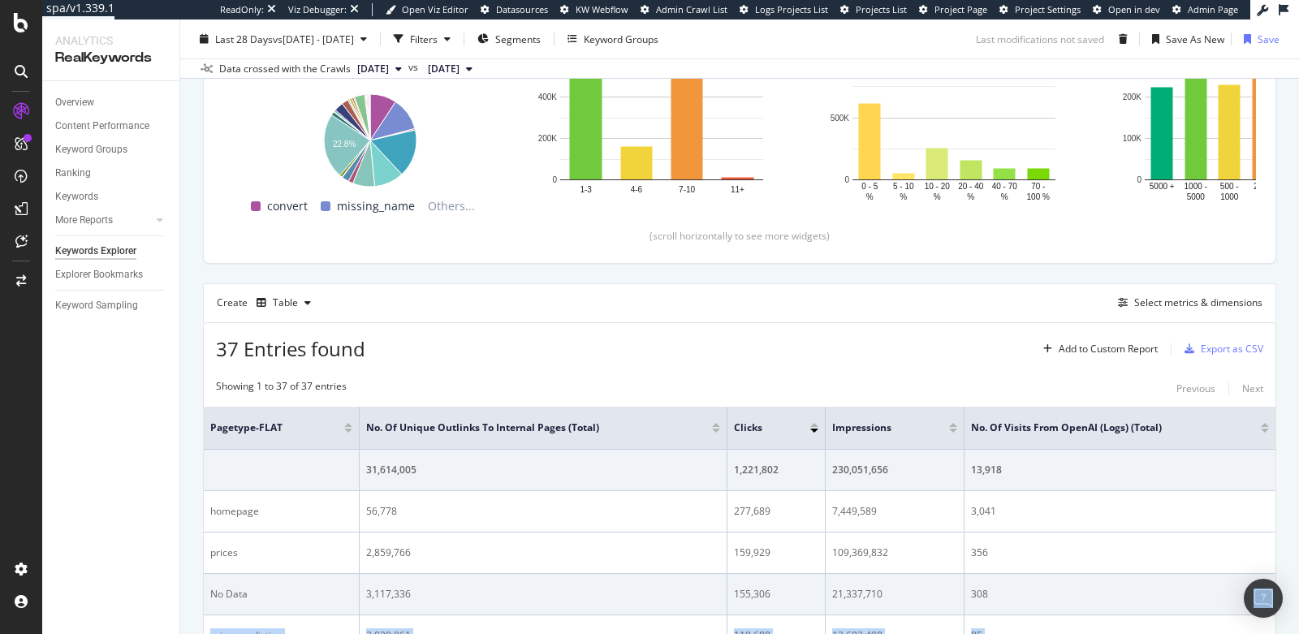
click at [1246, 594] on body "spa/v1.339.1 ReadOnly: Viz Debugger: Open Viz Editor Datasources KW Webflow Adm…" at bounding box center [649, 317] width 1299 height 634
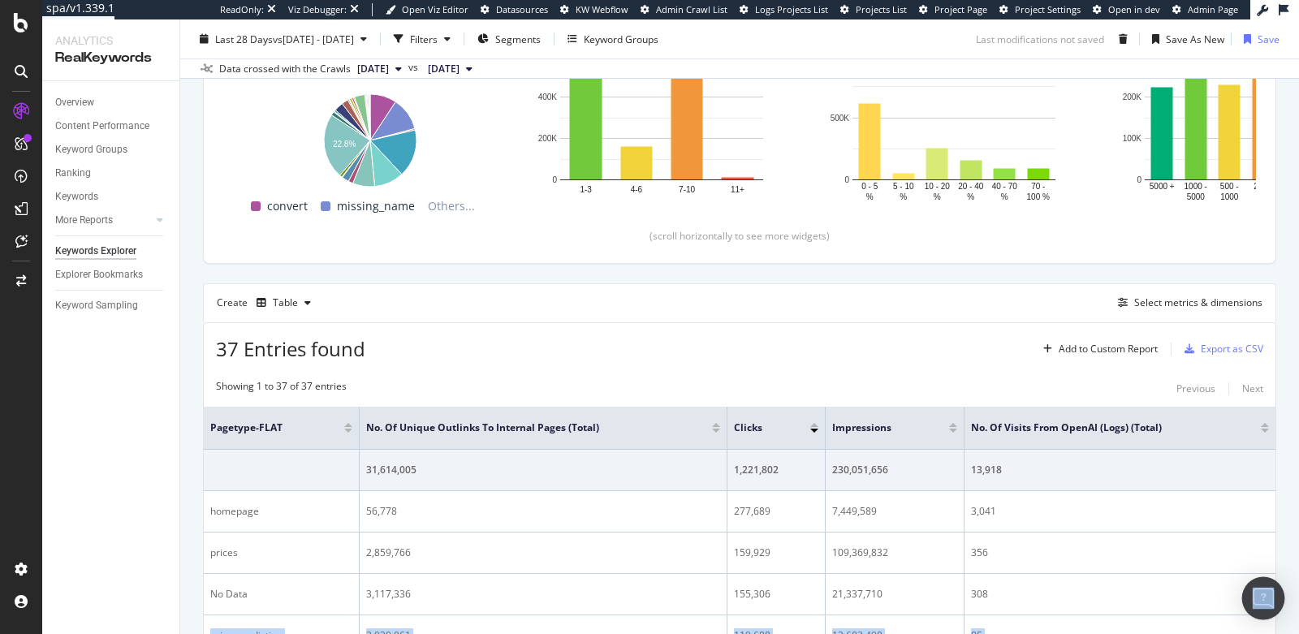
click at [1256, 601] on img "Open Intercom Messenger" at bounding box center [1263, 598] width 21 height 21
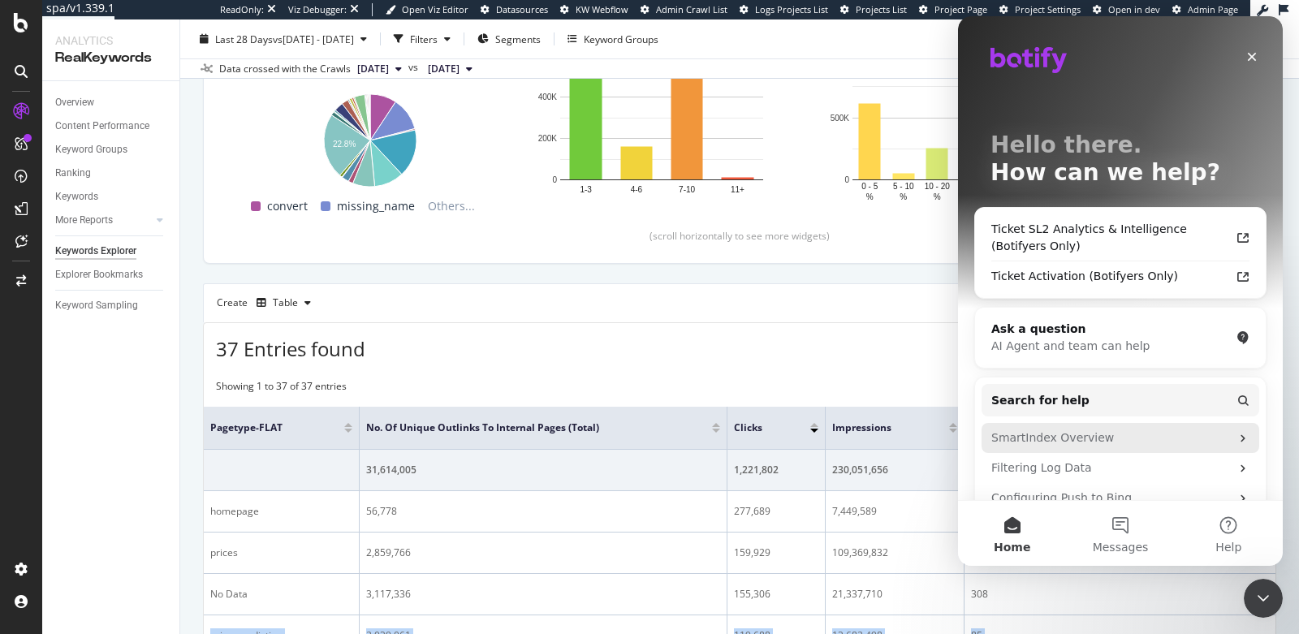
scroll to position [0, 0]
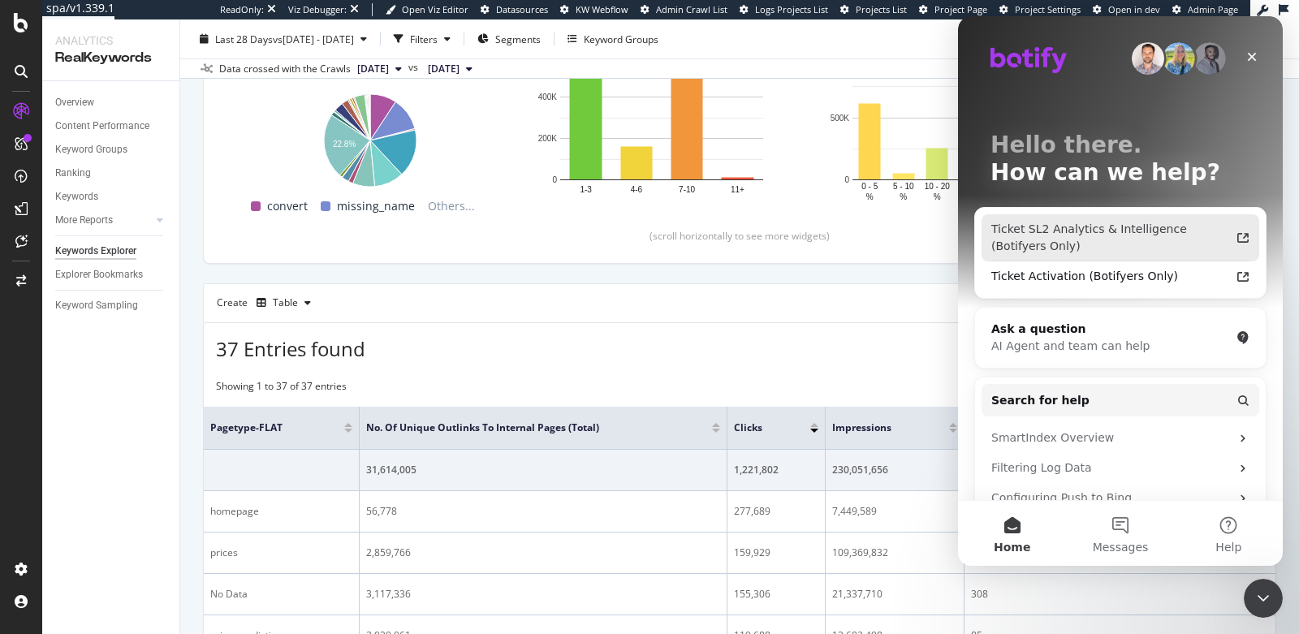
click at [1078, 233] on div "Ticket SL2 Analytics & Intelligence (Botifyers Only)" at bounding box center [1110, 238] width 239 height 34
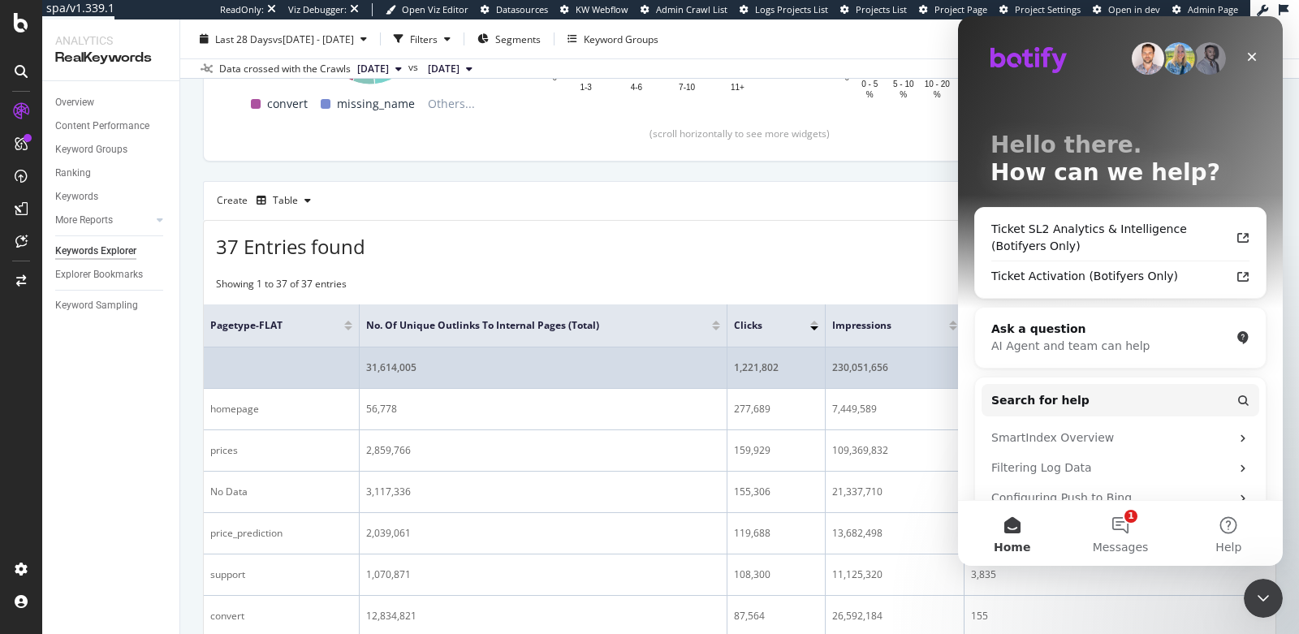
scroll to position [412, 0]
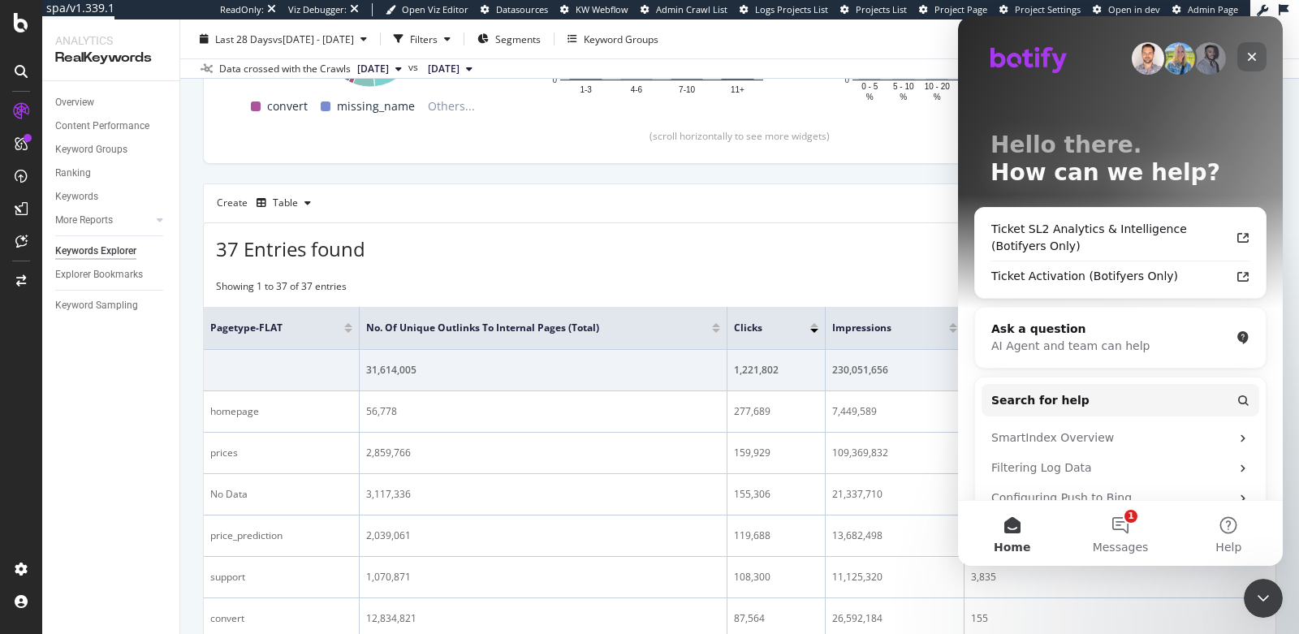
click at [1249, 59] on icon "Close" at bounding box center [1252, 57] width 9 height 9
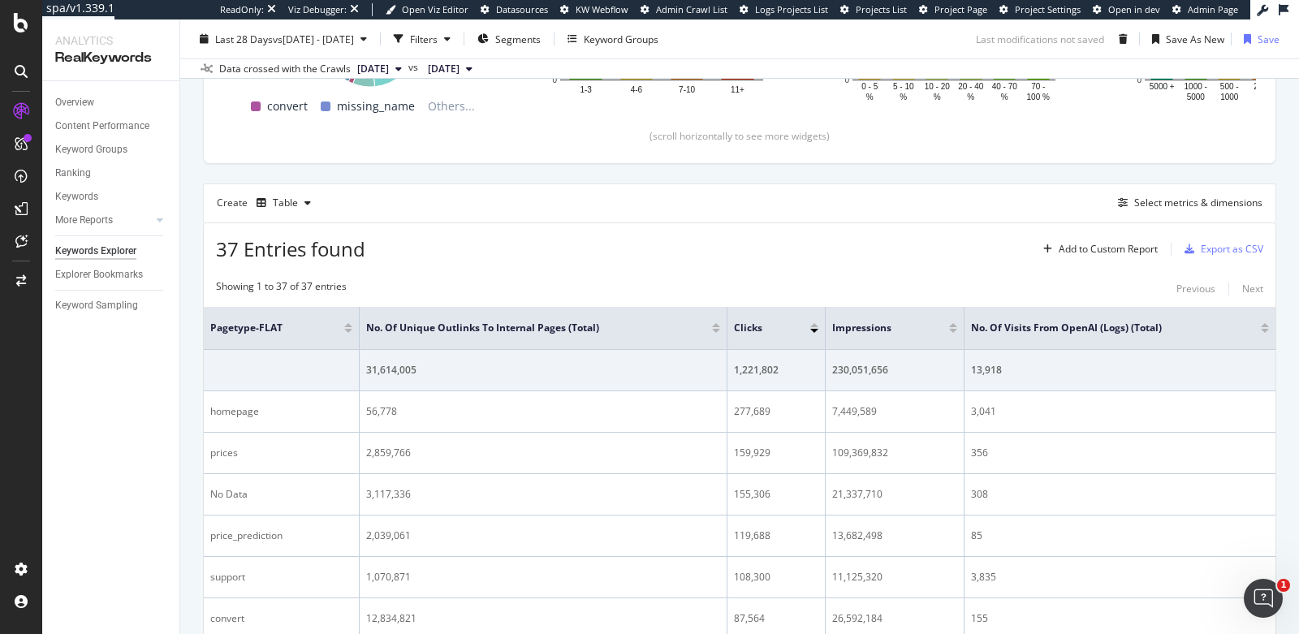
scroll to position [0, 0]
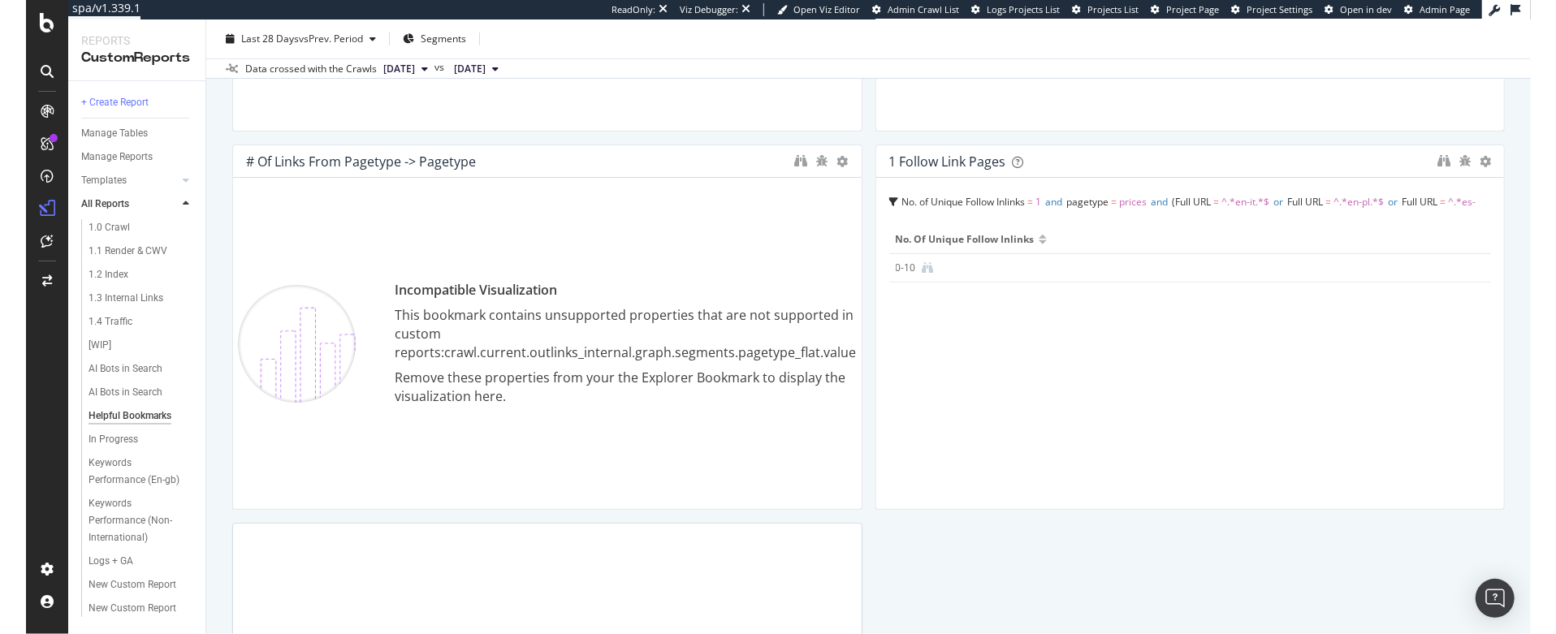
scroll to position [399, 0]
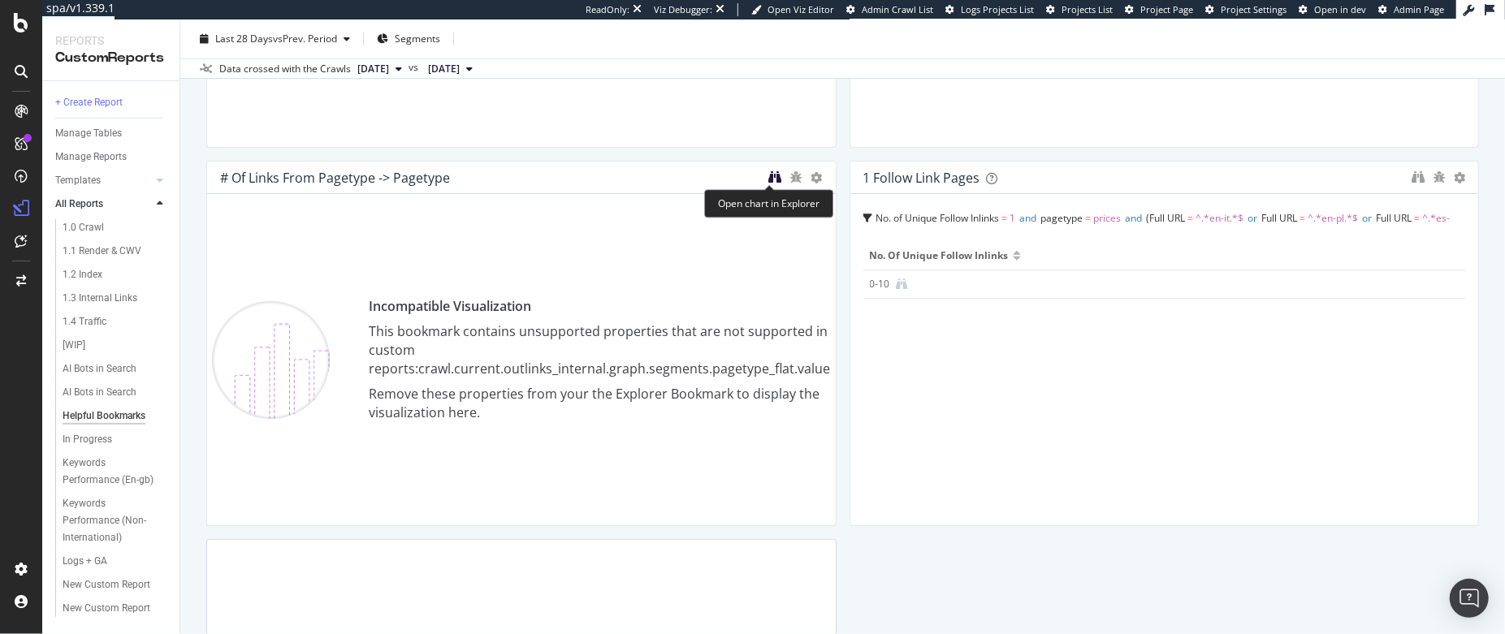
click at [769, 179] on icon "binoculars" at bounding box center [775, 177] width 13 height 13
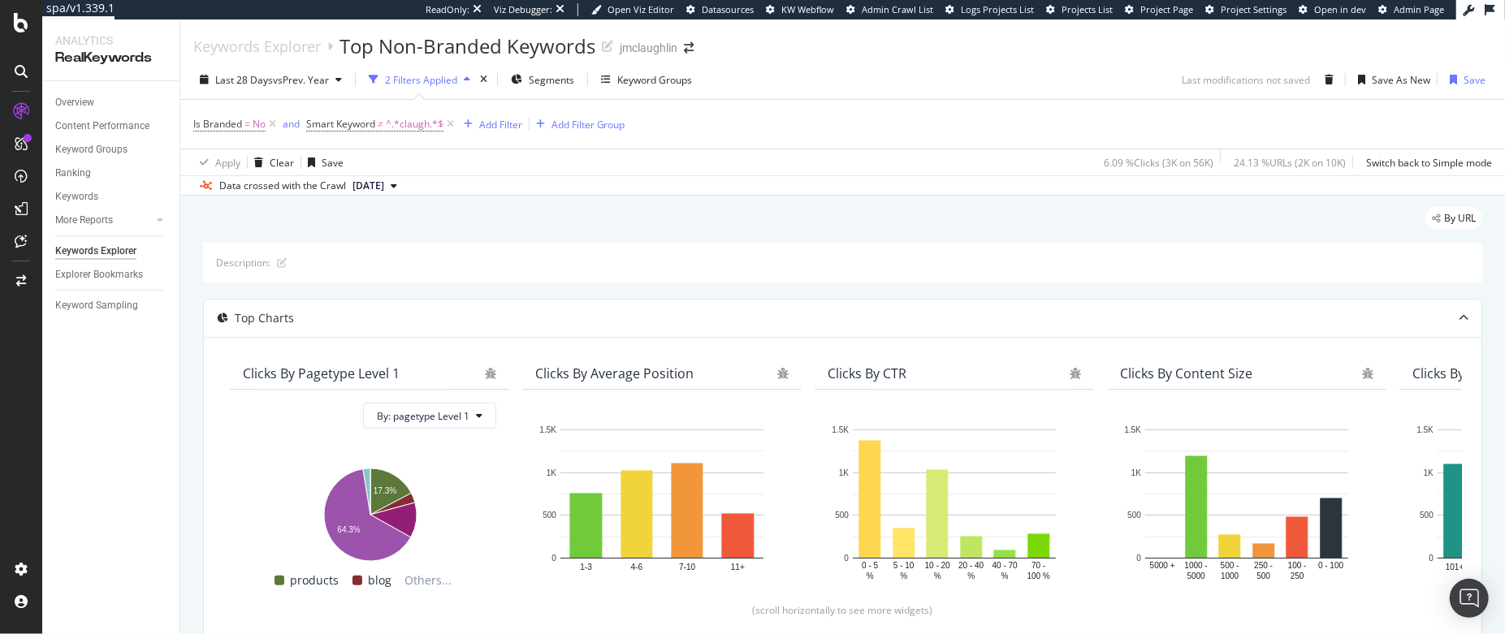
scroll to position [587, 0]
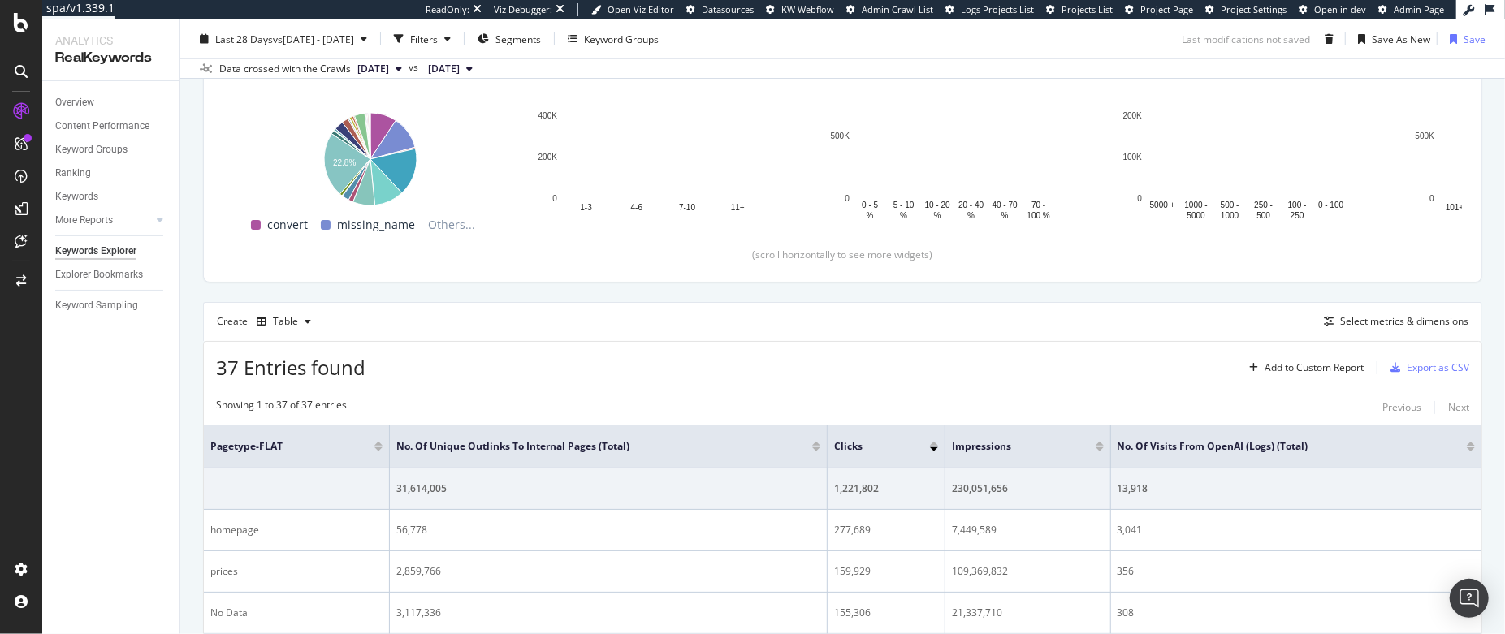
scroll to position [315, 0]
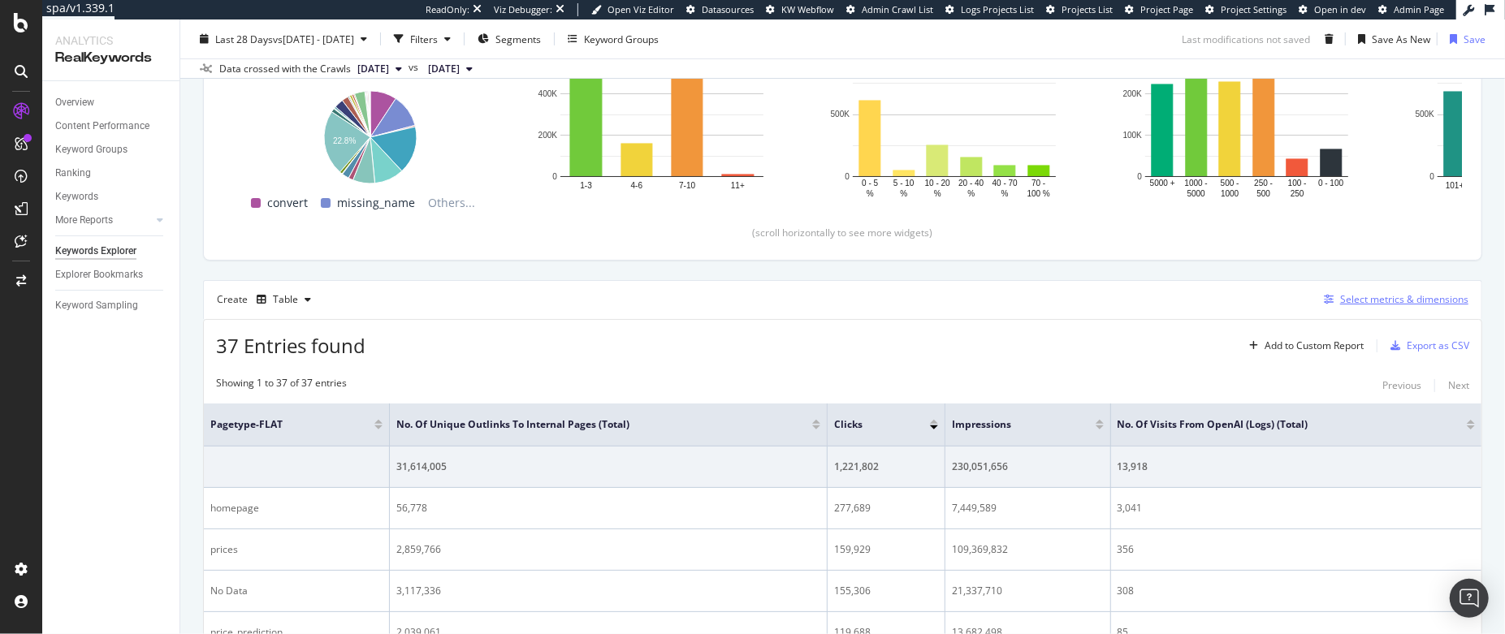
click at [1340, 294] on div "Select metrics & dimensions" at bounding box center [1404, 299] width 128 height 14
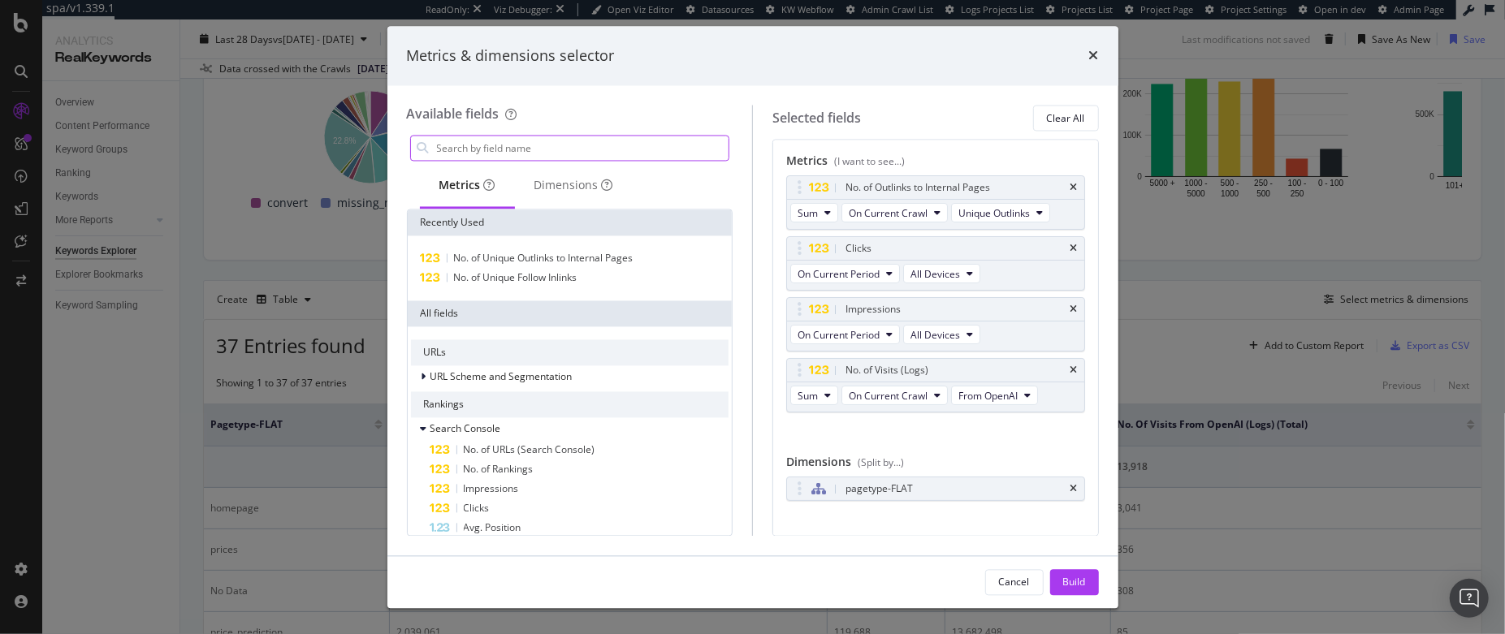
click at [573, 145] on input "modal" at bounding box center [582, 148] width 294 height 24
type input "d"
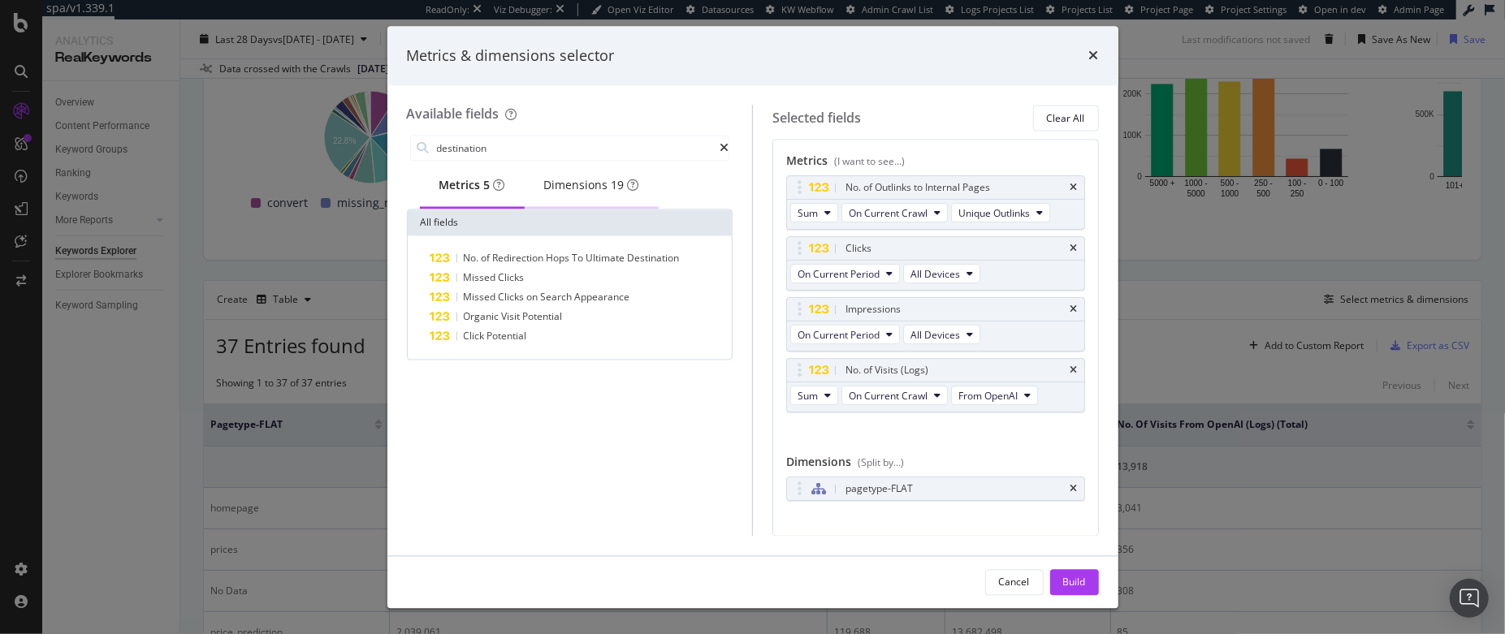
type input "destination"
click at [604, 194] on div "Dimensions 19" at bounding box center [591, 186] width 95 height 16
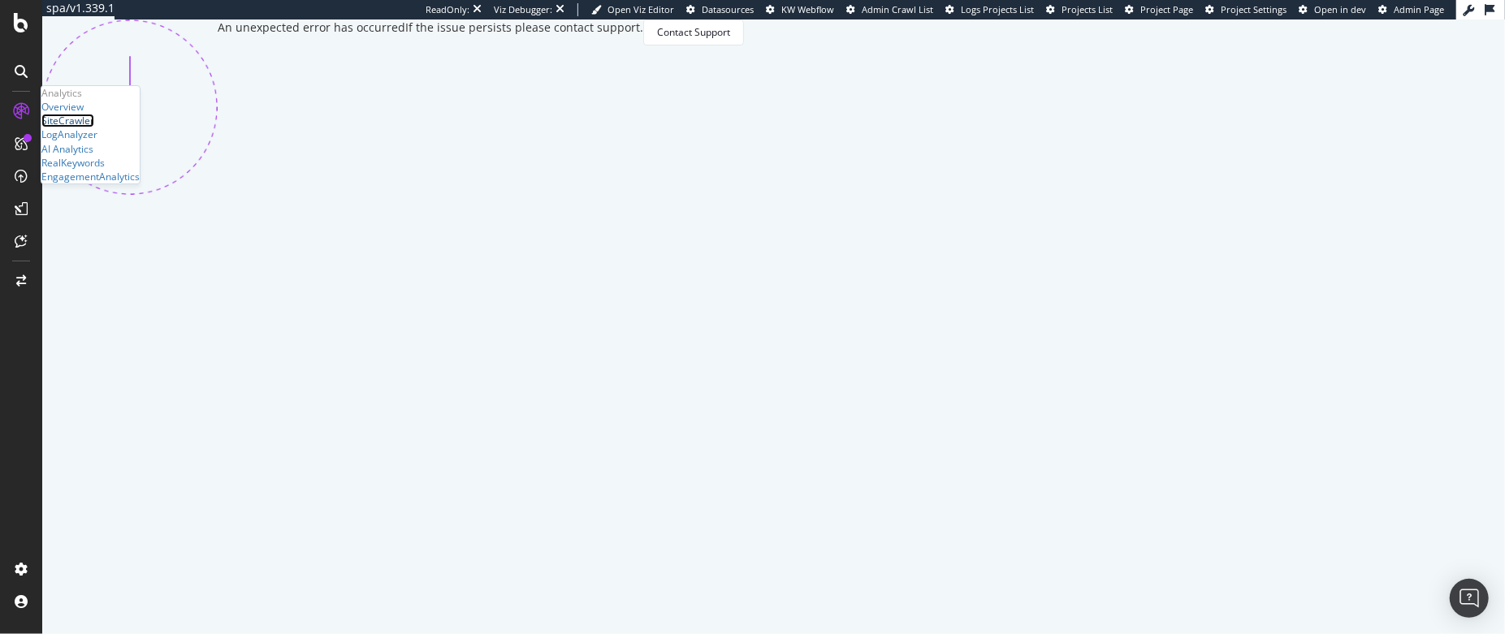
click at [88, 127] on div "SiteCrawler" at bounding box center [67, 121] width 53 height 14
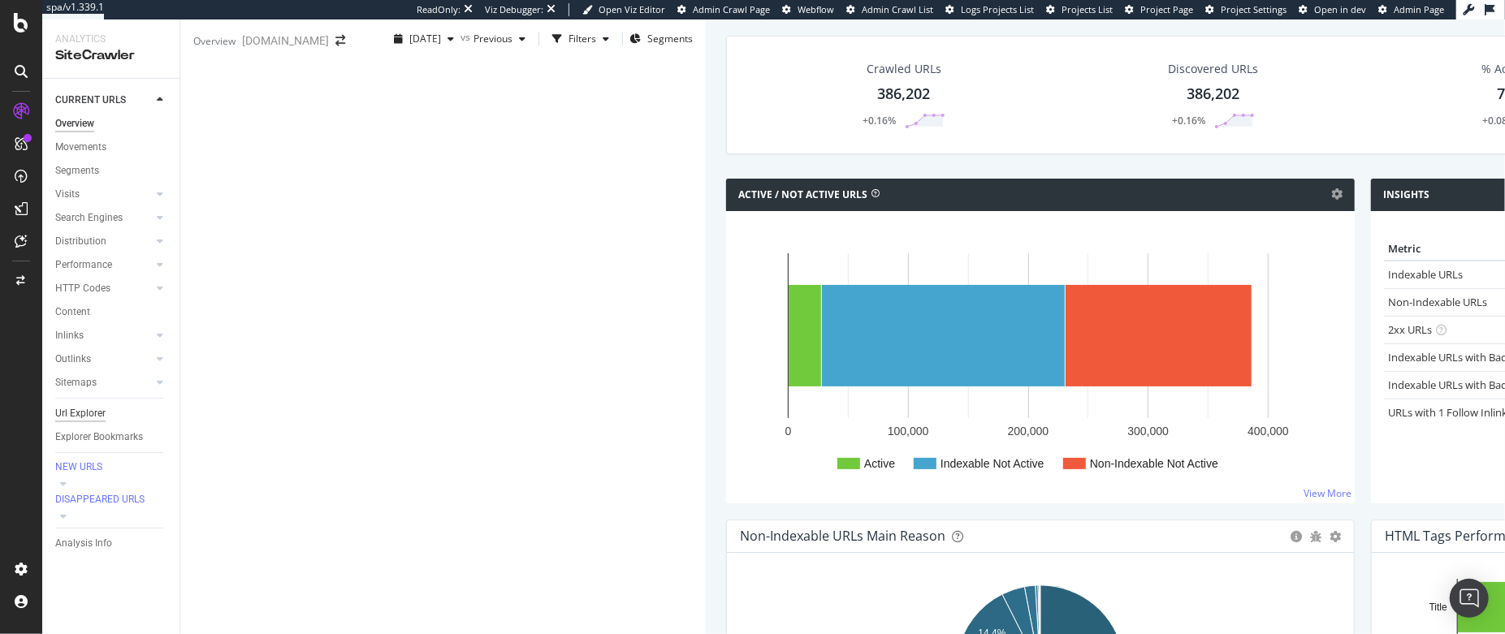
click at [82, 413] on div "Url Explorer" at bounding box center [80, 413] width 50 height 17
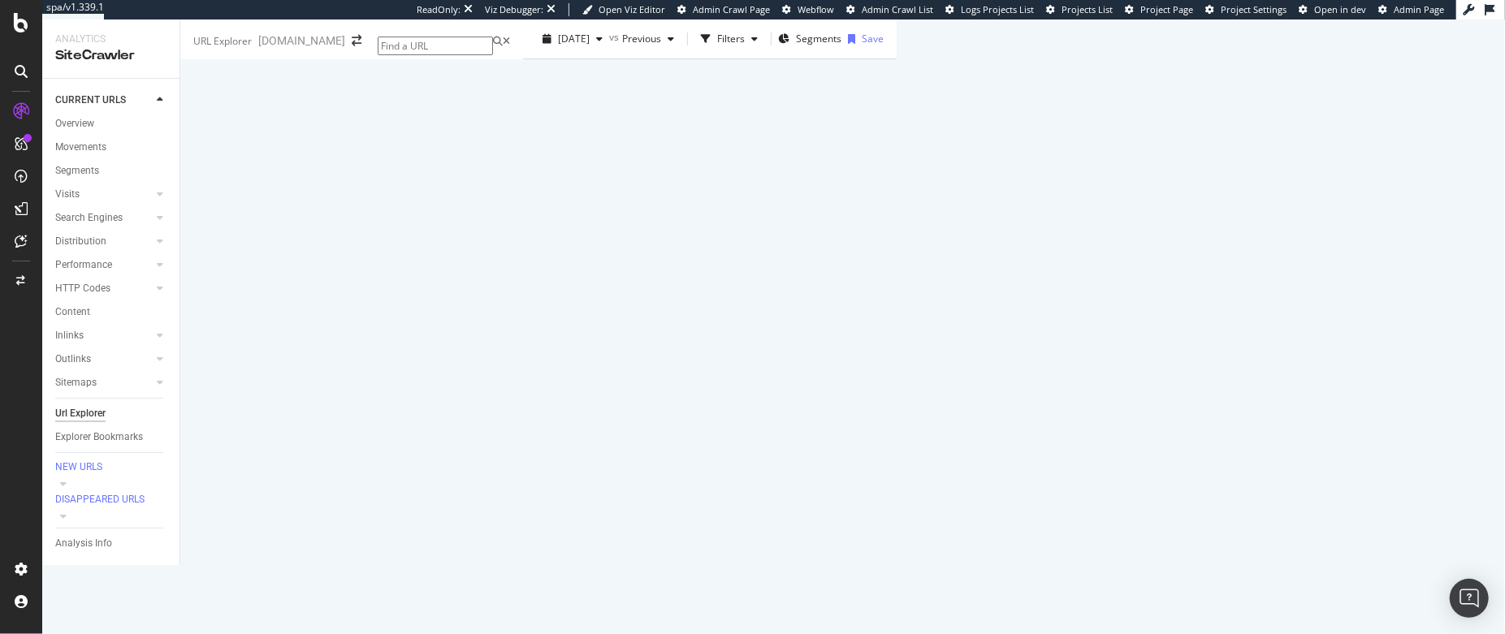
scroll to position [127, 0]
click at [157, 242] on icon at bounding box center [160, 241] width 6 height 10
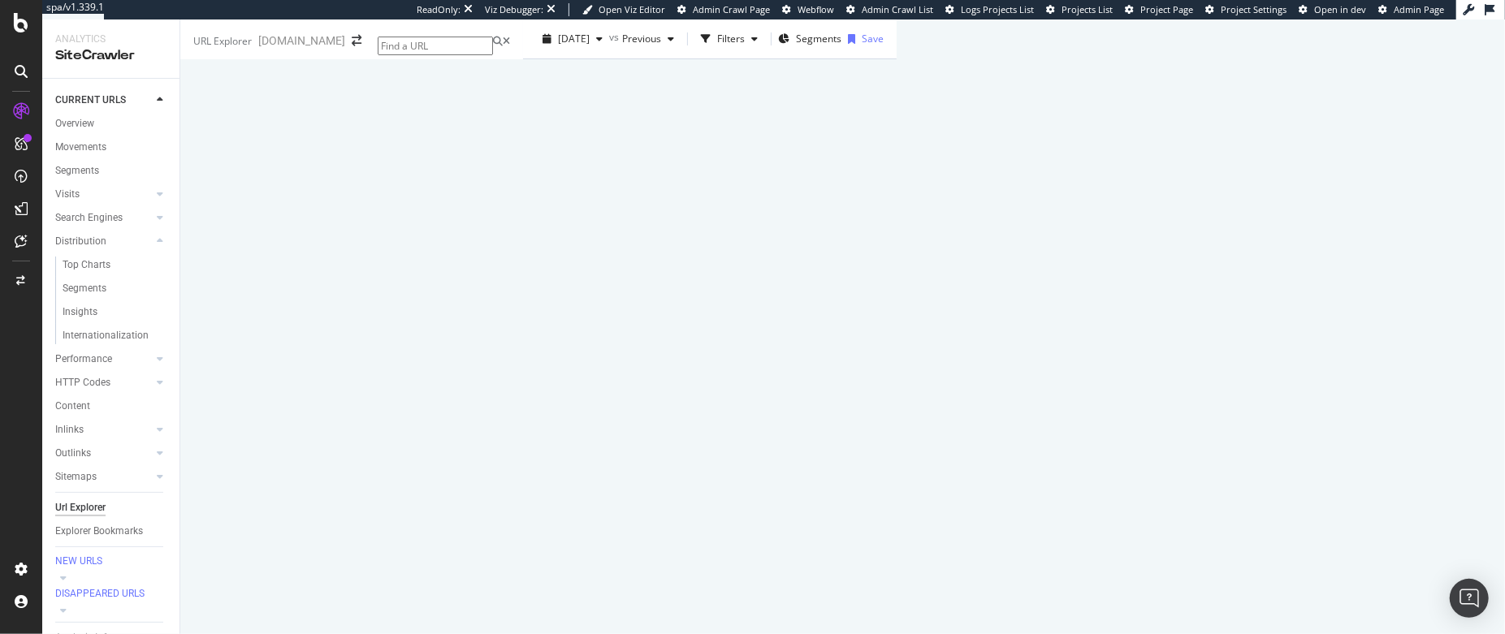
click at [1207, 313] on div "Manage Columns" at bounding box center [1168, 320] width 80 height 14
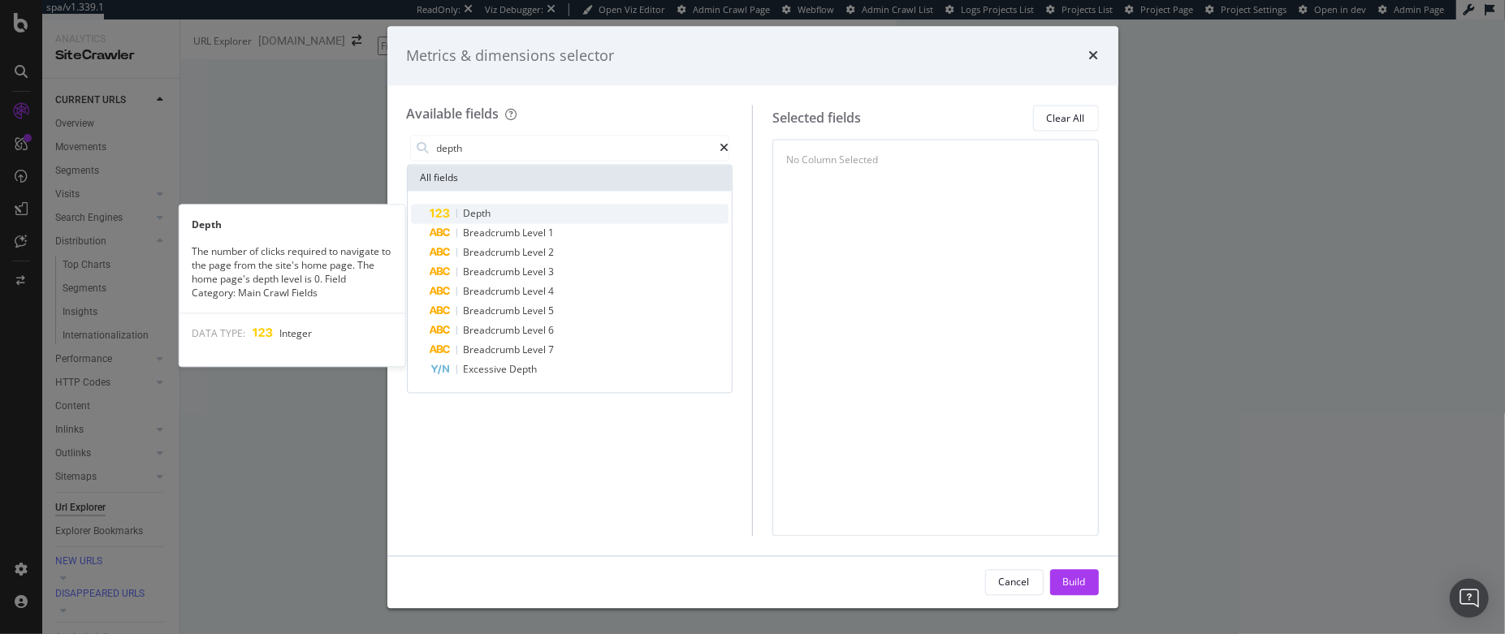
click at [572, 218] on div "Depth" at bounding box center [579, 214] width 299 height 19
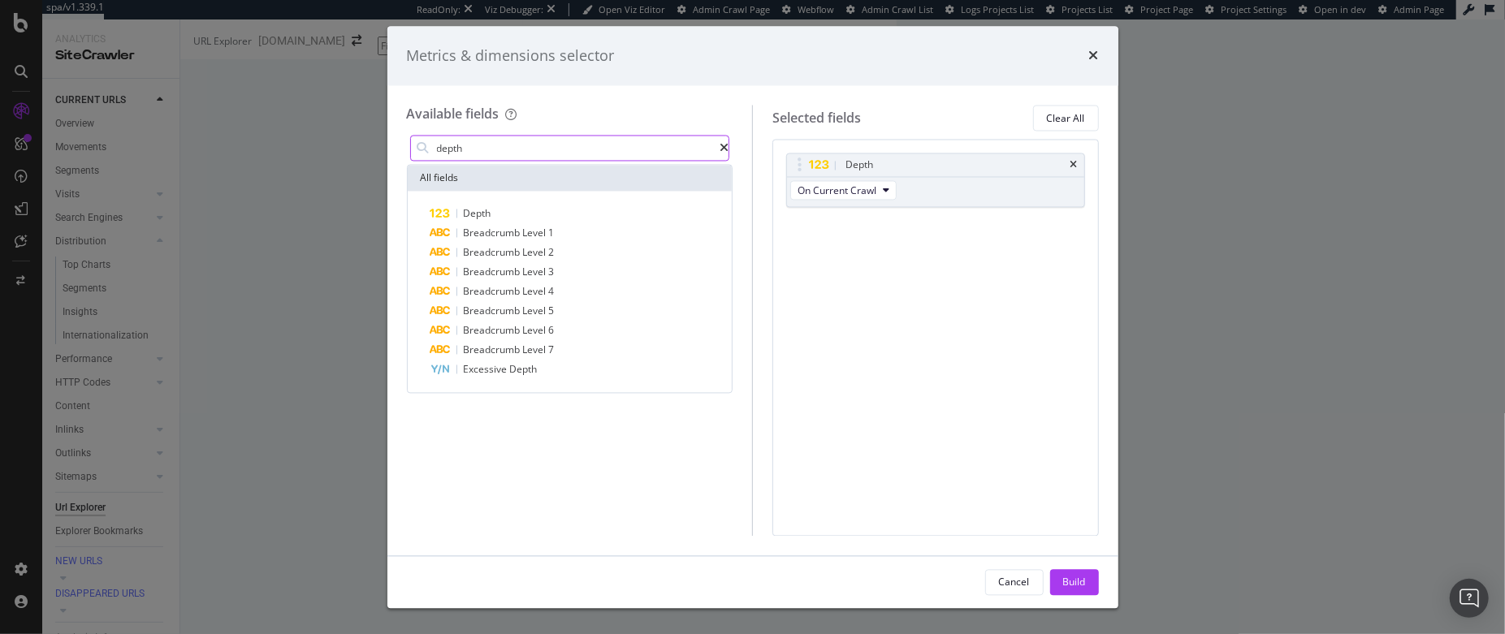
click at [546, 150] on input "depth" at bounding box center [577, 148] width 285 height 24
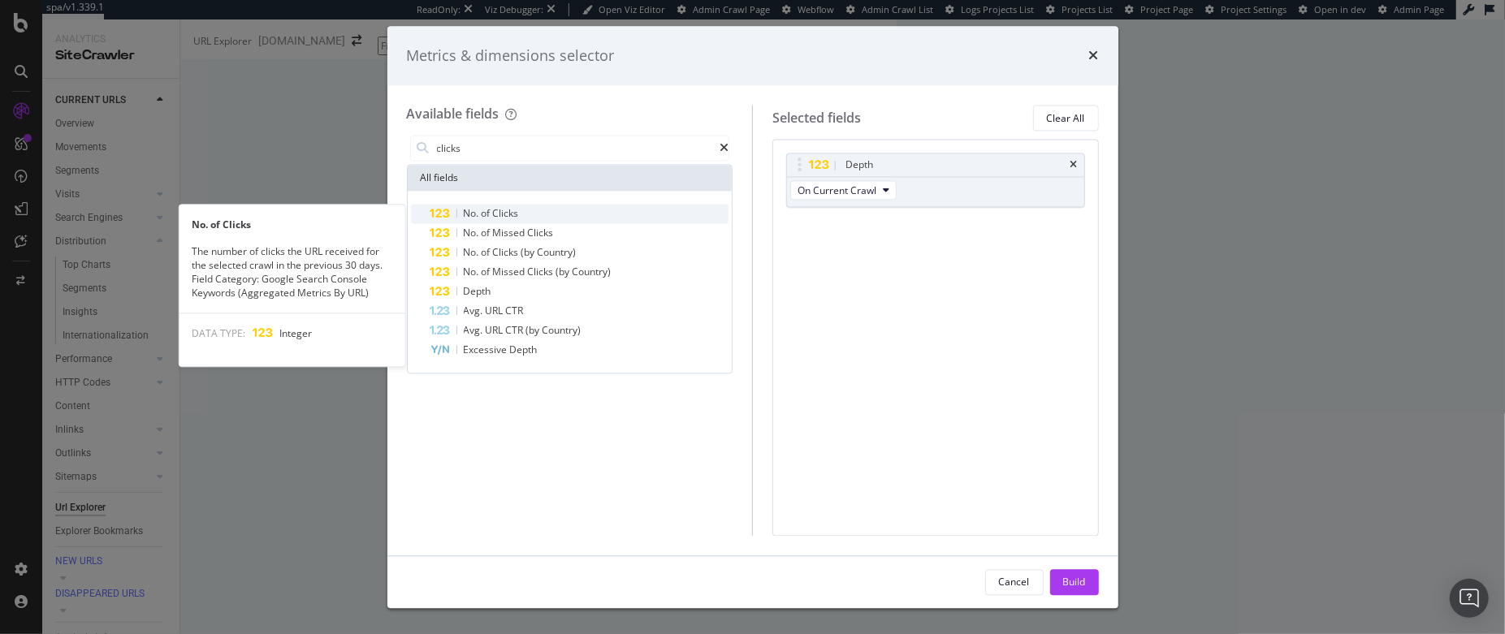
click at [544, 214] on div "No. of Clicks" at bounding box center [579, 214] width 299 height 19
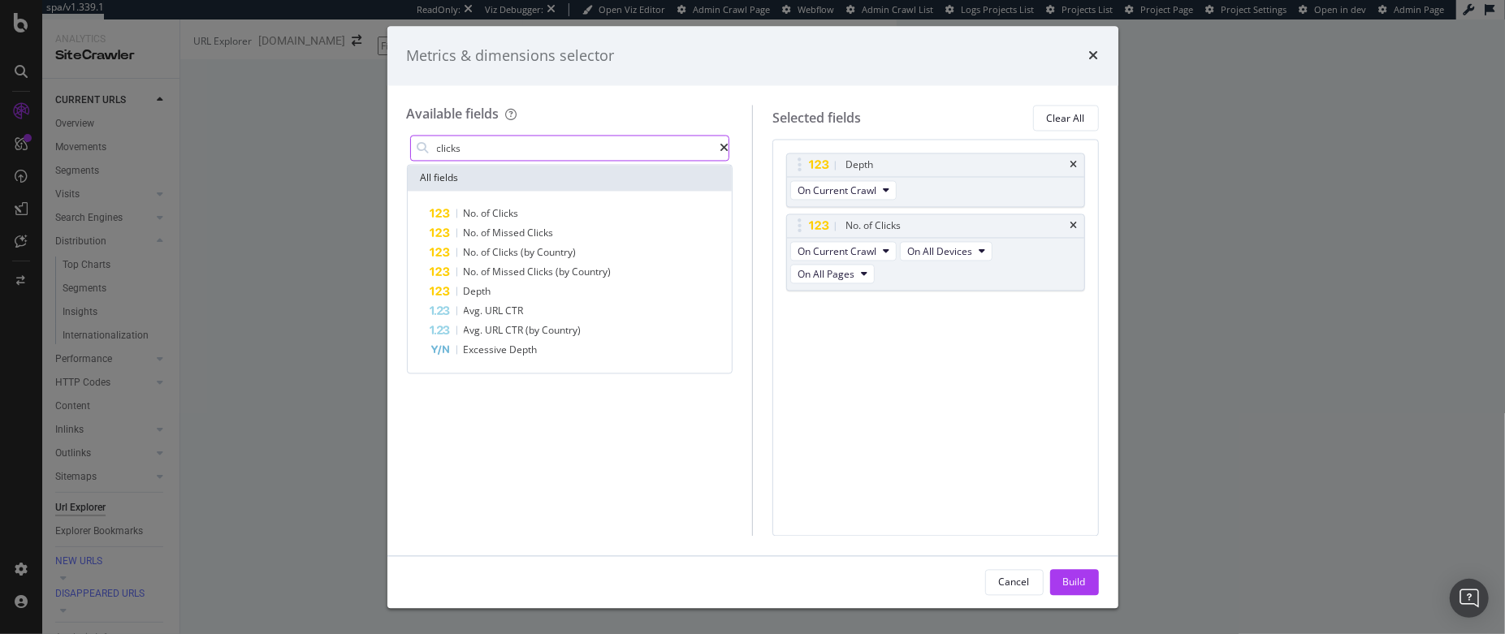
click at [516, 155] on input "clicks" at bounding box center [577, 148] width 285 height 24
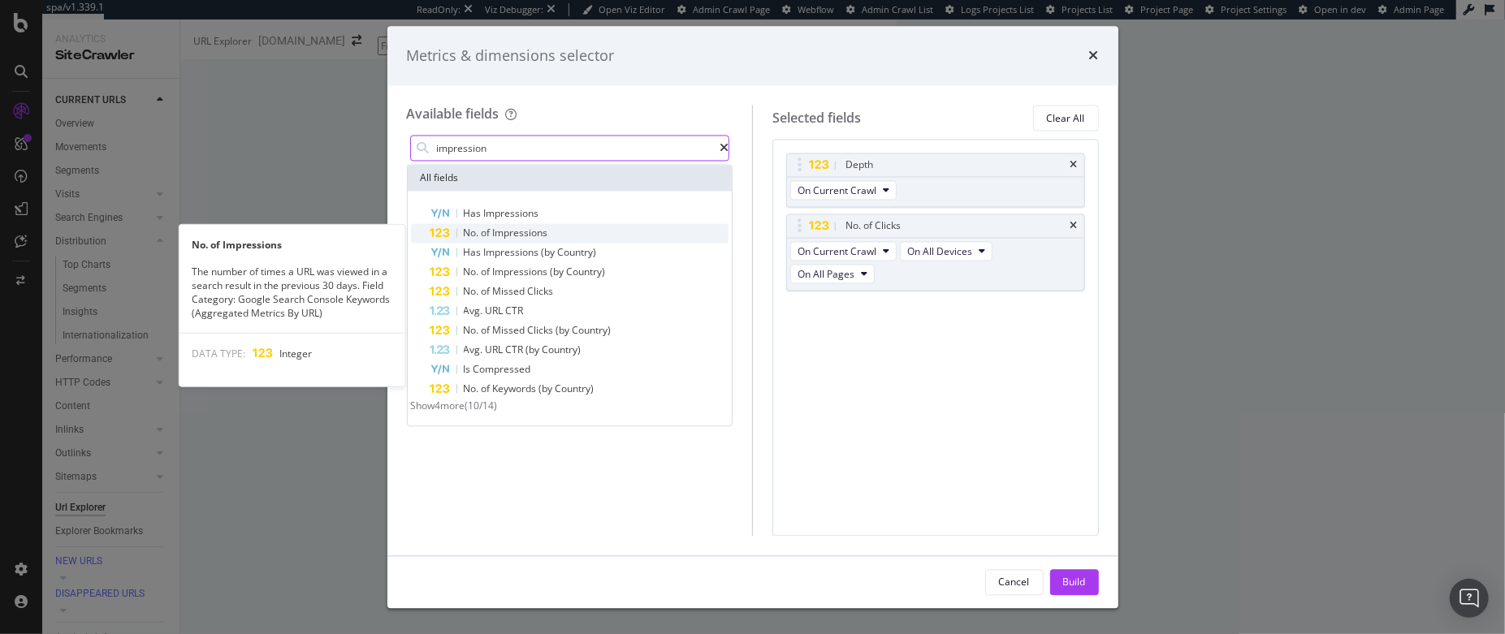
type input "impression"
click at [511, 235] on span "Impressions" at bounding box center [520, 234] width 55 height 14
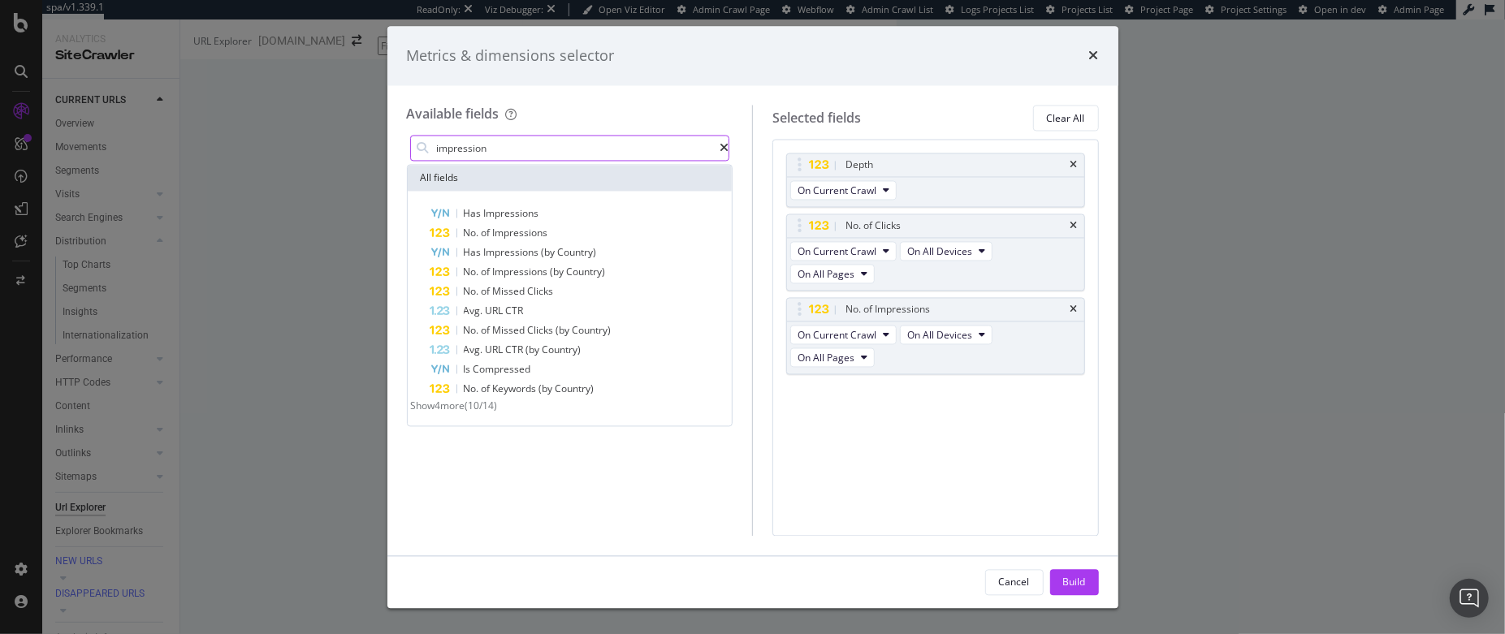
click at [521, 149] on input "impression" at bounding box center [577, 148] width 285 height 24
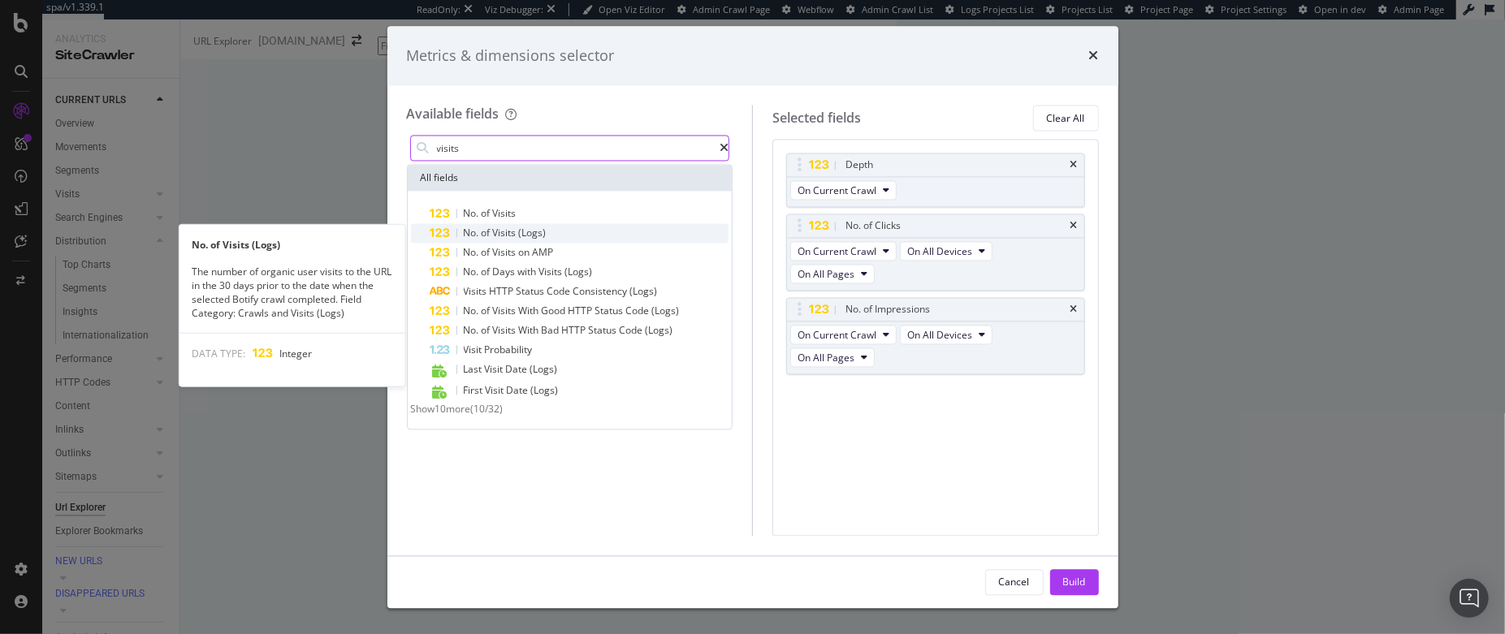
type input "visits"
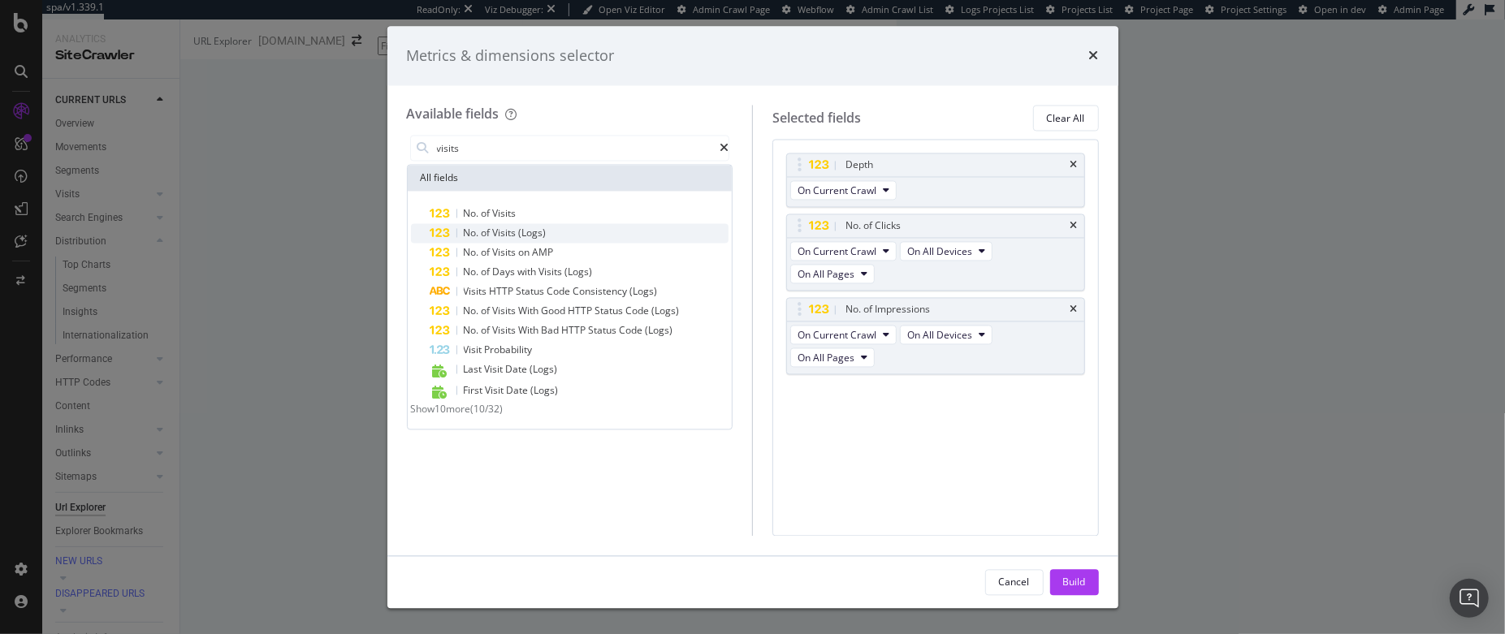
click at [525, 233] on span "(Logs)" at bounding box center [533, 234] width 28 height 14
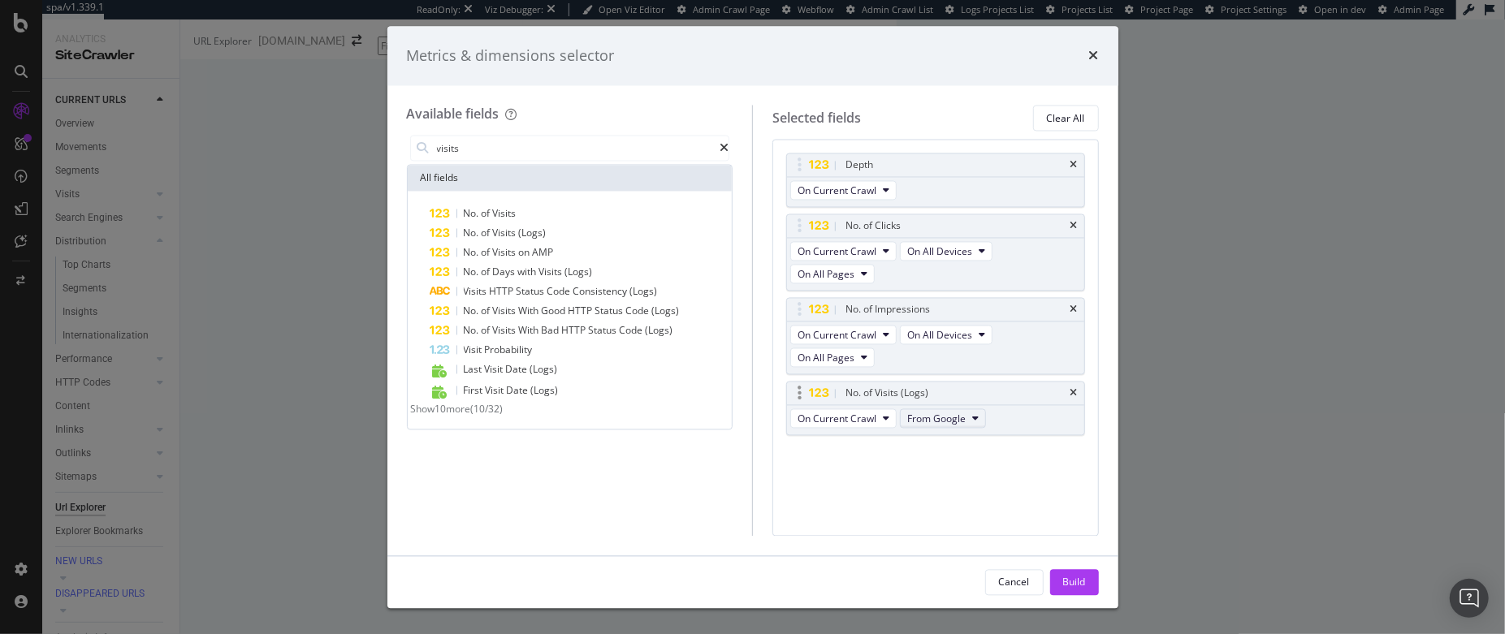
click at [937, 412] on span "From Google" at bounding box center [936, 419] width 58 height 14
click at [950, 459] on span "From OpenAI" at bounding box center [955, 458] width 86 height 15
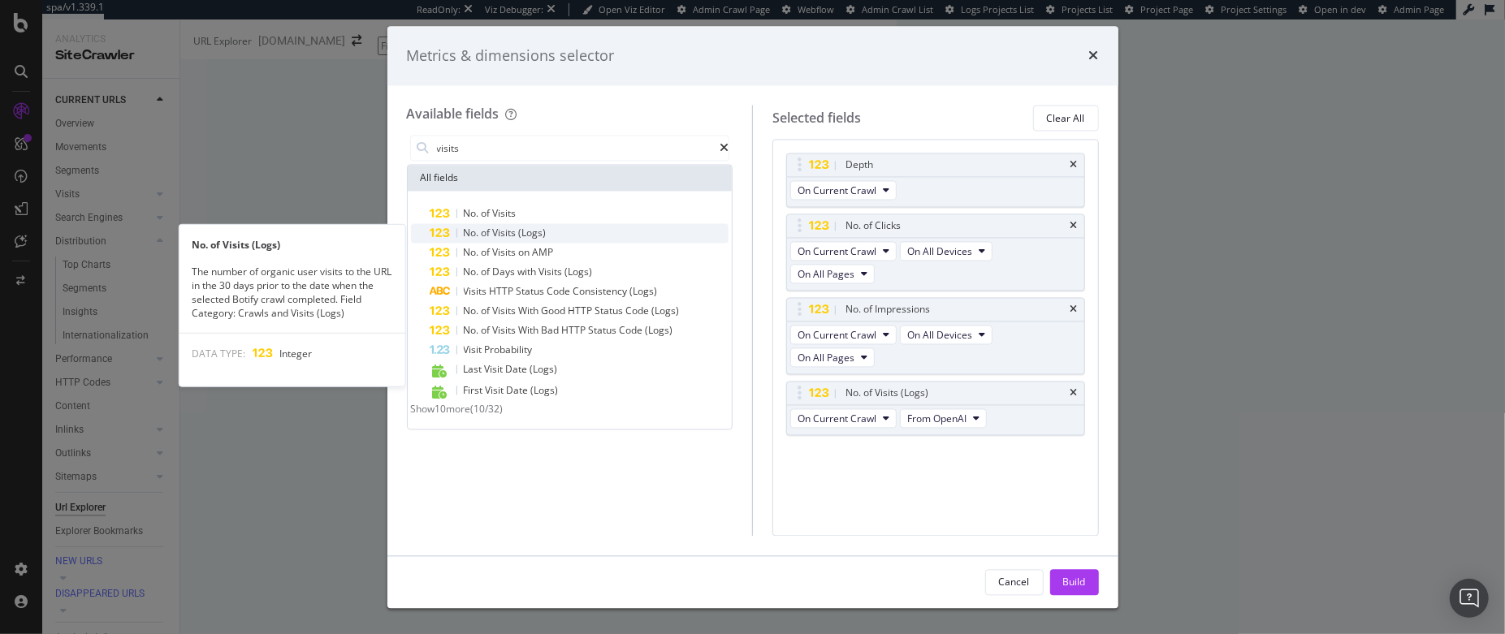
click at [544, 231] on span "(Logs)" at bounding box center [533, 234] width 28 height 14
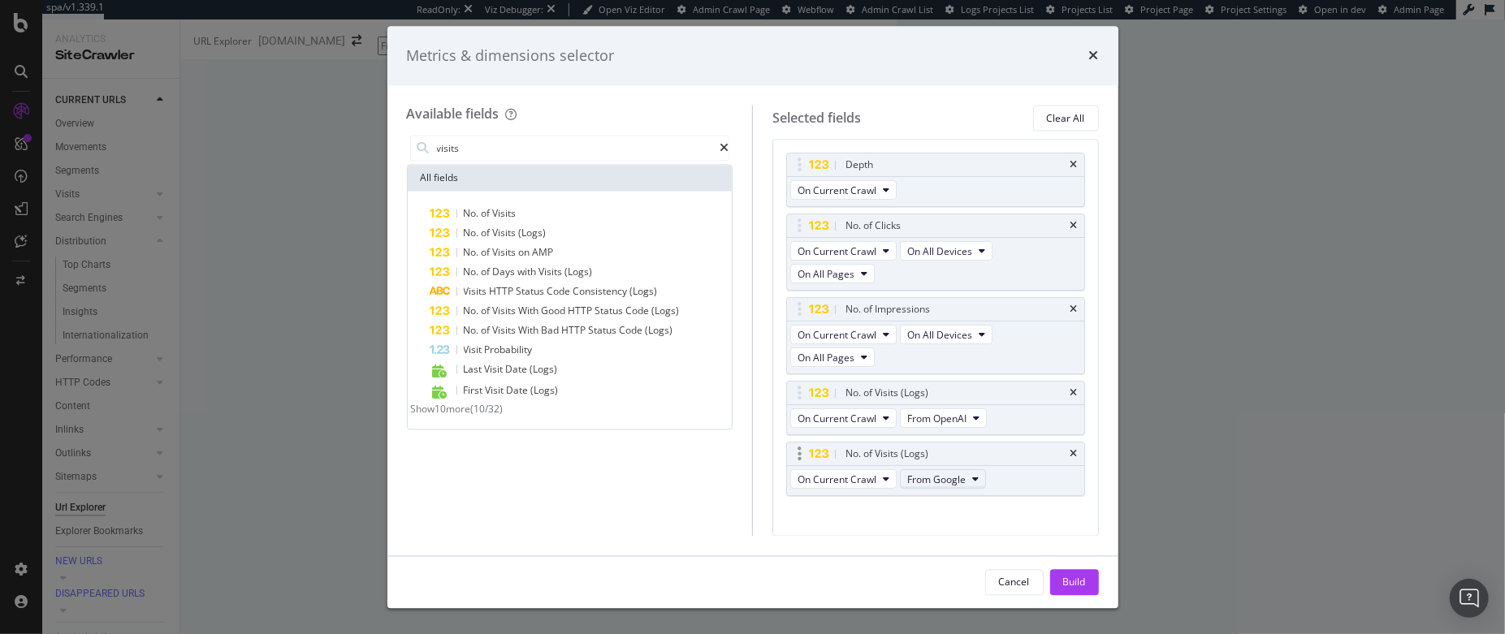
click at [958, 473] on span "From Google" at bounding box center [936, 480] width 58 height 14
click at [952, 551] on span "From Other AI Bots" at bounding box center [955, 549] width 86 height 15
click at [1073, 590] on div "Build" at bounding box center [1074, 582] width 23 height 24
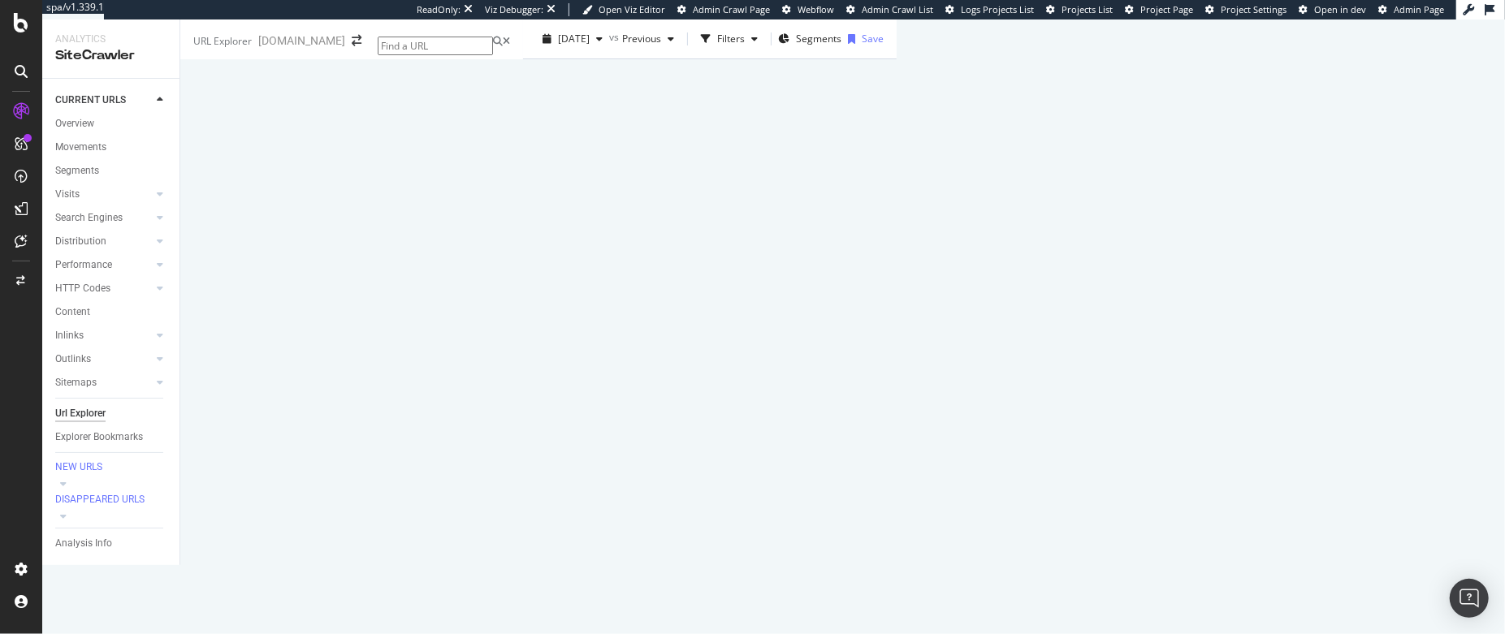
scroll to position [13, 0]
click at [694, 50] on div "button" at bounding box center [705, 39] width 23 height 23
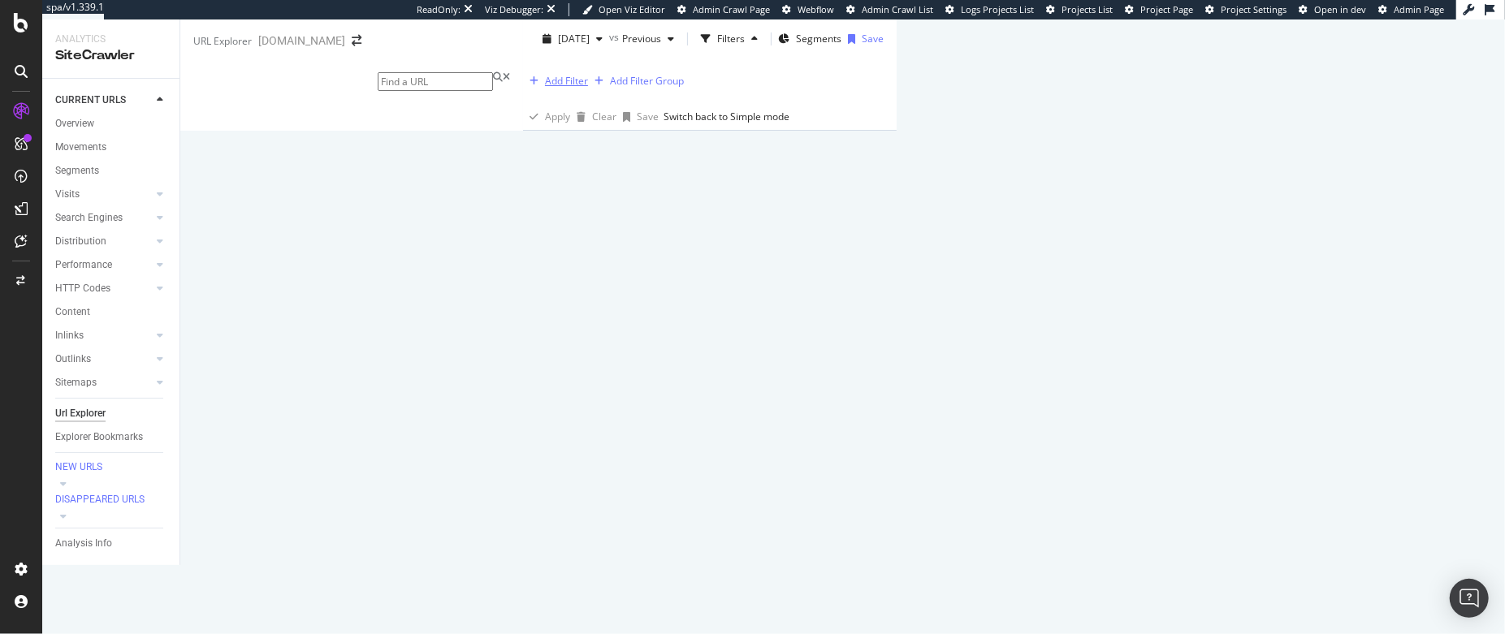
click at [523, 90] on div "Add Filter" at bounding box center [555, 81] width 65 height 18
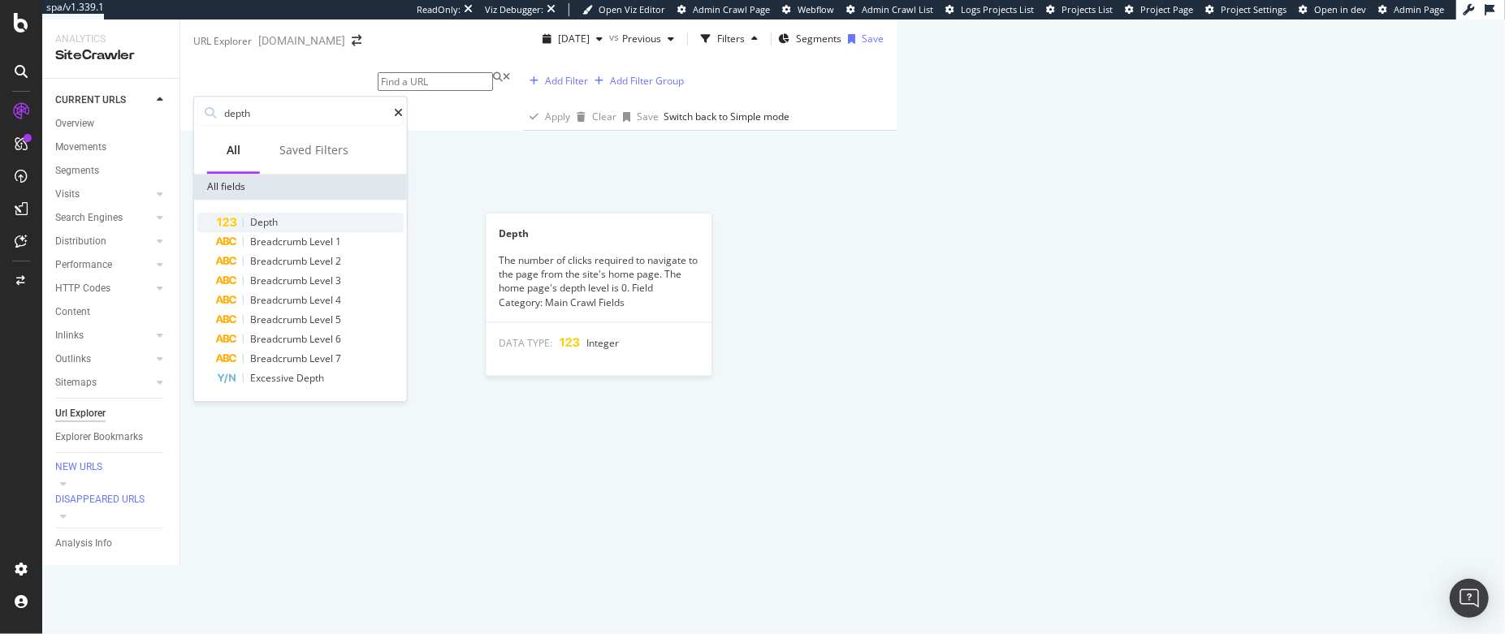
type input "depth"
click at [271, 214] on div "Depth" at bounding box center [310, 222] width 187 height 19
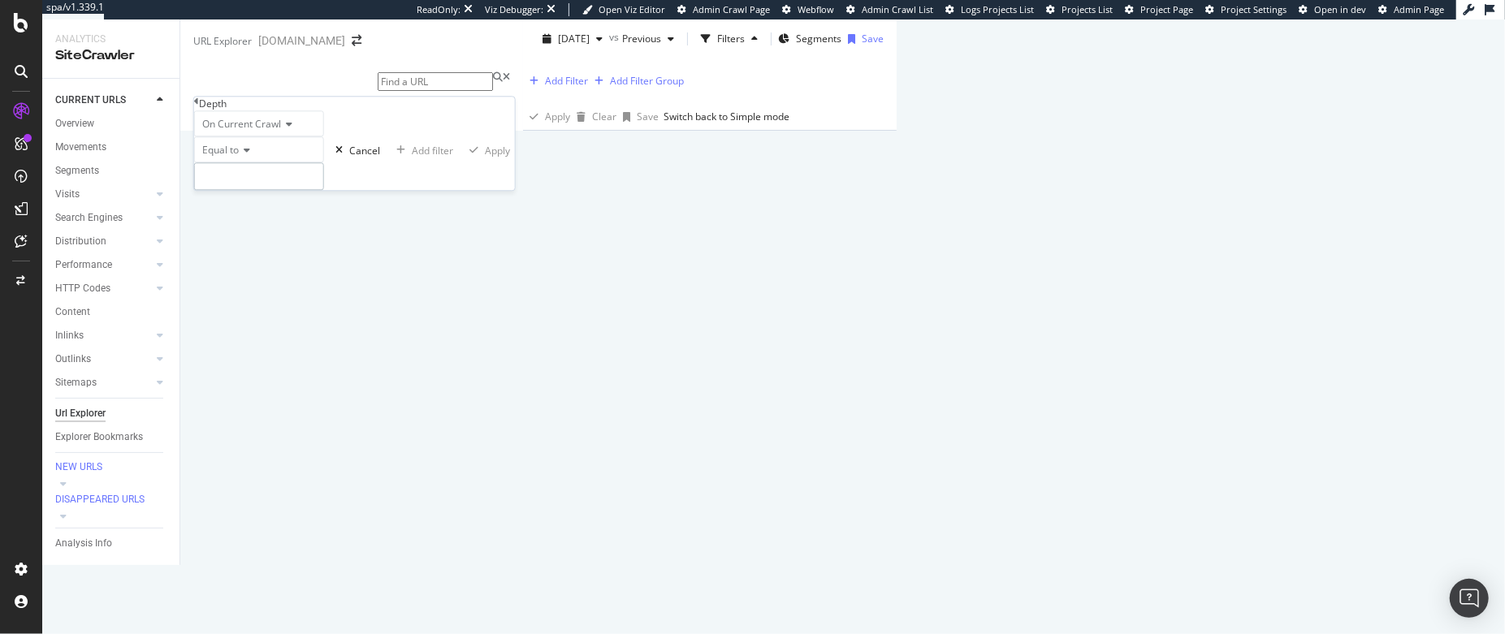
click at [254, 190] on input "number" at bounding box center [259, 176] width 130 height 28
click at [223, 157] on span "Equal to" at bounding box center [220, 150] width 37 height 14
click at [241, 247] on span "Greater than" at bounding box center [228, 240] width 58 height 14
click at [235, 190] on input "number" at bounding box center [259, 176] width 130 height 28
type input "4"
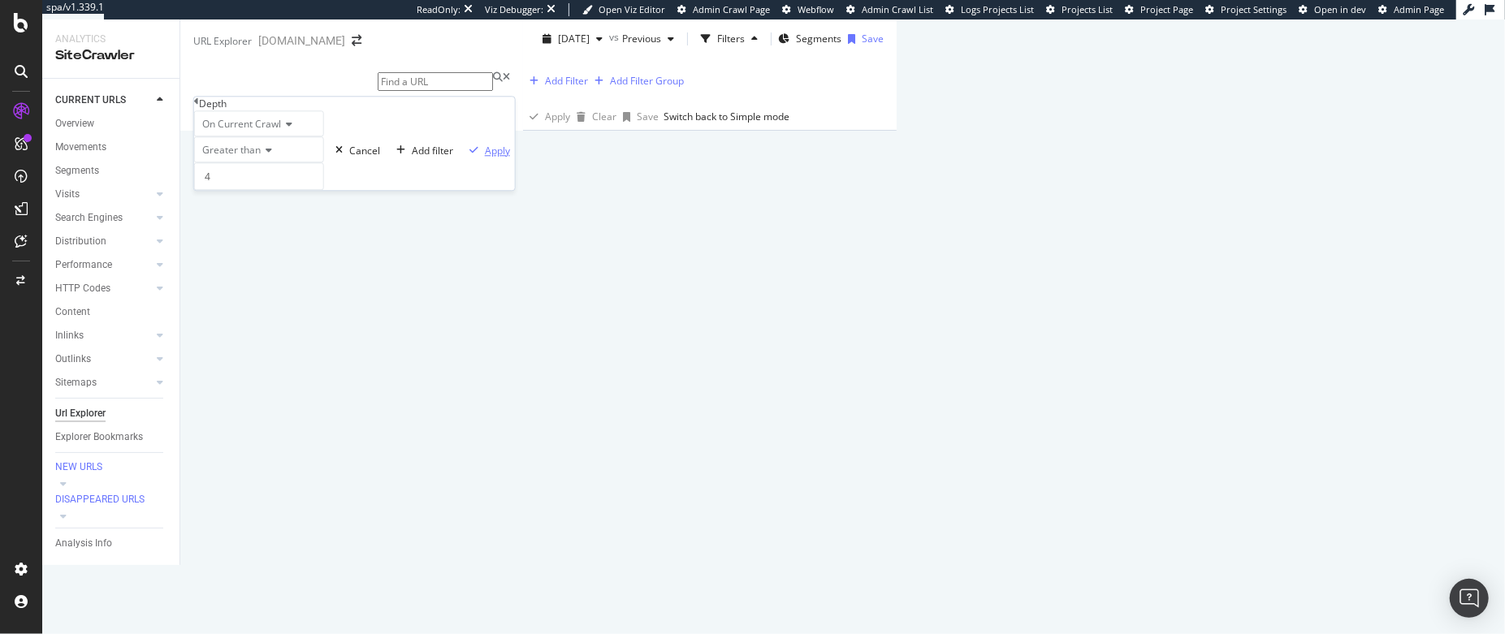
click at [485, 158] on div "Apply" at bounding box center [497, 151] width 25 height 14
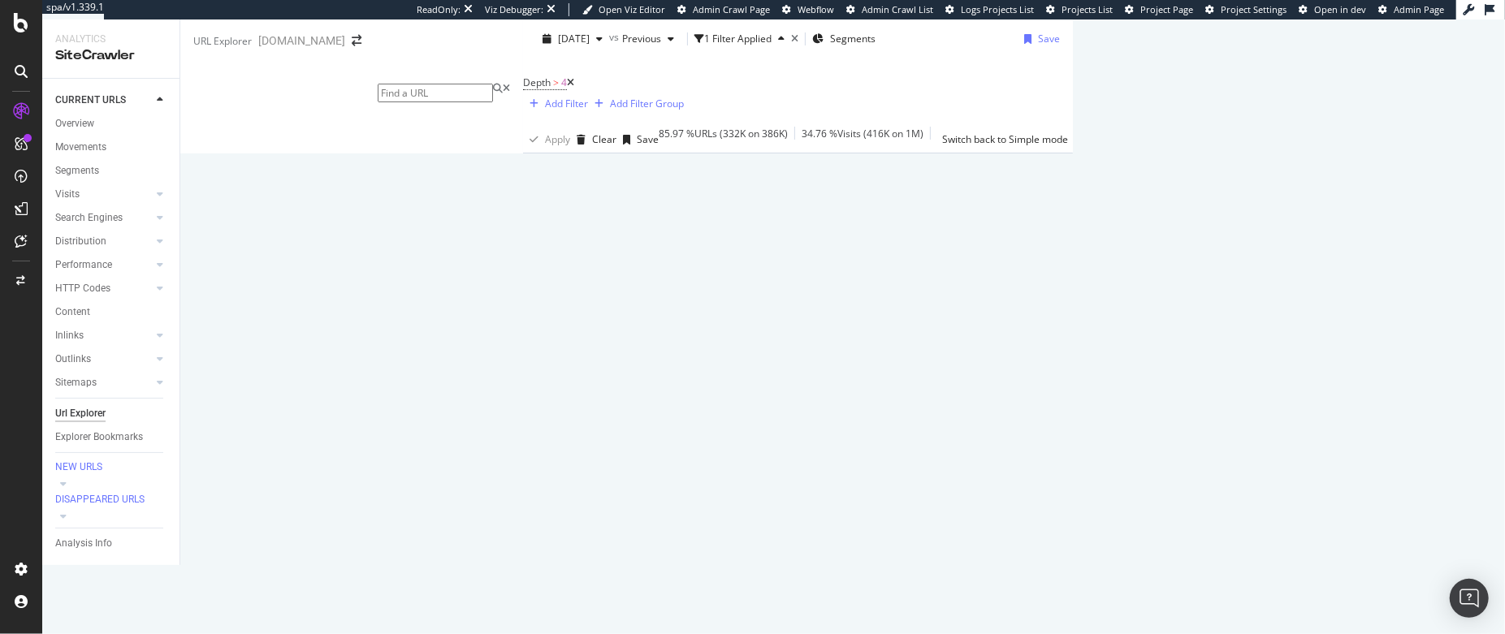
scroll to position [266, 0]
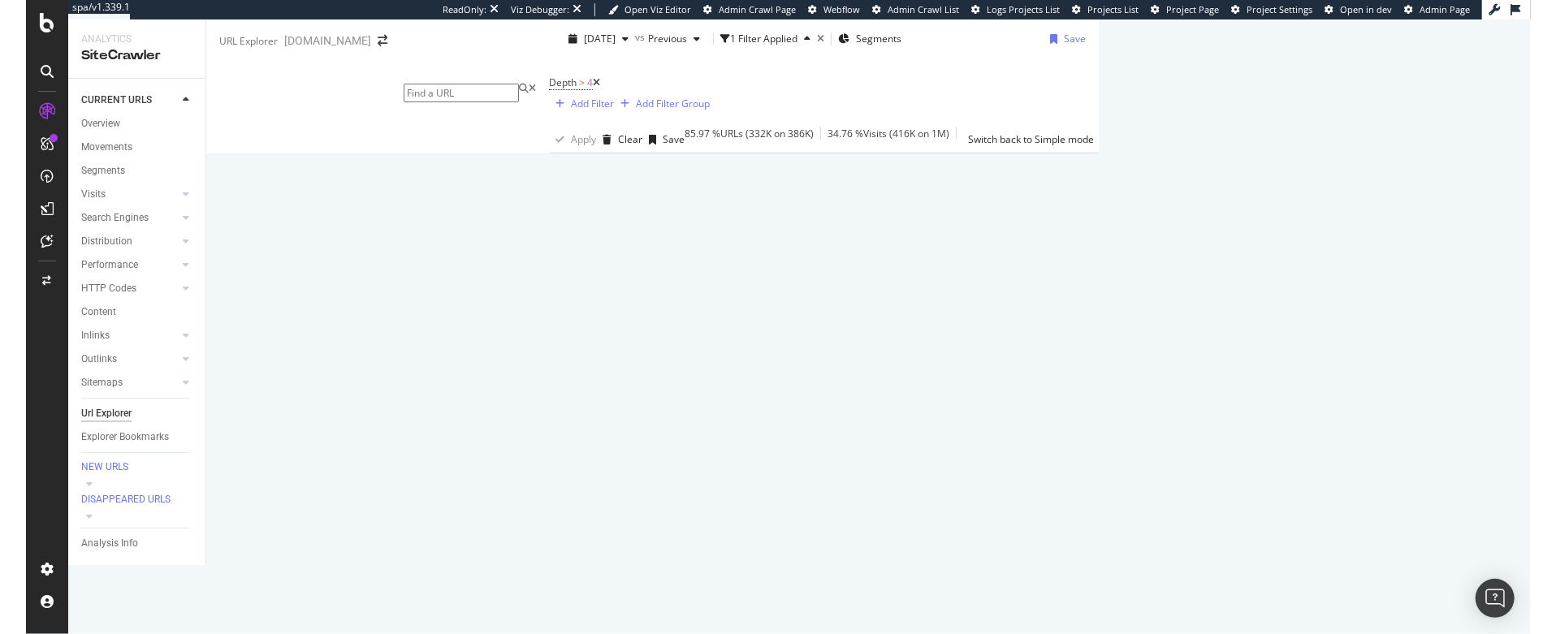
scroll to position [338, 0]
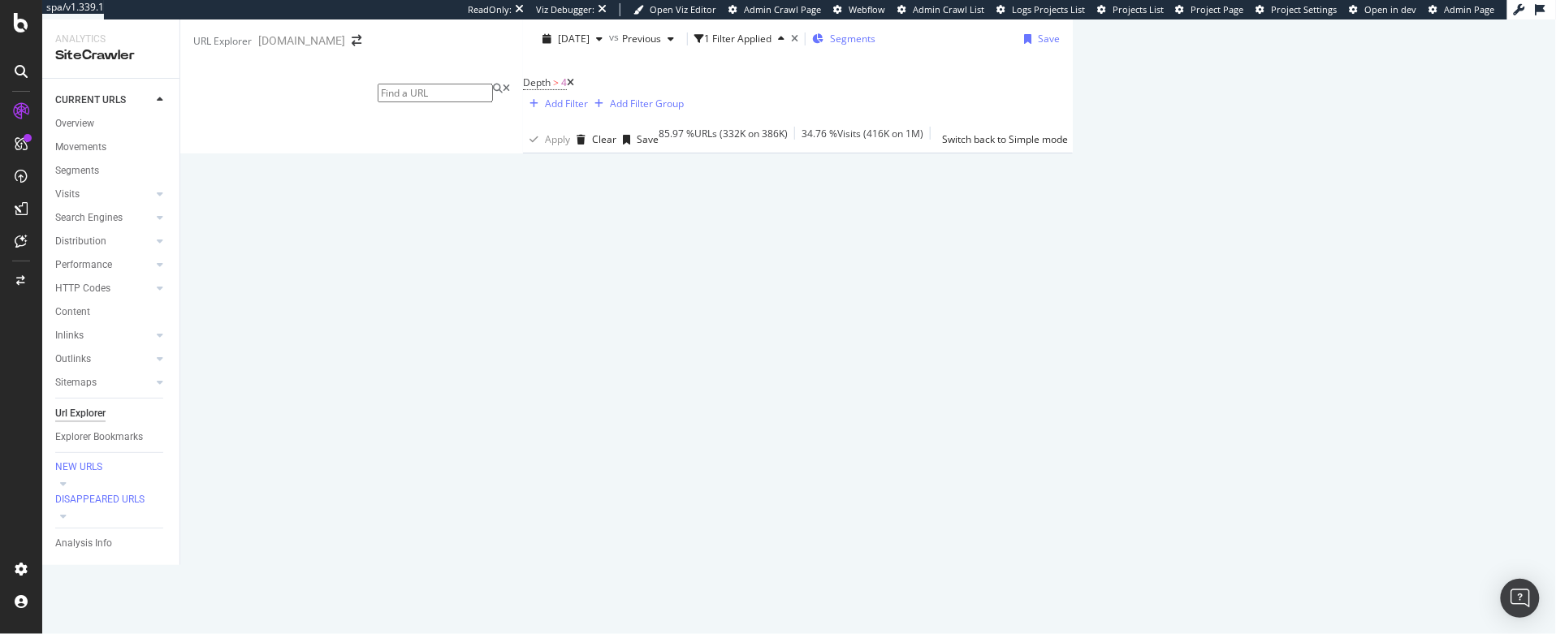
click at [812, 29] on div "Segments" at bounding box center [843, 39] width 63 height 24
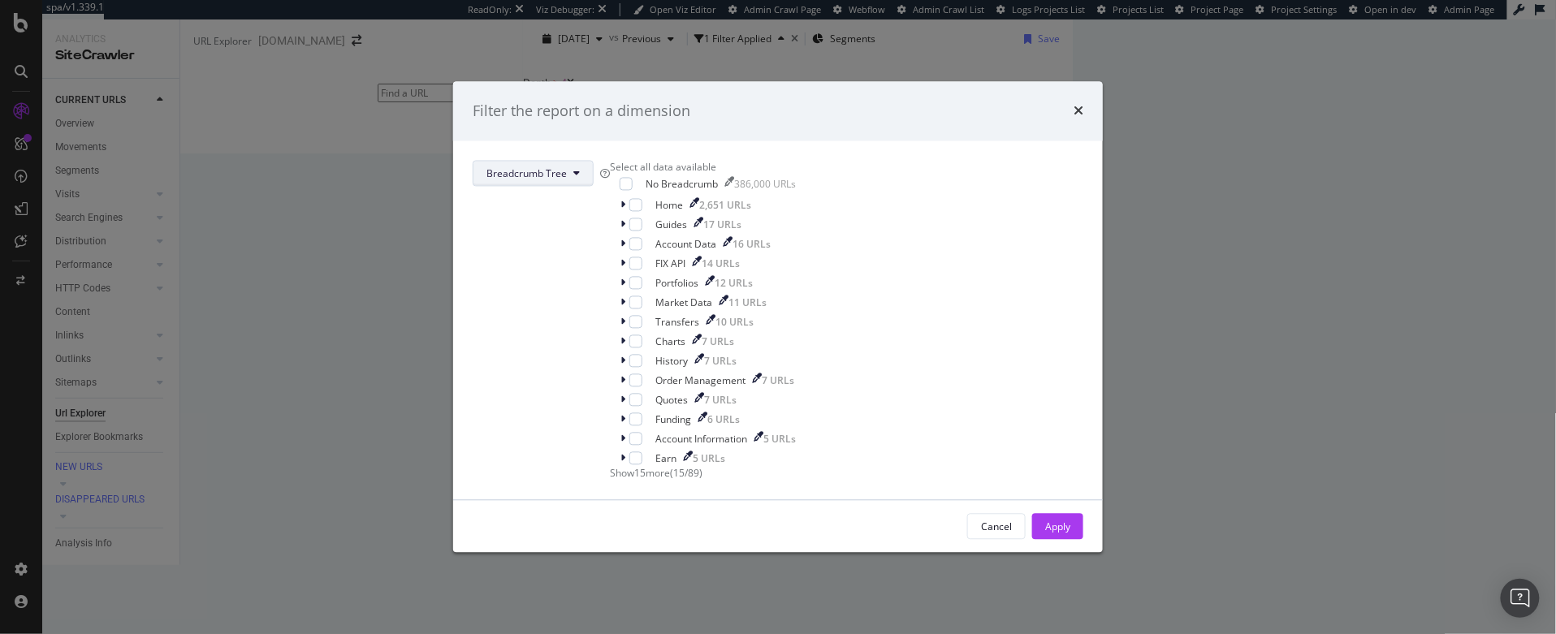
click at [567, 166] on span "Breadcrumb Tree" at bounding box center [526, 173] width 80 height 14
click at [652, 205] on span "pagetype" at bounding box center [685, 212] width 105 height 15
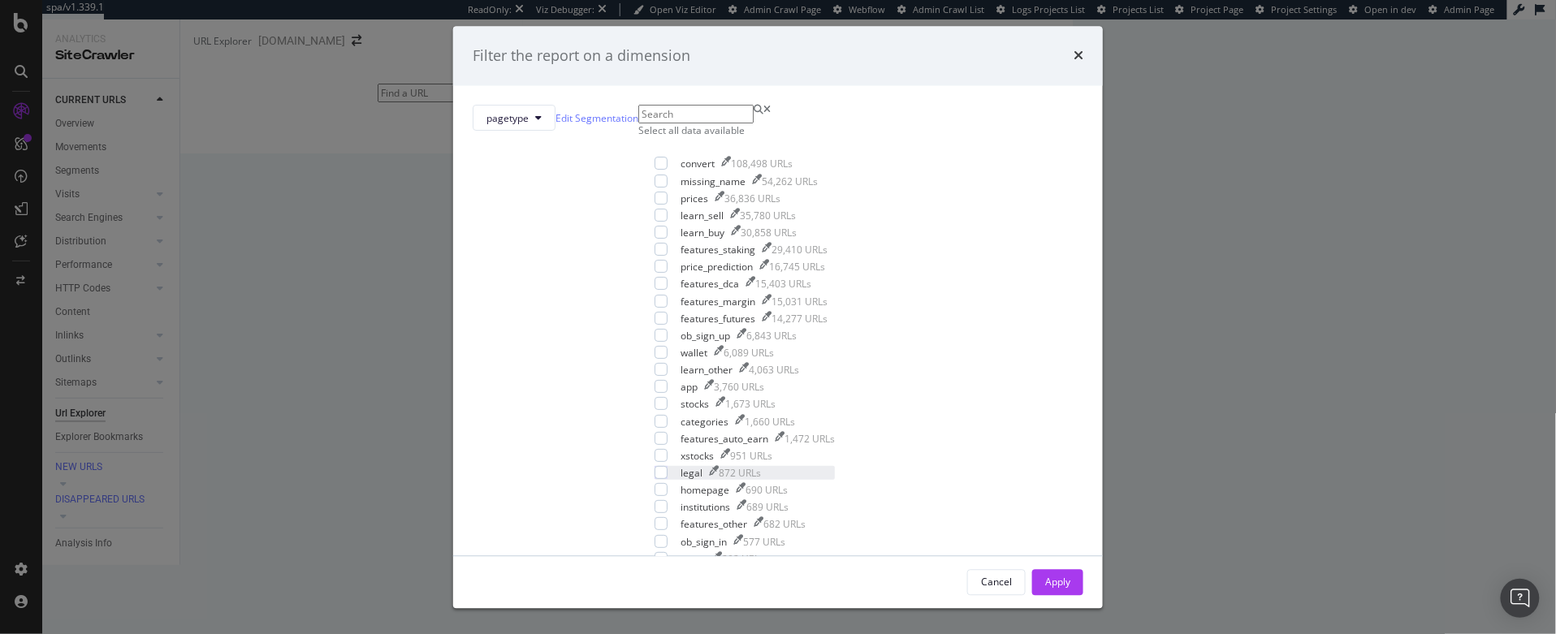
scroll to position [0, 0]
click at [529, 125] on span "pagetype" at bounding box center [507, 118] width 42 height 14
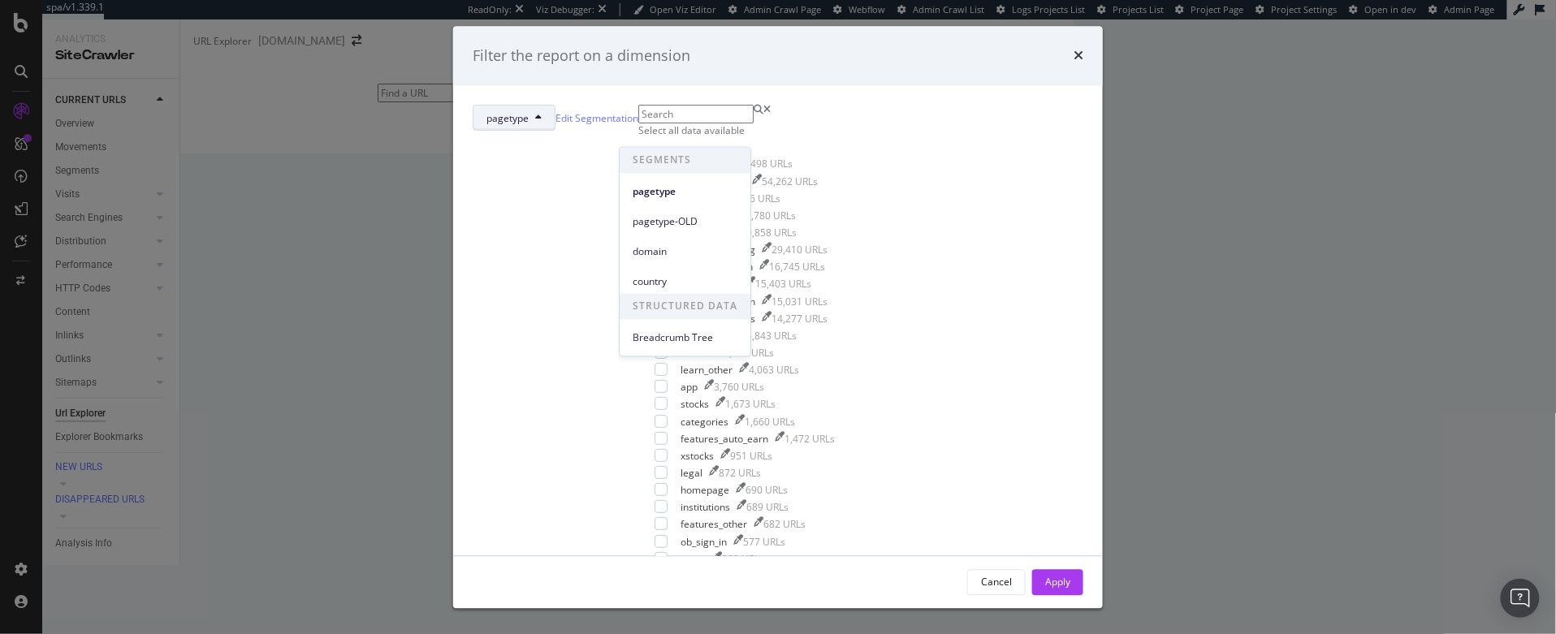
click at [804, 108] on div "pagetype Edit Segmentation Select all data available convert 108,498 URLs missi…" at bounding box center [778, 320] width 650 height 469
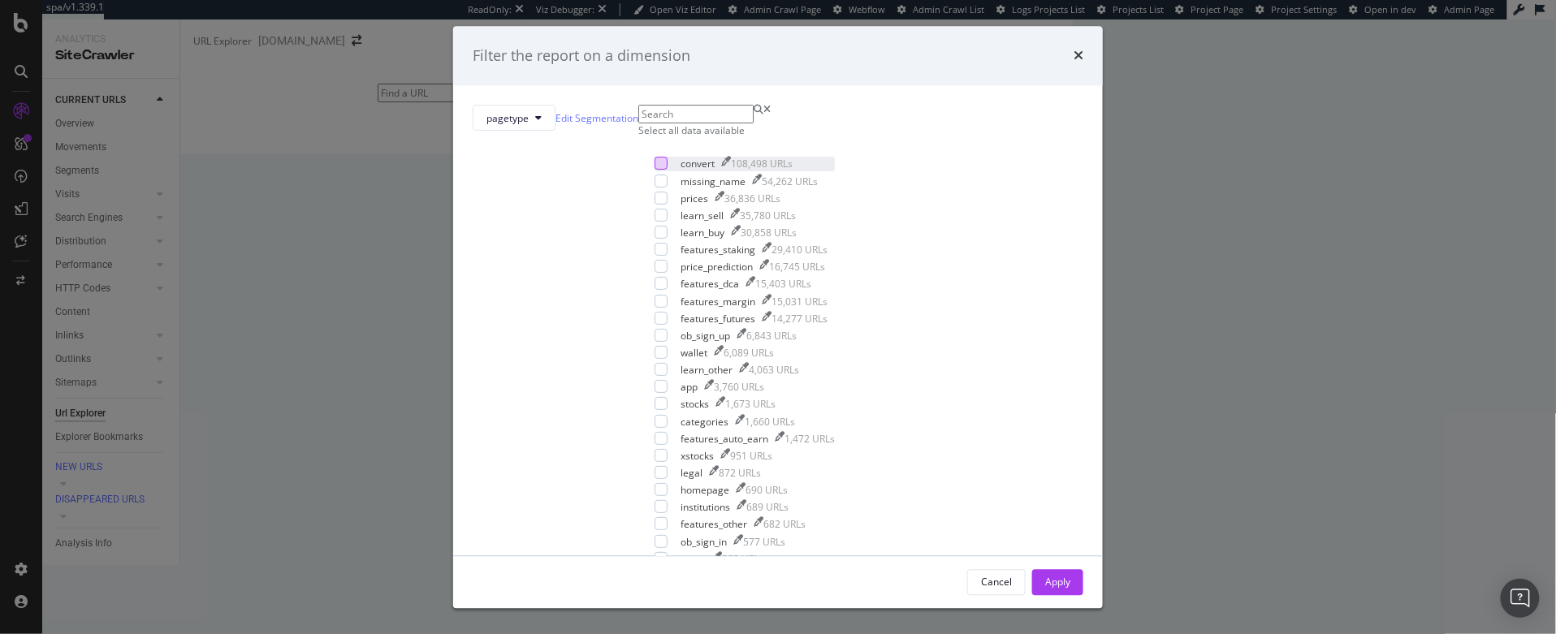
click at [654, 171] on div "modal" at bounding box center [660, 164] width 13 height 13
click at [654, 205] on div "modal" at bounding box center [660, 198] width 13 height 13
click at [654, 222] on div "modal" at bounding box center [660, 215] width 13 height 13
click at [654, 240] on div "modal" at bounding box center [660, 233] width 13 height 13
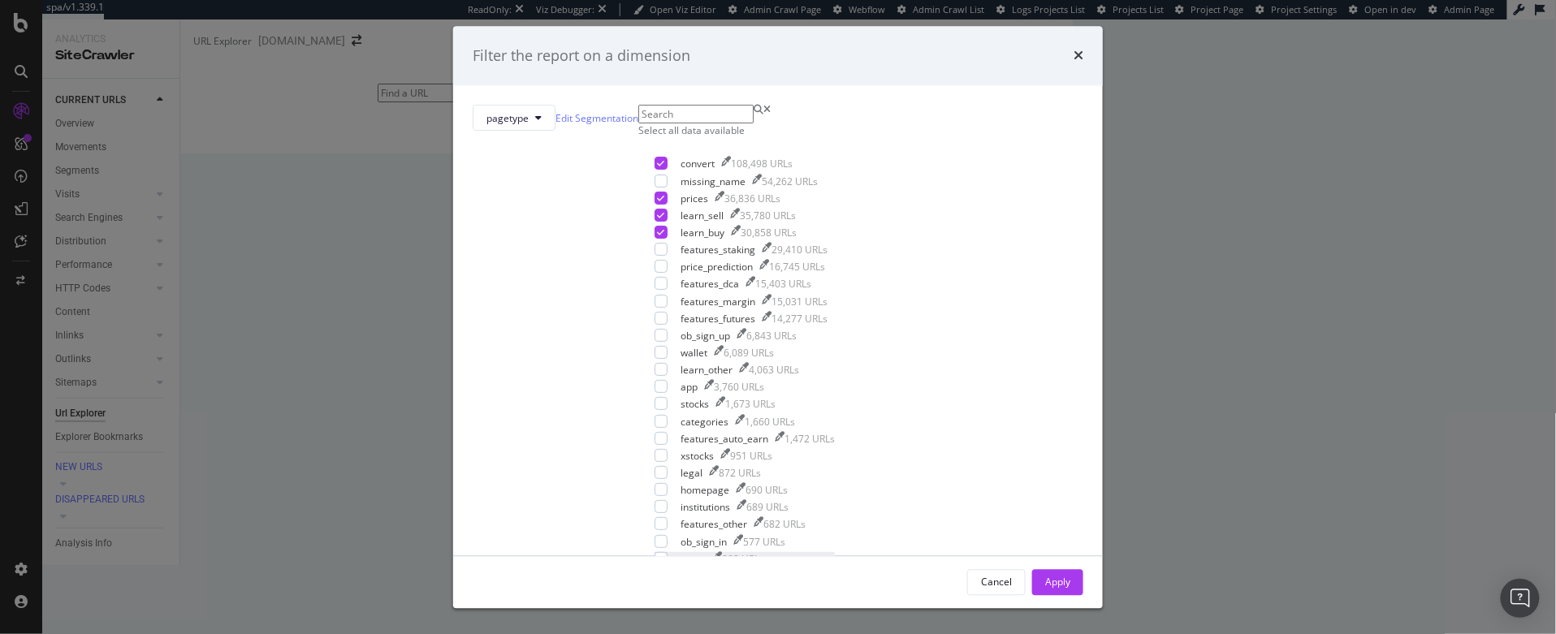
scroll to position [249, 0]
click at [654, 633] on div "modal" at bounding box center [660, 644] width 13 height 13
click at [654, 518] on div "modal" at bounding box center [660, 524] width 13 height 13
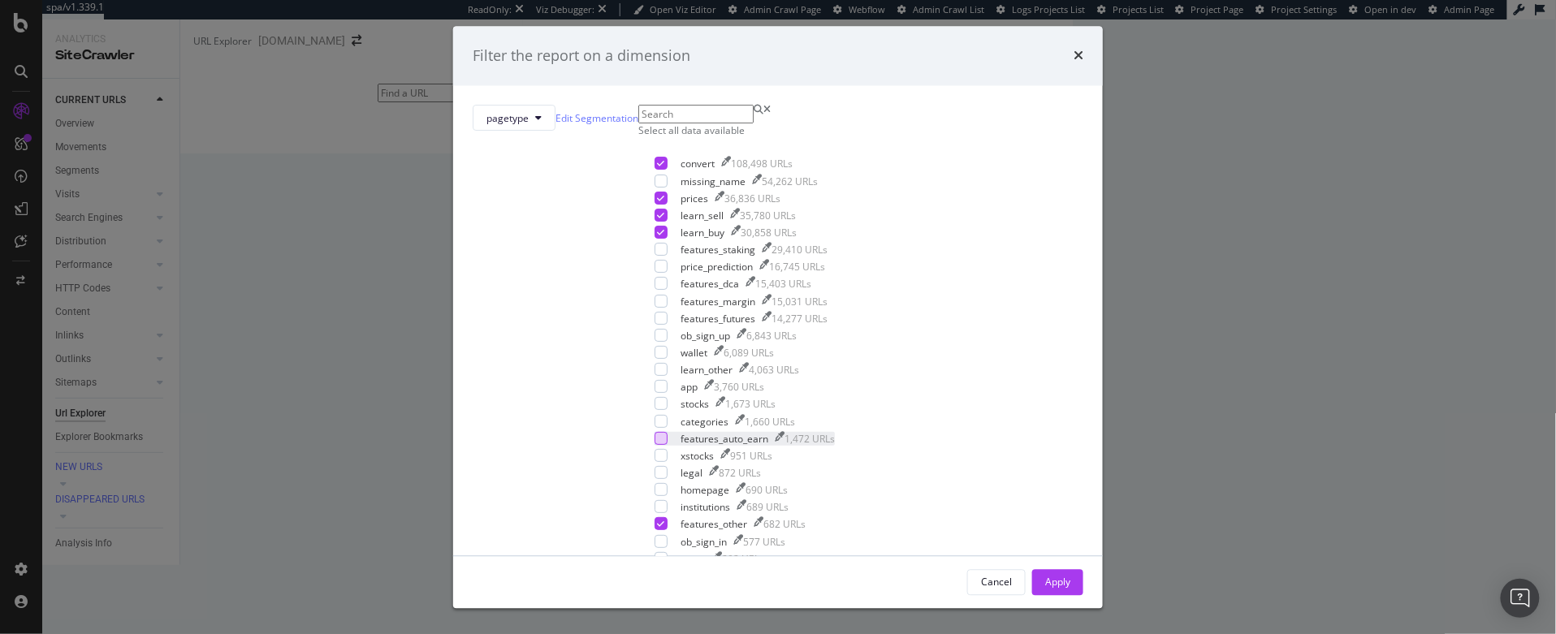
click at [654, 432] on div "modal" at bounding box center [660, 438] width 13 height 13
click at [654, 312] on div "modal" at bounding box center [660, 318] width 13 height 13
click at [654, 295] on div "modal" at bounding box center [660, 301] width 13 height 13
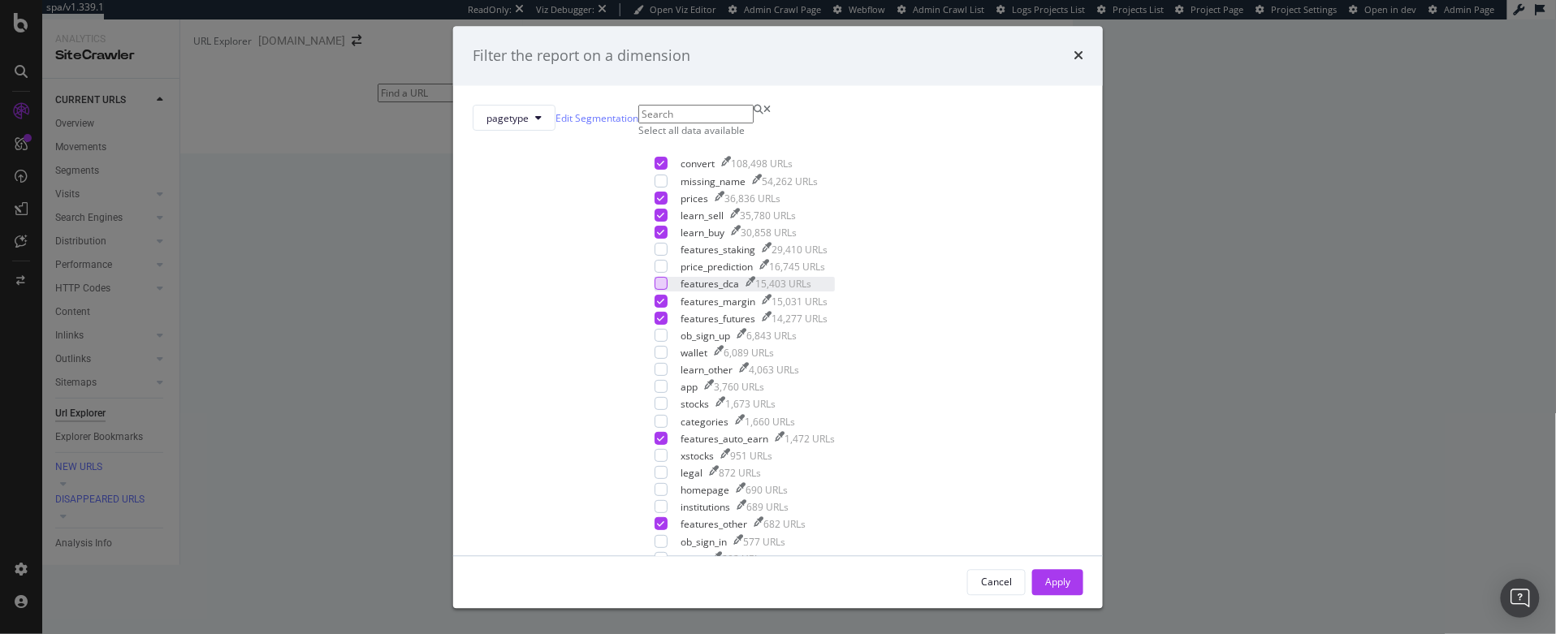
click at [654, 291] on div "modal" at bounding box center [660, 284] width 13 height 13
click at [654, 257] on div "modal" at bounding box center [660, 250] width 13 height 13
click at [1045, 575] on div "Apply" at bounding box center [1057, 582] width 25 height 14
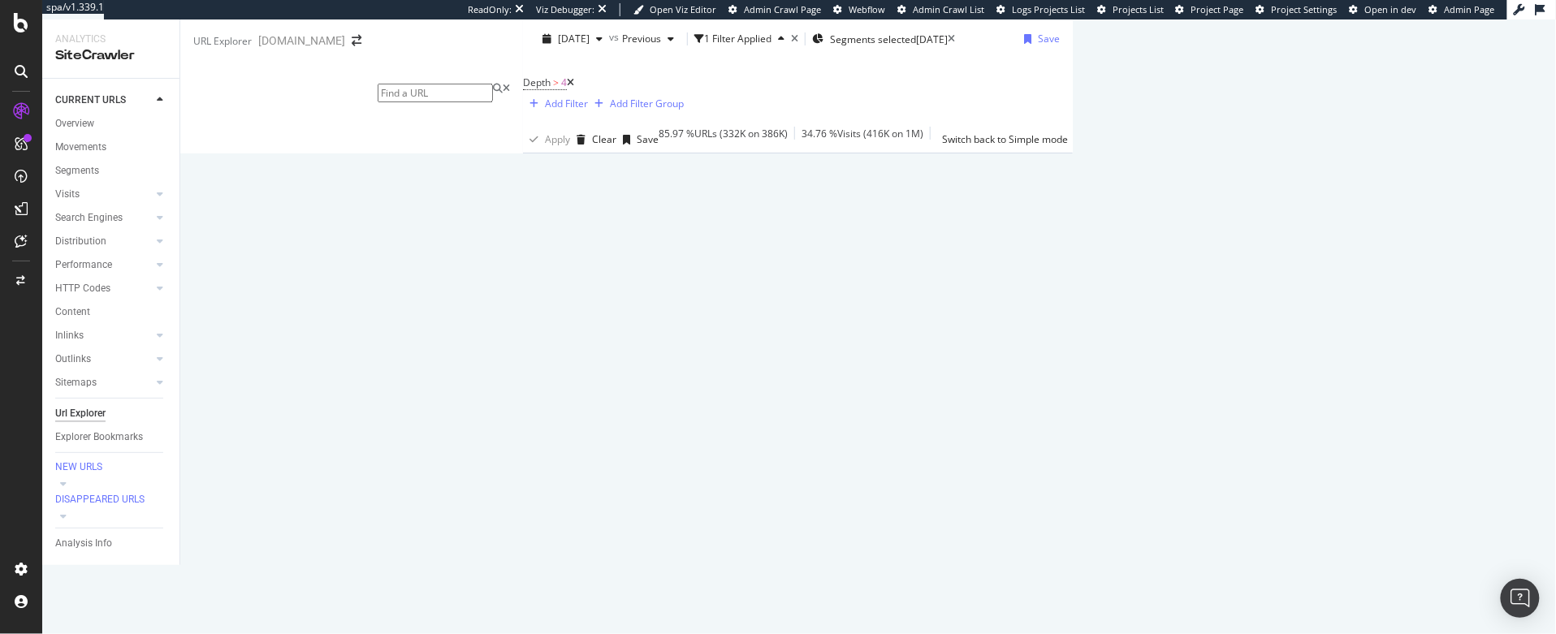
scroll to position [377, 0]
click at [1038, 44] on div "button" at bounding box center [1027, 39] width 20 height 10
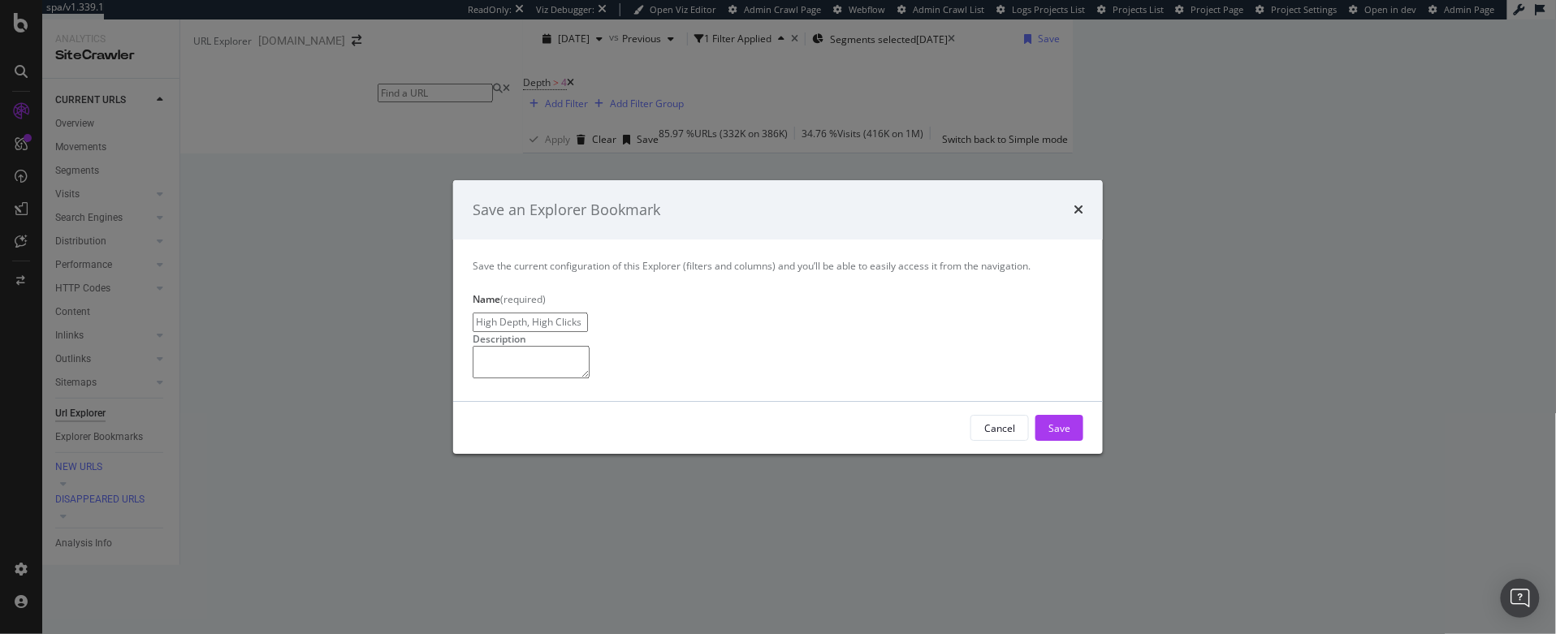
type input "High Depth, High Clicks"
click at [589, 350] on textarea "modal" at bounding box center [531, 362] width 117 height 32
type textarea "from [DATE]"
click at [1076, 441] on button "Save" at bounding box center [1059, 428] width 48 height 26
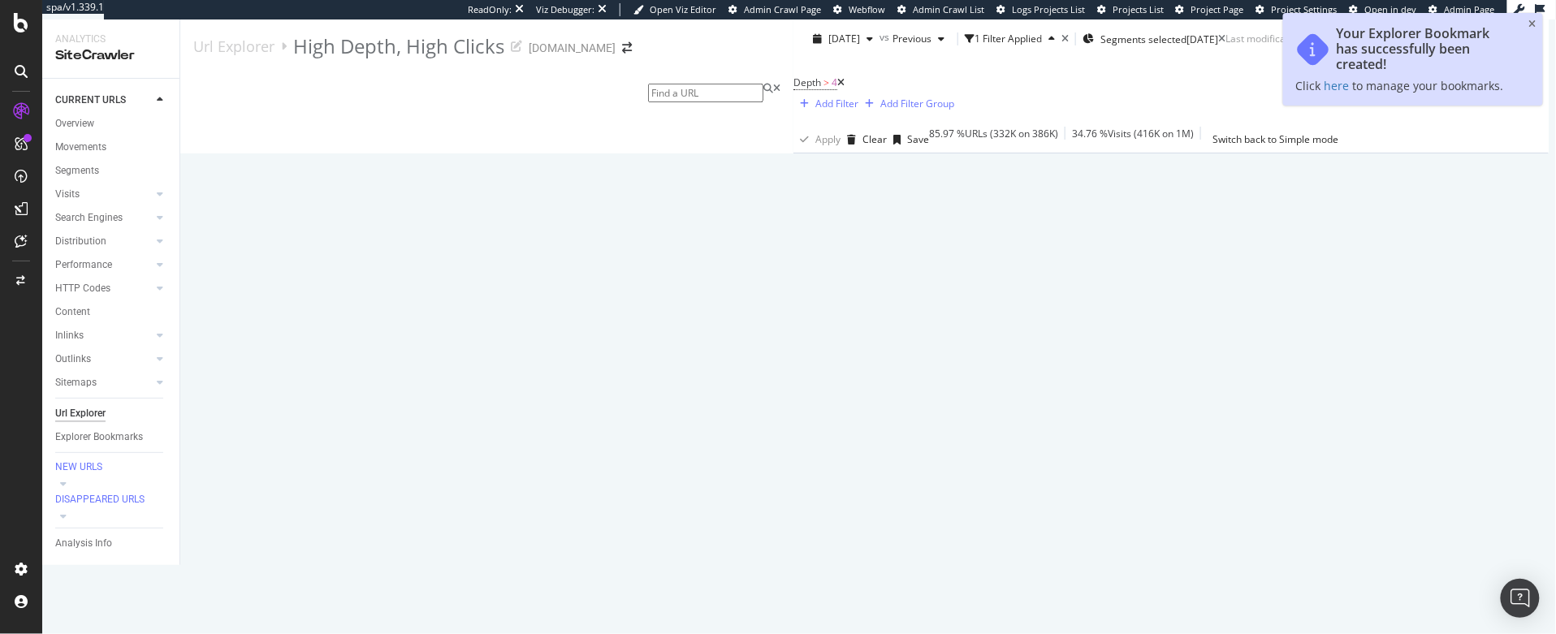
scroll to position [483, 0]
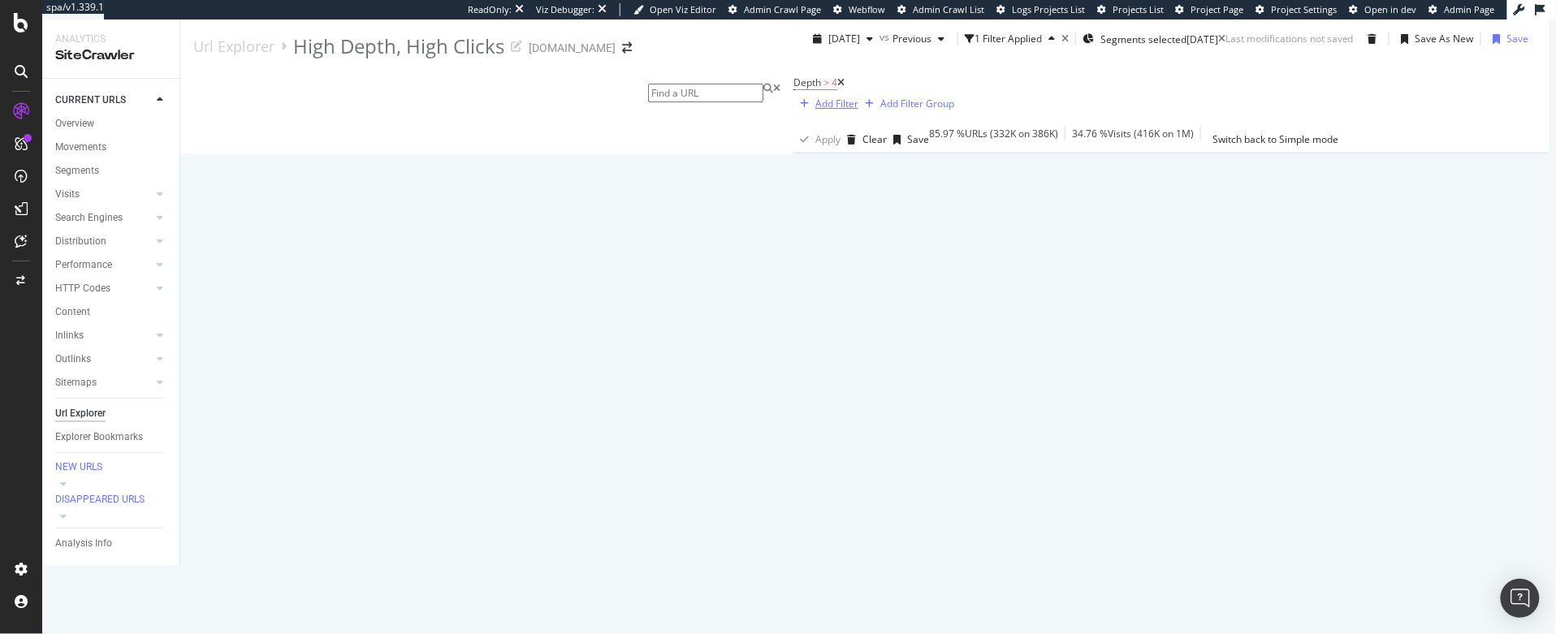
click at [815, 97] on div "Add Filter" at bounding box center [836, 104] width 43 height 14
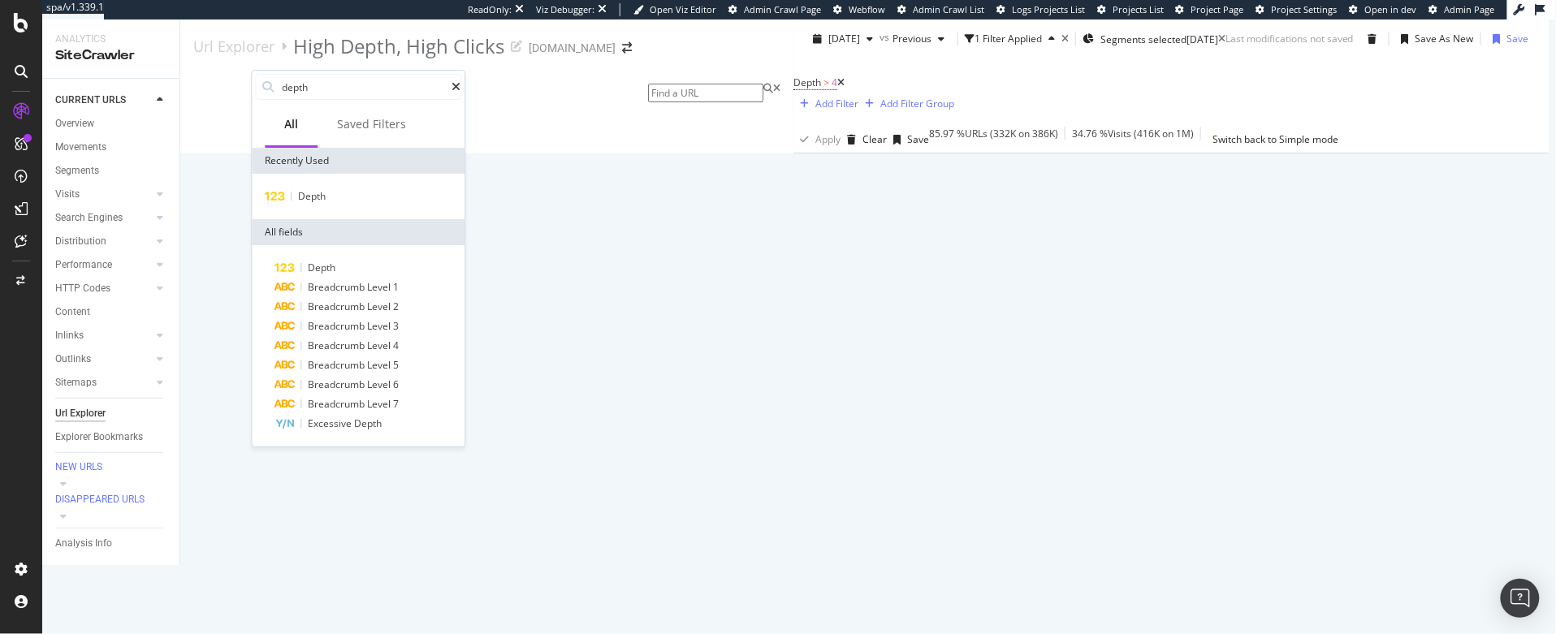
click at [793, 127] on div "Apply Clear Save 85.97 % URLs ( 332K on 386K ) 34.76 % Visits ( 416K on 1M ) Sw…" at bounding box center [1170, 140] width 755 height 26
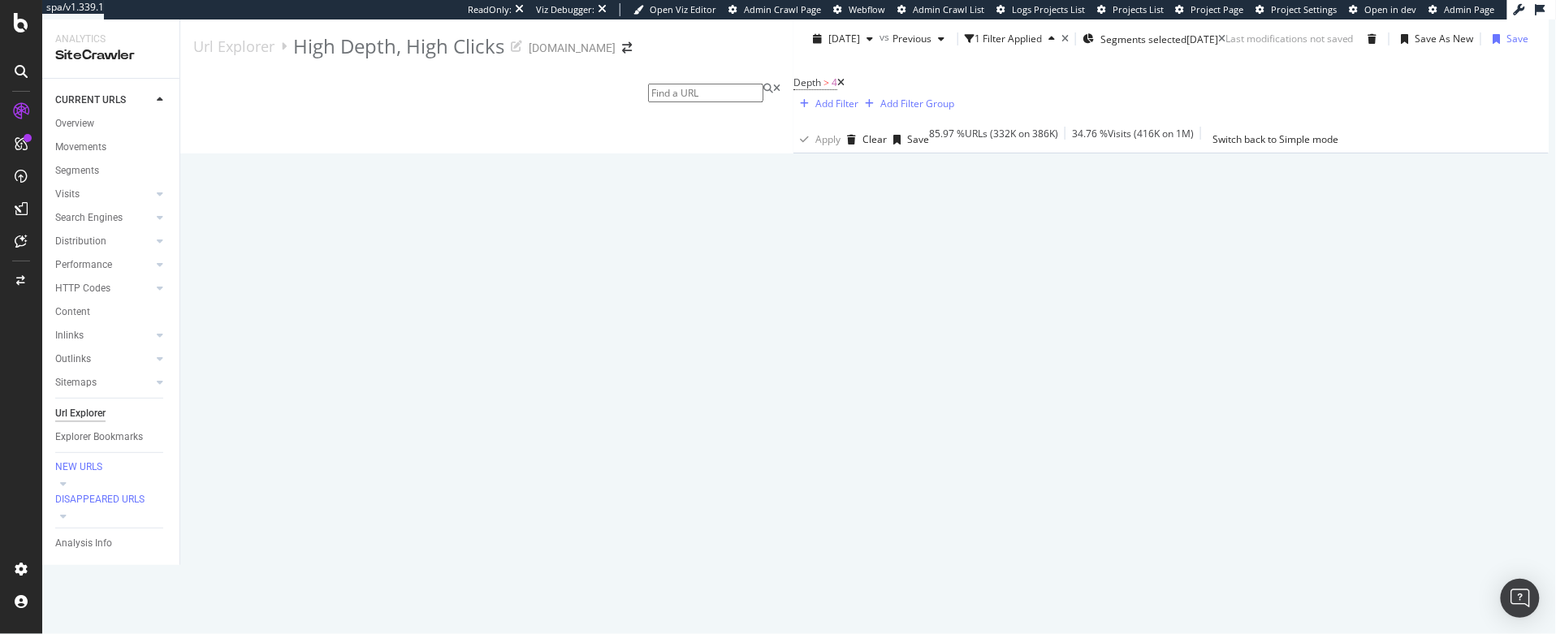
scroll to position [3396, 0]
click at [837, 88] on icon at bounding box center [840, 83] width 7 height 10
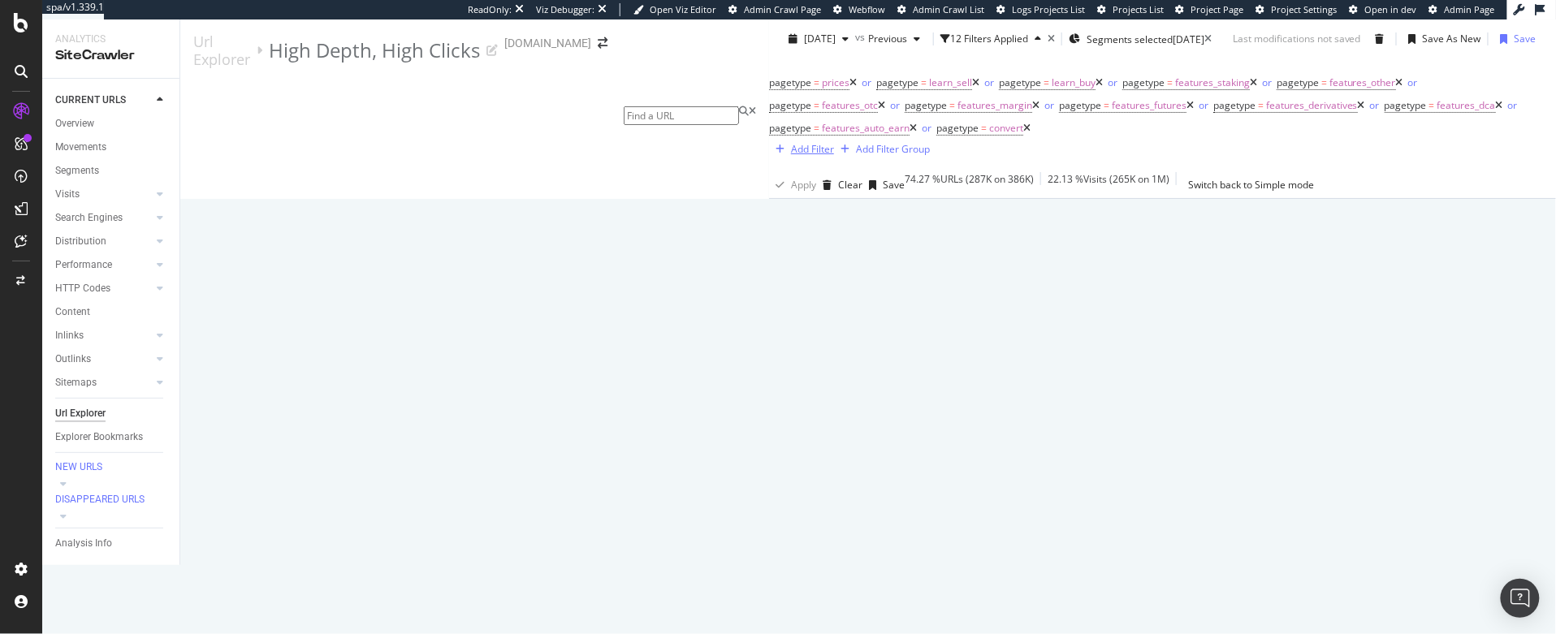
click at [791, 147] on div "Add Filter" at bounding box center [812, 149] width 43 height 14
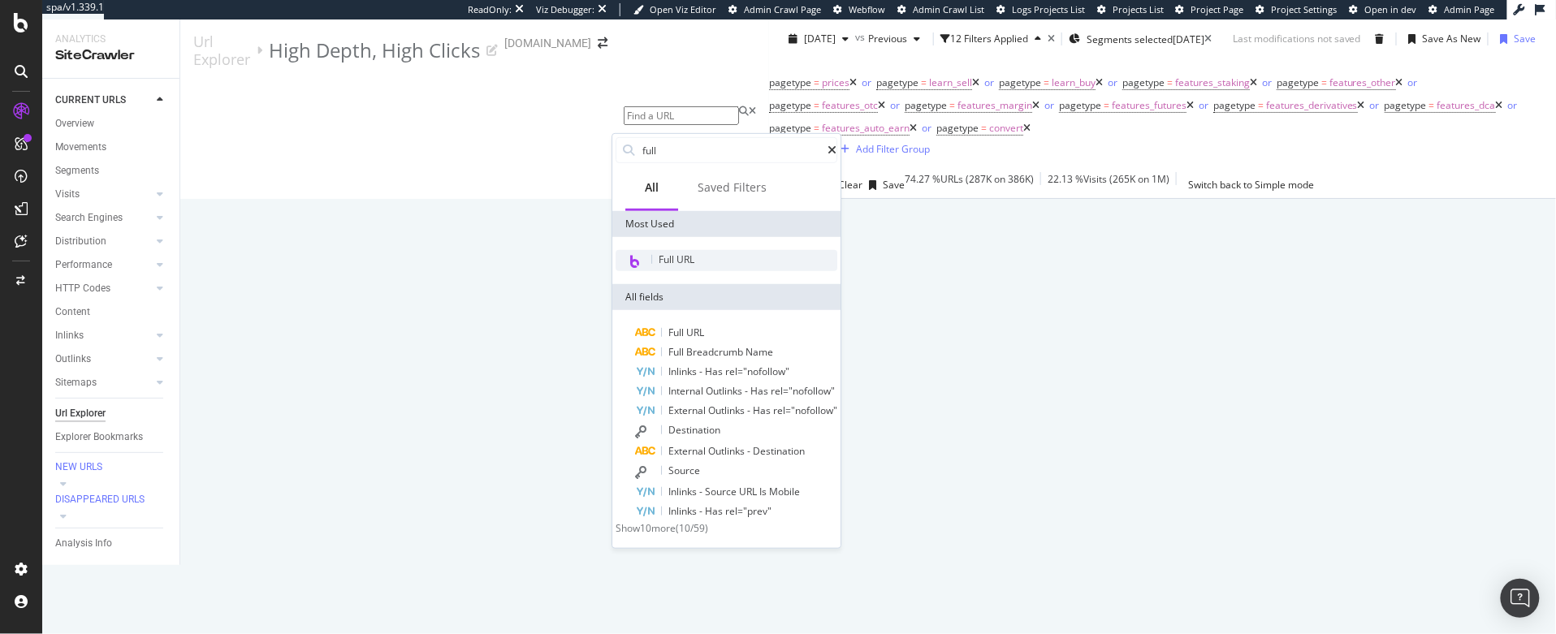
type input "full"
click at [689, 251] on div "Full URL" at bounding box center [726, 260] width 222 height 21
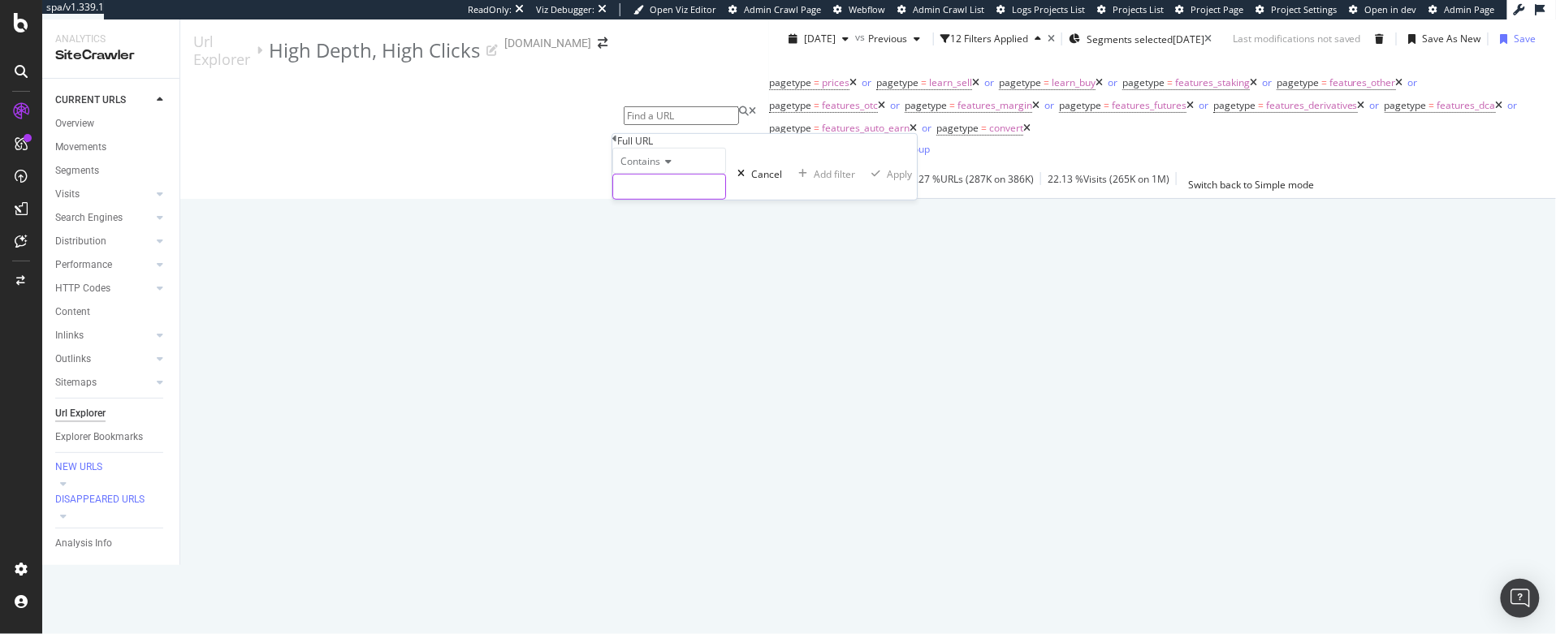
click at [658, 199] on input "text" at bounding box center [669, 187] width 112 height 24
paste input "[URL][DOMAIN_NAME]"
type input "[URL][DOMAIN_NAME]"
click at [652, 168] on span "Contains" at bounding box center [640, 161] width 40 height 14
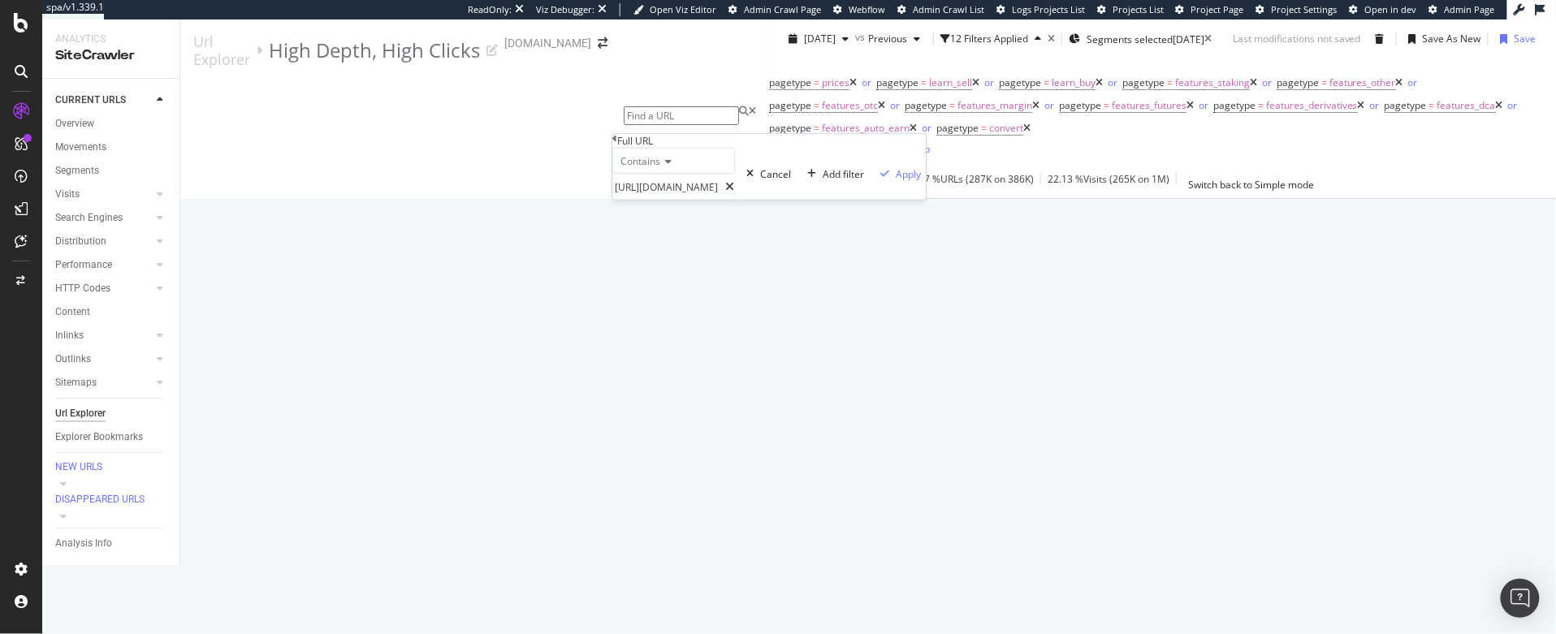
scroll to position [0, 0]
click at [645, 189] on span "Equal to" at bounding box center [635, 182] width 37 height 14
click at [896, 180] on div "Apply" at bounding box center [908, 173] width 25 height 14
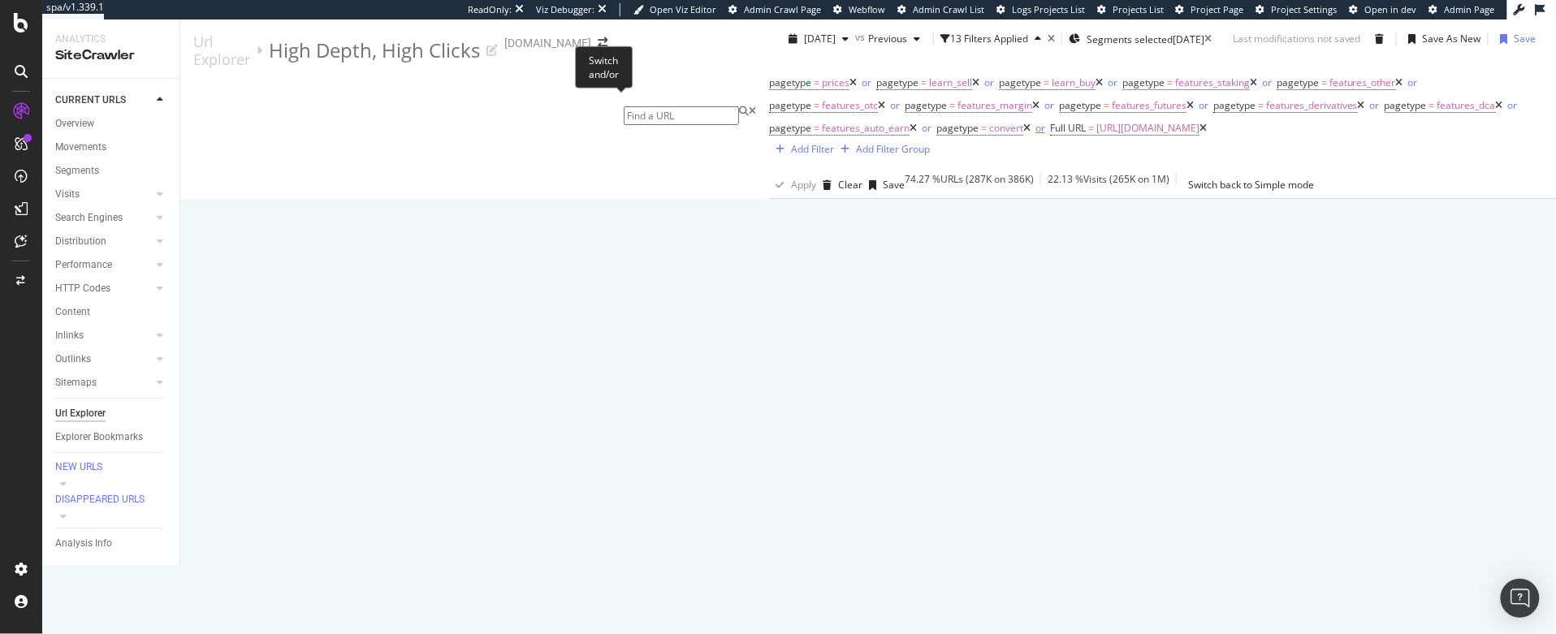
click at [1035, 121] on div "or" at bounding box center [1040, 128] width 10 height 14
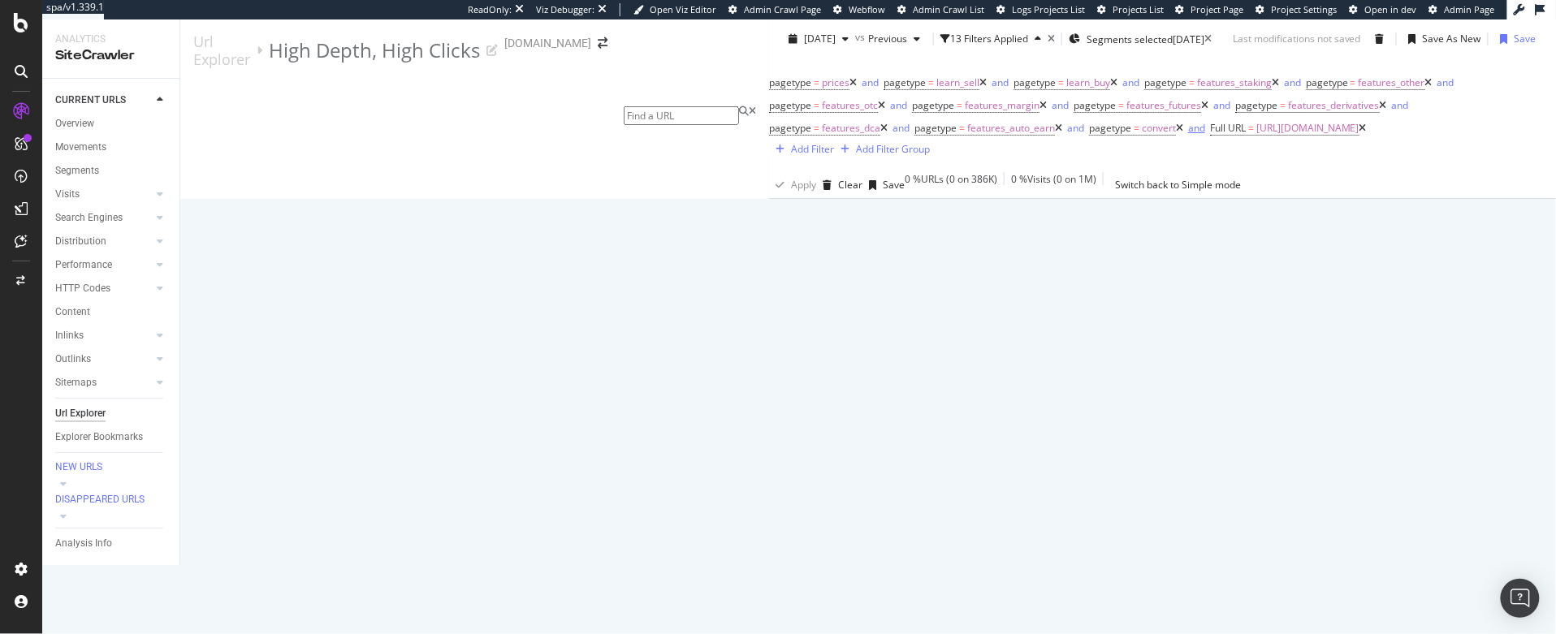
scroll to position [181, 0]
click at [816, 180] on div "button" at bounding box center [827, 185] width 22 height 10
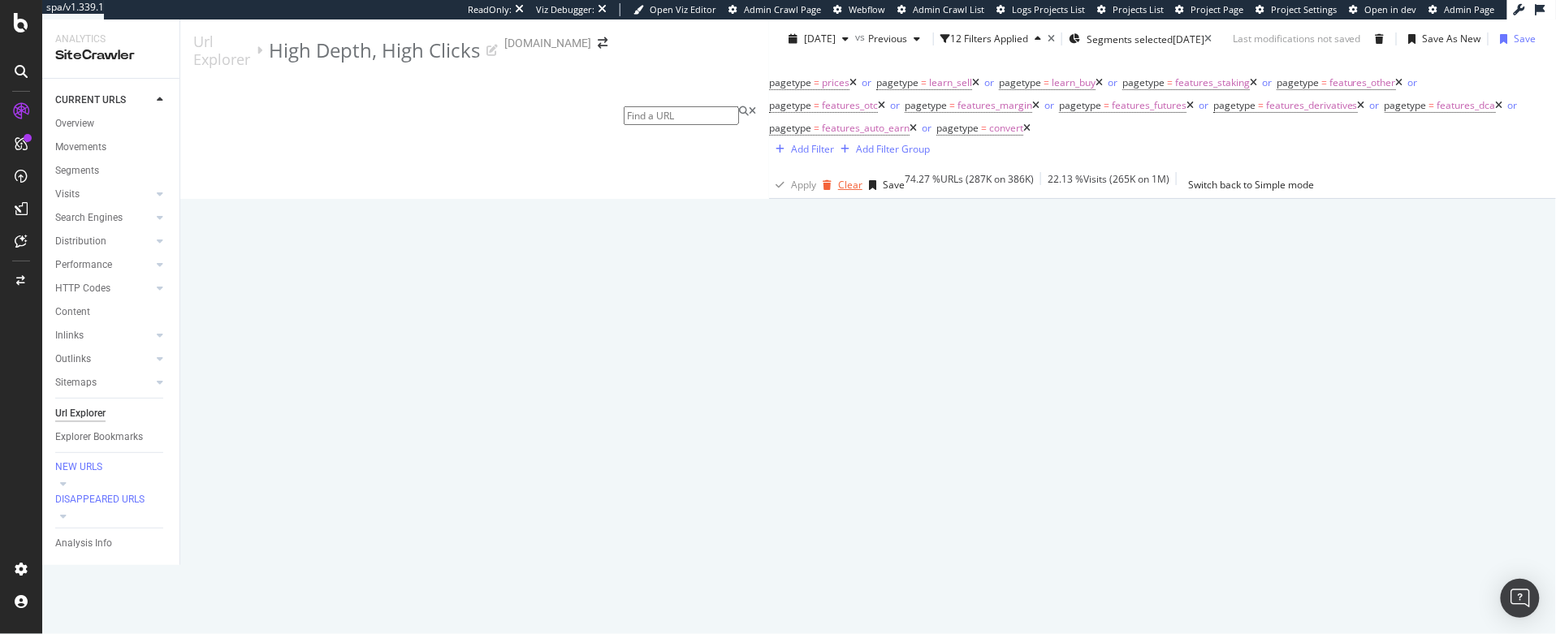
click at [838, 182] on div "Clear" at bounding box center [850, 185] width 24 height 14
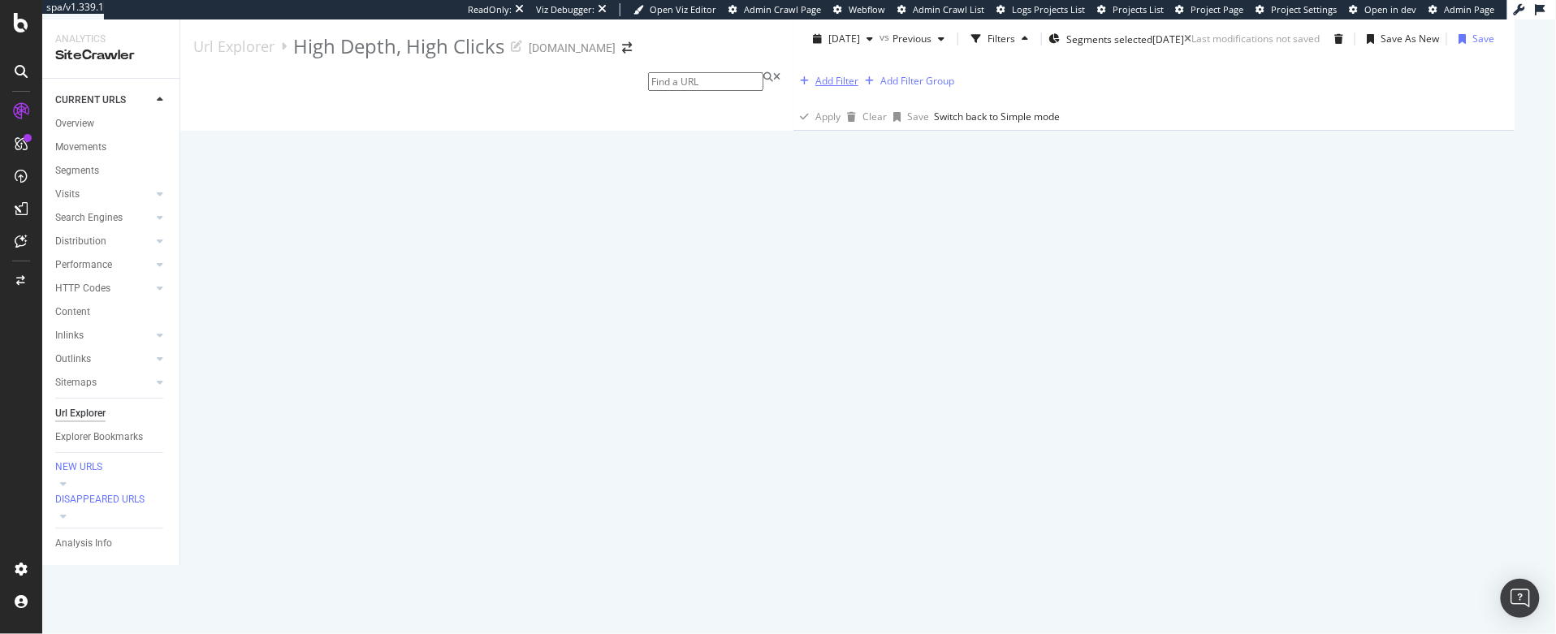
click at [815, 88] on div "Add Filter" at bounding box center [836, 81] width 43 height 14
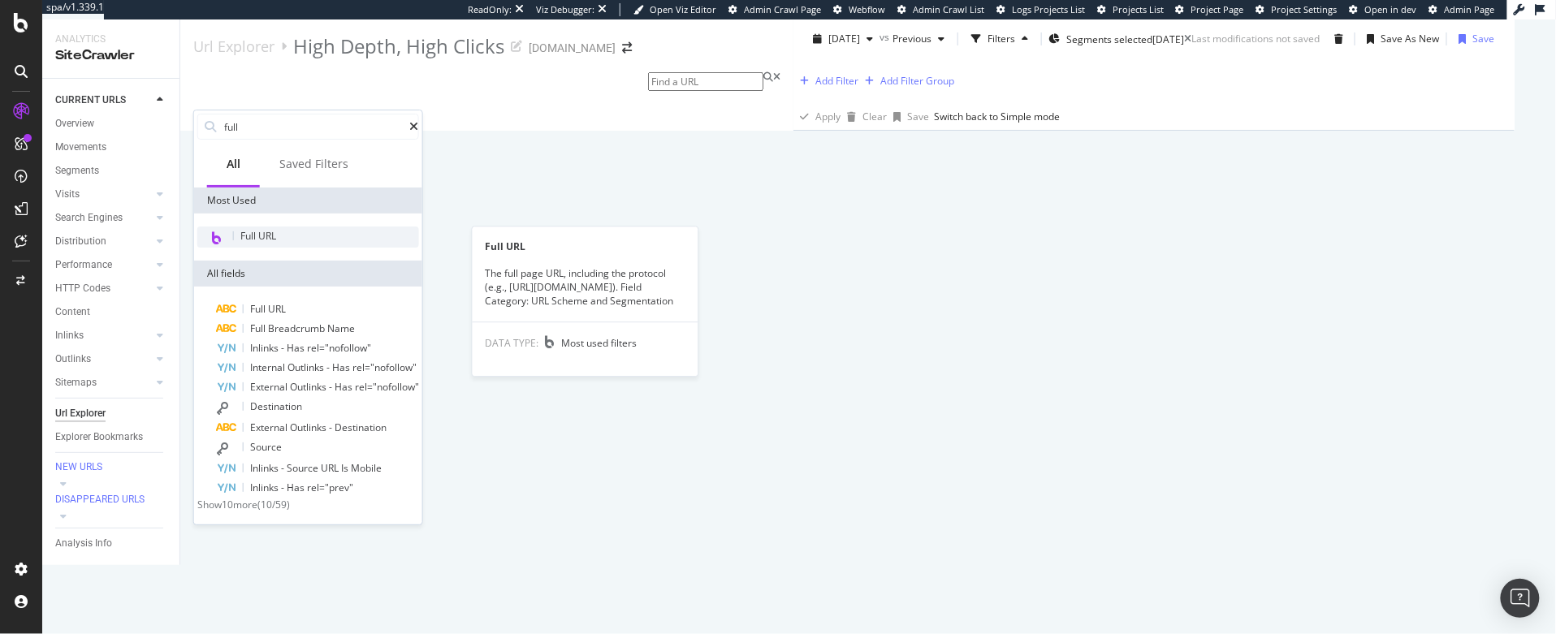
click at [271, 242] on div "Full URL" at bounding box center [308, 237] width 222 height 21
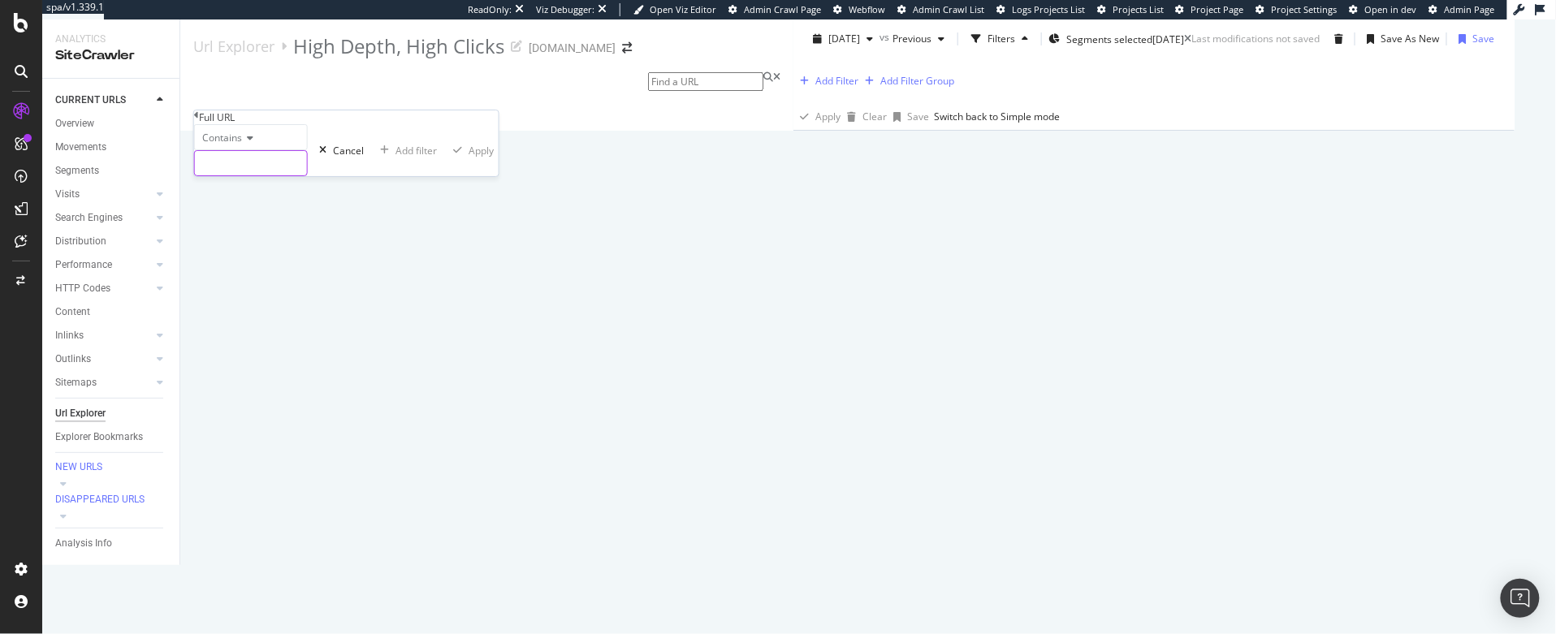
click at [233, 175] on input "text" at bounding box center [251, 163] width 112 height 24
paste input "[URL][DOMAIN_NAME]"
type input "[URL][DOMAIN_NAME]"
click at [231, 145] on span "Contains" at bounding box center [222, 138] width 40 height 14
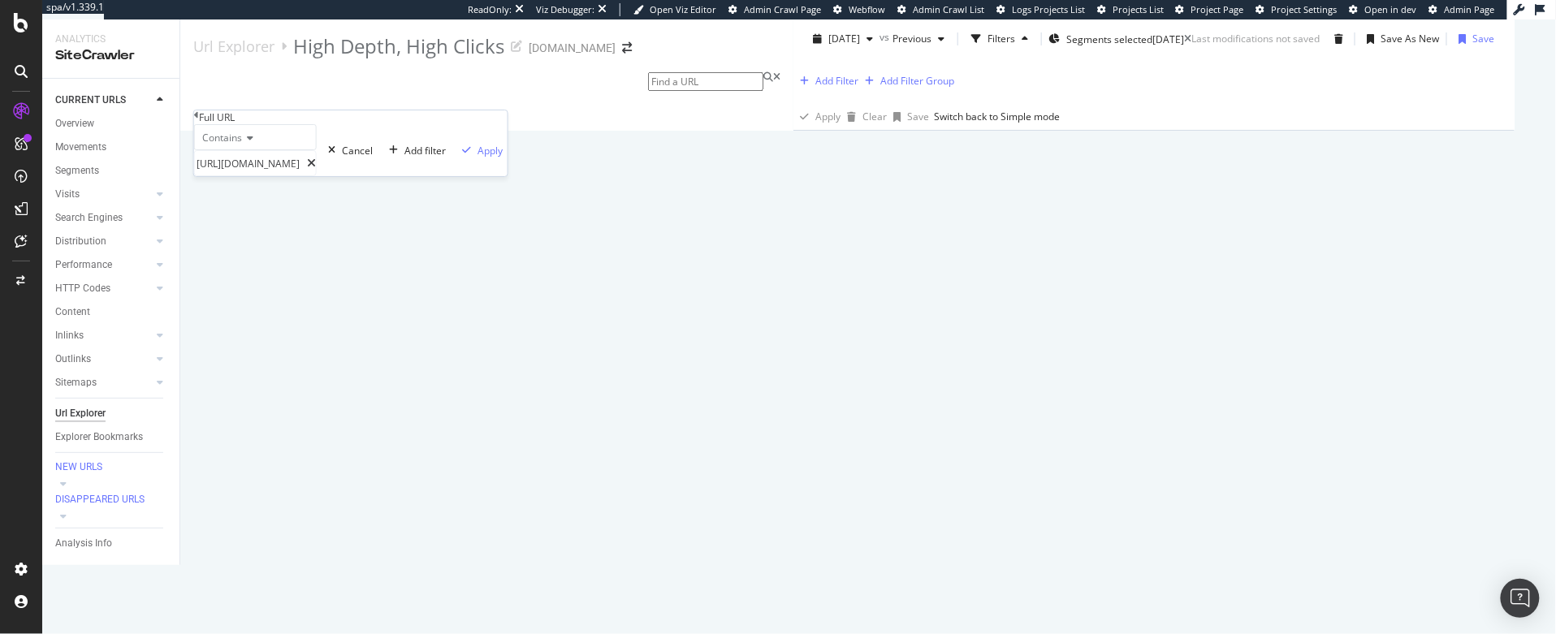
scroll to position [0, 0]
click at [235, 166] on span "Equal to" at bounding box center [217, 159] width 37 height 14
click at [477, 158] on div "Apply" at bounding box center [489, 151] width 25 height 14
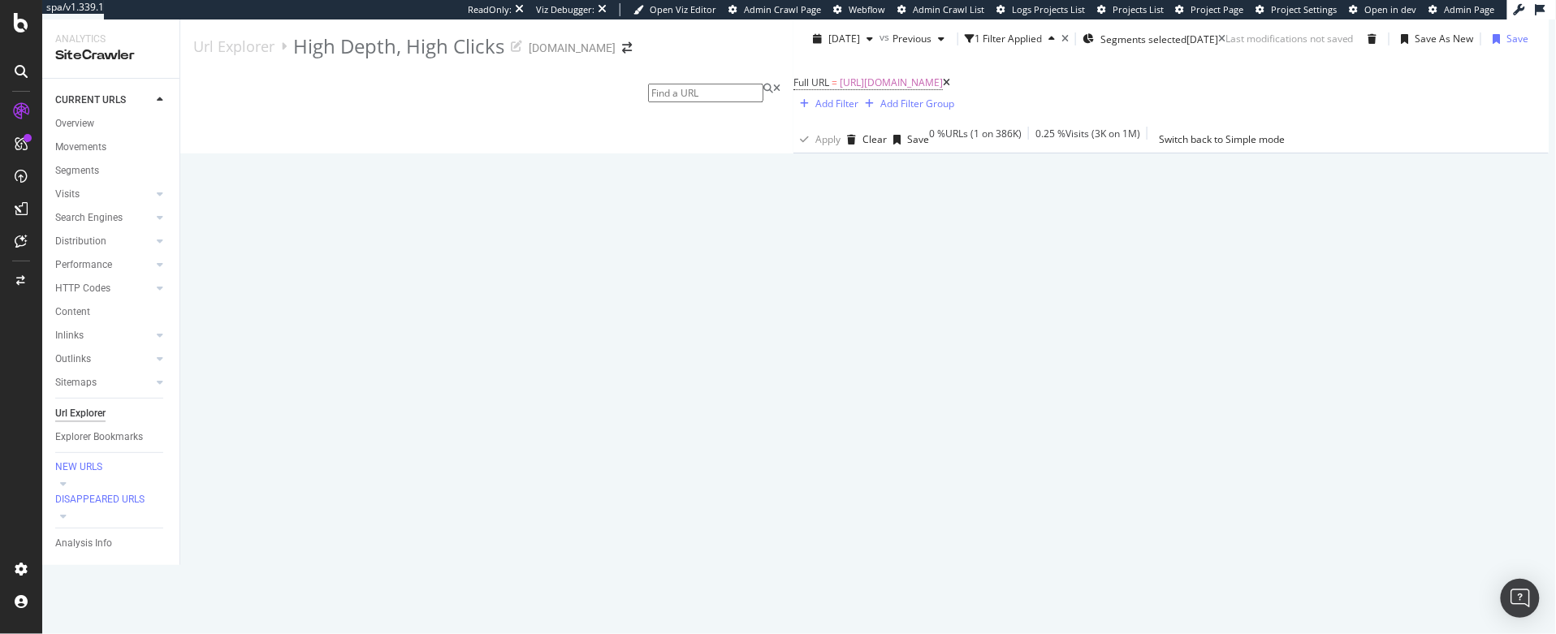
scroll to position [159, 0]
click at [163, 240] on div at bounding box center [160, 241] width 16 height 16
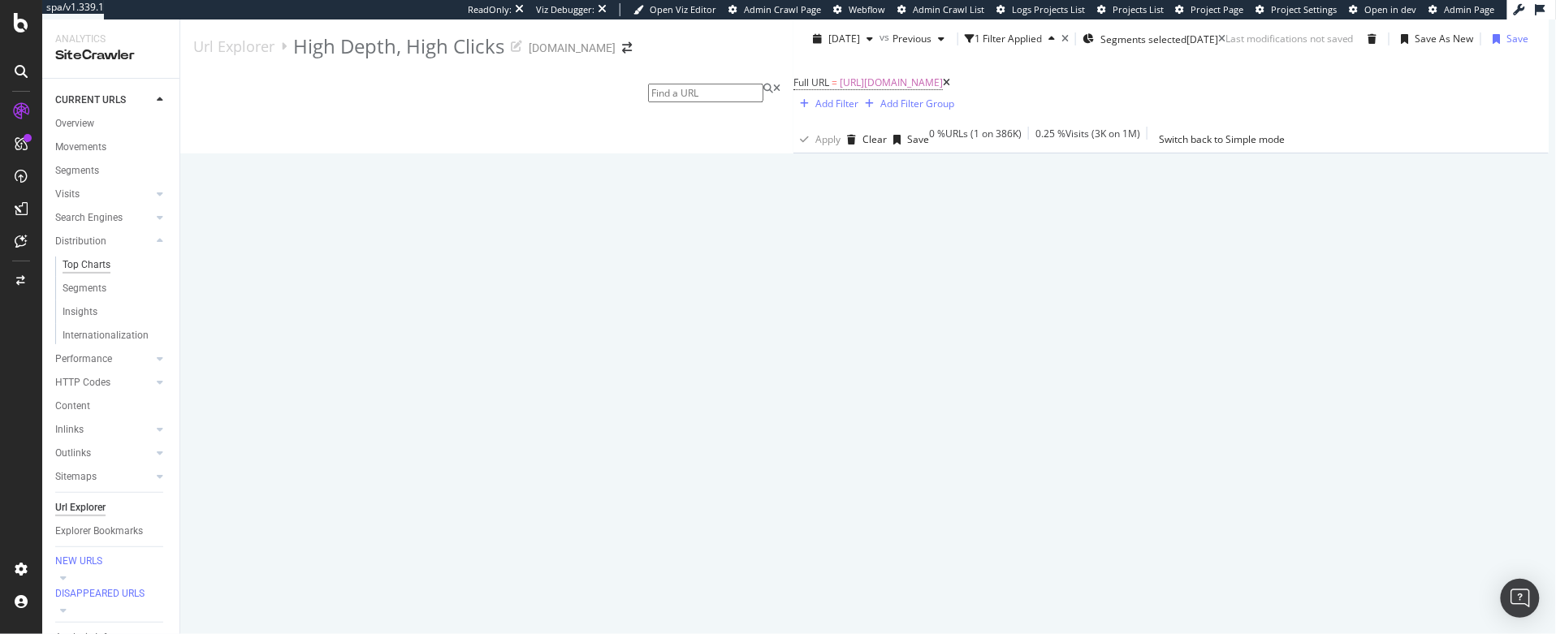
click at [87, 262] on div "Top Charts" at bounding box center [87, 265] width 48 height 17
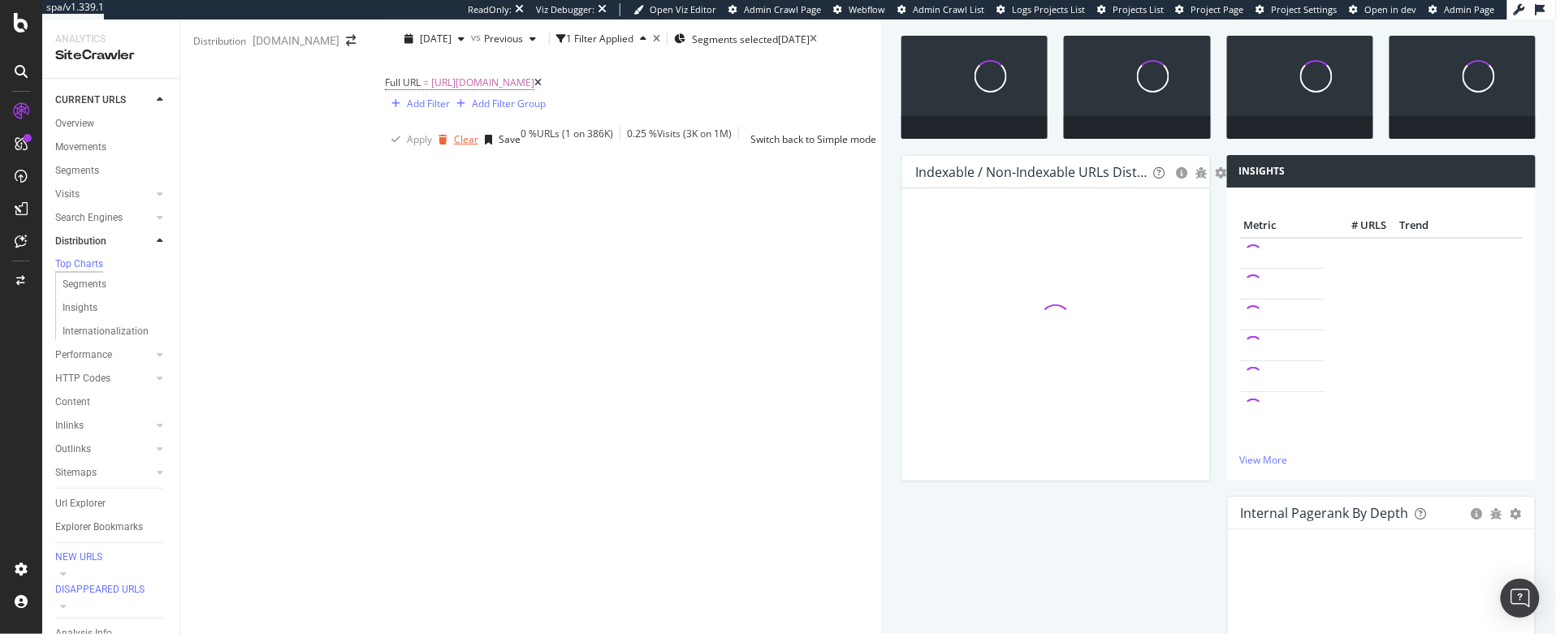
click at [454, 146] on div "Clear" at bounding box center [466, 139] width 24 height 14
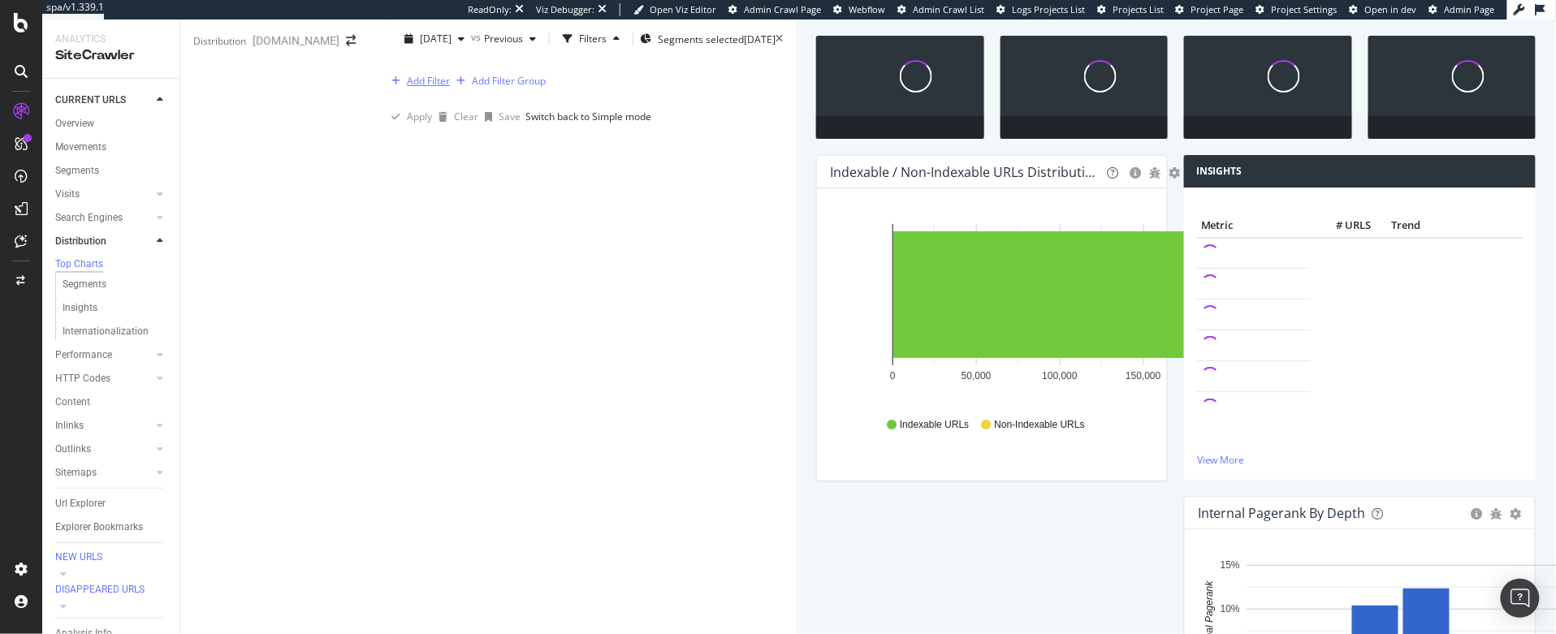
click at [407, 88] on div "Add Filter" at bounding box center [428, 81] width 43 height 14
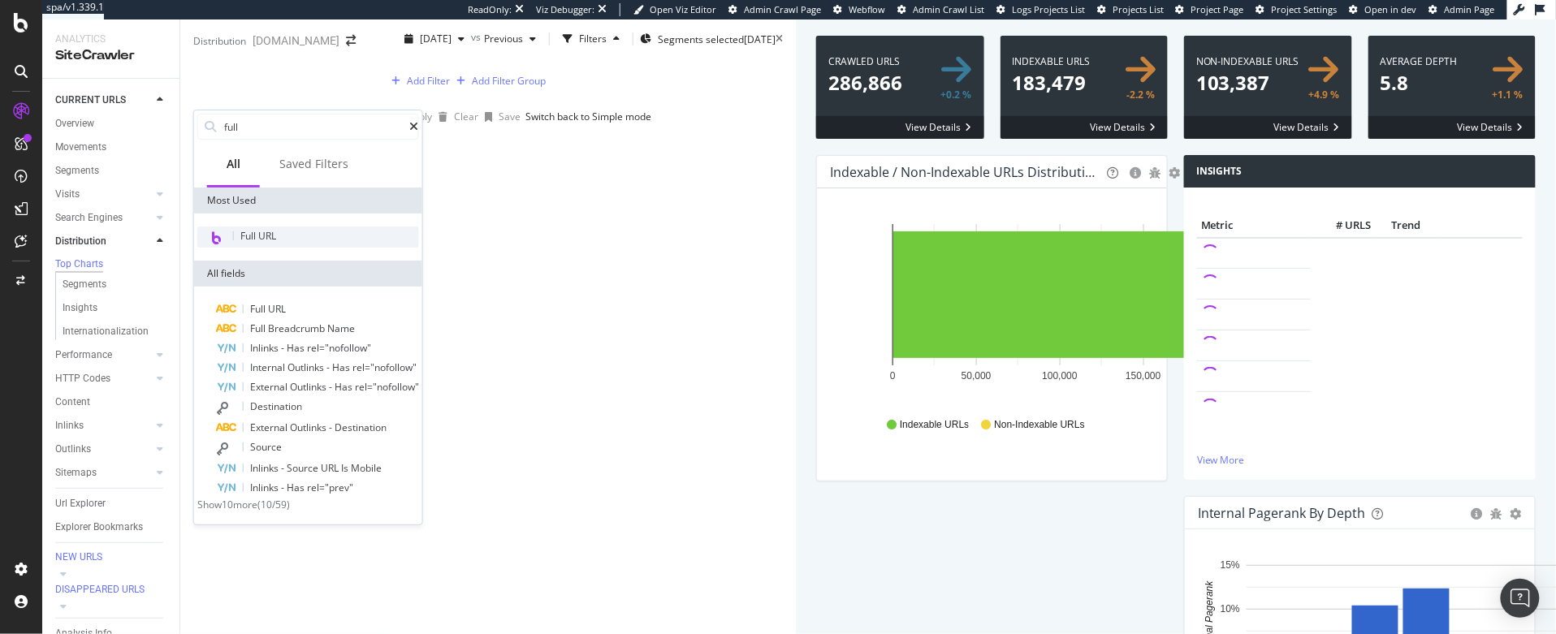
click at [253, 233] on span "Full URL" at bounding box center [258, 236] width 36 height 14
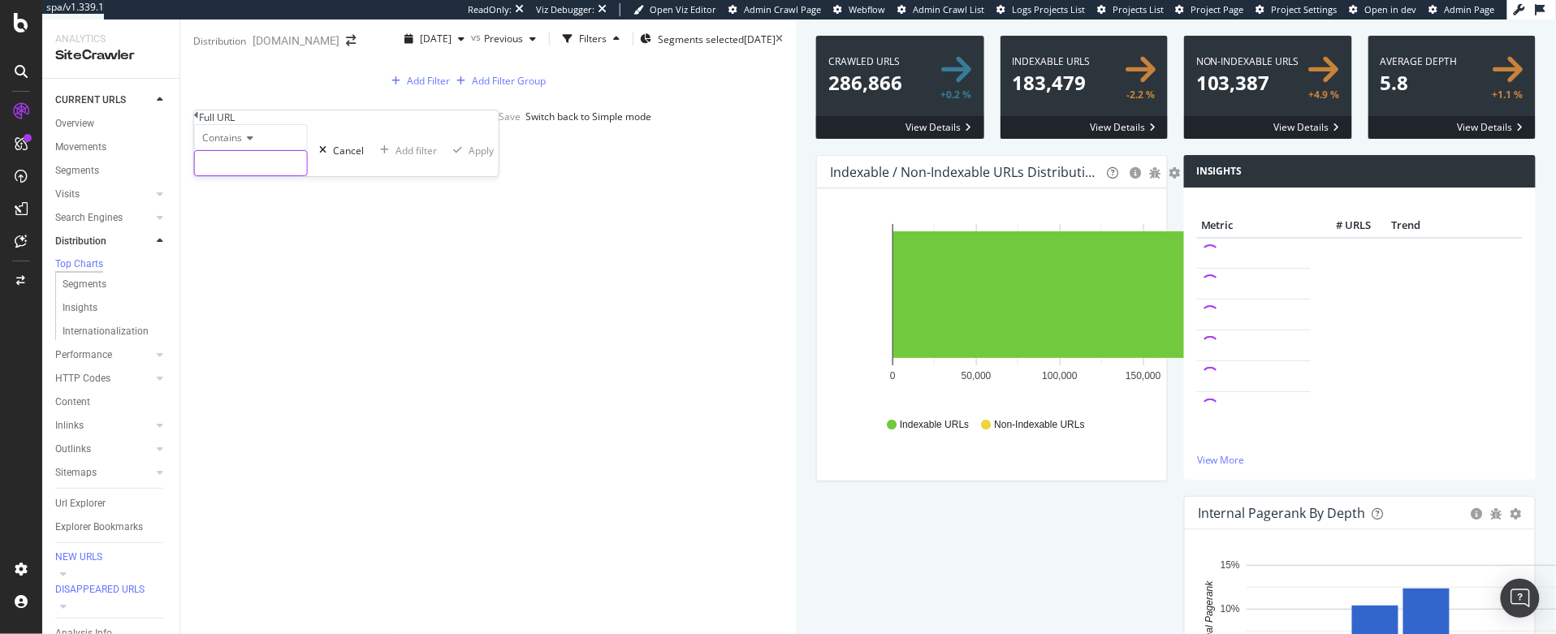
click at [244, 175] on input "text" at bounding box center [251, 163] width 112 height 24
click at [224, 145] on span "Contains" at bounding box center [222, 138] width 40 height 14
click at [231, 166] on span "Equal to" at bounding box center [217, 159] width 37 height 14
click at [244, 175] on input "text" at bounding box center [251, 163] width 112 height 24
paste input "[URL][DOMAIN_NAME]"
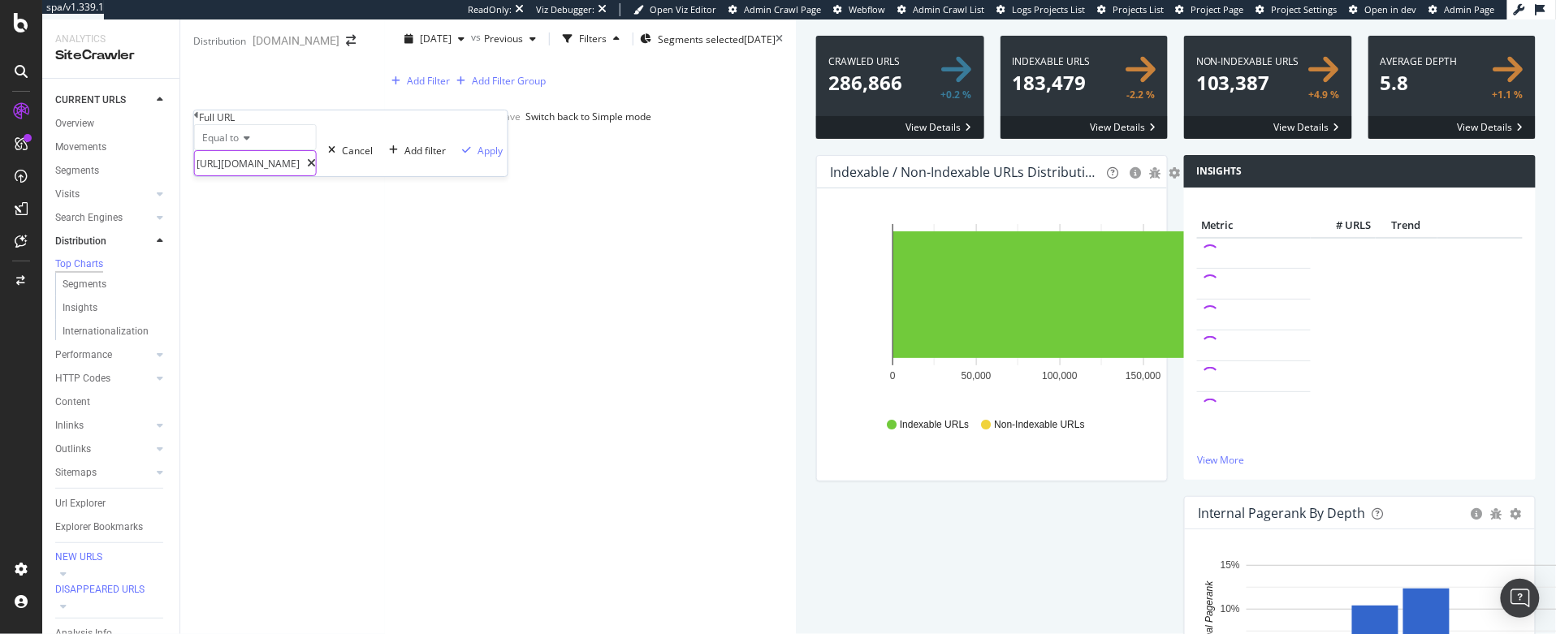
scroll to position [0, 54]
type input "[URL][DOMAIN_NAME]"
click at [477, 158] on div "Apply" at bounding box center [489, 151] width 25 height 14
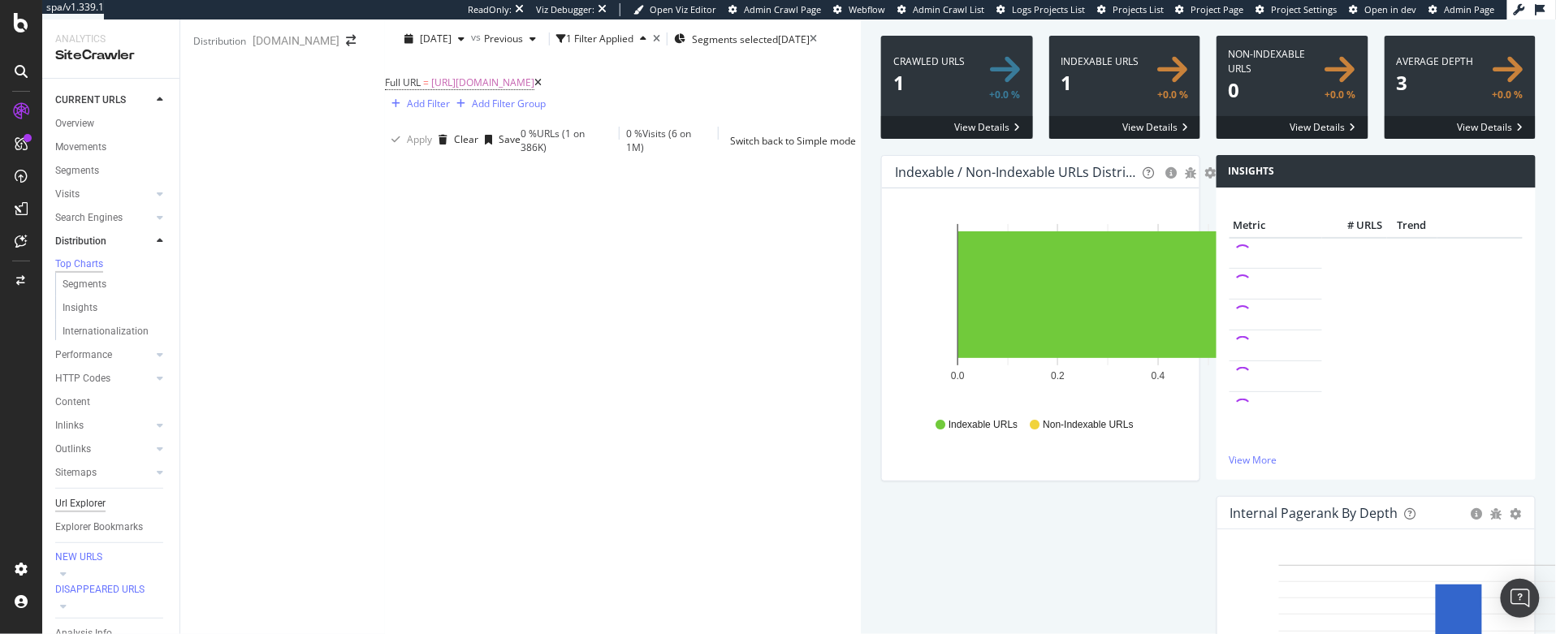
click at [92, 501] on div "Url Explorer" at bounding box center [80, 503] width 50 height 17
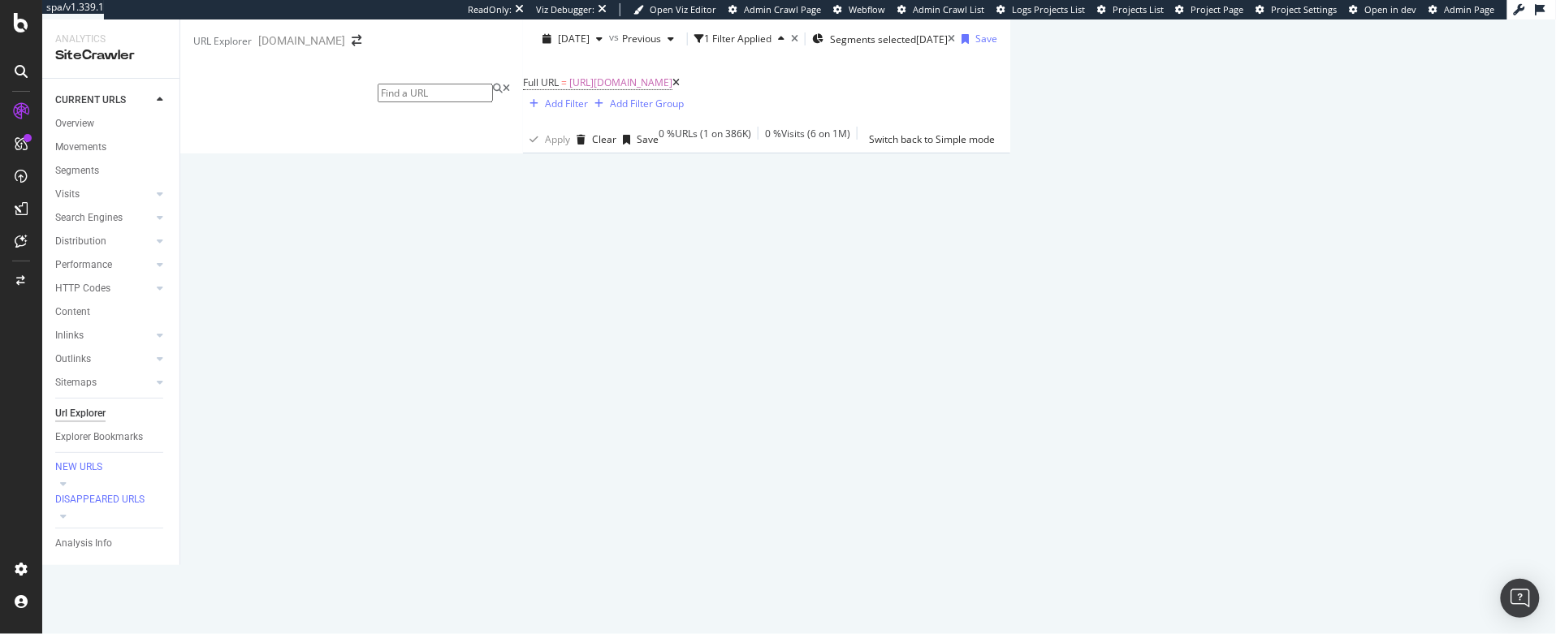
scroll to position [89, 0]
click at [1296, 326] on div "Manage Columns" at bounding box center [1256, 320] width 80 height 14
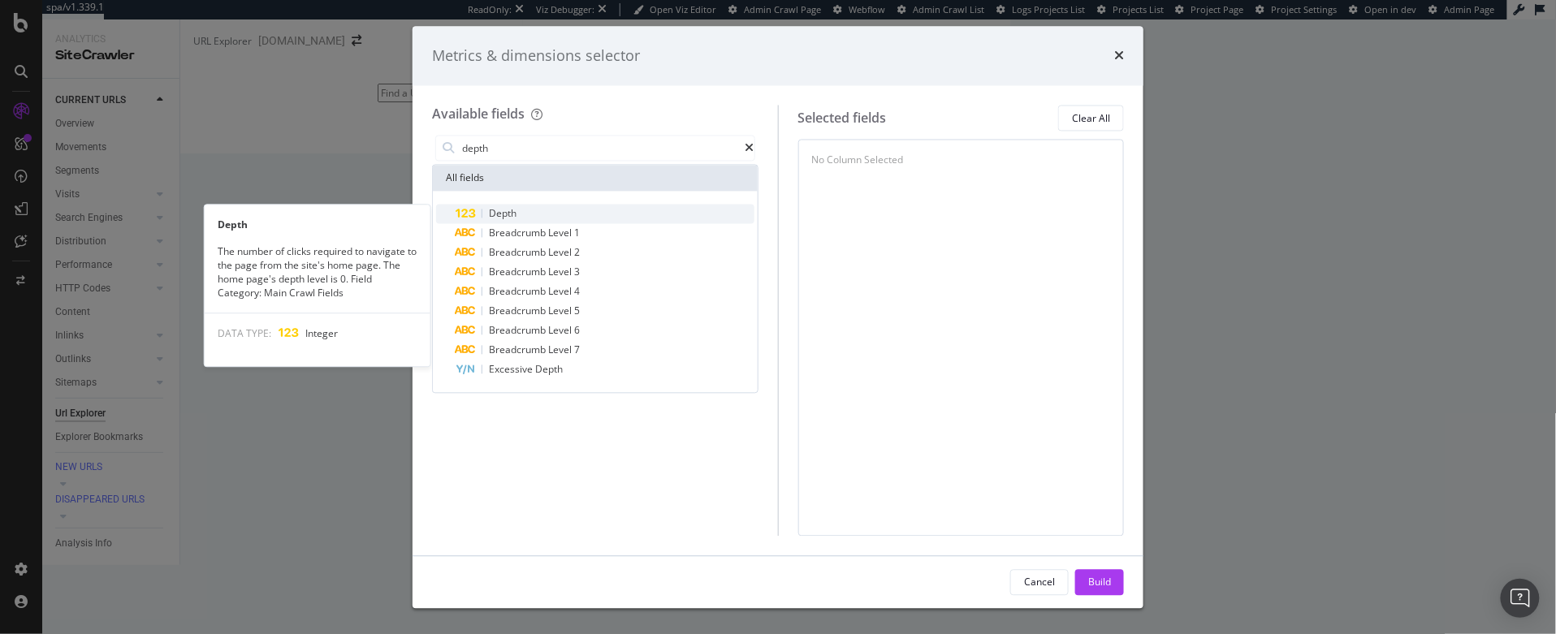
type input "depth"
click at [693, 209] on div "Depth" at bounding box center [604, 214] width 299 height 19
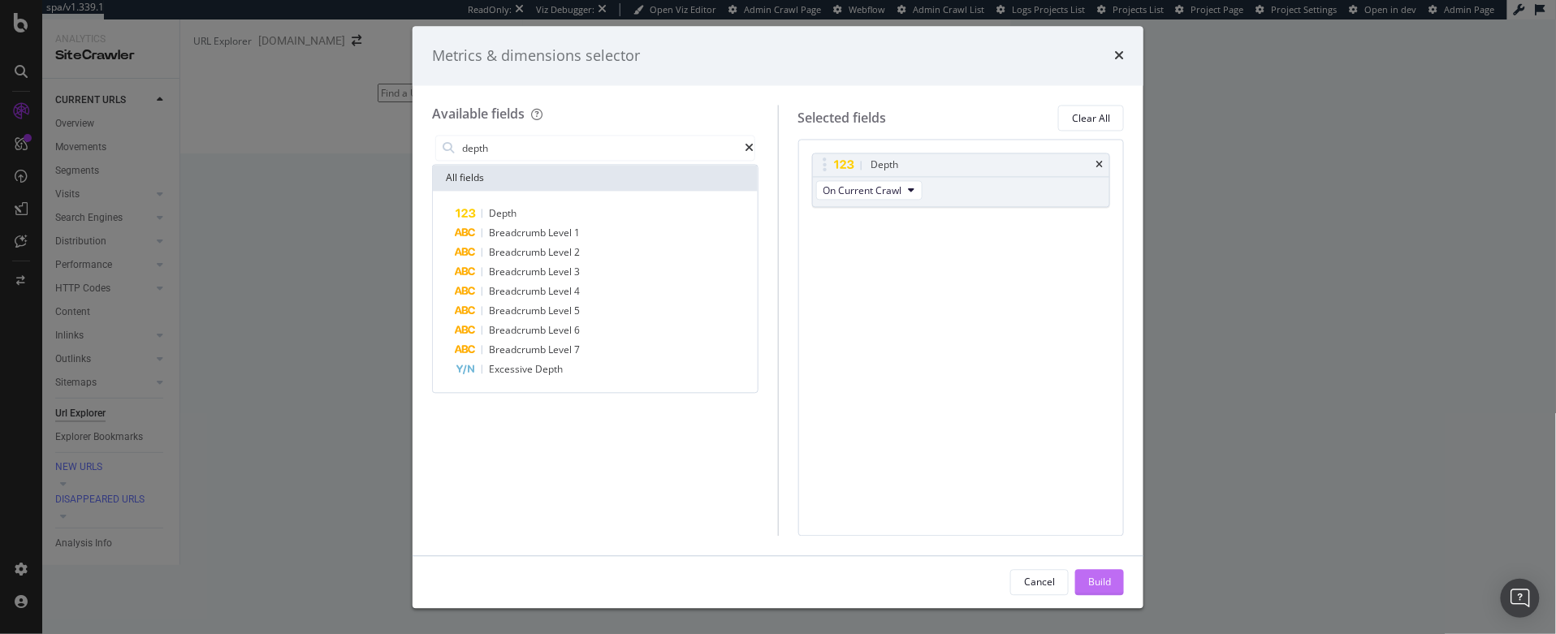
click at [1092, 585] on div "Build" at bounding box center [1099, 582] width 23 height 14
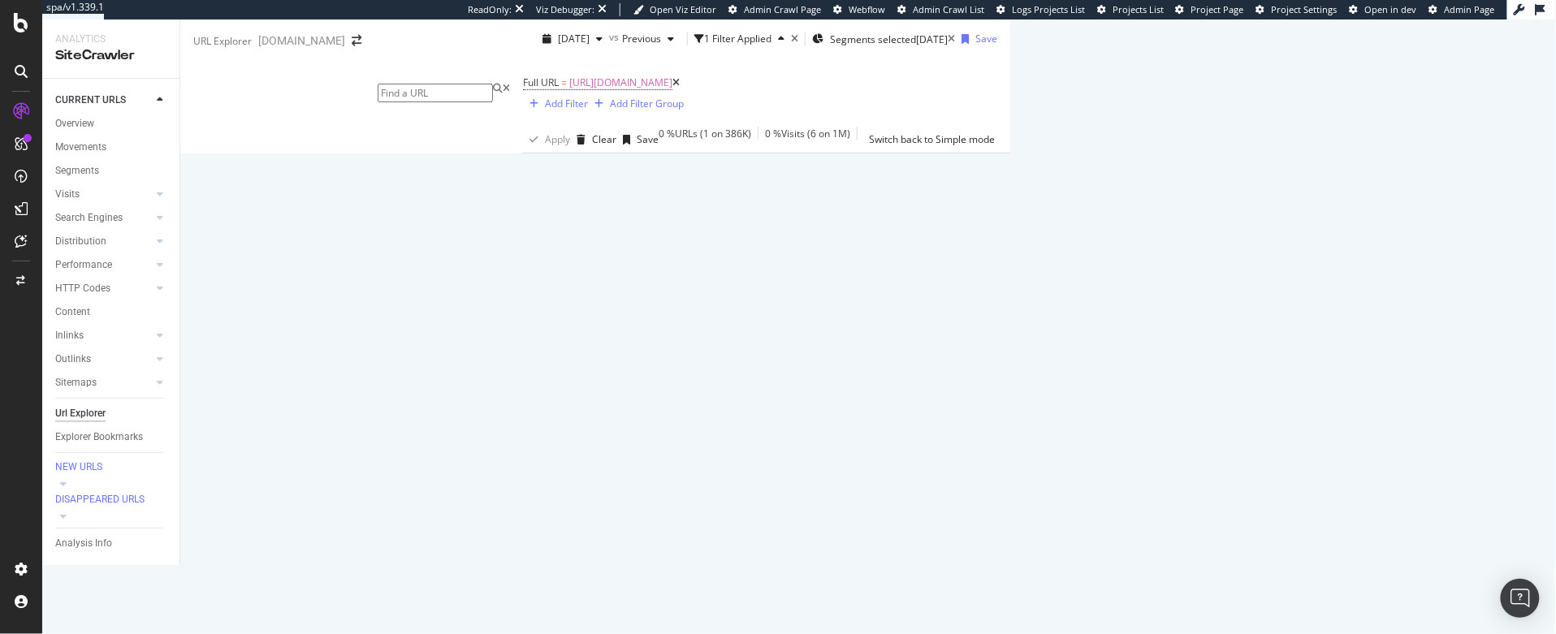
scroll to position [46, 0]
click at [88, 241] on div "Distribution" at bounding box center [80, 241] width 51 height 17
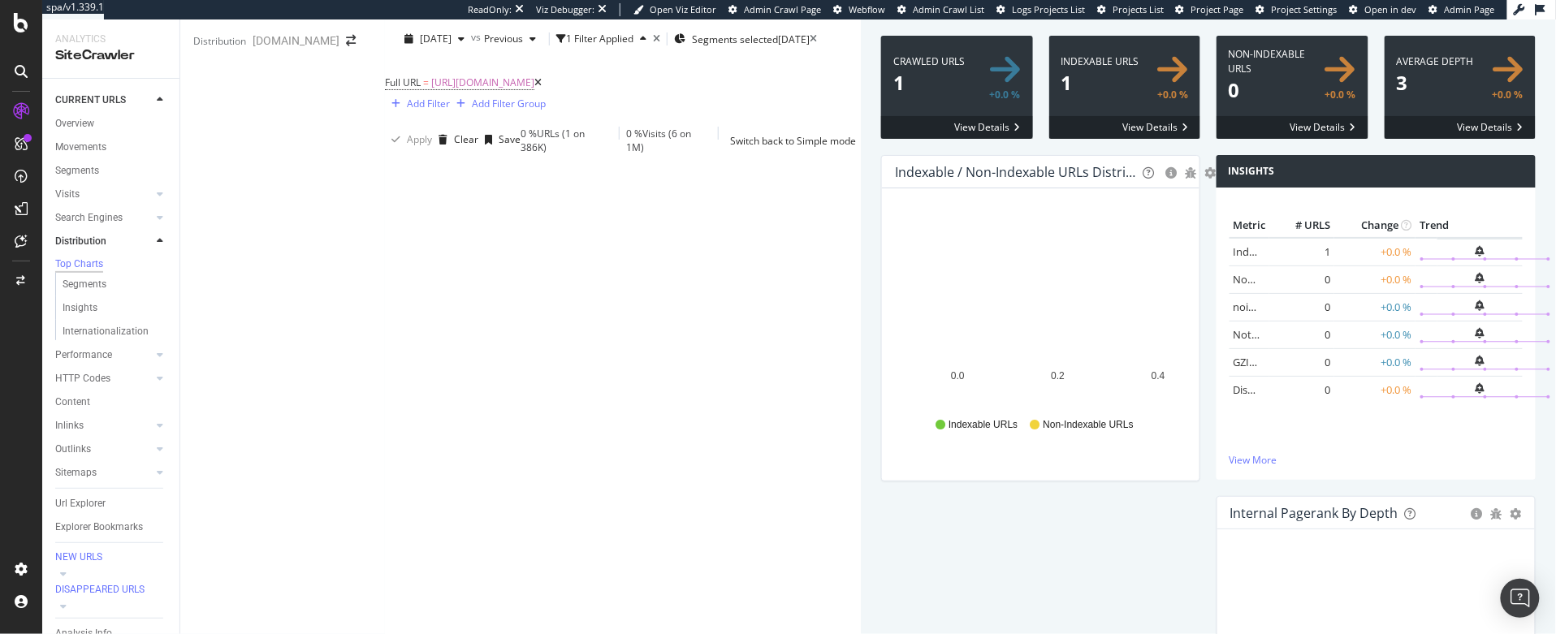
scroll to position [93, 0]
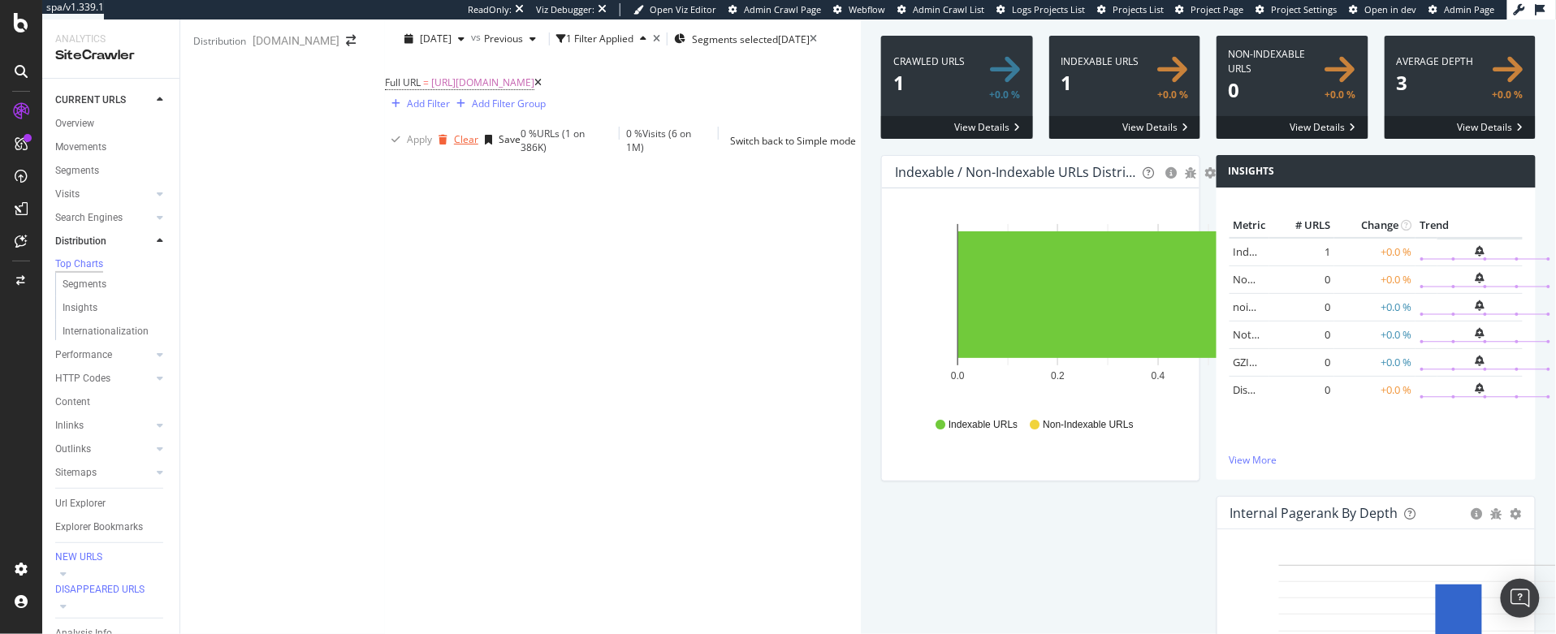
click at [432, 135] on div "button" at bounding box center [443, 140] width 22 height 10
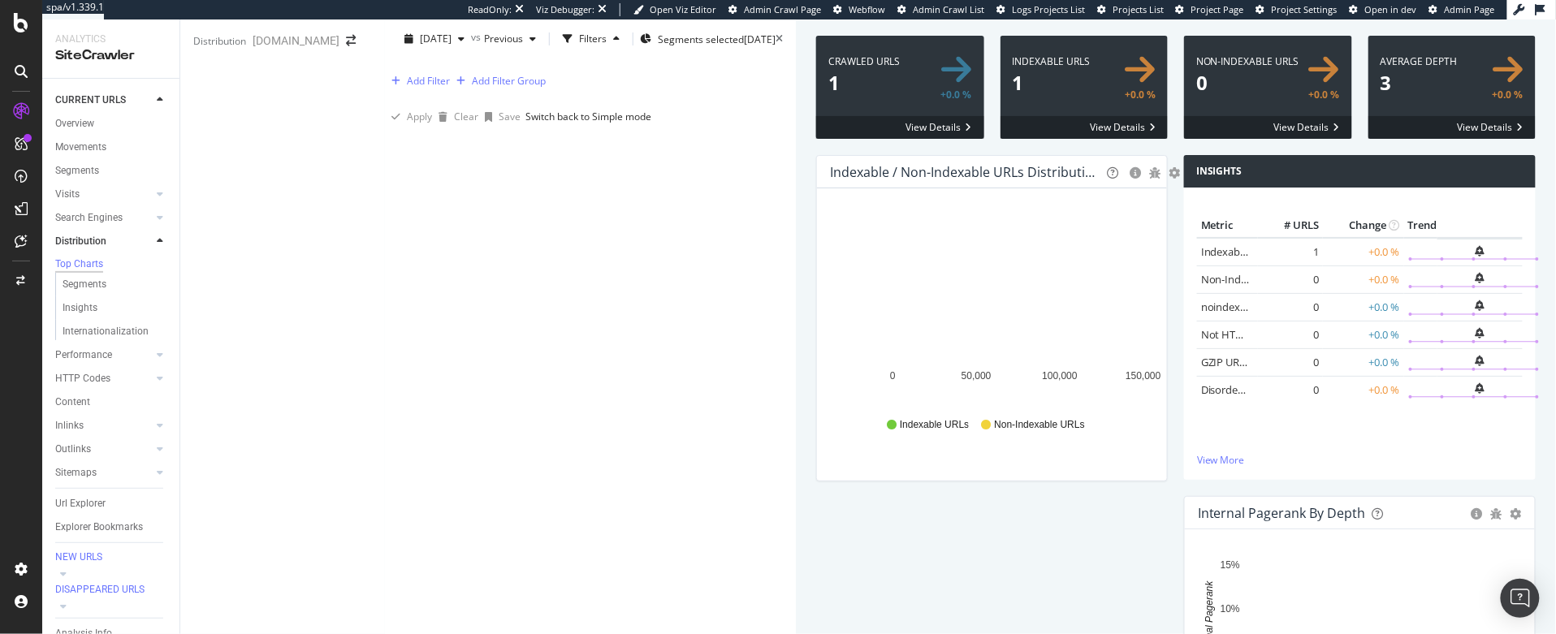
scroll to position [90, 0]
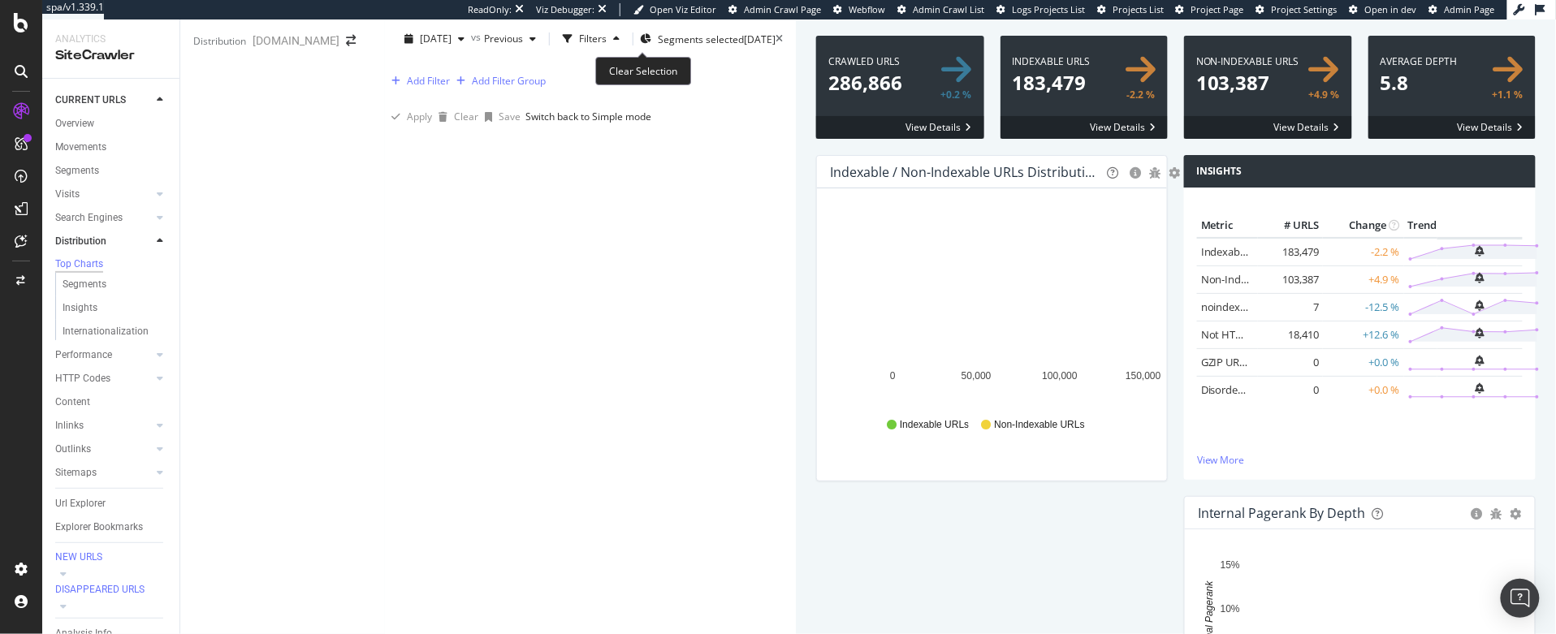
click at [775, 37] on icon at bounding box center [778, 39] width 7 height 10
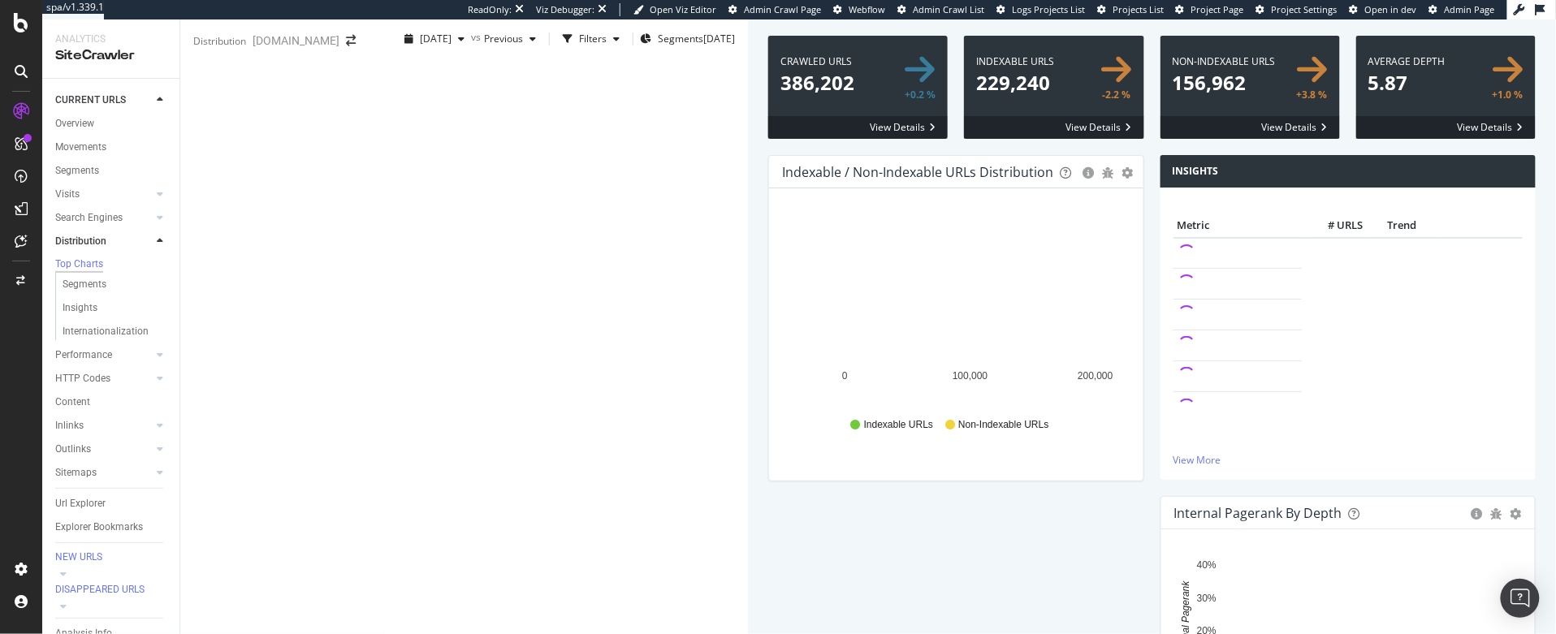
scroll to position [740, 0]
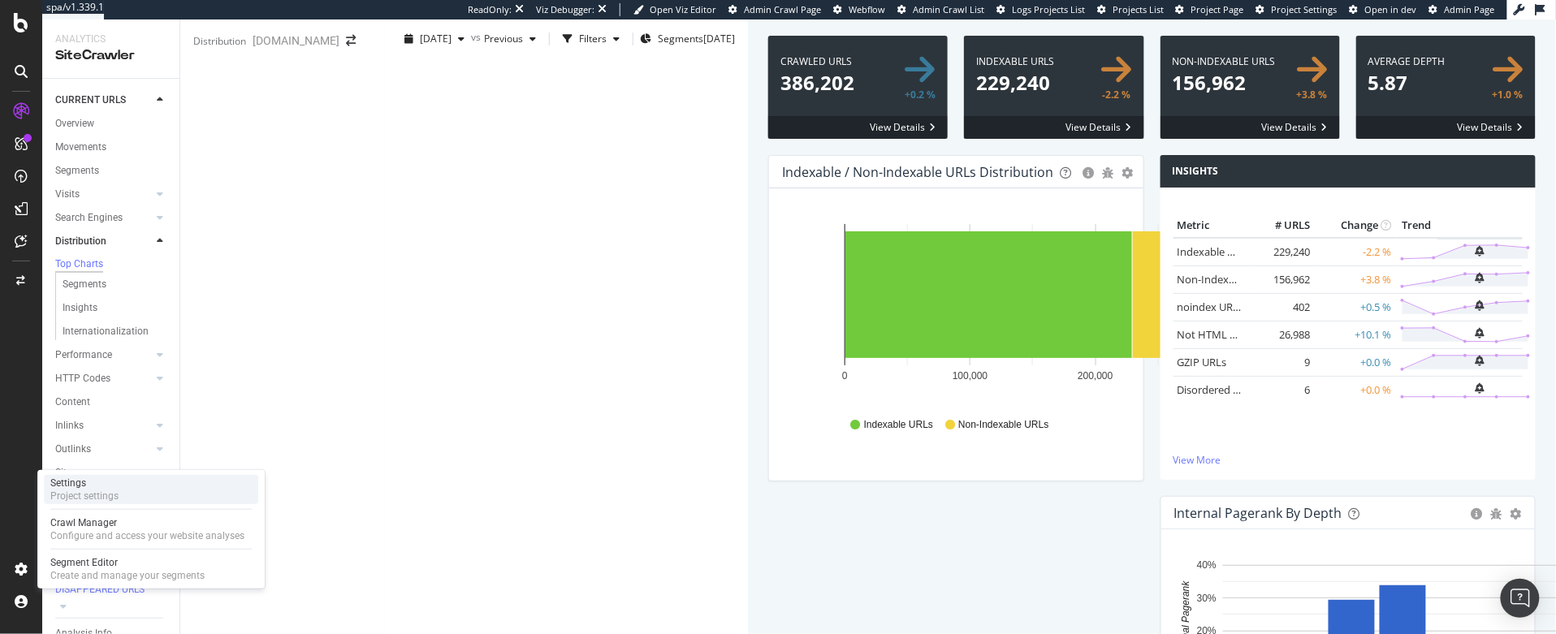
click at [98, 489] on div "Settings" at bounding box center [84, 483] width 68 height 13
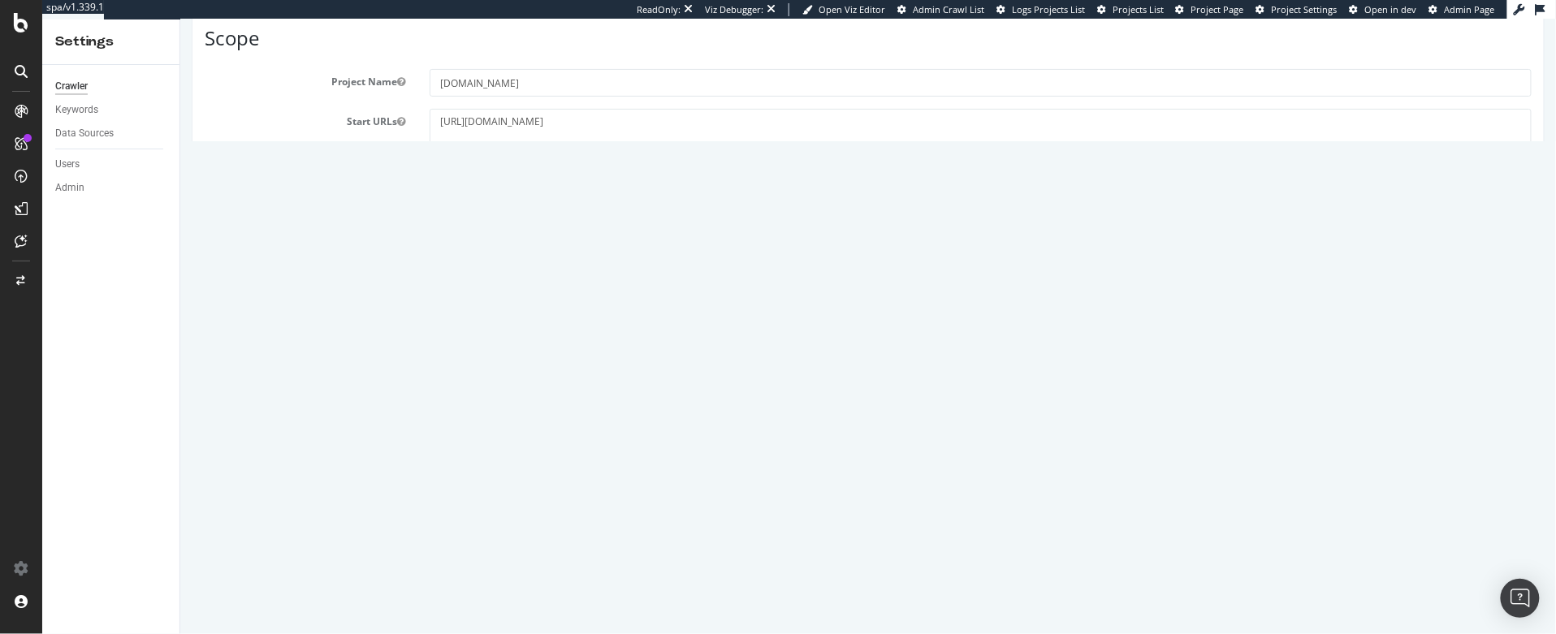
scroll to position [138, 0]
click at [502, 95] on textarea "[URL][DOMAIN_NAME]" at bounding box center [980, 104] width 1102 height 53
click at [529, 87] on textarea "[URL][DOMAIN_NAME]" at bounding box center [980, 104] width 1102 height 53
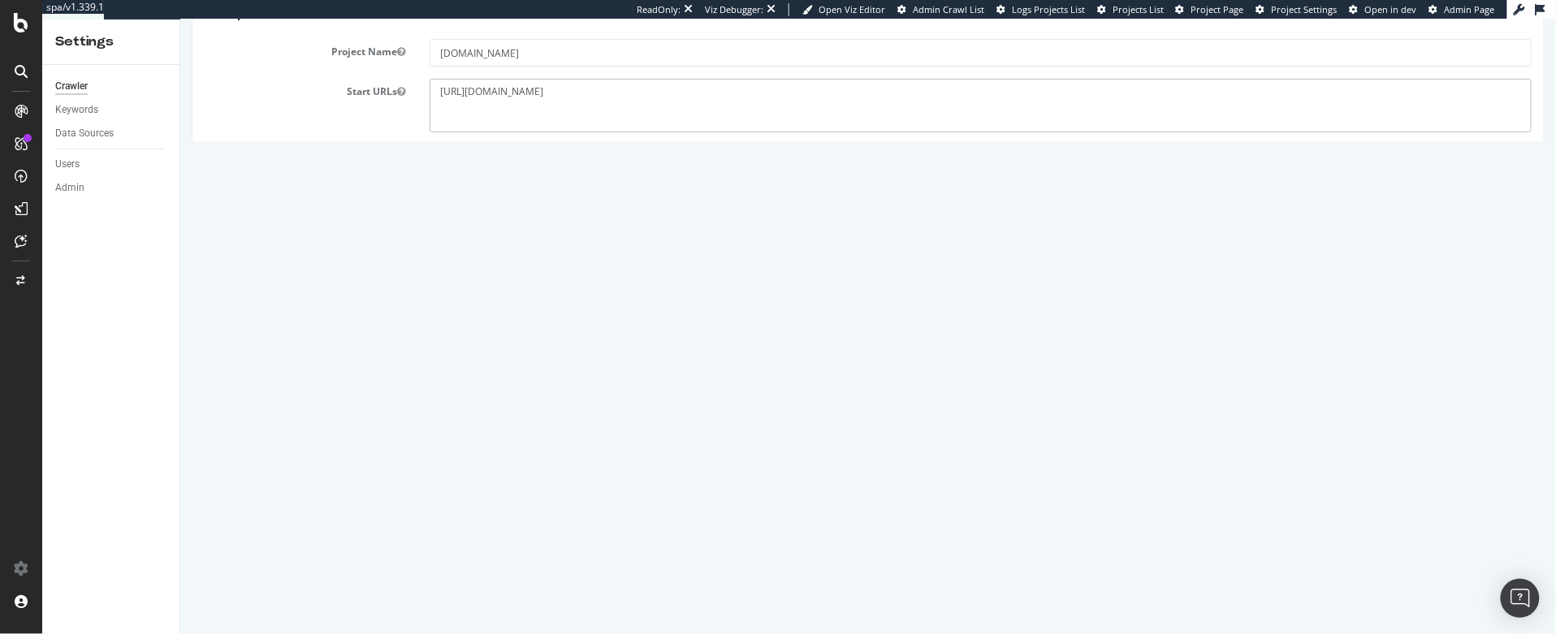
click at [529, 87] on textarea "[URL][DOMAIN_NAME]" at bounding box center [980, 104] width 1102 height 53
paste textarea "[DOMAIN_NAME][URL]"
type textarea "[URL][DOMAIN_NAME]"
click at [363, 166] on section "Project Name [DOMAIN_NAME] Start URLs [URL][DOMAIN_NAME] Or upload a file: Clea…" at bounding box center [867, 388] width 1327 height 700
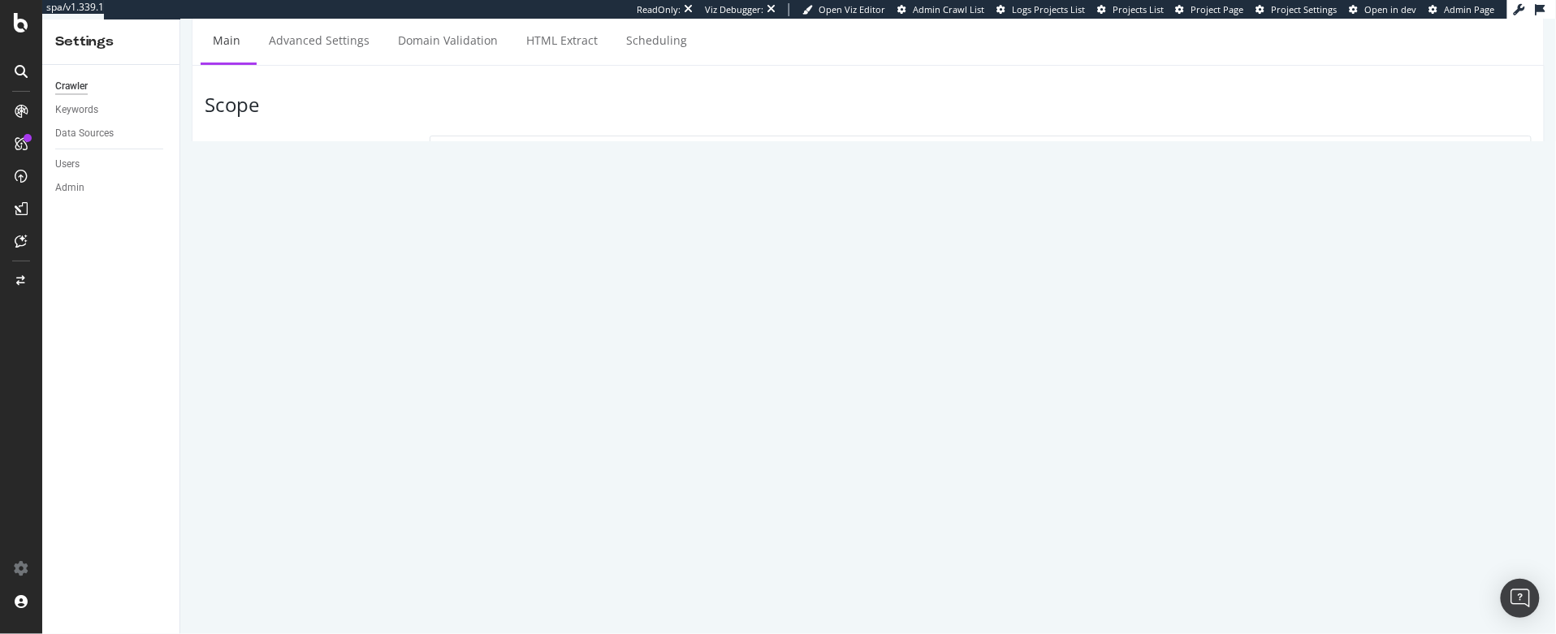
scroll to position [0, 0]
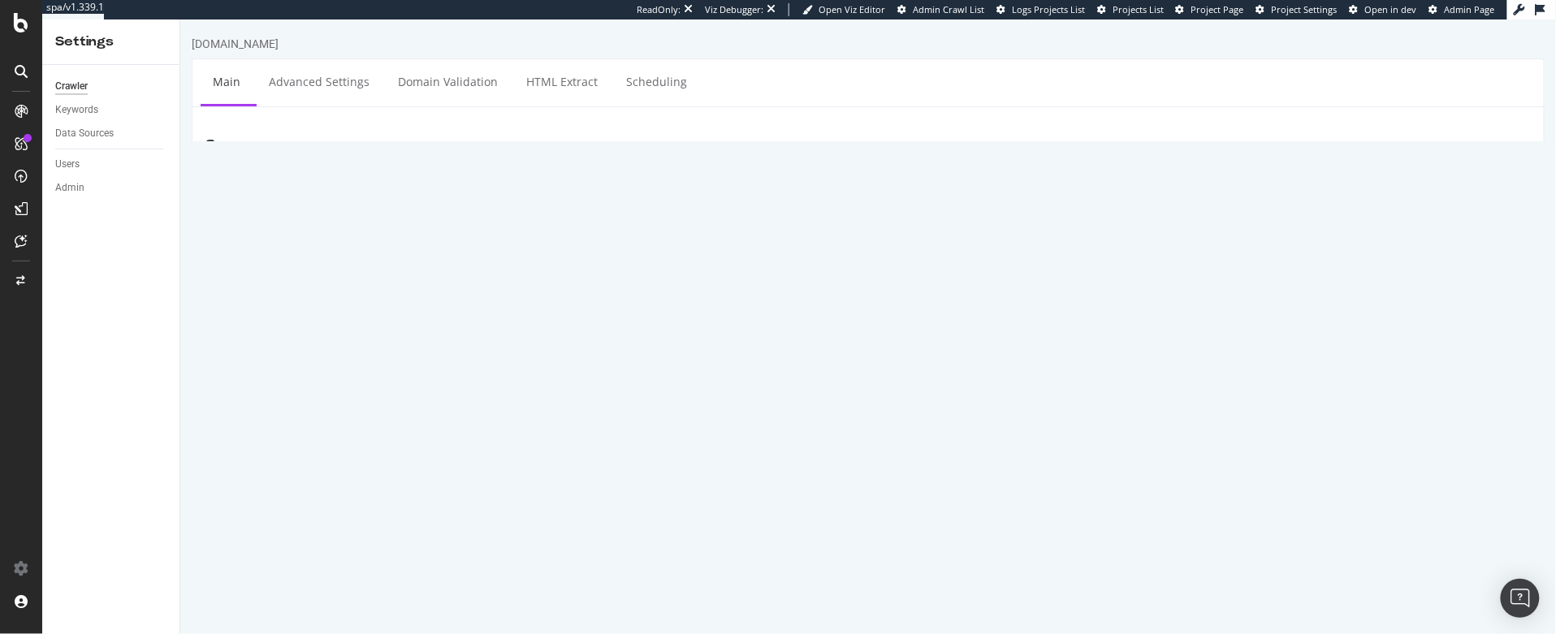
click at [578, 228] on textarea "[URL][DOMAIN_NAME]" at bounding box center [980, 242] width 1102 height 53
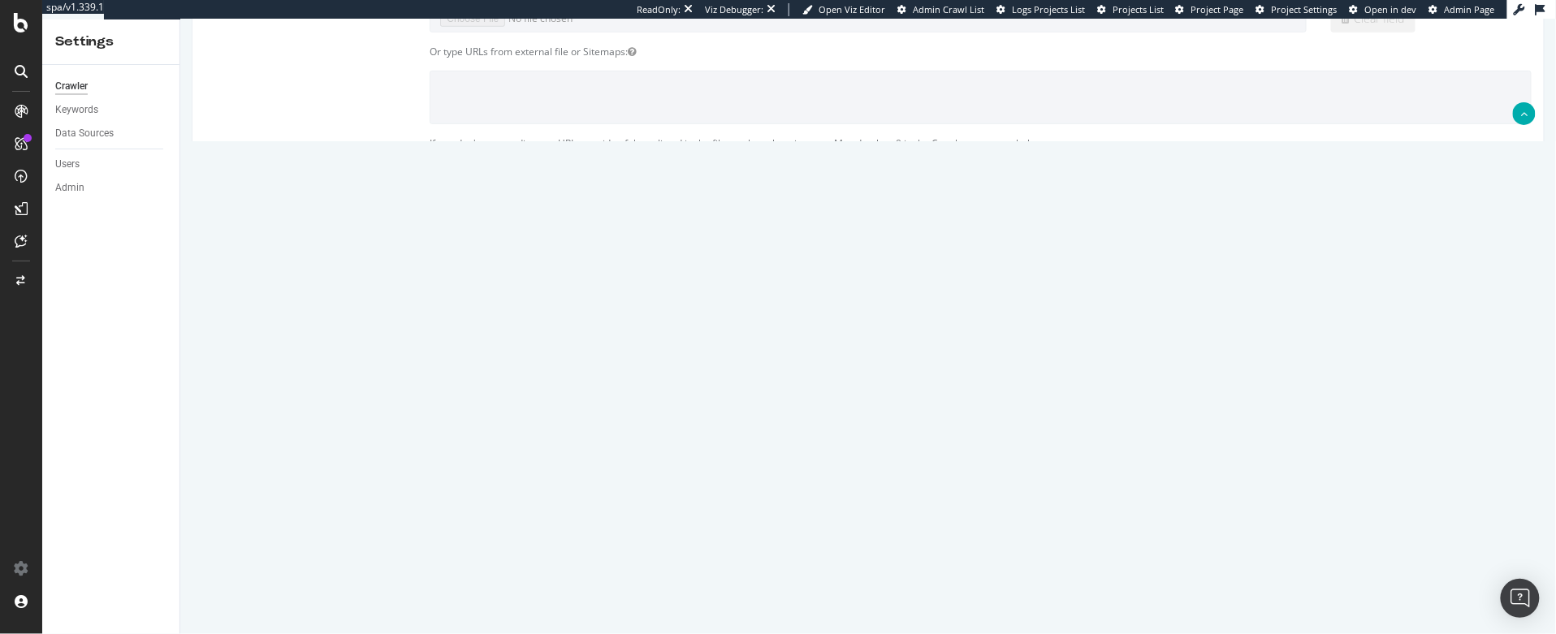
scroll to position [317, 0]
click at [693, 297] on input "[DOMAIN_NAME]" at bounding box center [767, 310] width 263 height 28
drag, startPoint x: 702, startPoint y: 305, endPoint x: 616, endPoint y: 304, distance: 85.3
click at [616, 304] on div "HTTP HTTPS HTTP + HTTPS [DOMAIN_NAME] and Subdomains User Agent: Mobile Desktop…" at bounding box center [980, 318] width 1118 height 45
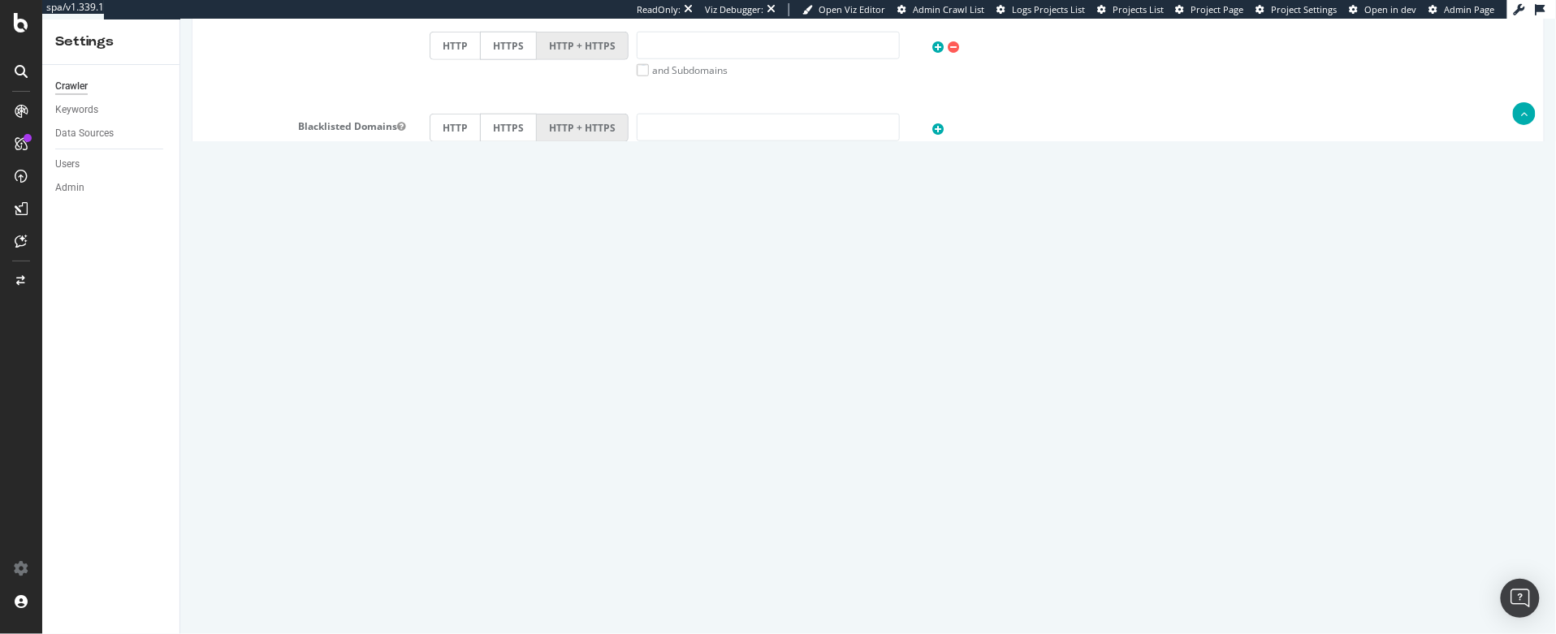
scroll to position [707, 0]
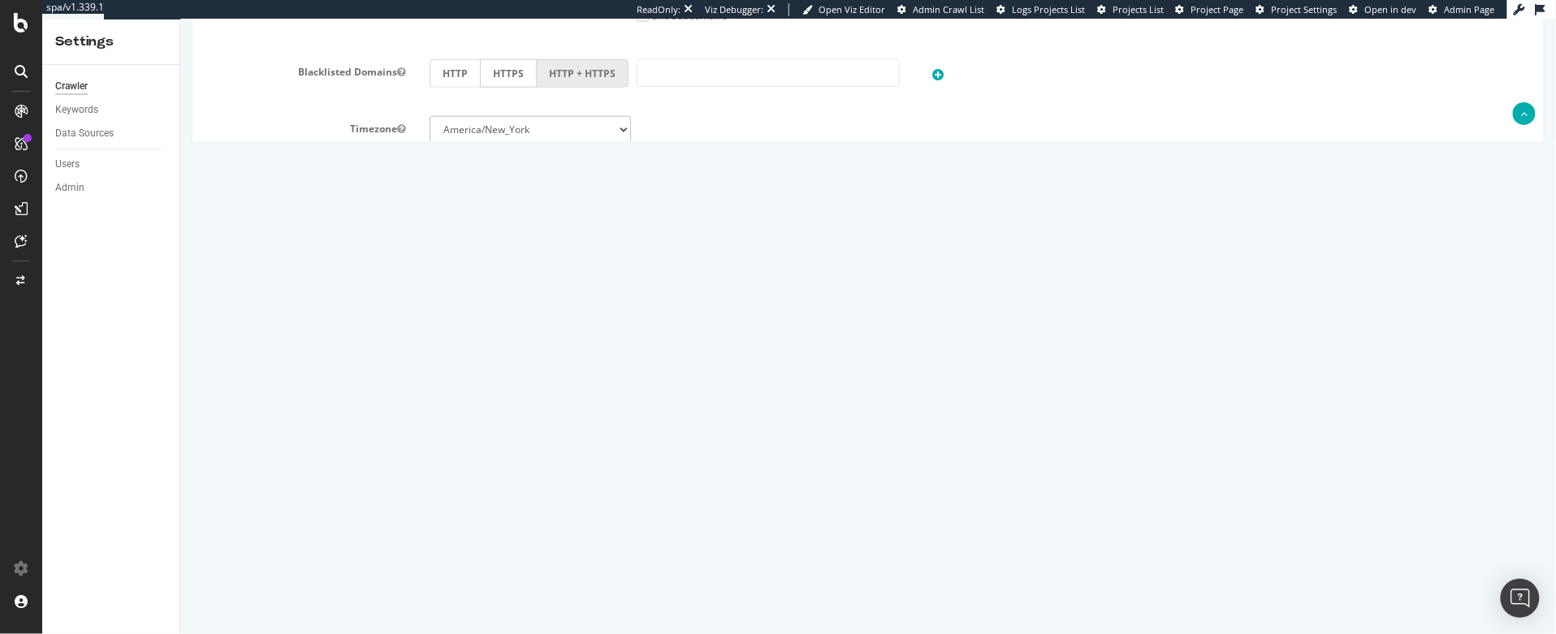
click at [802, 576] on button "Save" at bounding box center [804, 586] width 39 height 24
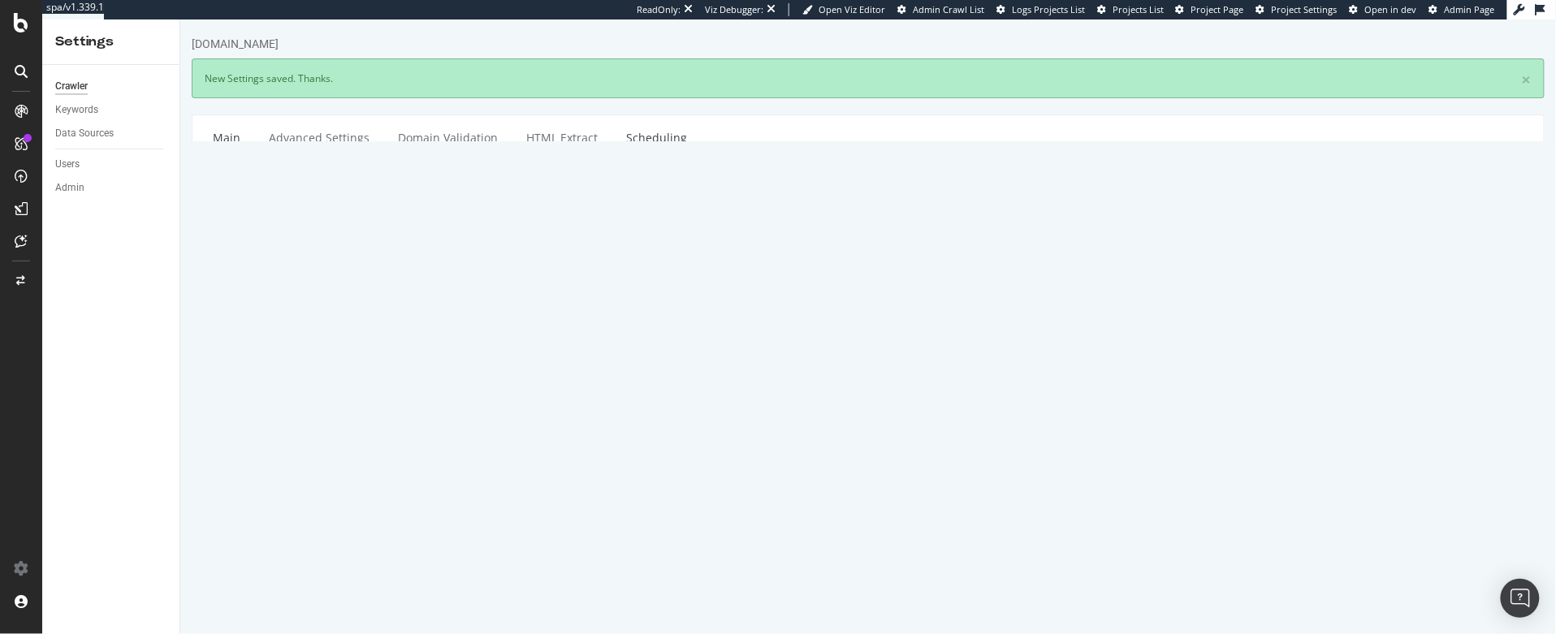
scroll to position [0, 0]
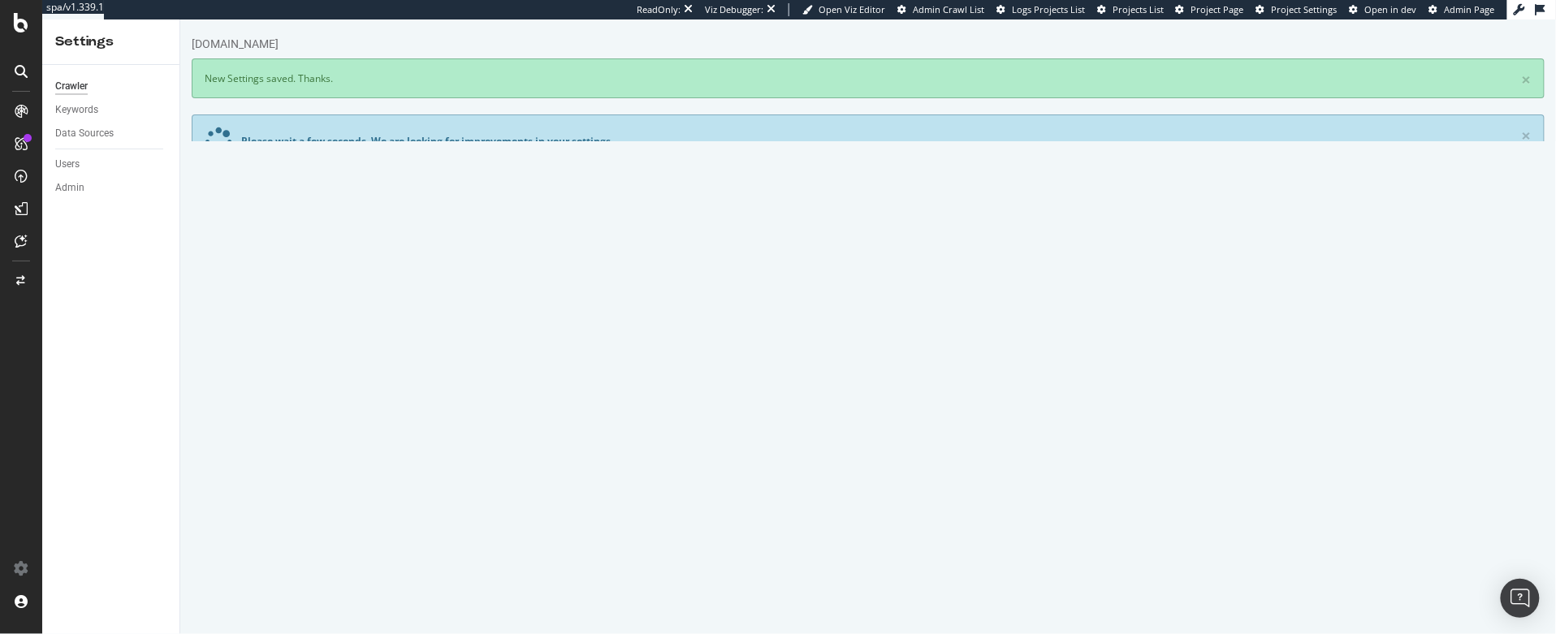
click at [673, 194] on link "Scheduling" at bounding box center [655, 207] width 85 height 45
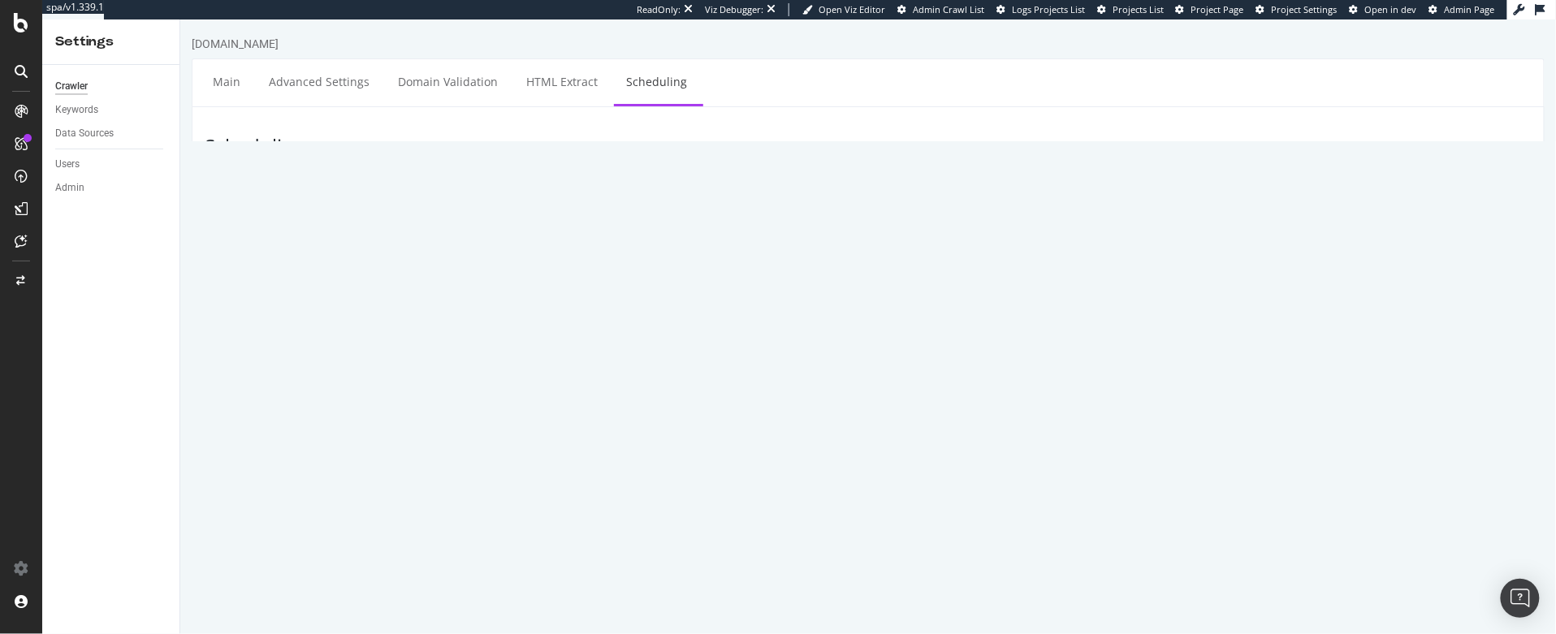
click at [1007, 436] on html "[DOMAIN_NAME] Main Advanced Settings Domain Validation HTML Extract Scheduling …" at bounding box center [866, 230] width 1375 height 423
click at [19, 106] on icon at bounding box center [21, 111] width 13 height 13
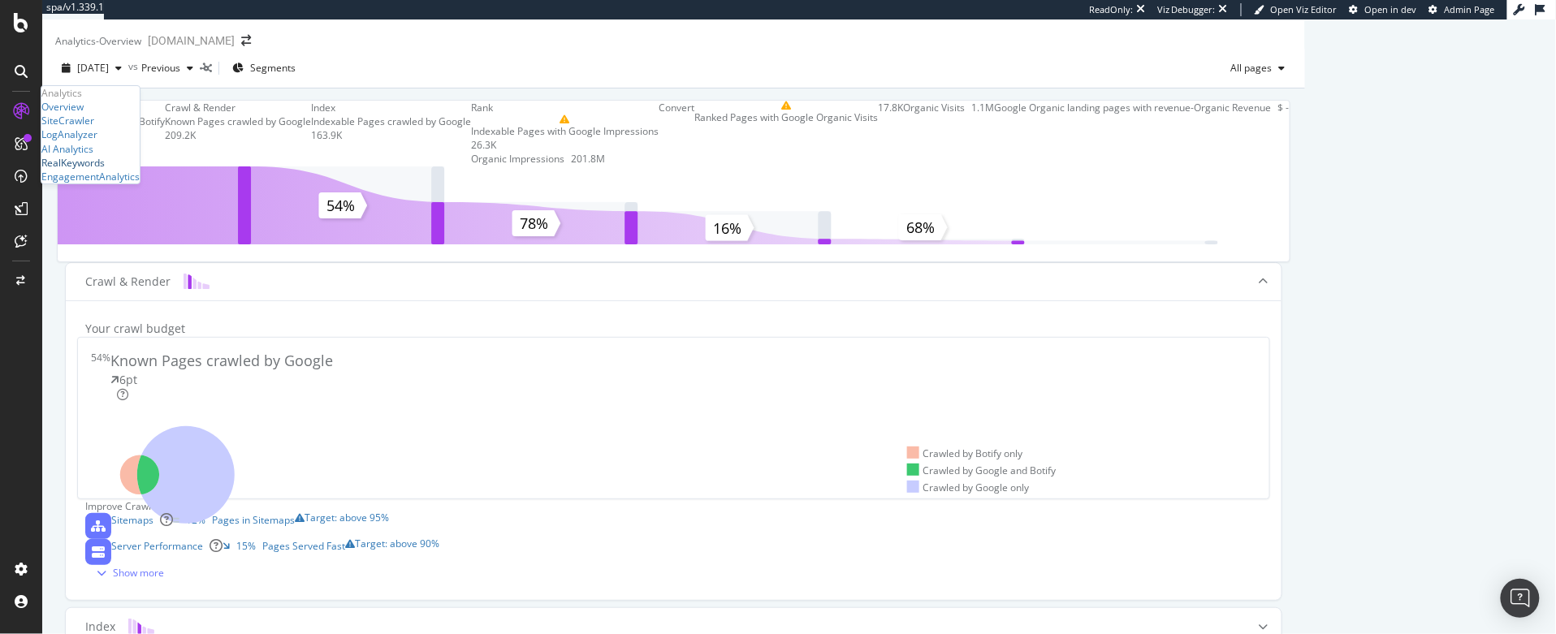
click at [80, 170] on div "RealKeywords" at bounding box center [72, 163] width 63 height 14
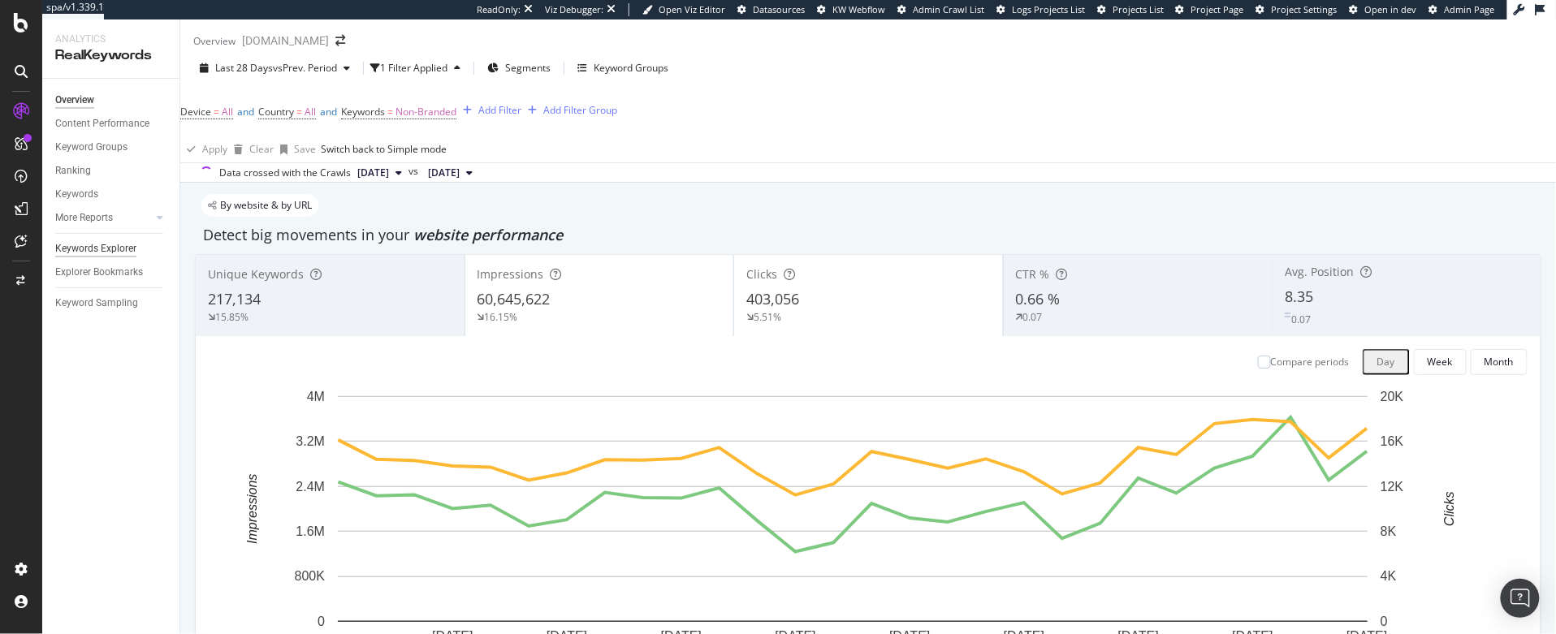
click at [90, 248] on div "Keywords Explorer" at bounding box center [95, 248] width 81 height 17
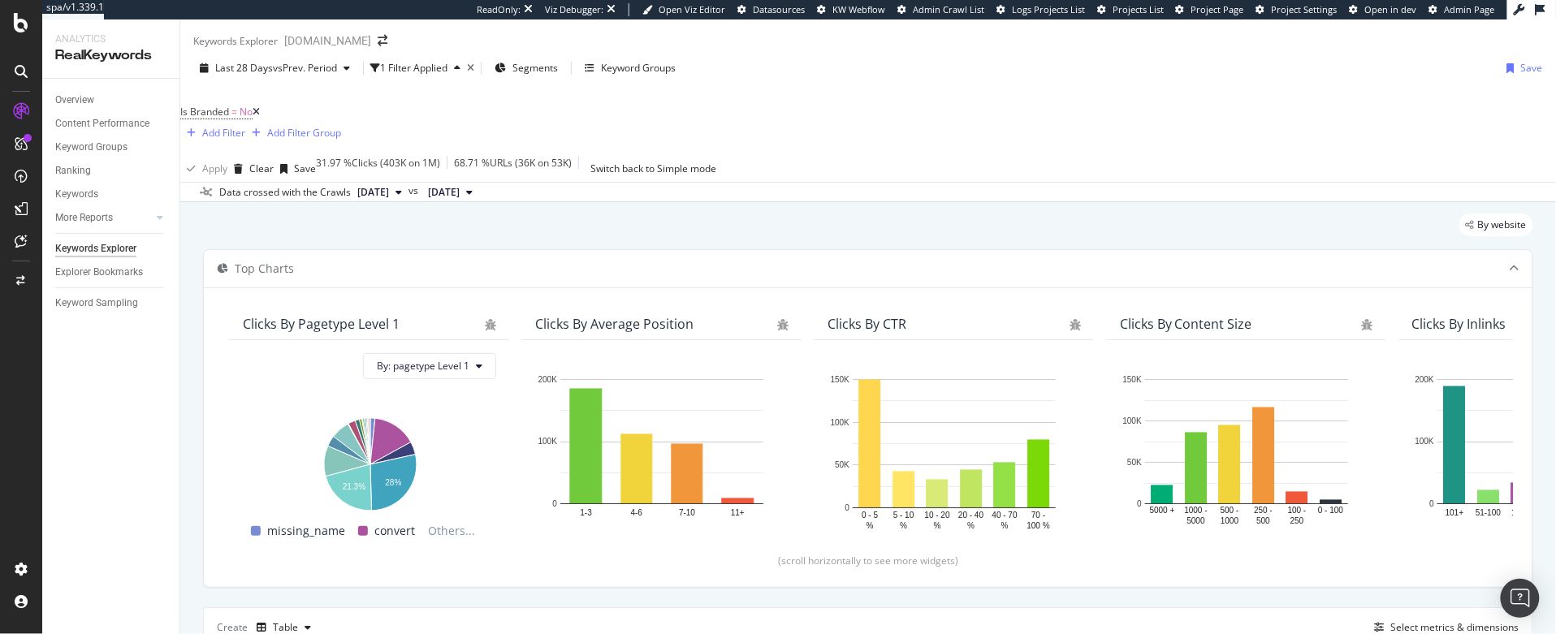
click at [260, 117] on icon at bounding box center [256, 112] width 7 height 10
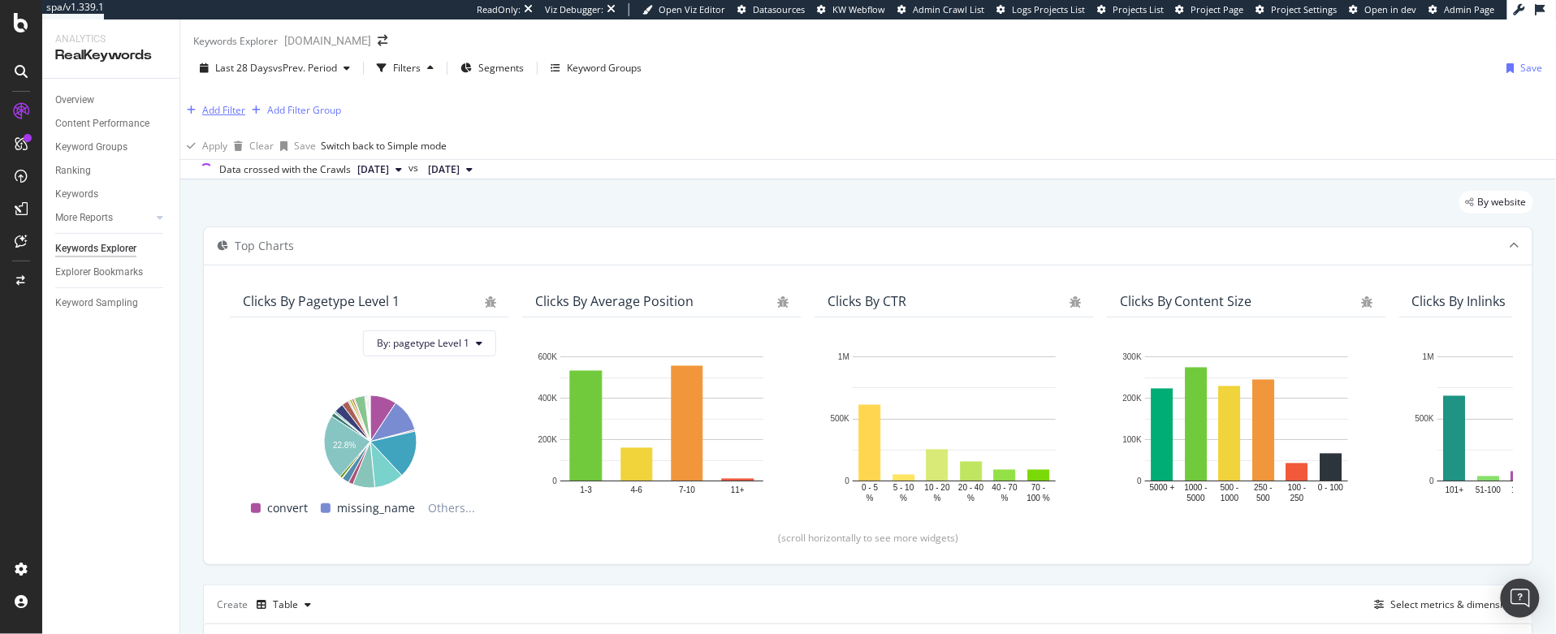
click at [223, 117] on div "Add Filter" at bounding box center [223, 110] width 43 height 14
